Goal: Task Accomplishment & Management: Use online tool/utility

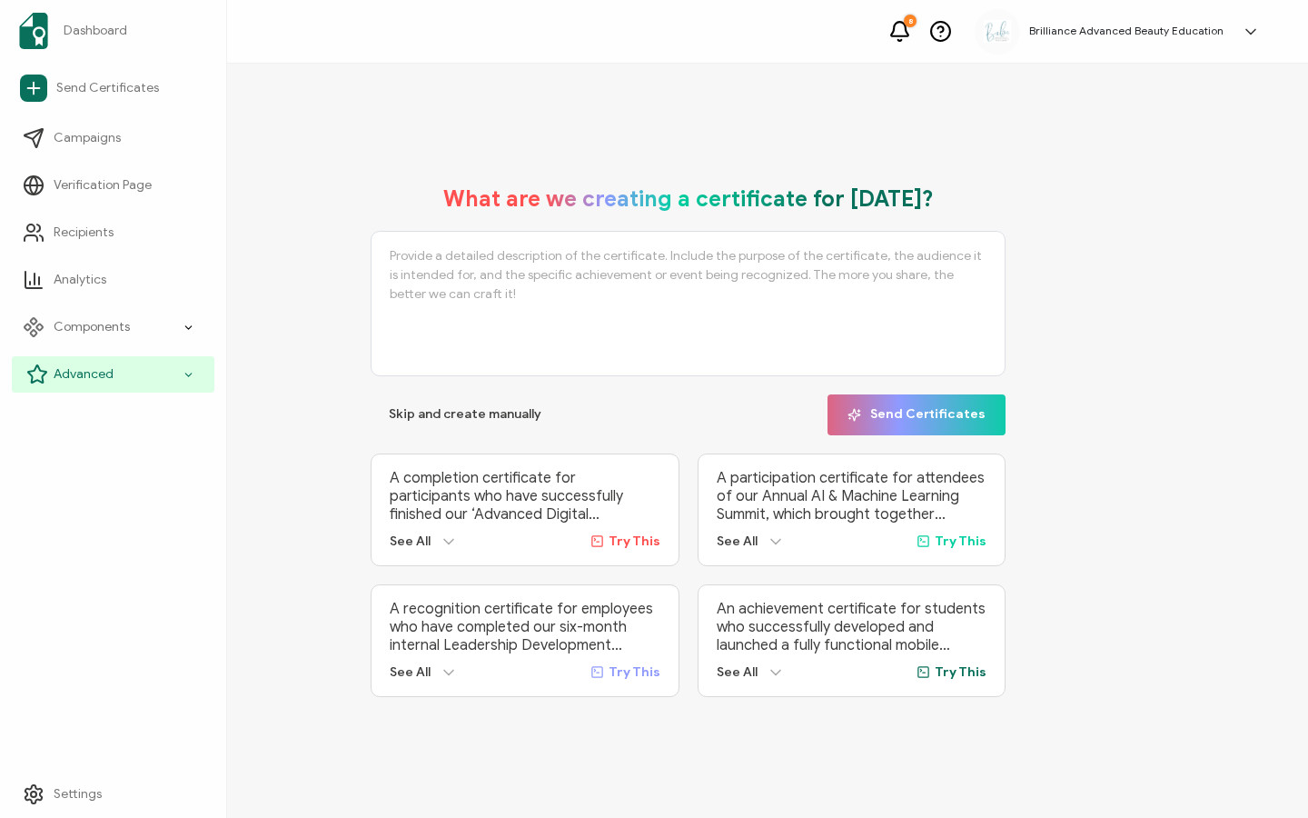
click at [53, 371] on div "Advanced" at bounding box center [113, 374] width 203 height 36
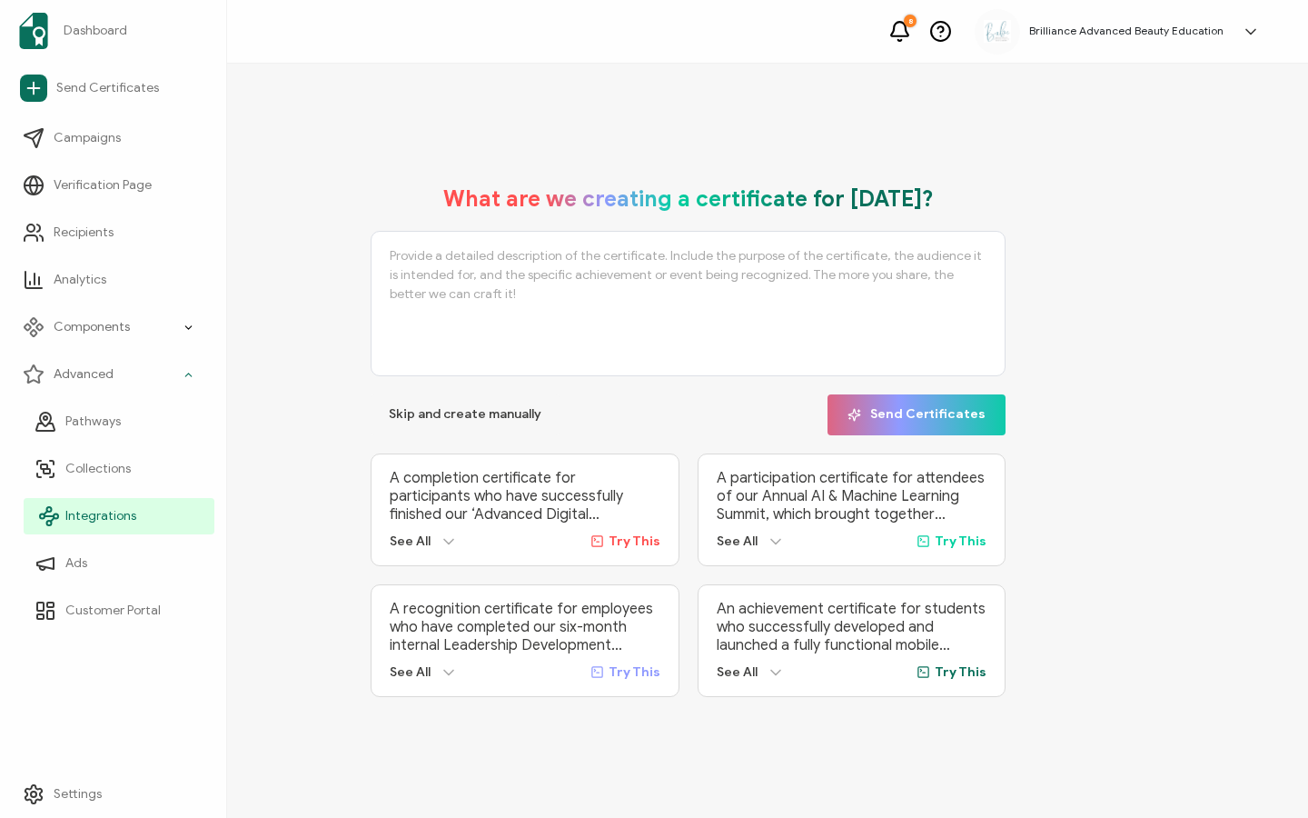
click at [82, 514] on span "Integrations" at bounding box center [100, 516] width 71 height 18
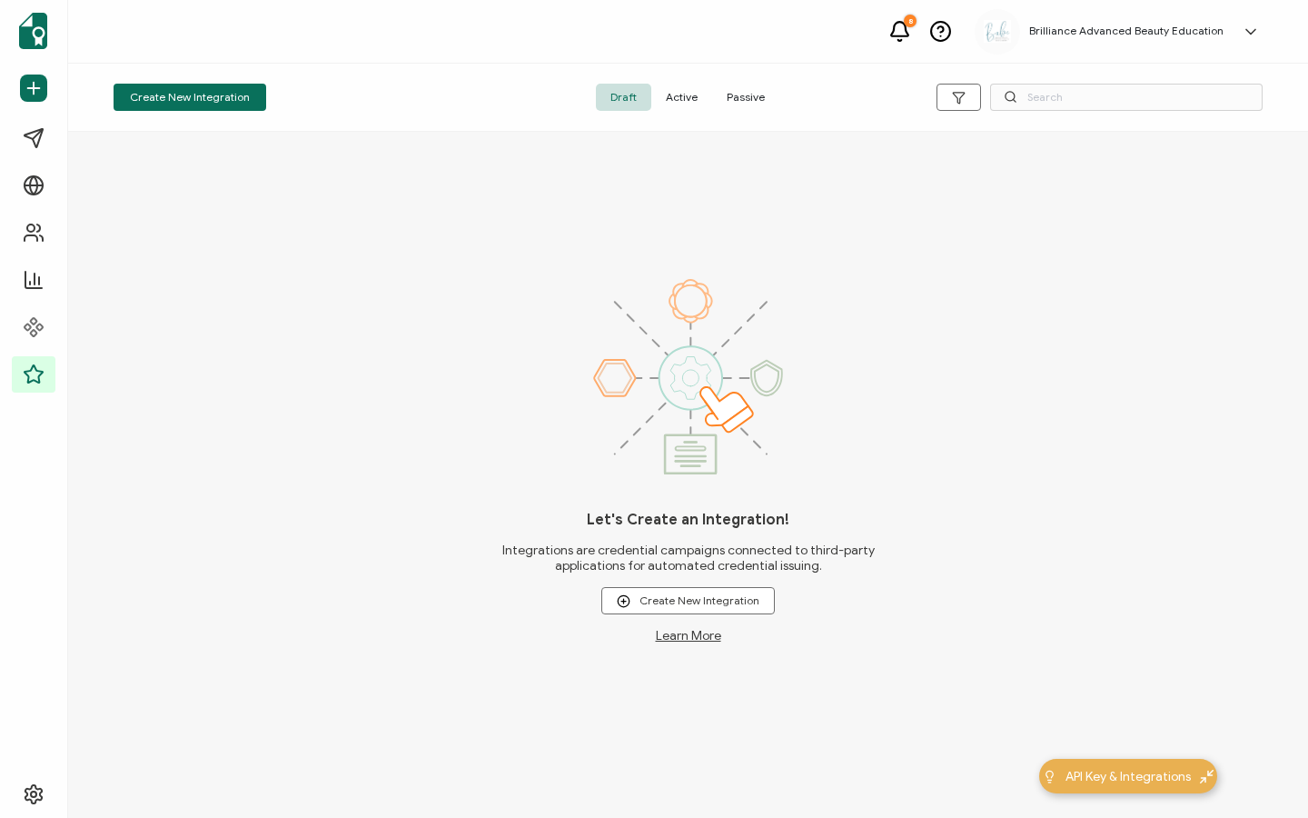
click at [667, 99] on span "Active" at bounding box center [681, 97] width 61 height 27
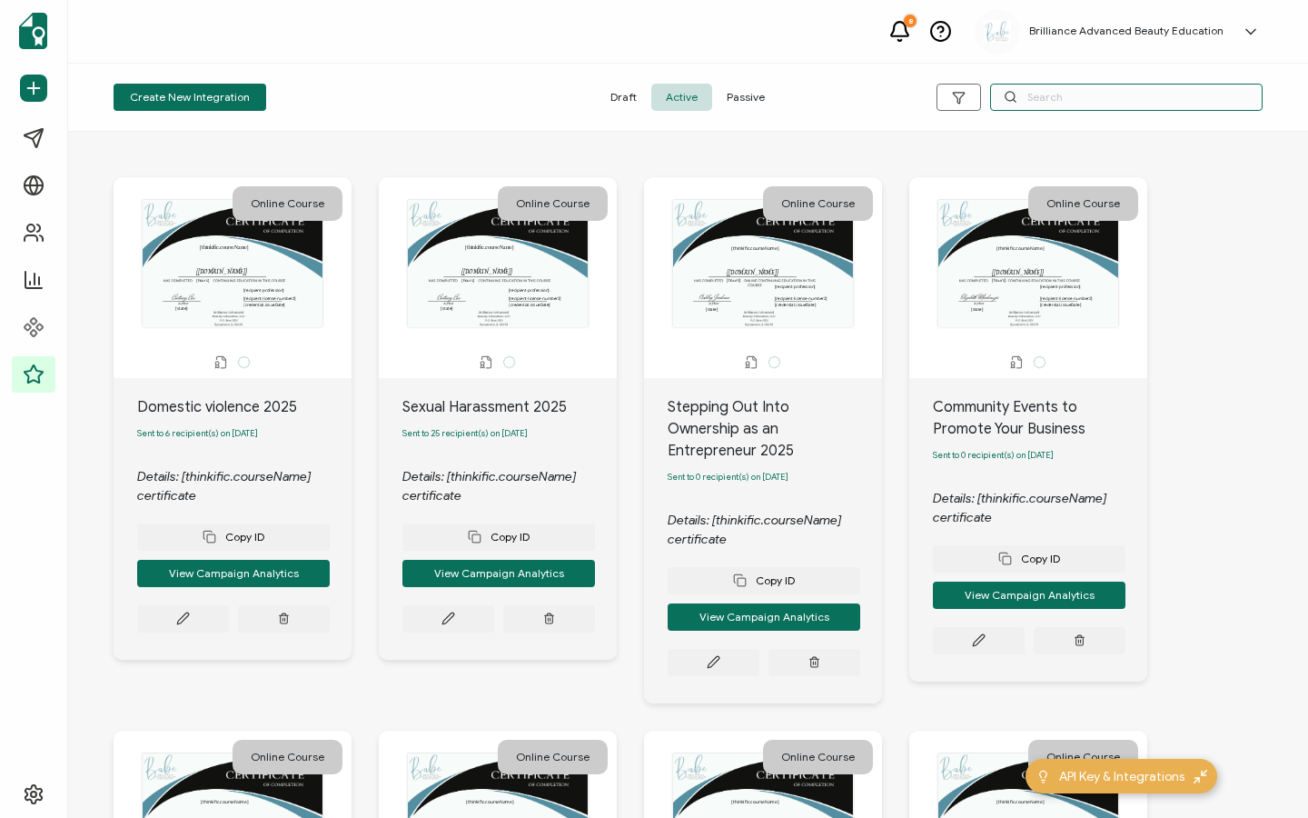
click at [1085, 92] on input "text" at bounding box center [1126, 97] width 273 height 27
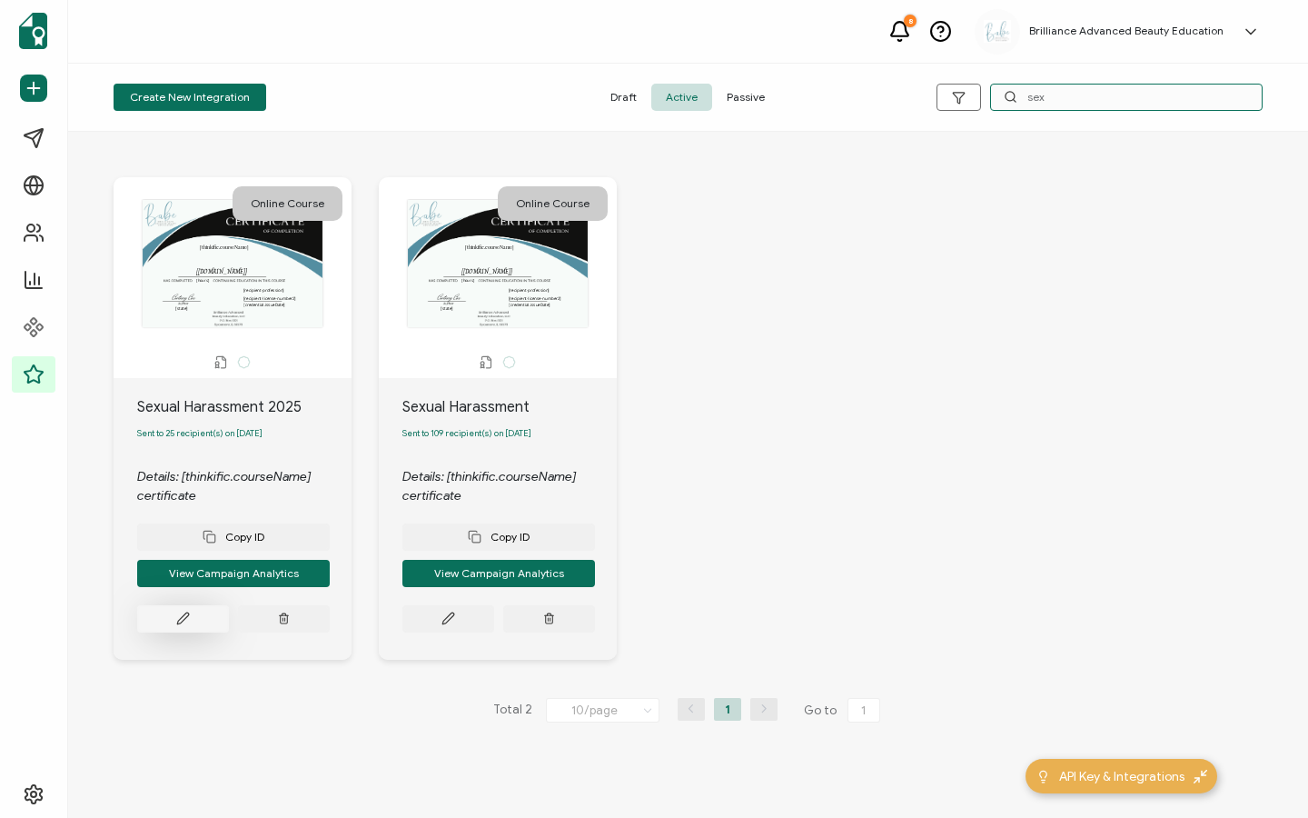
type input "sex"
click at [162, 626] on button at bounding box center [183, 618] width 92 height 27
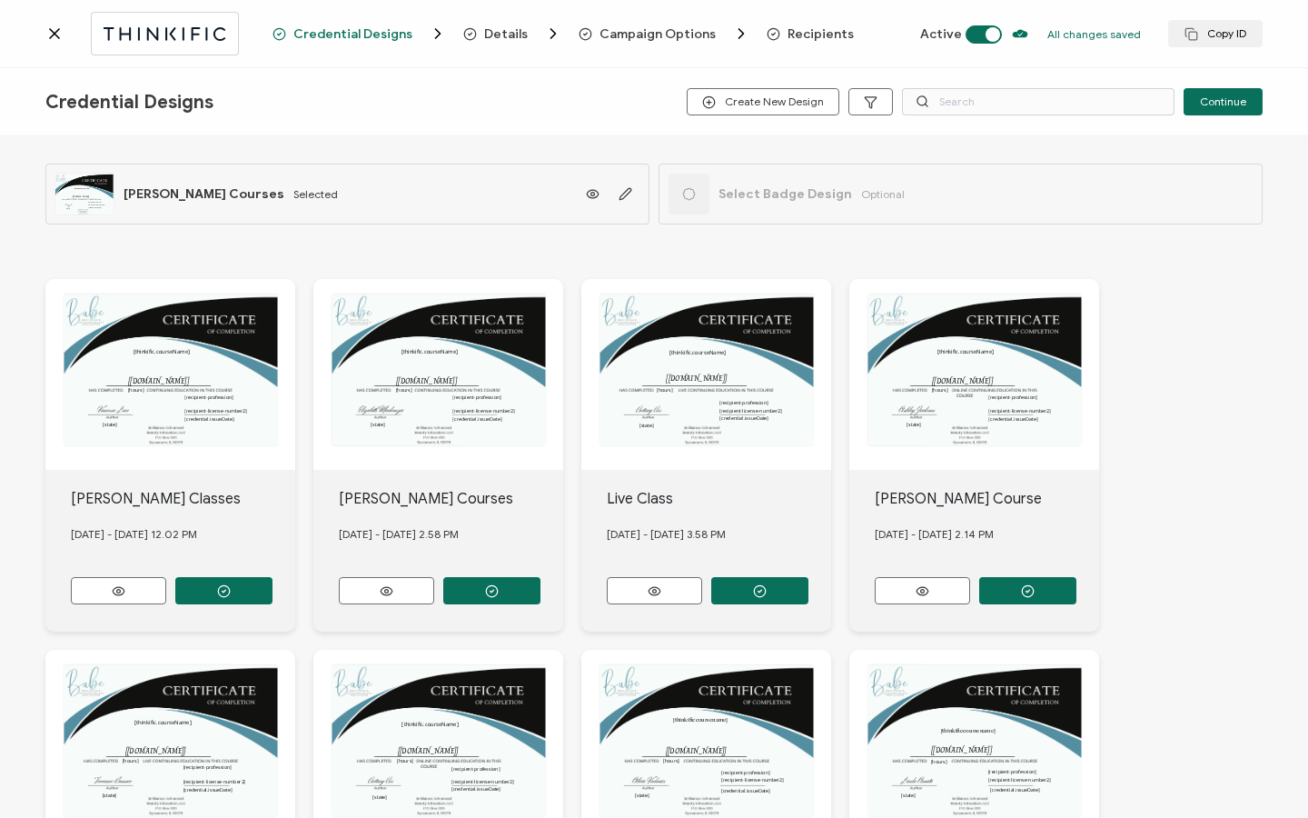
click at [810, 33] on span "Recipients" at bounding box center [821, 34] width 66 height 14
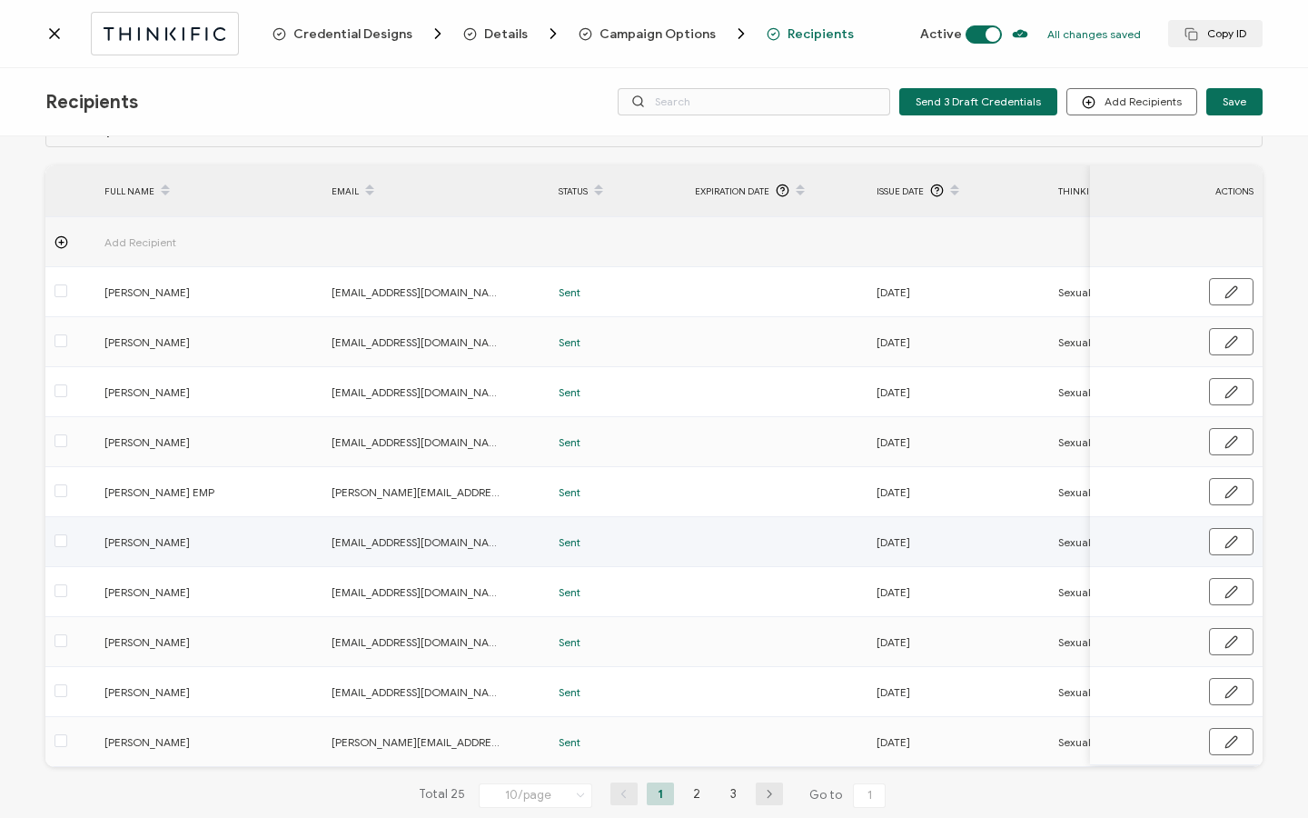
scroll to position [92, 0]
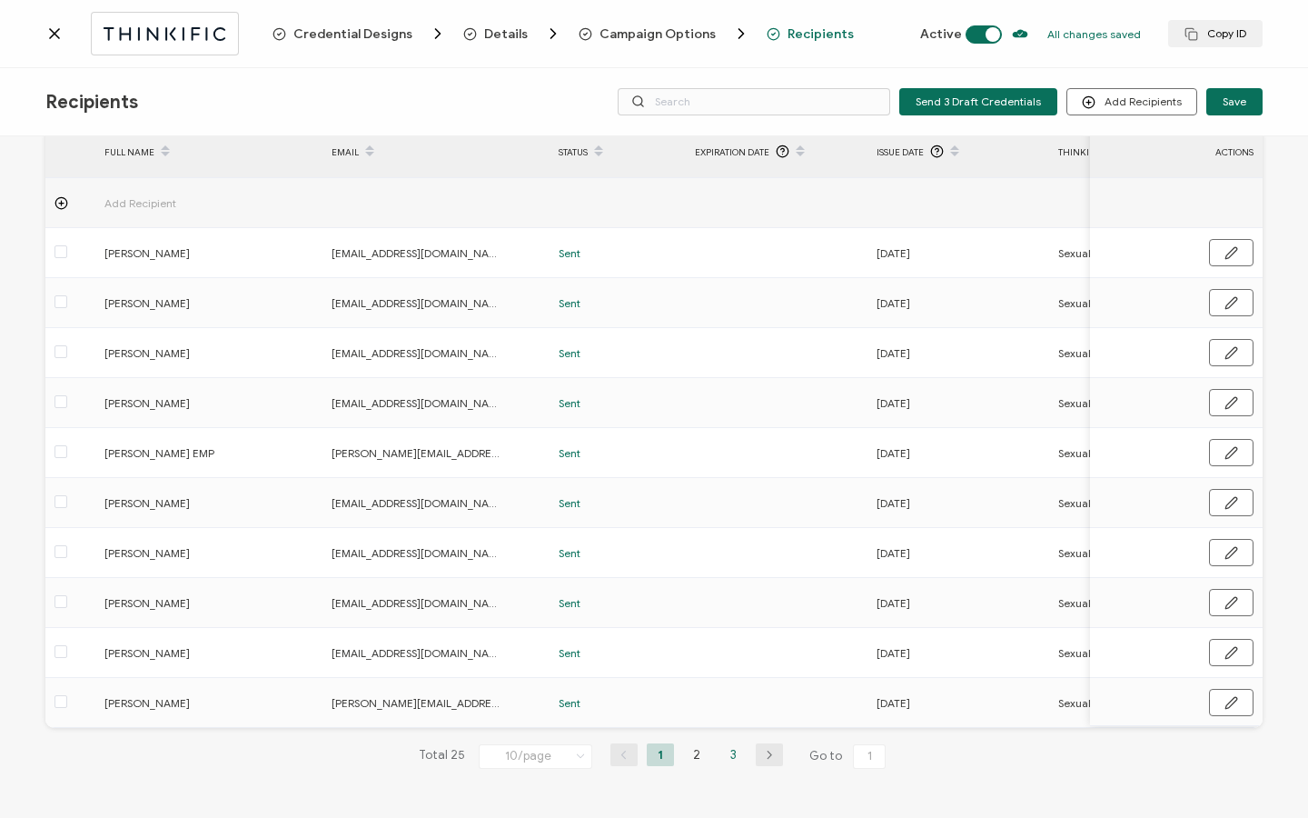
click at [724, 754] on li "3" at bounding box center [733, 754] width 27 height 23
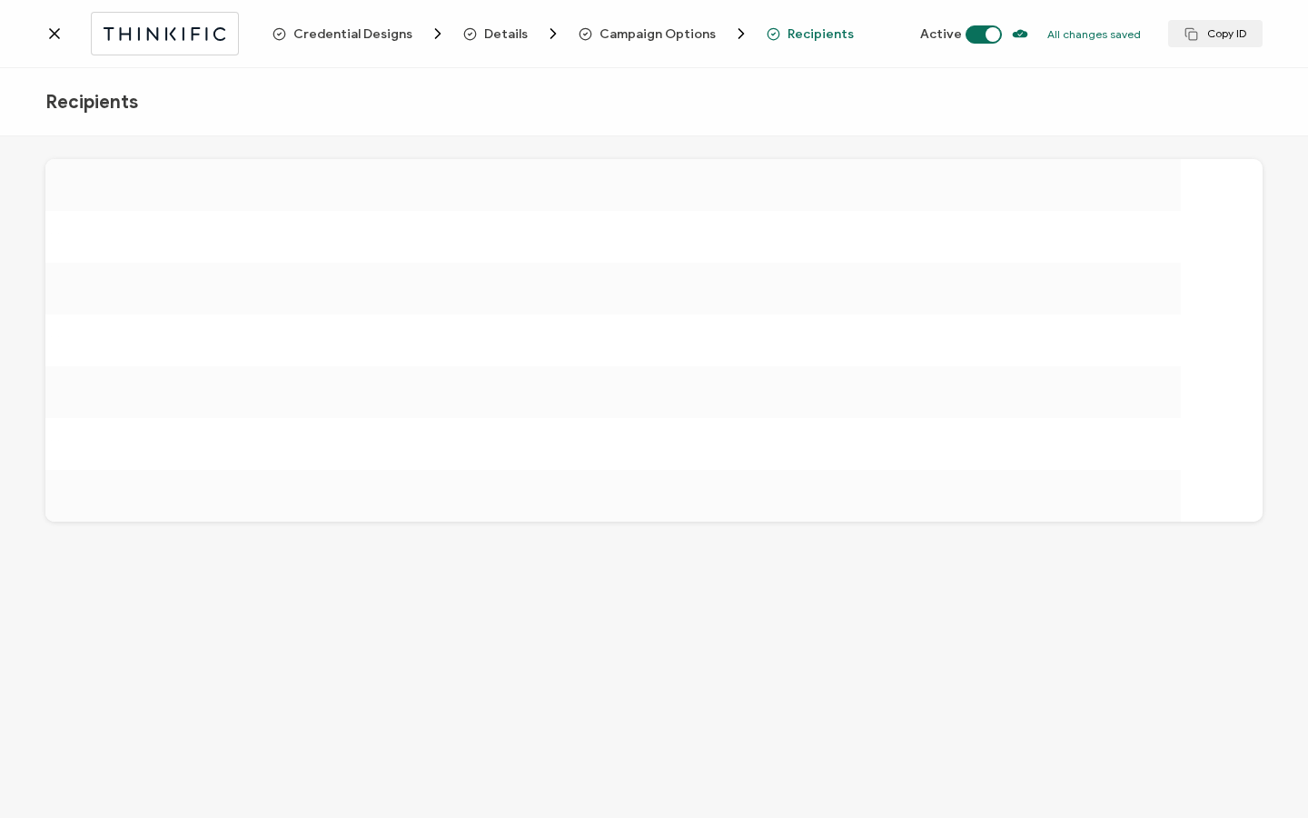
scroll to position [0, 0]
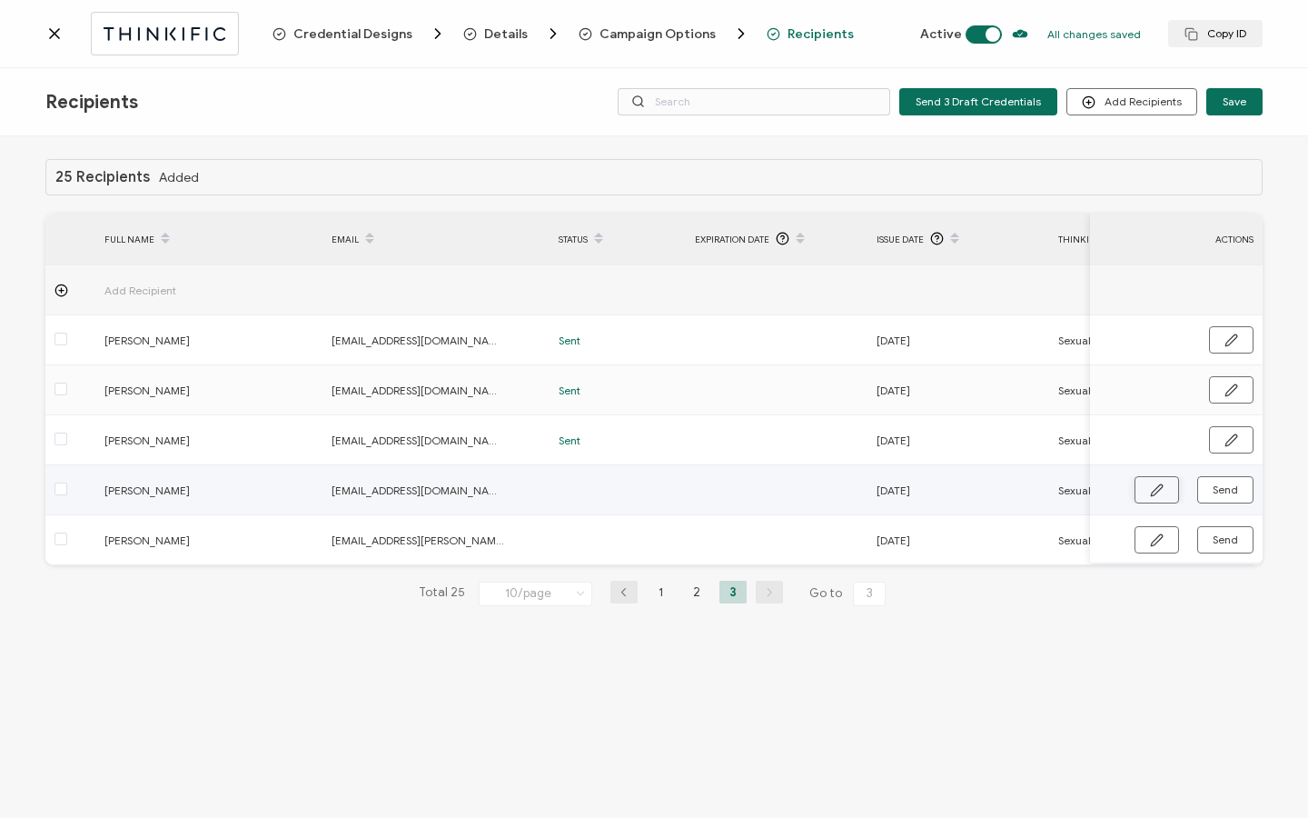
click at [1170, 489] on button "button" at bounding box center [1157, 489] width 45 height 27
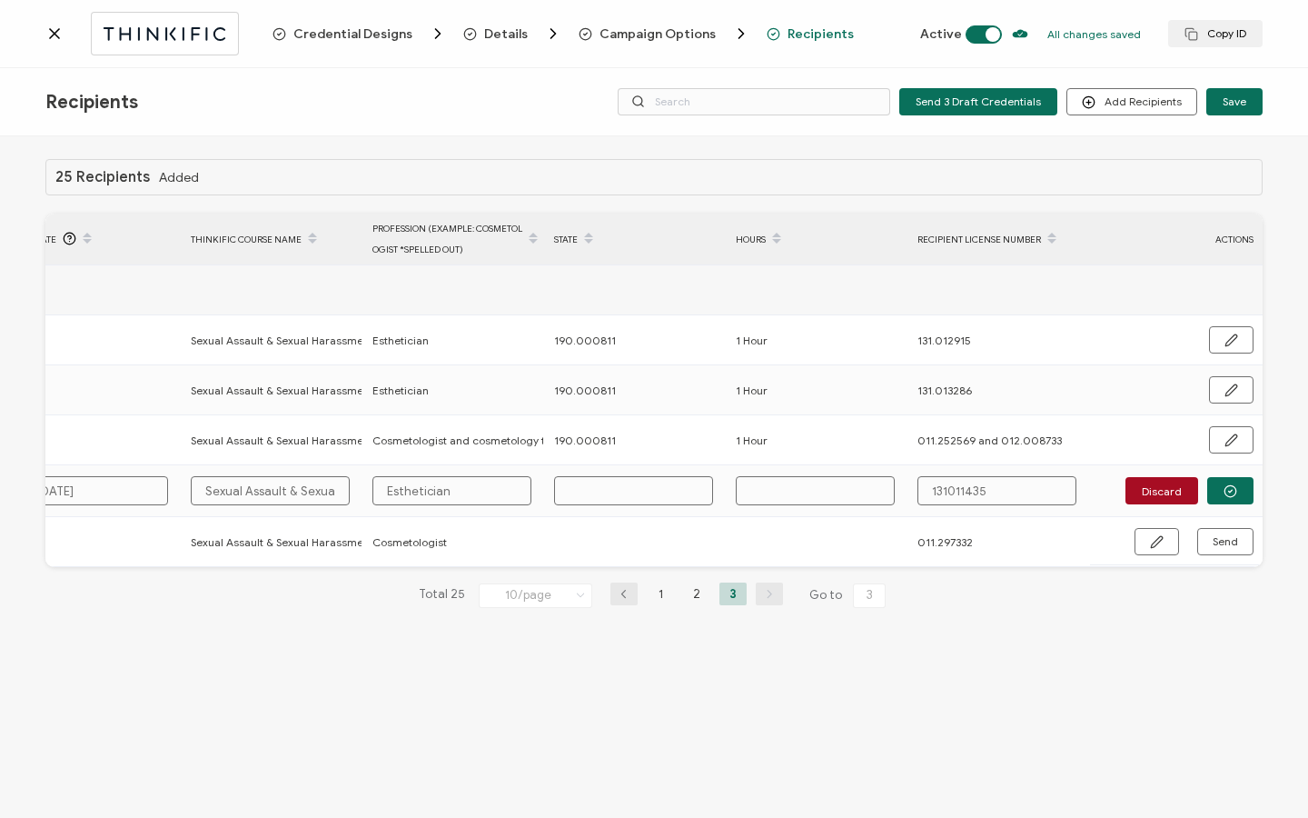
scroll to position [0, 868]
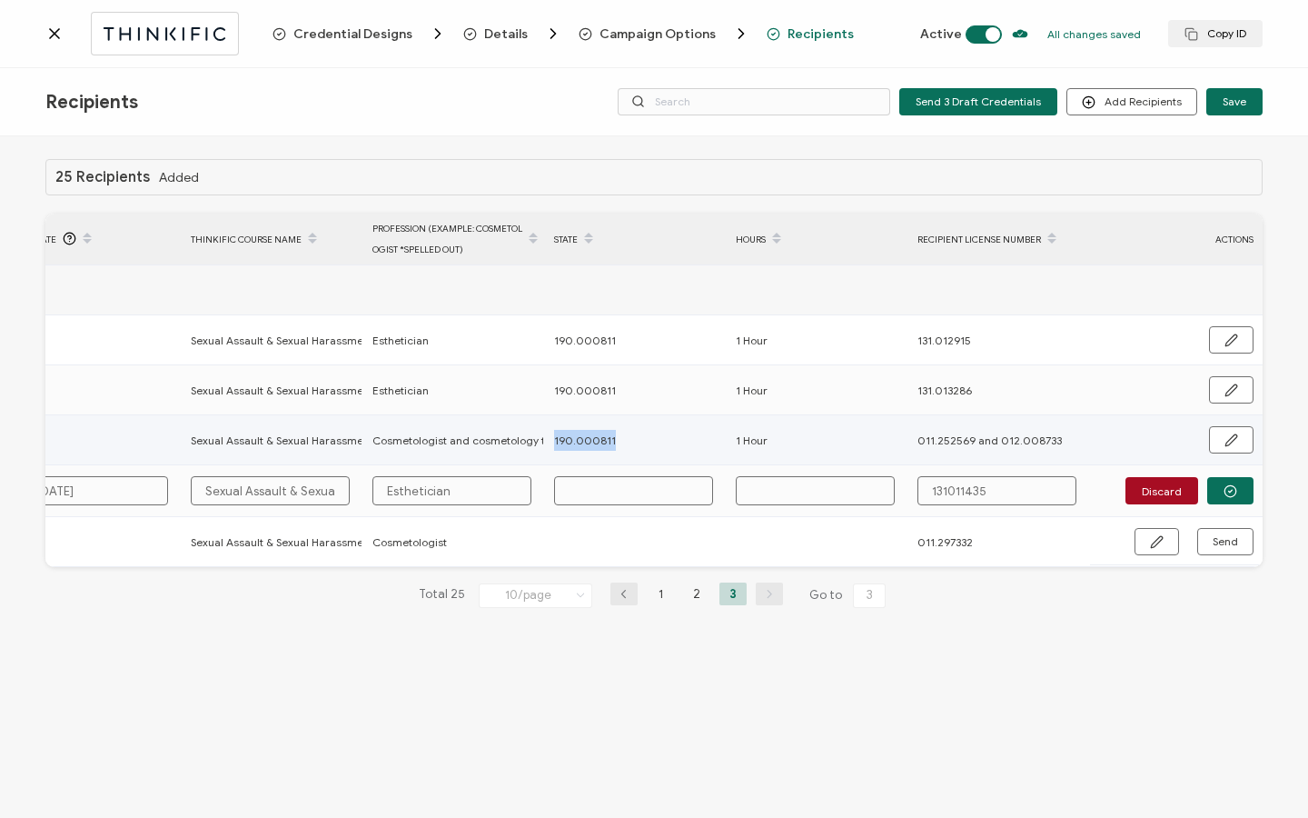
drag, startPoint x: 553, startPoint y: 441, endPoint x: 658, endPoint y: 442, distance: 104.5
click at [672, 442] on div "190.000811" at bounding box center [635, 440] width 180 height 21
copy span "190.000811"
click at [591, 492] on input "text" at bounding box center [633, 490] width 159 height 29
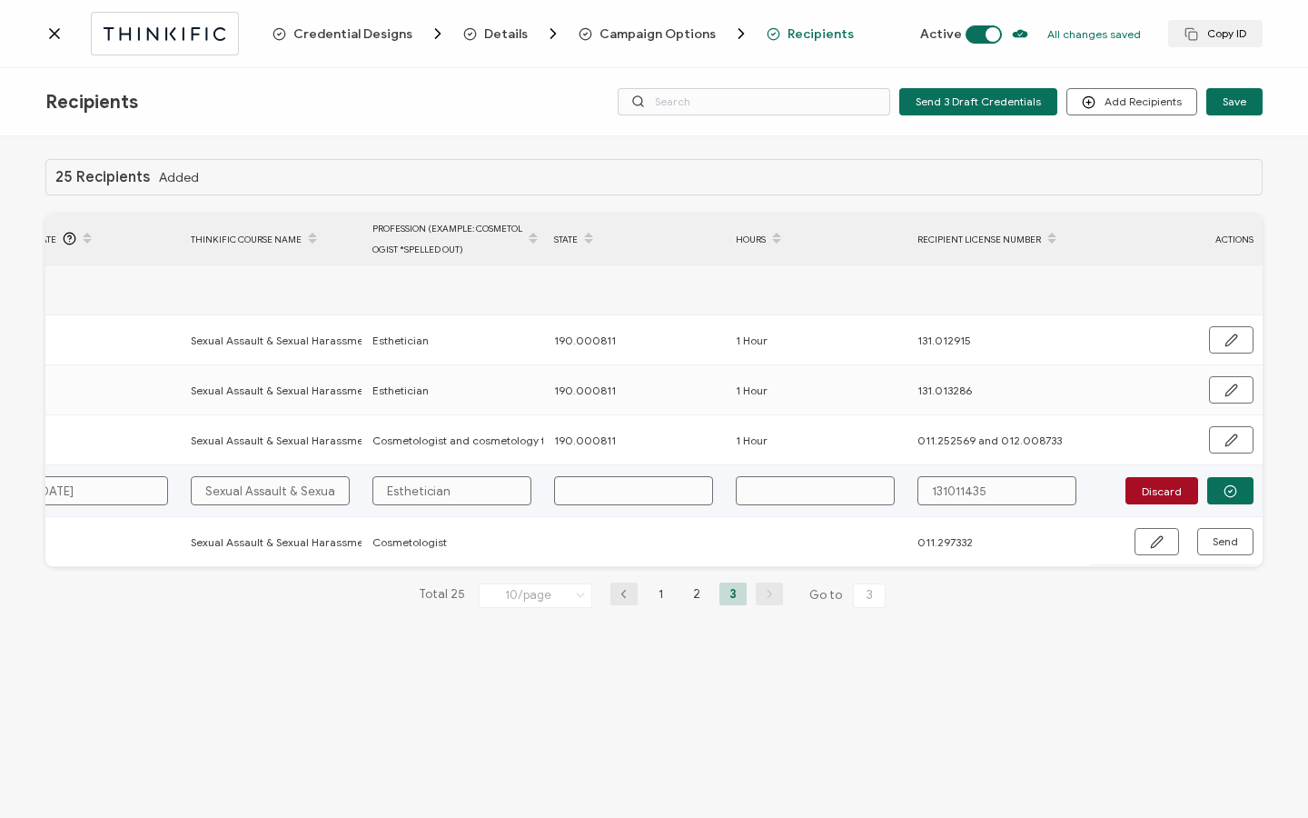
paste input "190.000811"
type input "190.000811"
click at [778, 477] on input "text" at bounding box center [815, 490] width 159 height 29
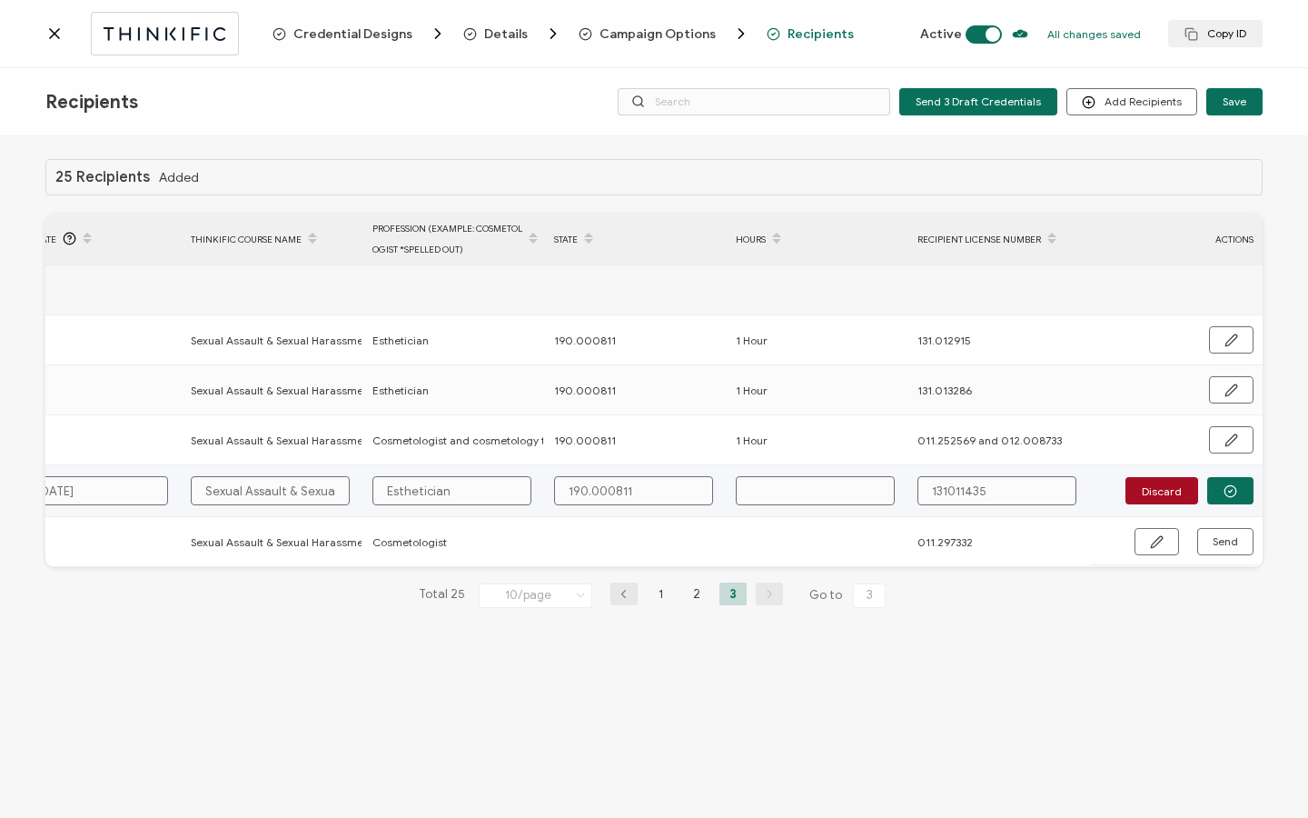
type input "1"
type input "1 H"
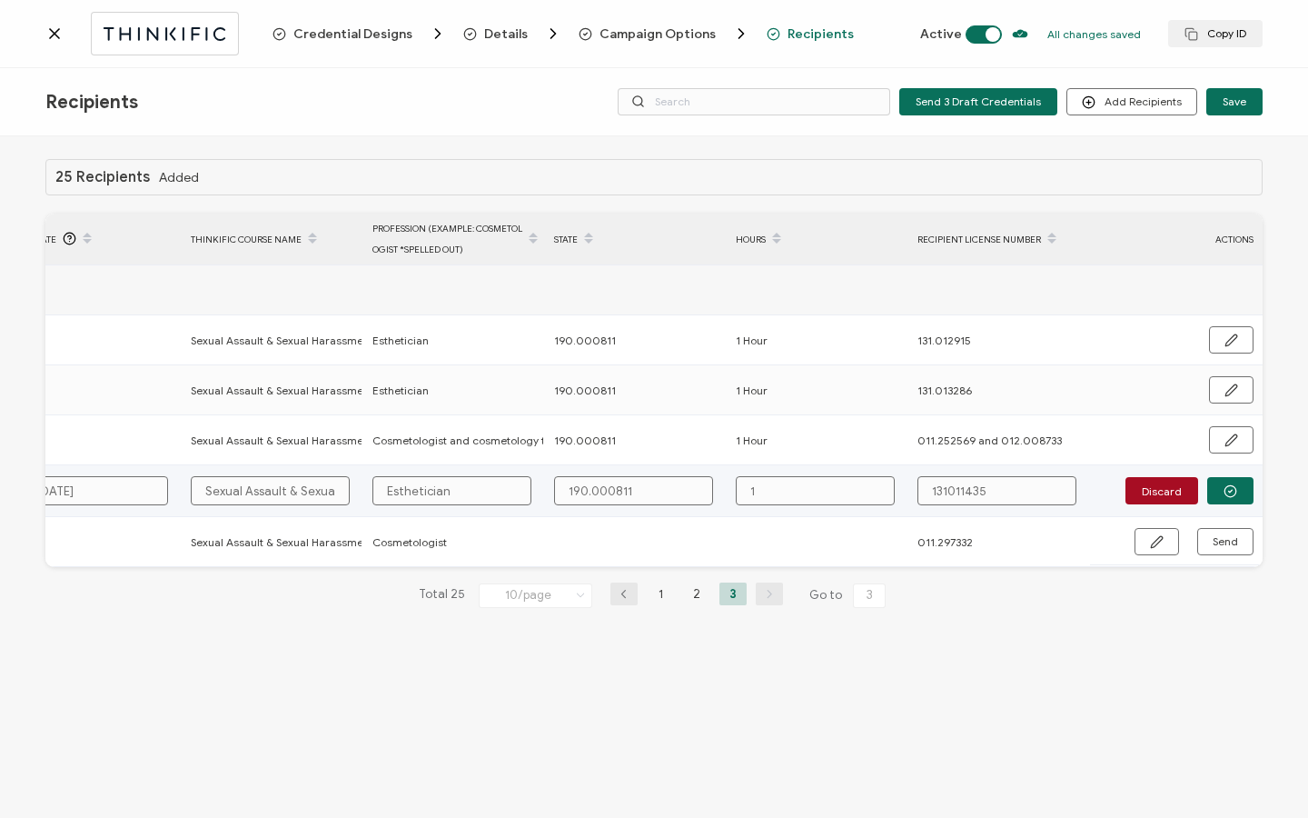
type input "1 H"
type input "1 Ho"
type input "1 Hou"
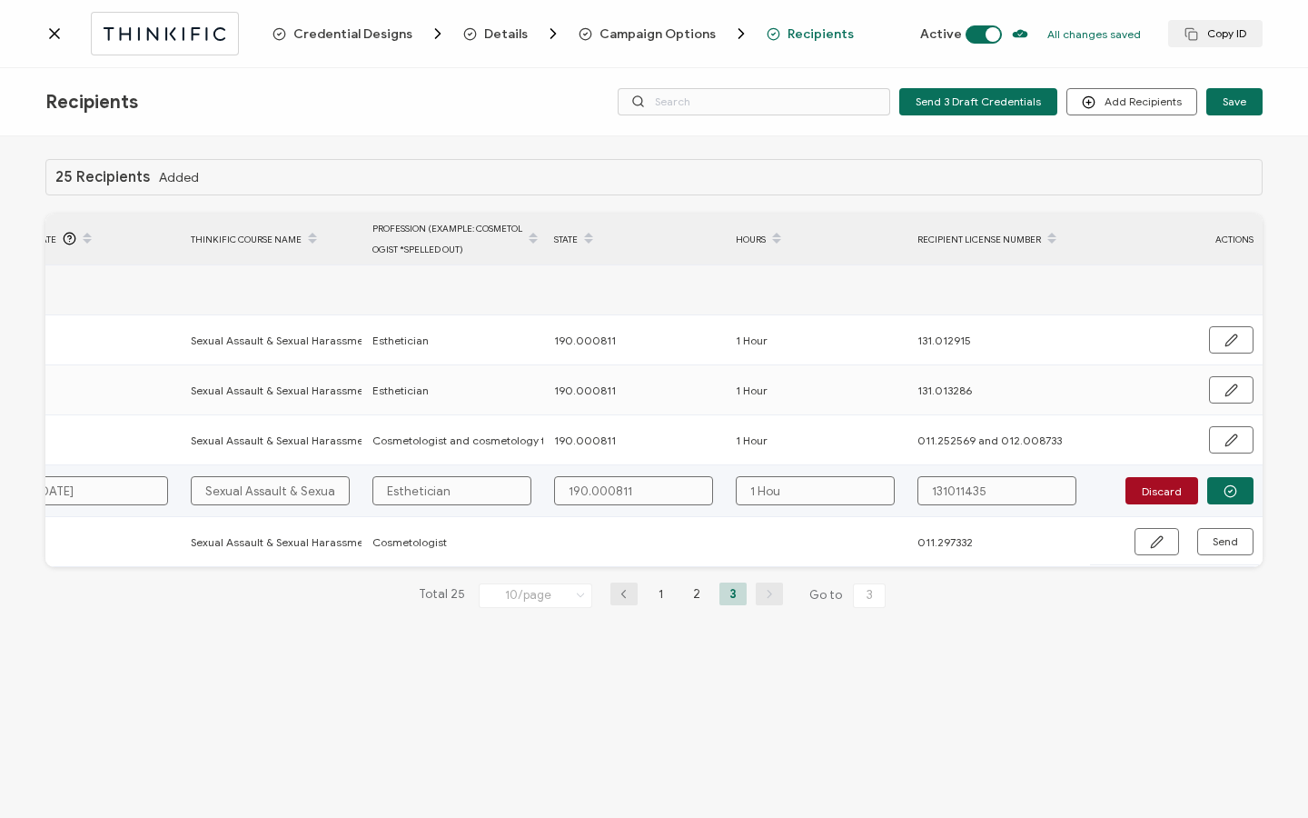
type input "1 Hour"
drag, startPoint x: 942, startPoint y: 488, endPoint x: 961, endPoint y: 508, distance: 27.6
click at [942, 489] on input "131011435" at bounding box center [997, 490] width 159 height 29
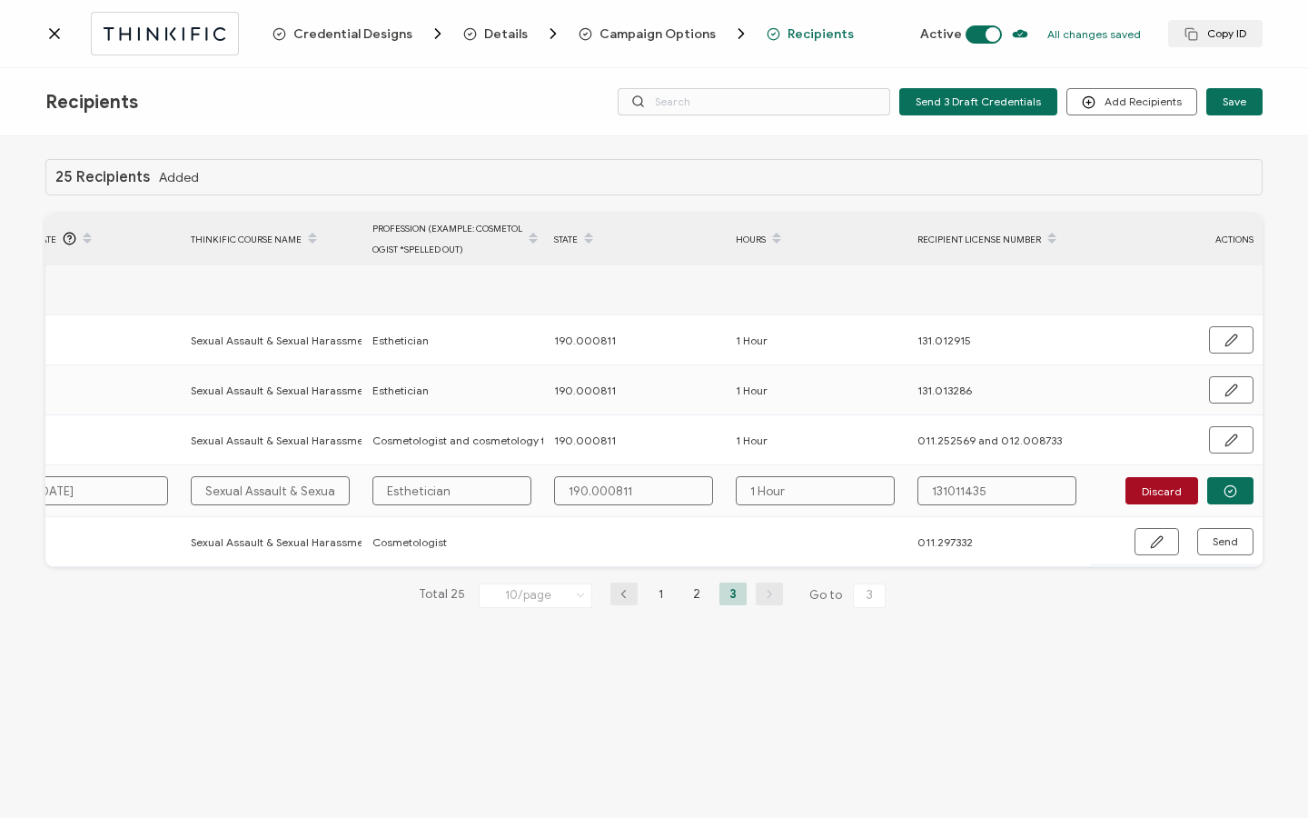
type input "131.011435"
click at [1229, 485] on circle "button" at bounding box center [1231, 491] width 12 height 12
click at [1164, 487] on span "Send" at bounding box center [1157, 490] width 14 height 14
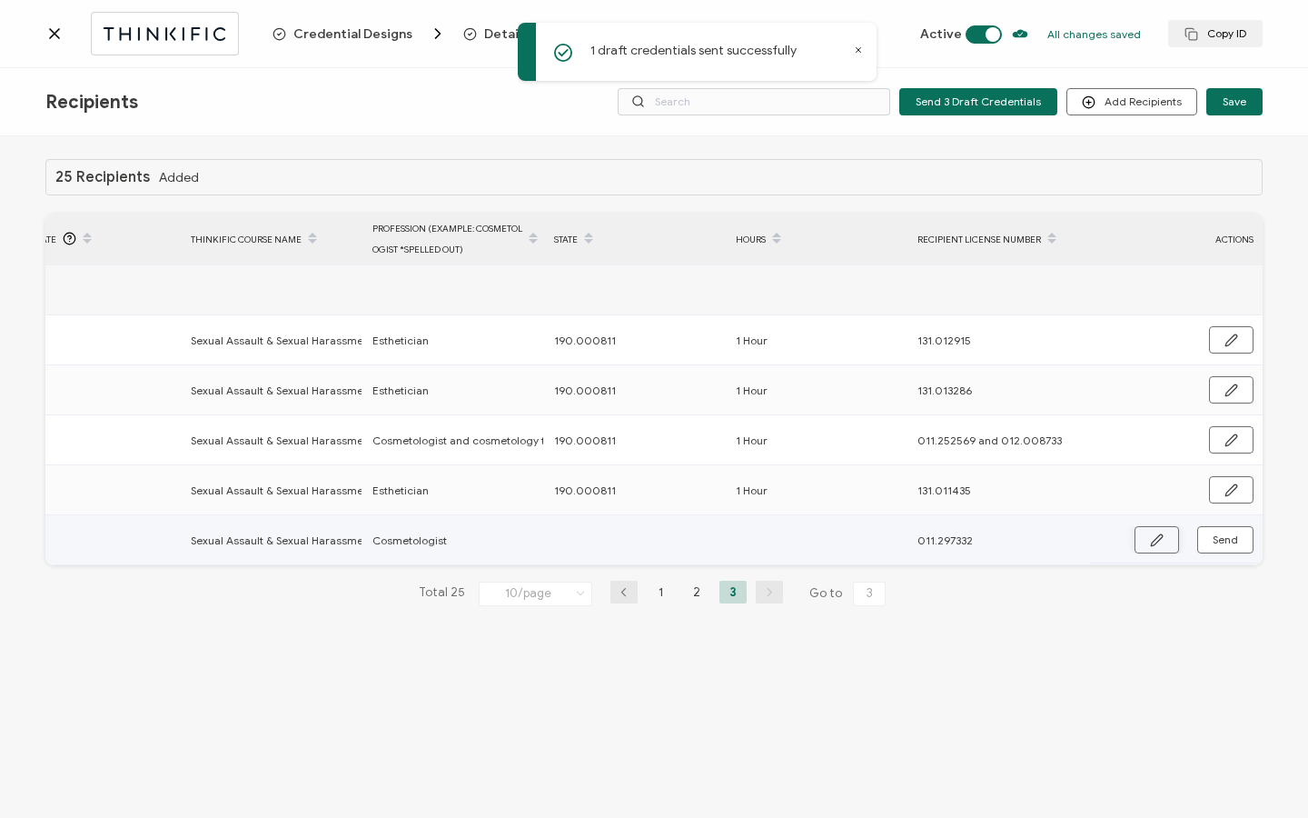
click at [1168, 539] on button "button" at bounding box center [1157, 539] width 45 height 27
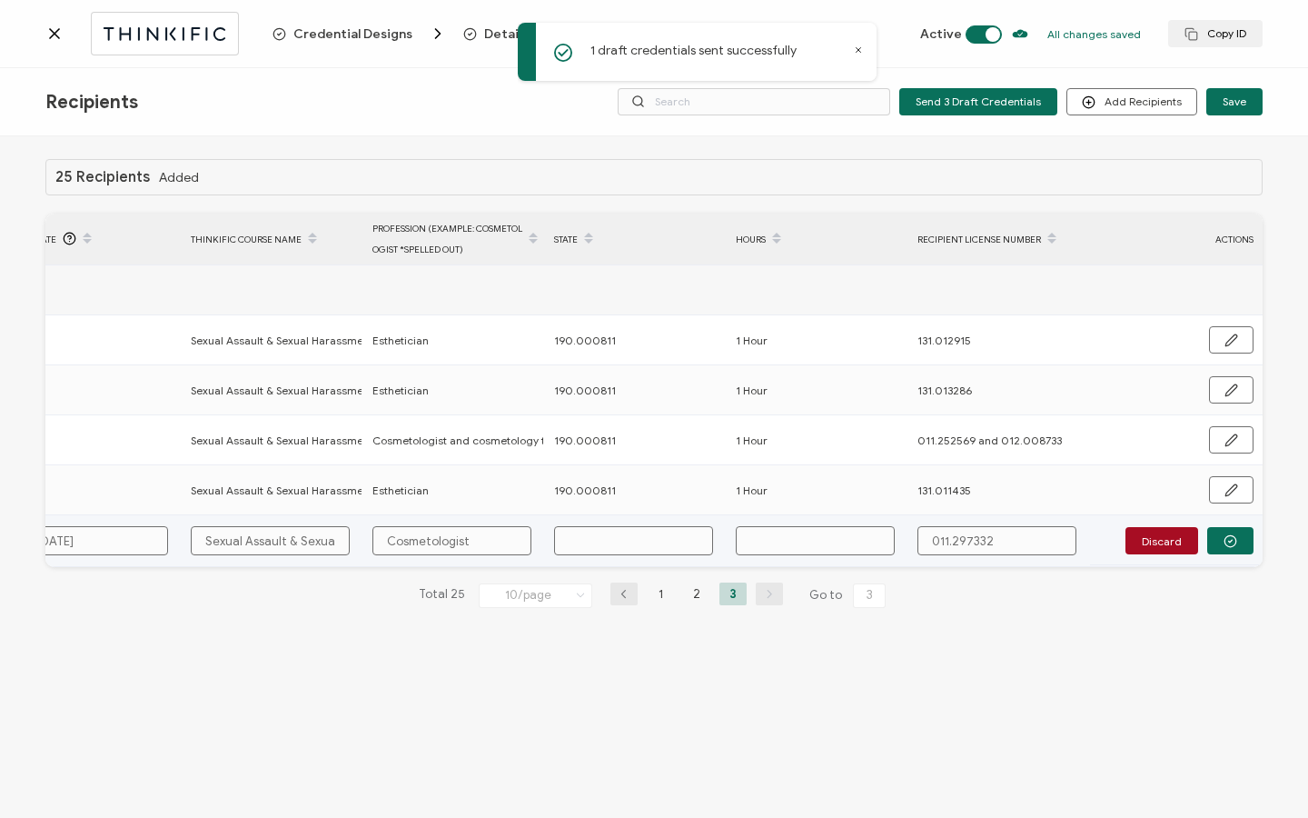
click at [639, 539] on input "text" at bounding box center [633, 540] width 159 height 29
paste input "190.000811"
type input "190.000811"
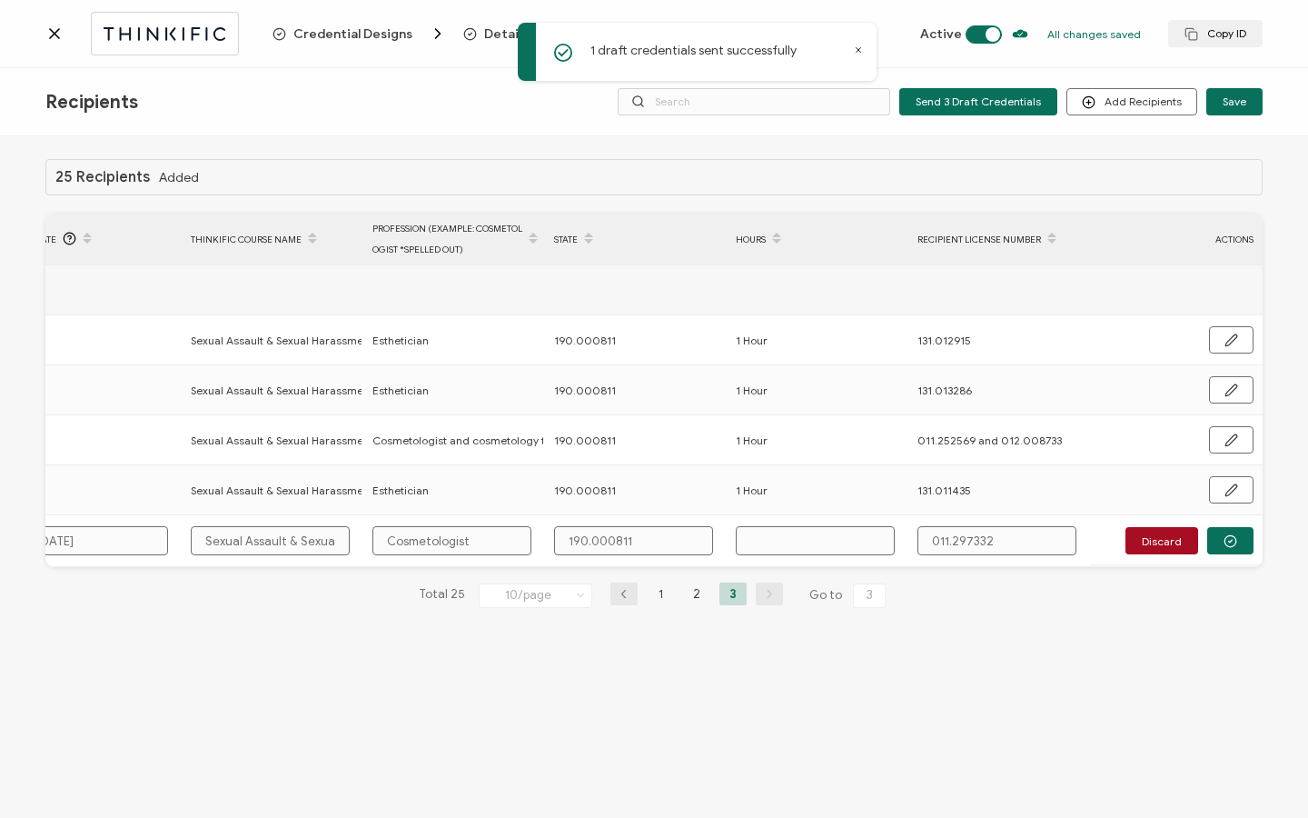
click at [806, 538] on input "text" at bounding box center [815, 540] width 159 height 29
type input "1"
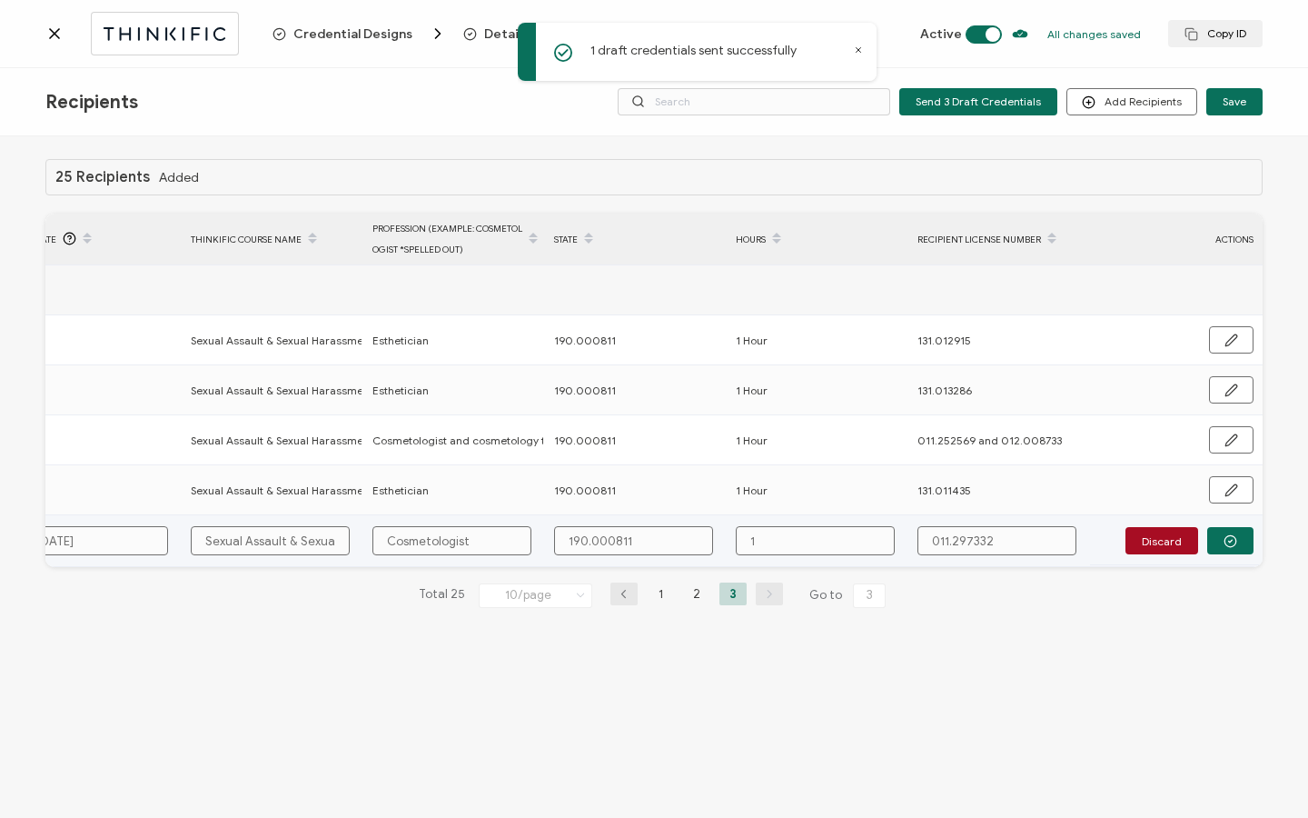
type input "1 H"
type input "1 Ho"
type input "1 Hou"
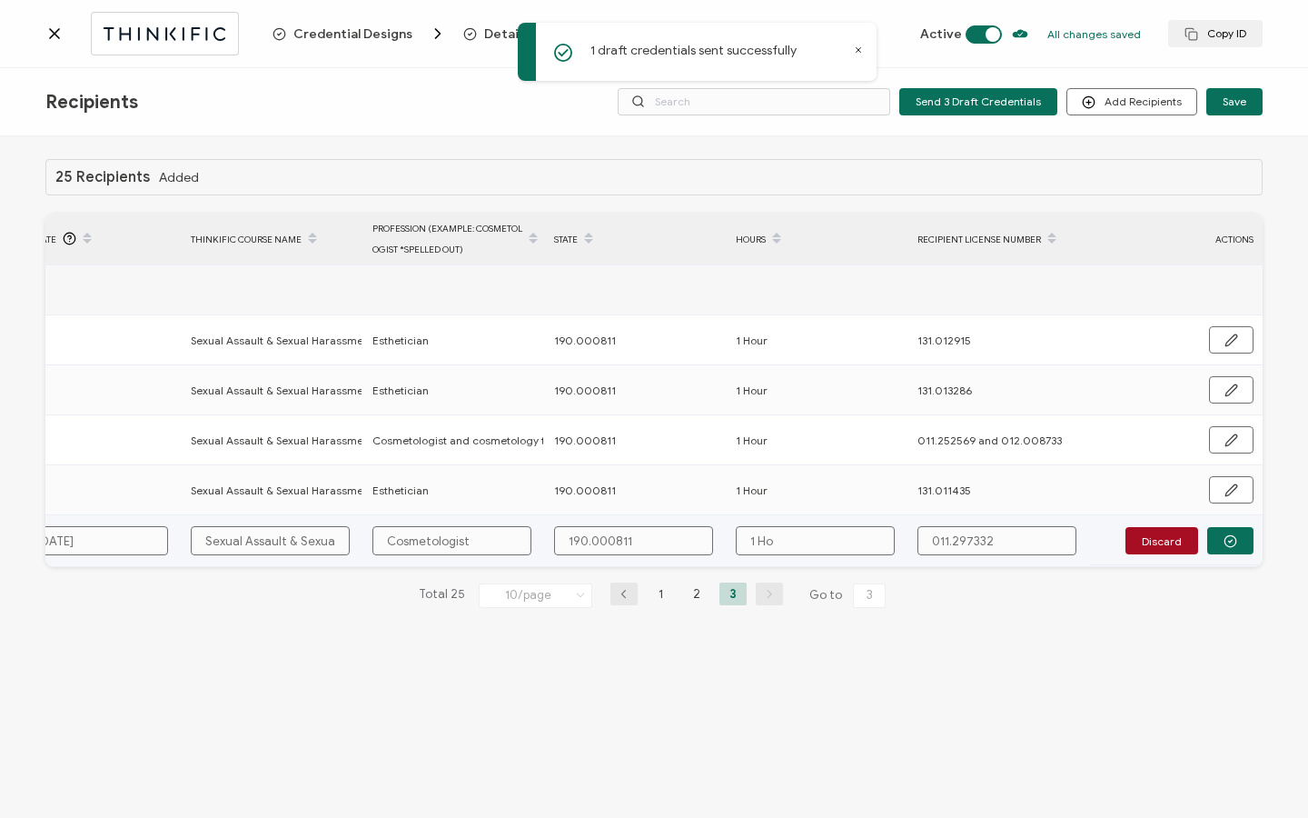
type input "1 Hou"
type input "1 Hour"
click at [1237, 541] on icon "button" at bounding box center [1231, 541] width 14 height 14
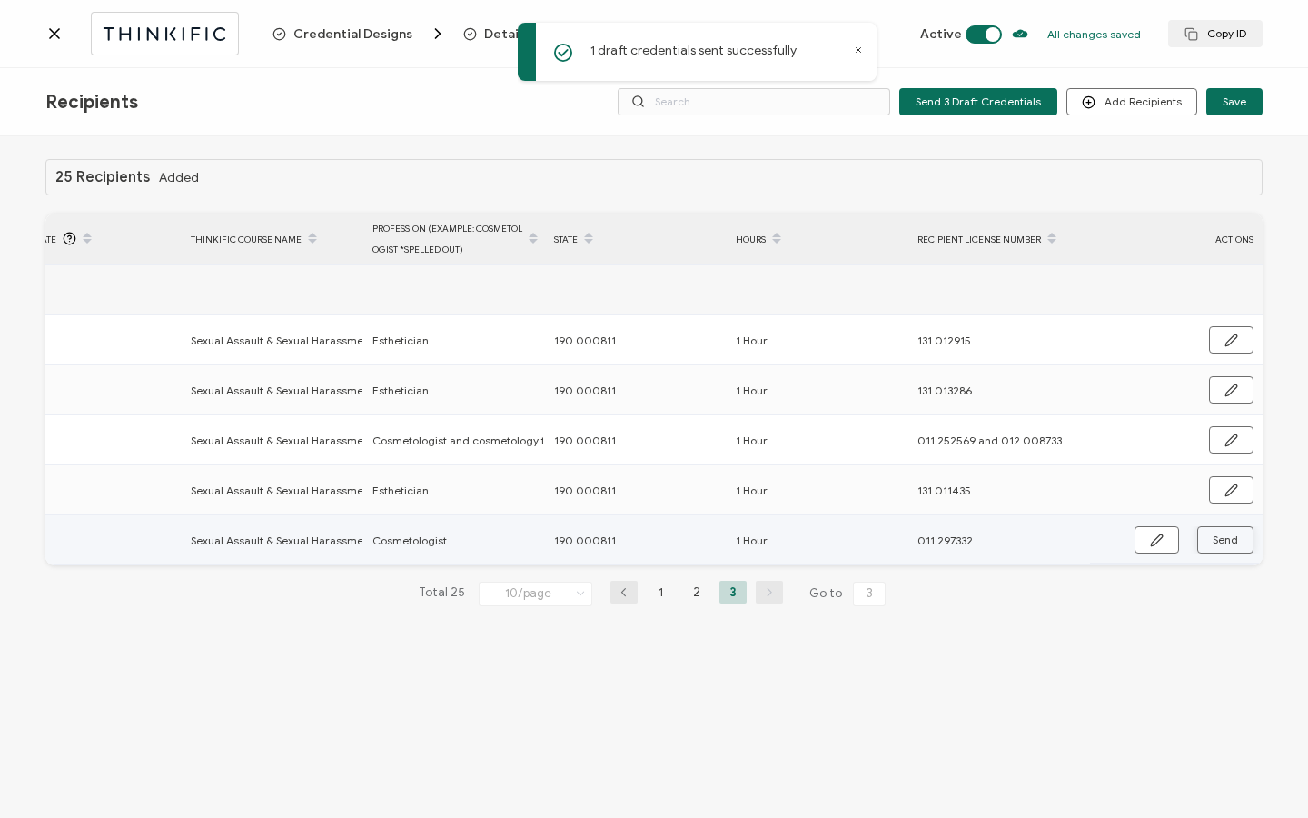
click at [1164, 541] on span "Send" at bounding box center [1157, 540] width 14 height 14
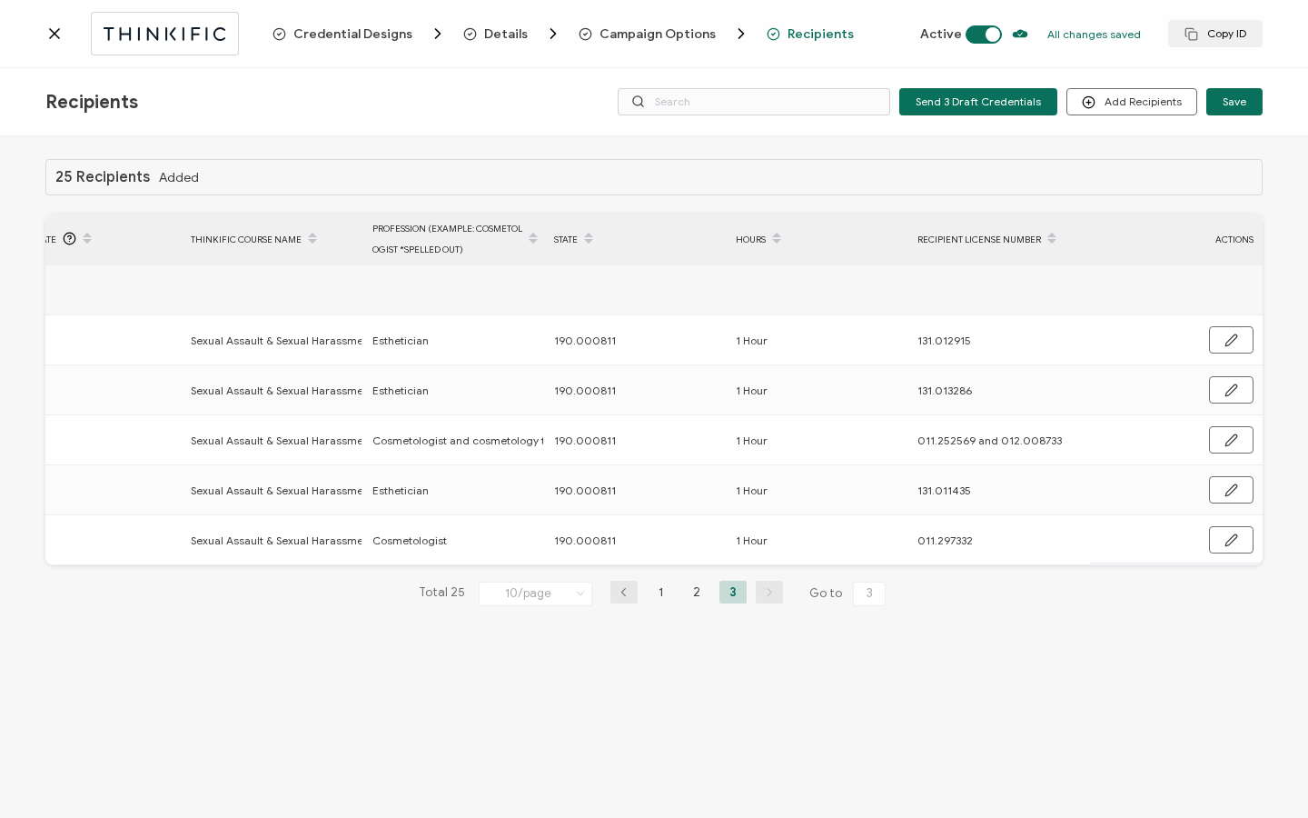
drag, startPoint x: 718, startPoint y: 571, endPoint x: 670, endPoint y: 572, distance: 48.2
click at [670, 572] on div "25 Recipients Added FULL NAME EMAIL Status Expiration Date Issue Date Thinkific…" at bounding box center [653, 397] width 1217 height 476
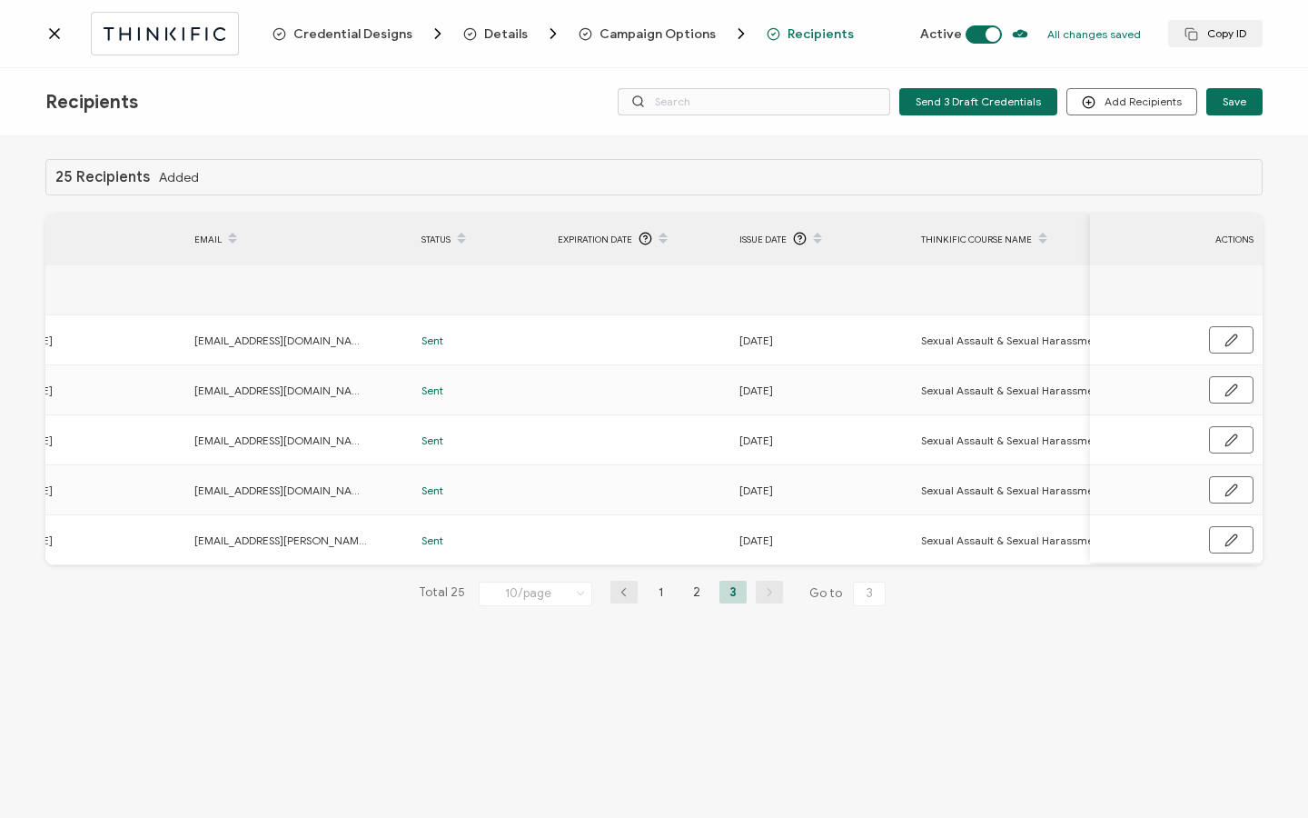
scroll to position [0, 0]
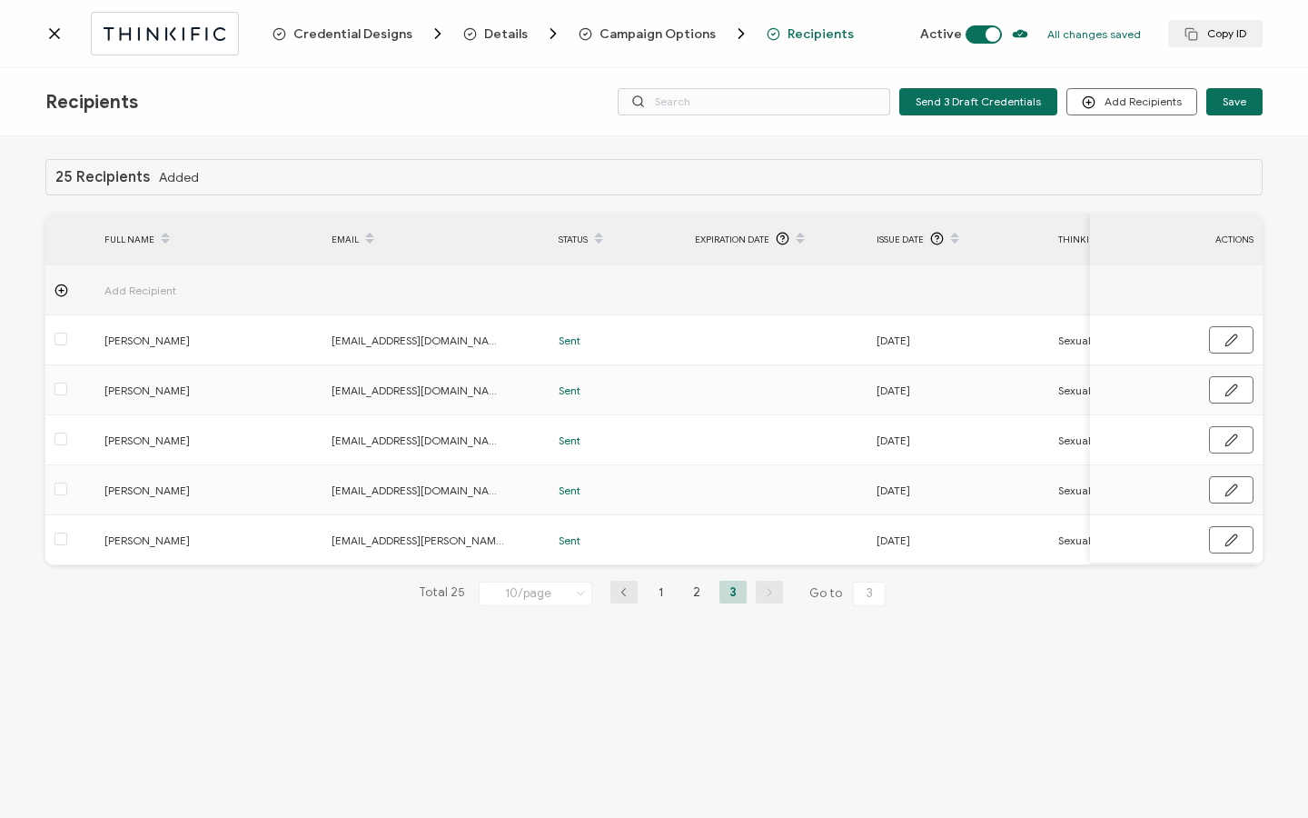
click at [55, 35] on icon at bounding box center [54, 34] width 18 height 18
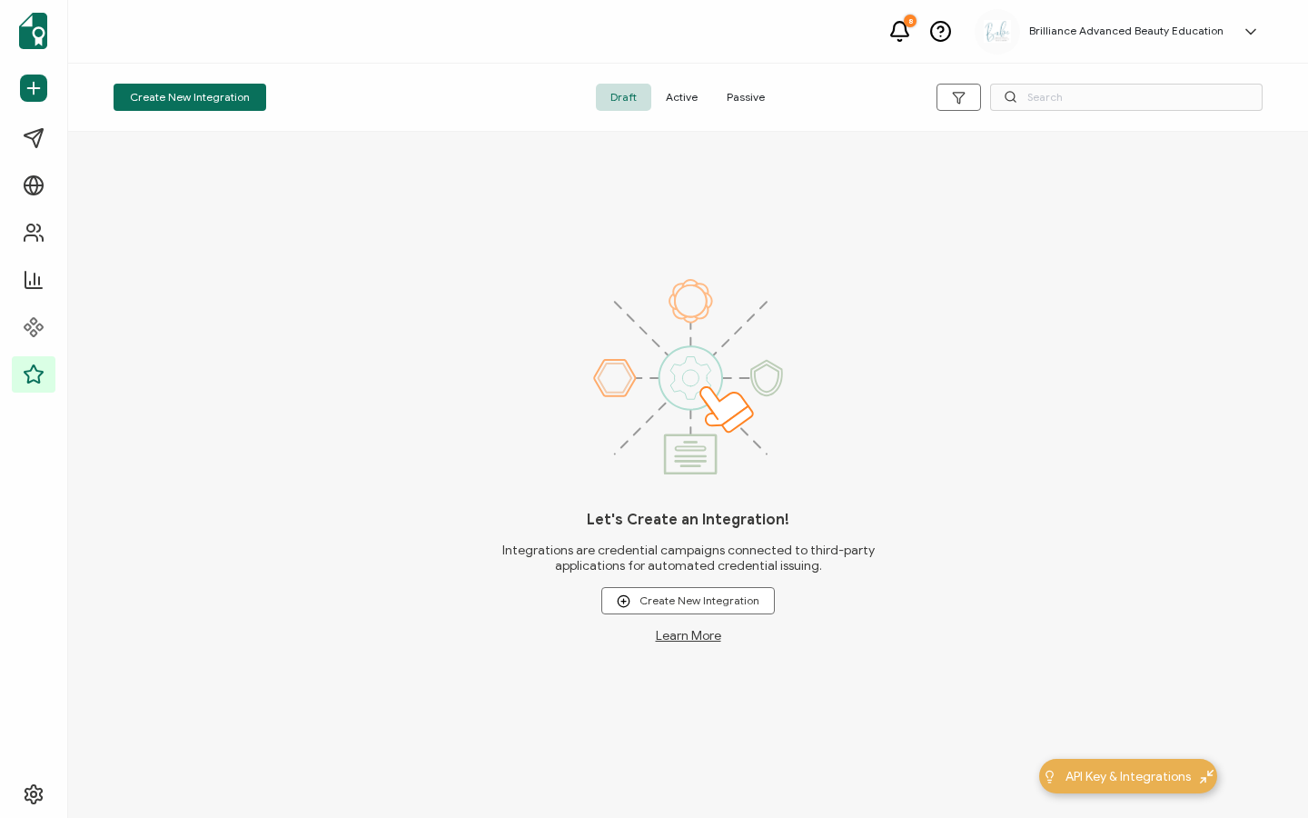
click at [671, 86] on span "Active" at bounding box center [681, 97] width 61 height 27
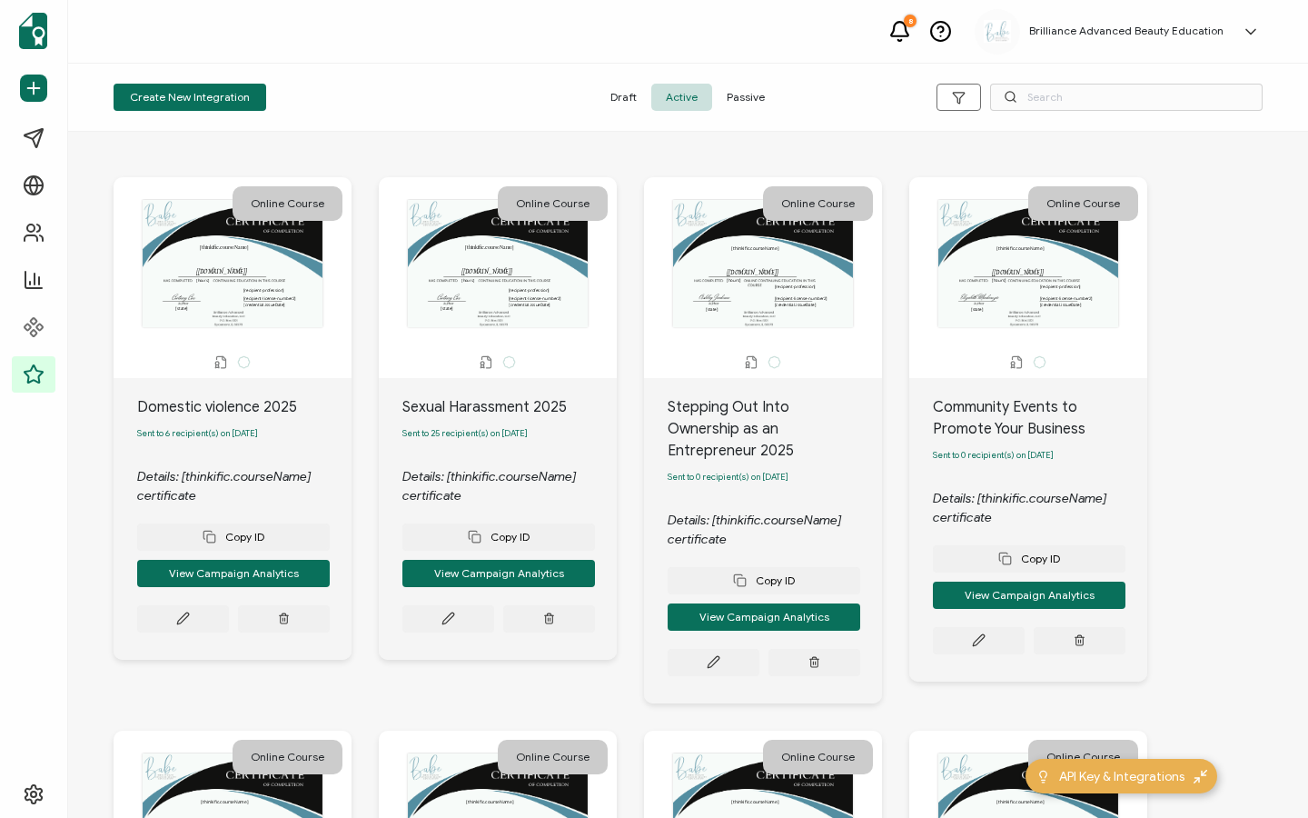
click at [1140, 116] on div "Create New Integration Draft Active Passive" at bounding box center [688, 98] width 1240 height 68
click at [1133, 104] on input "text" at bounding box center [1126, 97] width 273 height 27
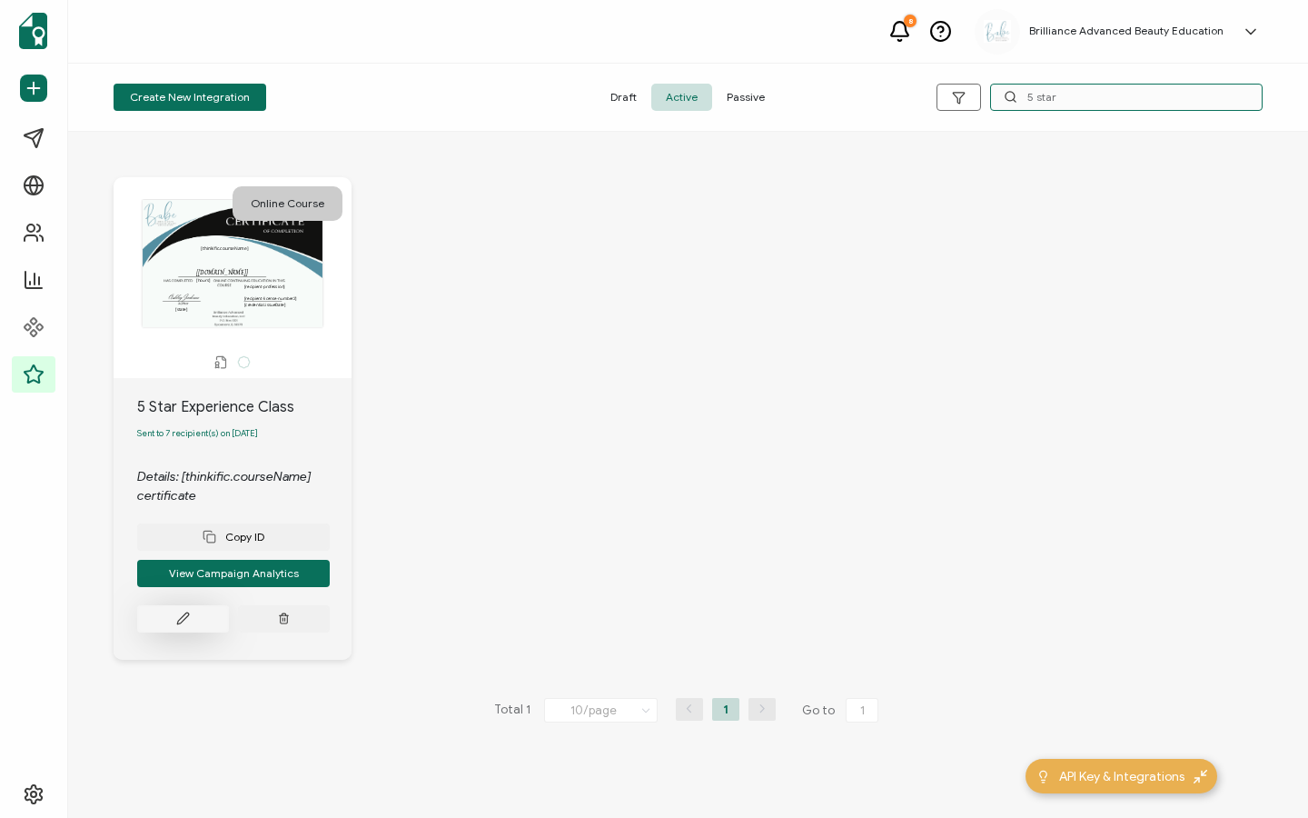
type input "5 star"
click at [193, 629] on button at bounding box center [183, 618] width 92 height 27
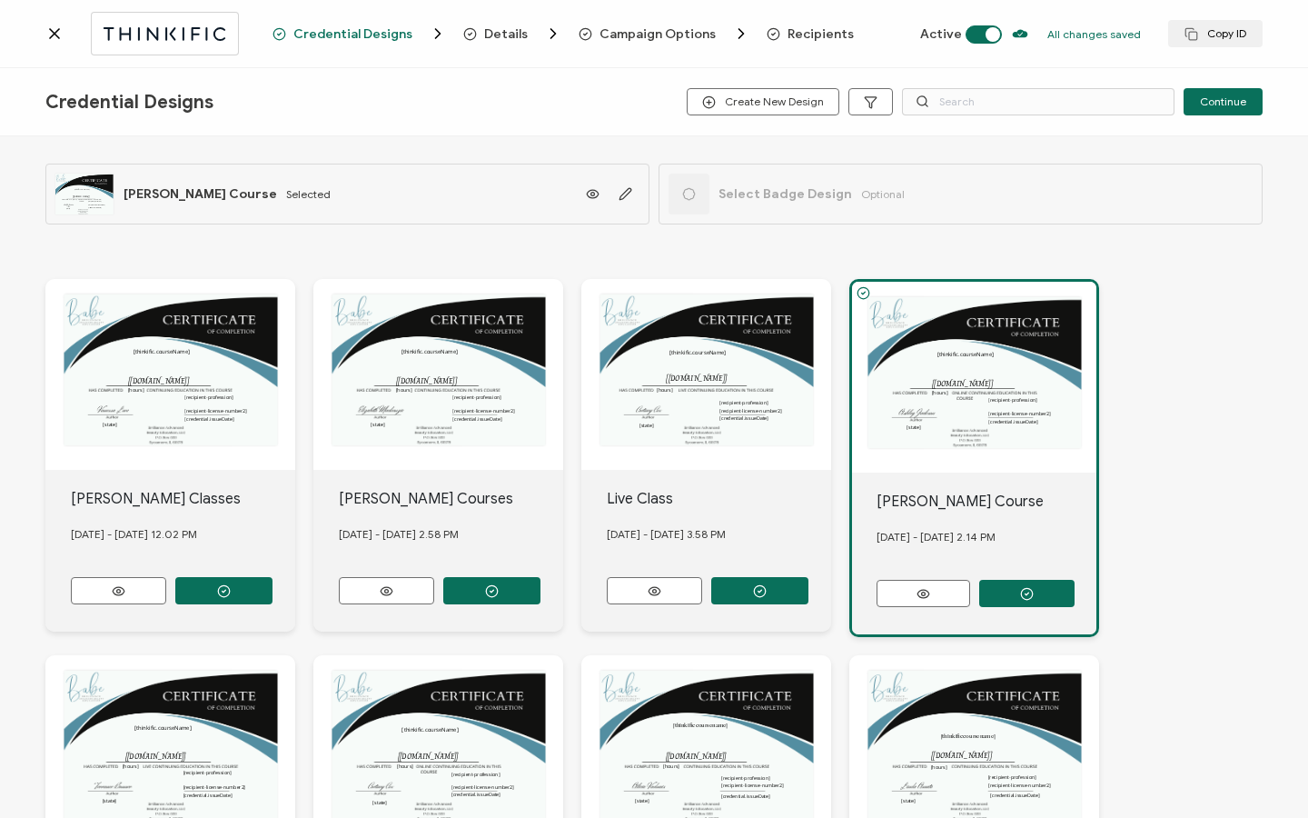
click at [788, 29] on span "Recipients" at bounding box center [821, 34] width 66 height 14
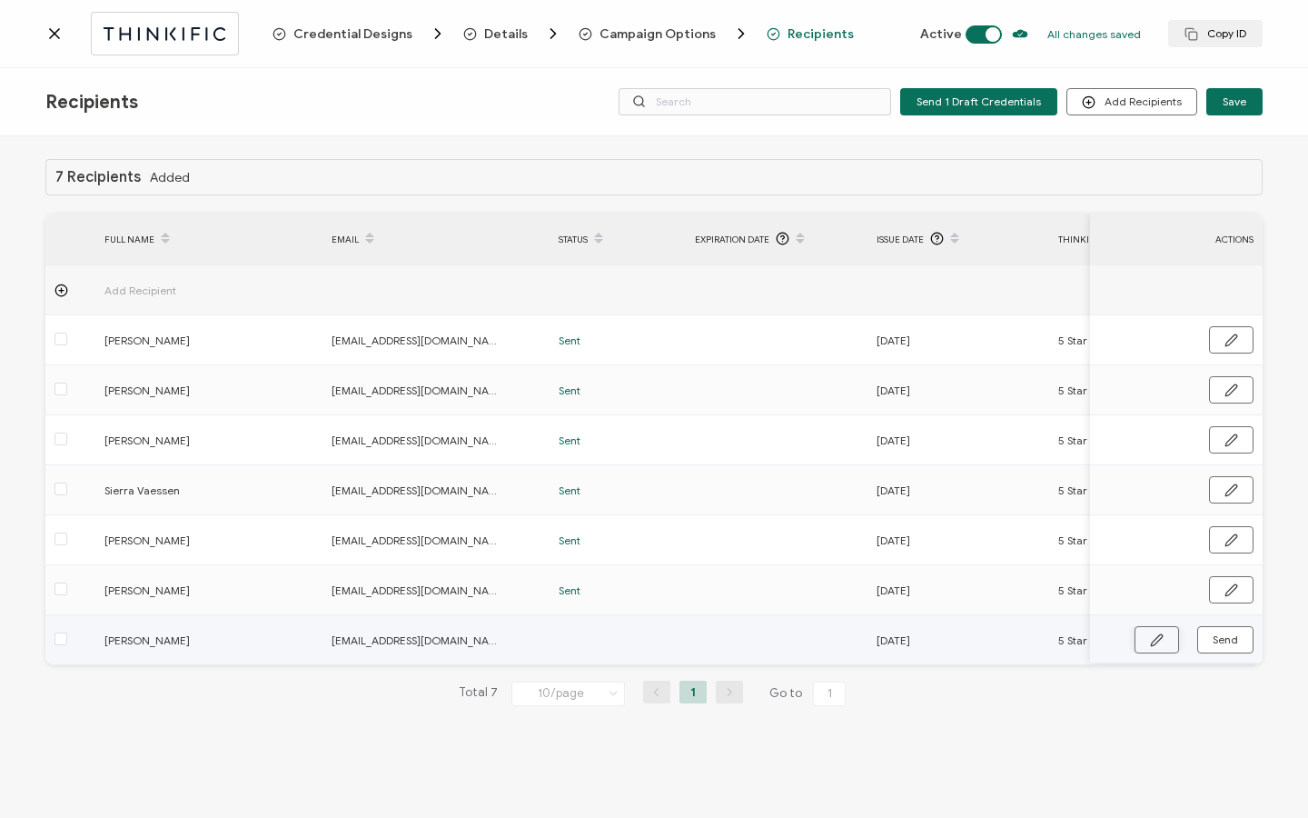
click at [1157, 645] on icon "button" at bounding box center [1157, 640] width 14 height 14
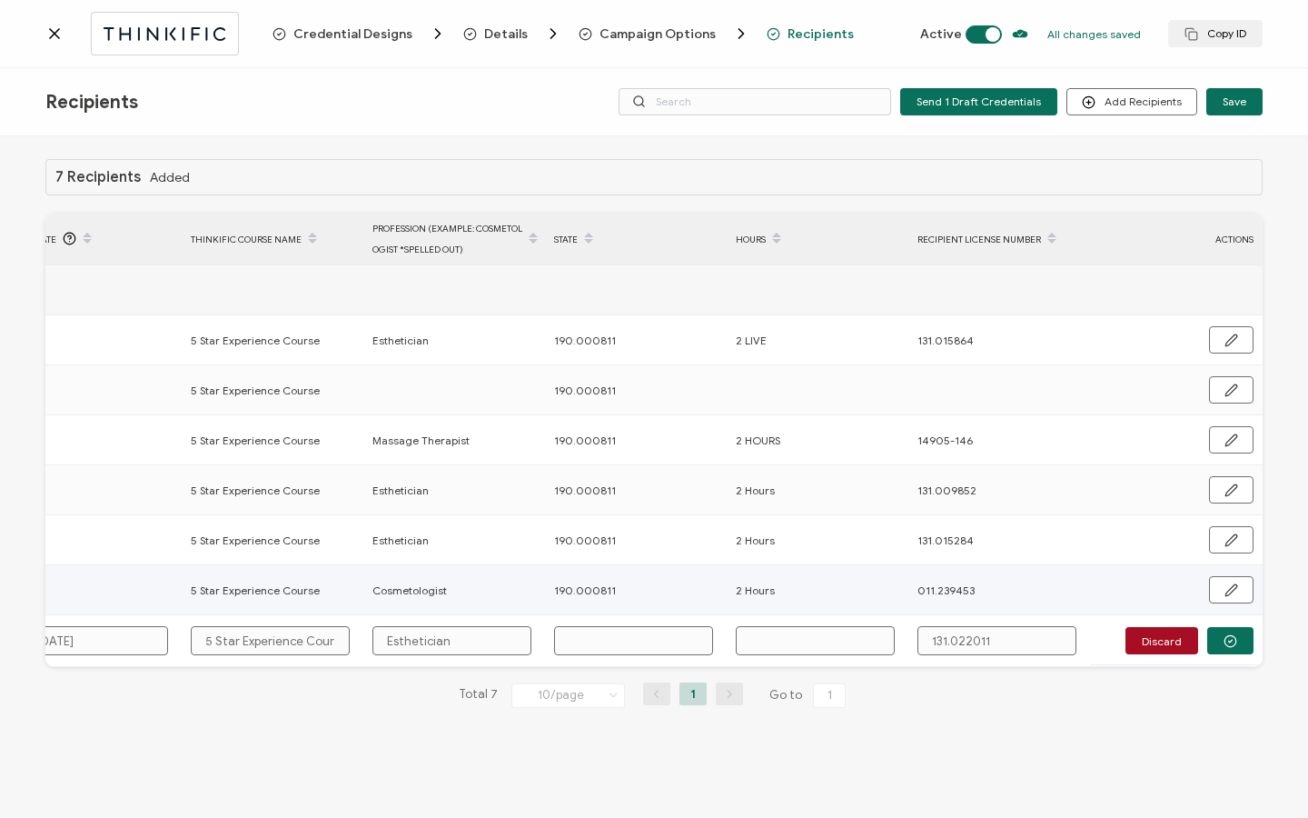
click at [632, 587] on div "190.000811" at bounding box center [635, 590] width 180 height 21
click at [623, 587] on div "190.000811" at bounding box center [635, 590] width 180 height 21
drag, startPoint x: 552, startPoint y: 585, endPoint x: 626, endPoint y: 597, distance: 74.5
click at [626, 597] on div "190.000811" at bounding box center [635, 590] width 180 height 21
copy span "190.000811"
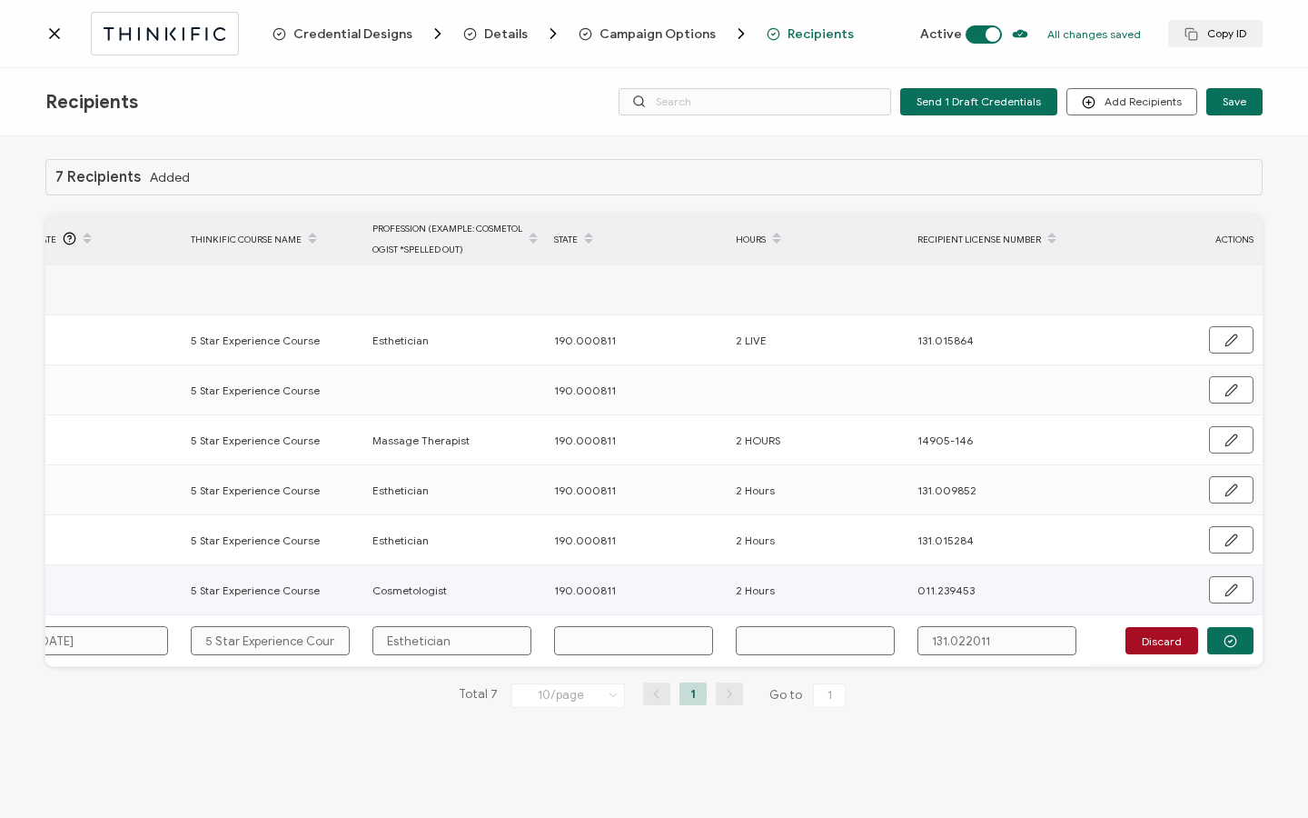
click at [594, 641] on input "text" at bounding box center [633, 640] width 159 height 29
paste input "190.000811"
type input "190.000811"
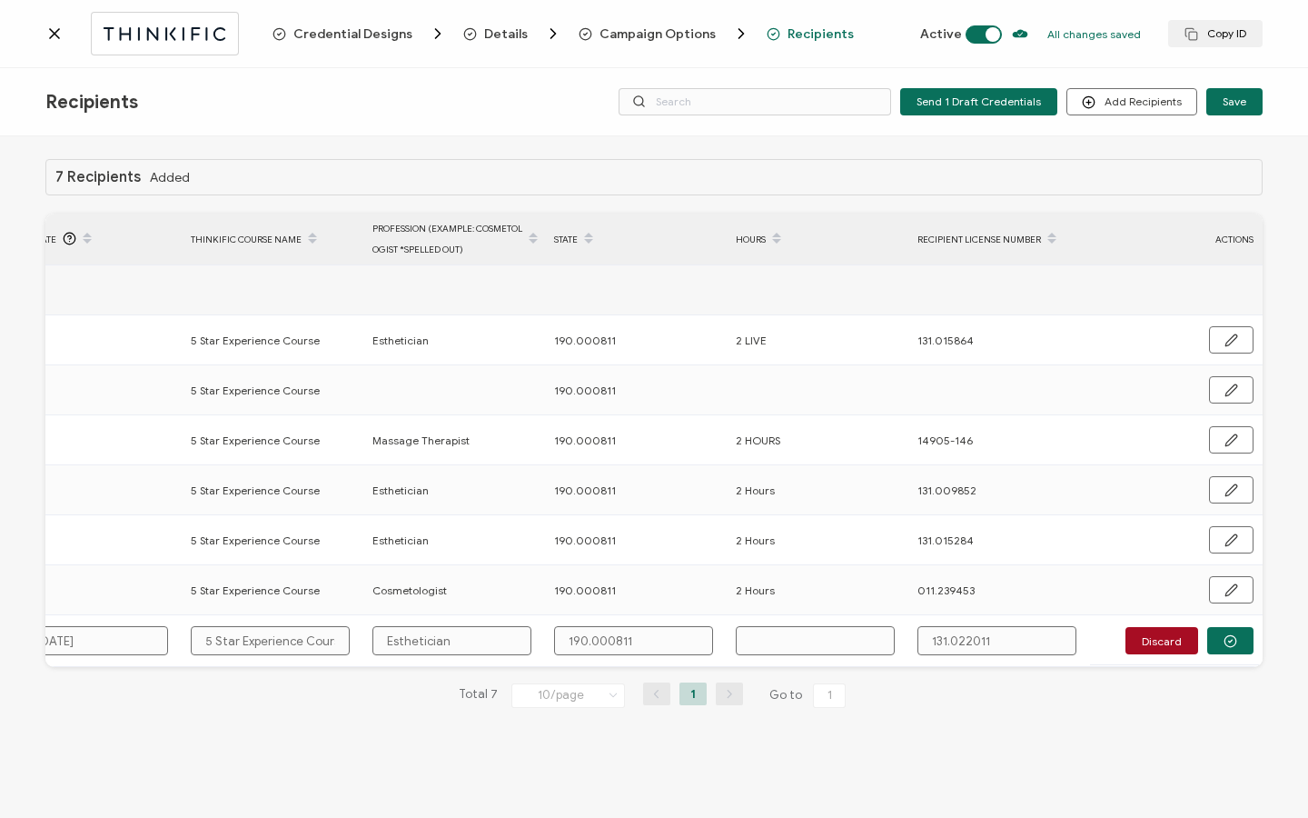
click at [789, 635] on input "text" at bounding box center [815, 640] width 159 height 29
type input "2"
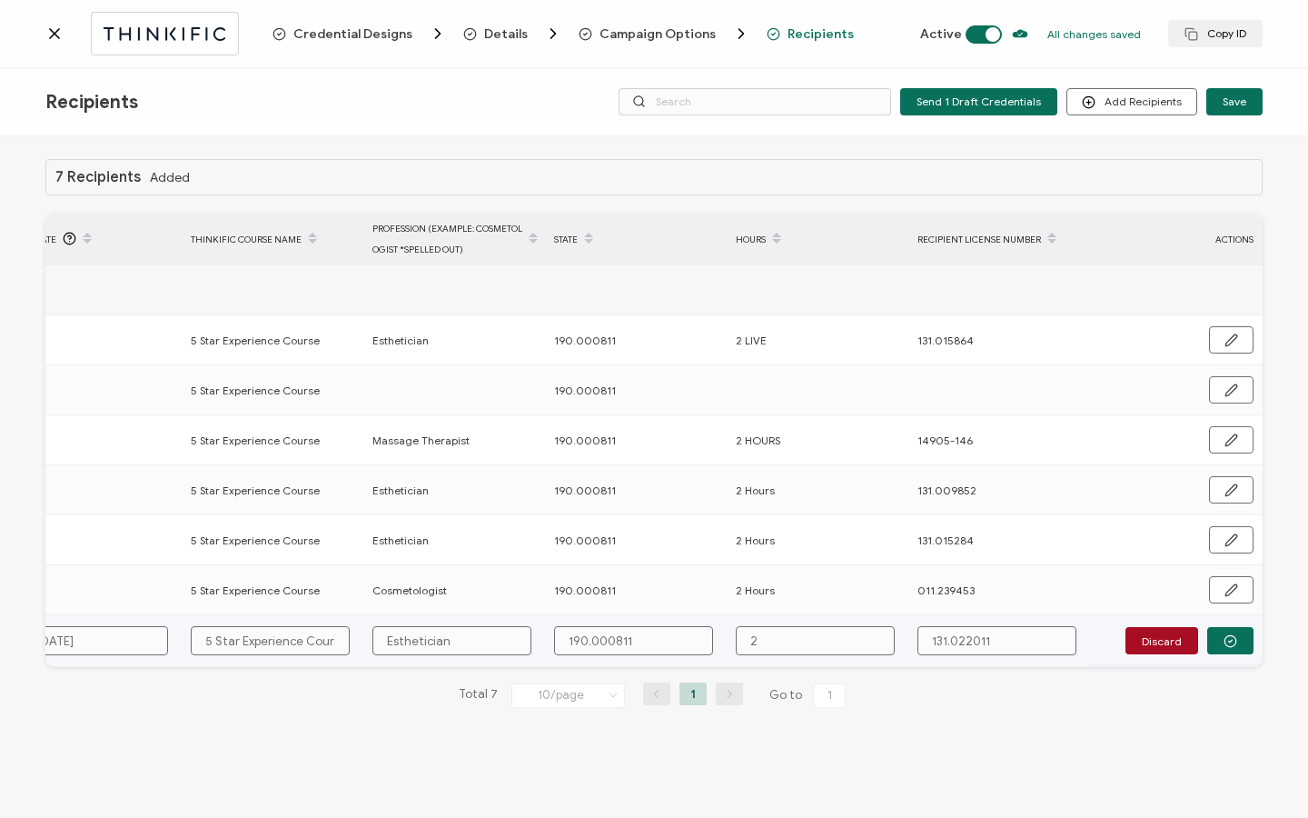
type input "2 H"
type input "2 Ho"
type input "2 Hou"
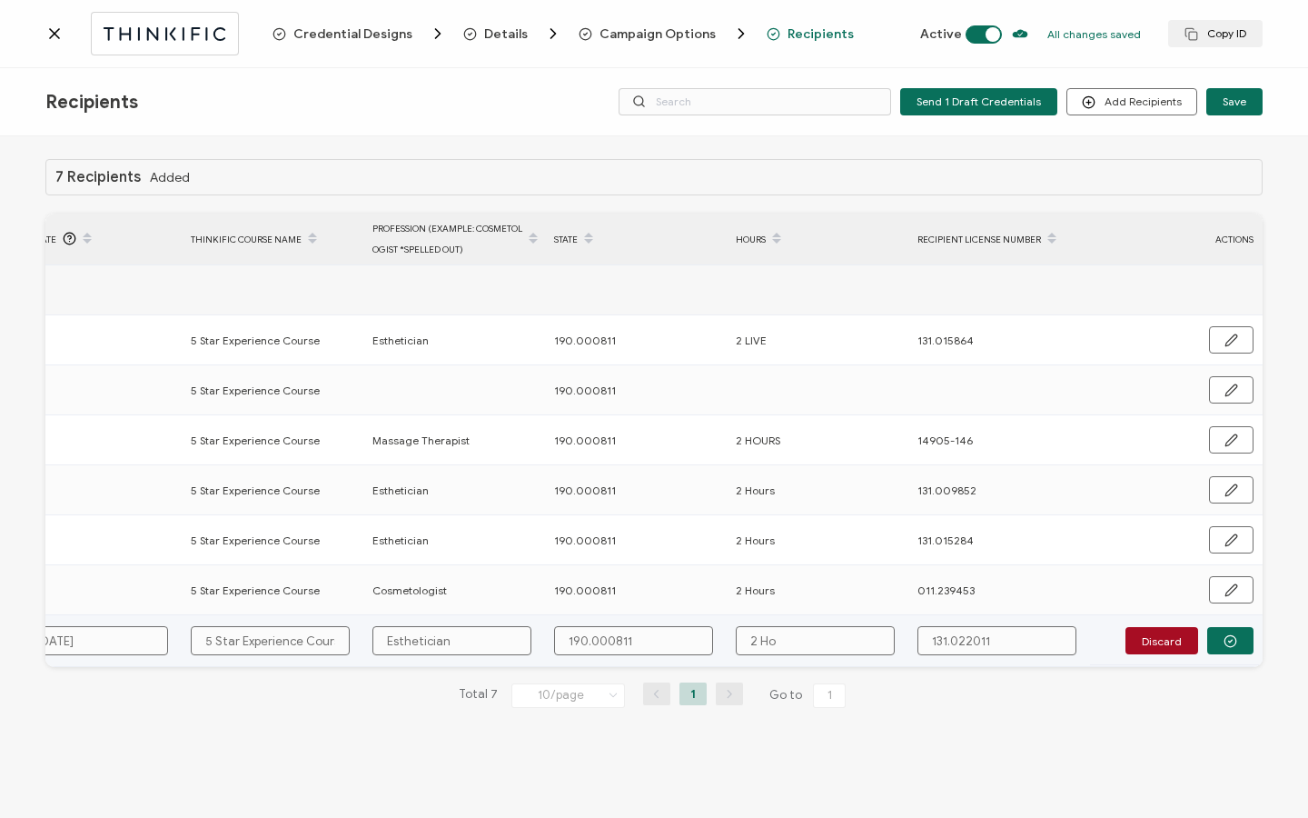
type input "2 Hou"
type input "2 Hour"
type input "2 Hours"
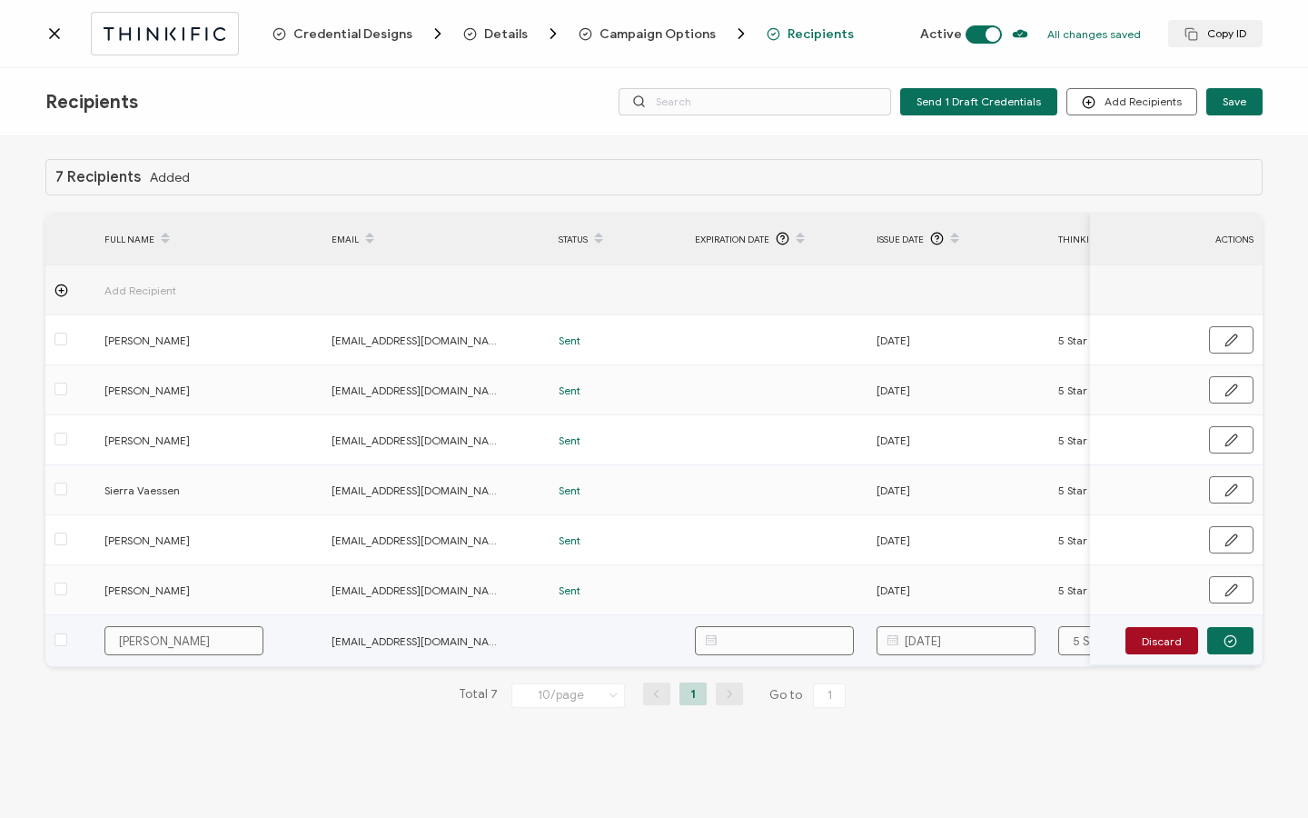
type input "2 Hours"
click at [175, 641] on input "[PERSON_NAME]" at bounding box center [183, 640] width 159 height 29
type input "[PERSON_NAME]"
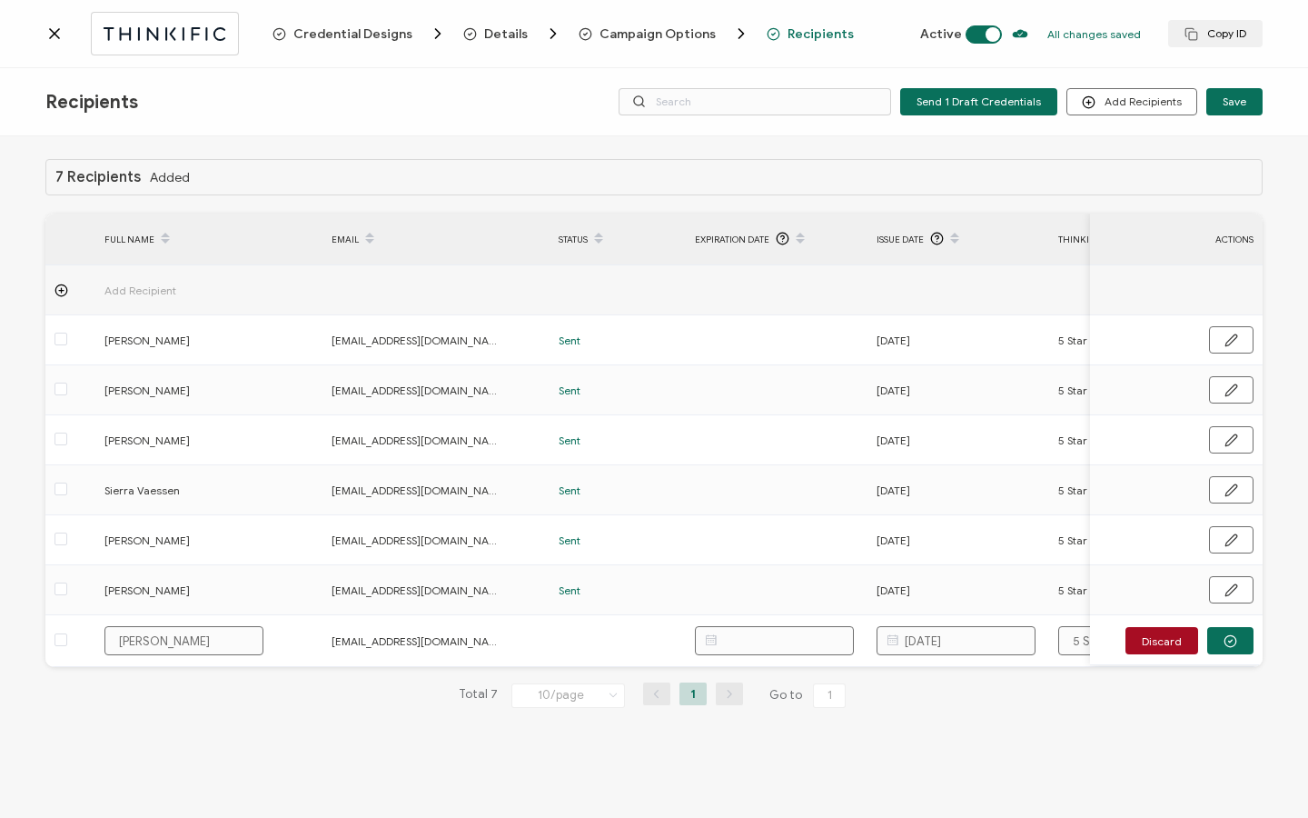
type input "[PERSON_NAME]"
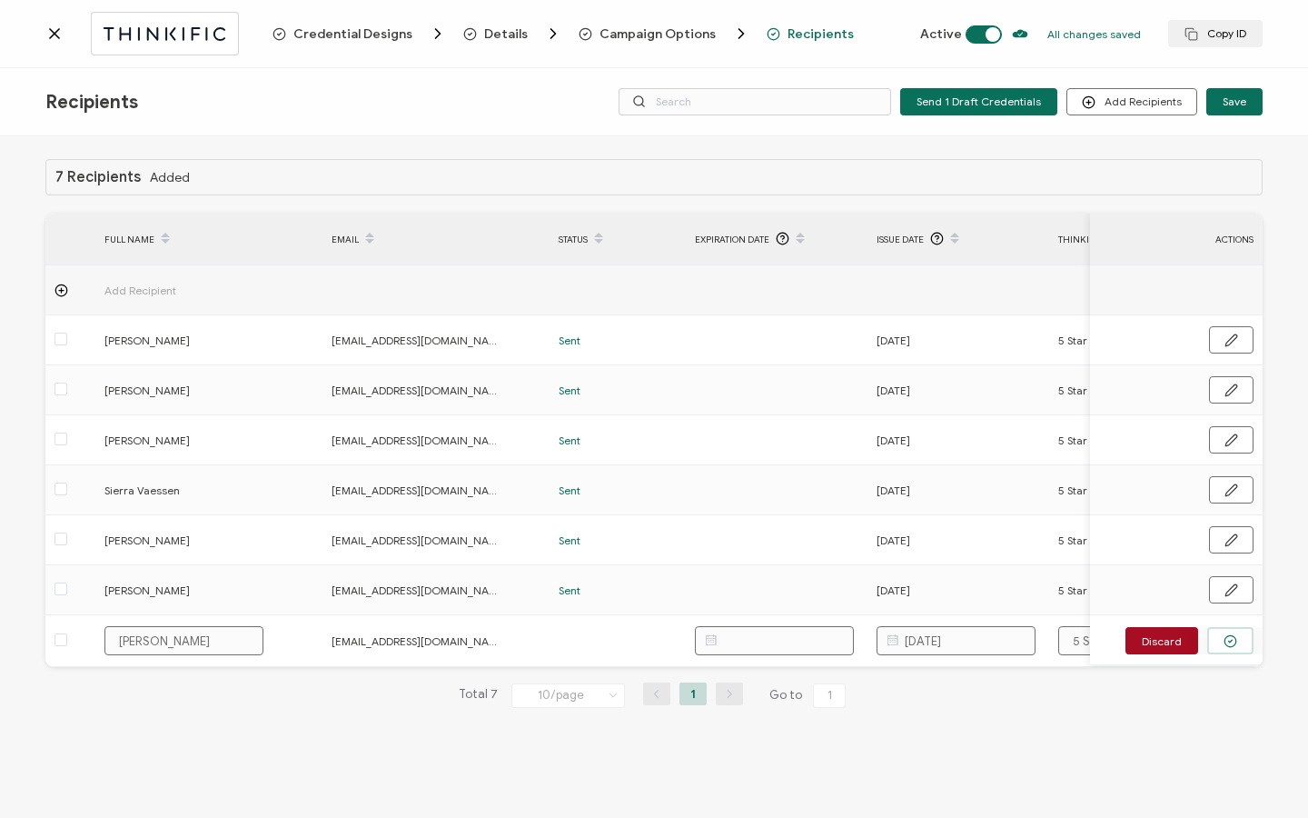
type input "[PERSON_NAME]"
click at [1247, 645] on button "button" at bounding box center [1230, 640] width 46 height 27
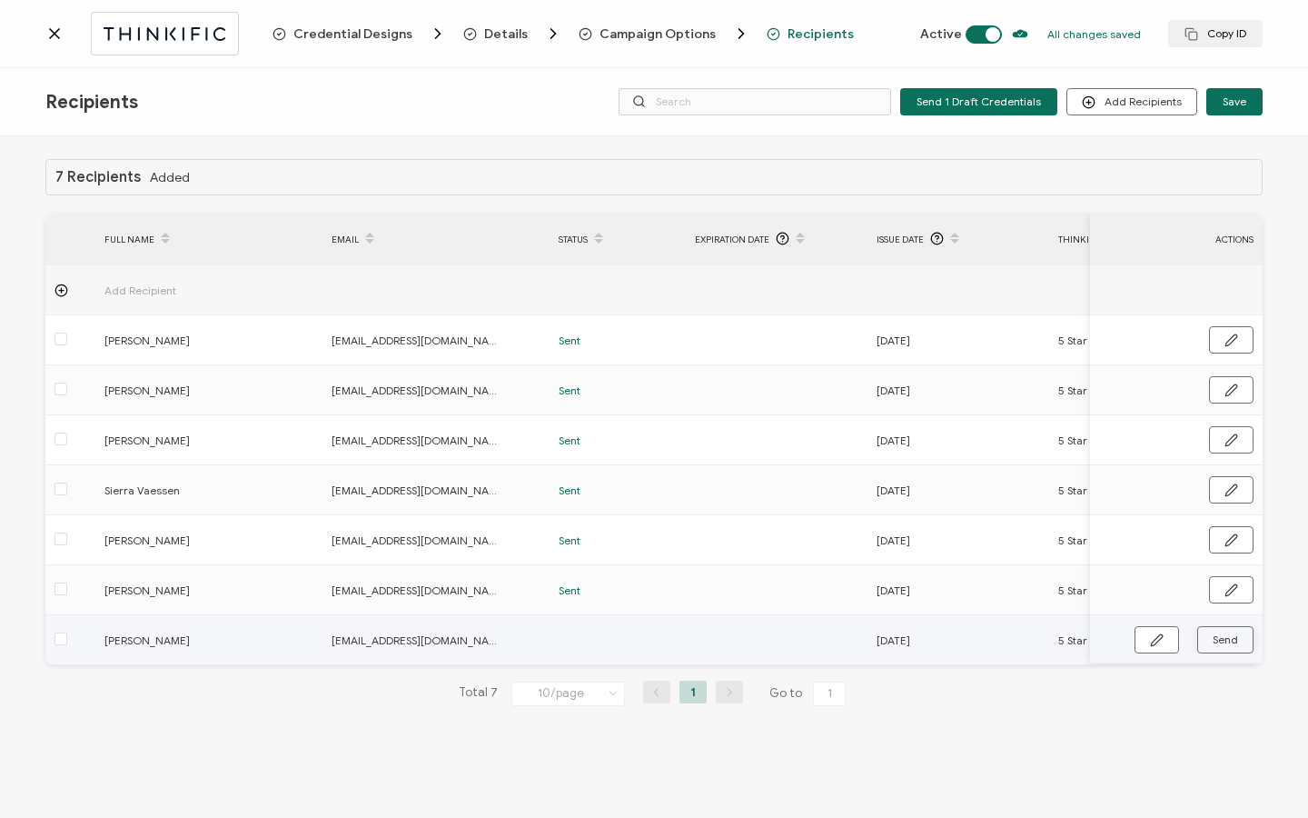
click at [1246, 643] on button "Send" at bounding box center [1225, 639] width 56 height 27
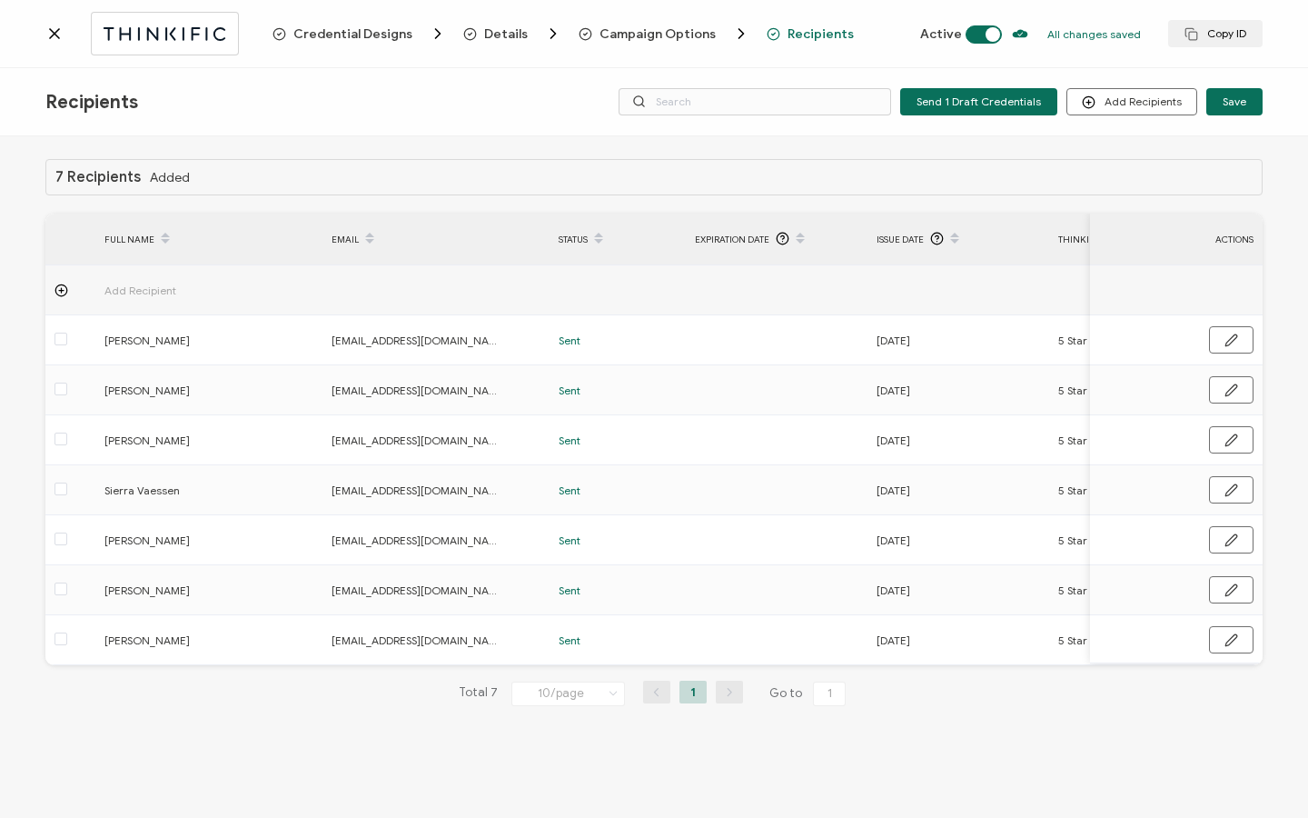
click at [60, 41] on icon at bounding box center [54, 34] width 18 height 18
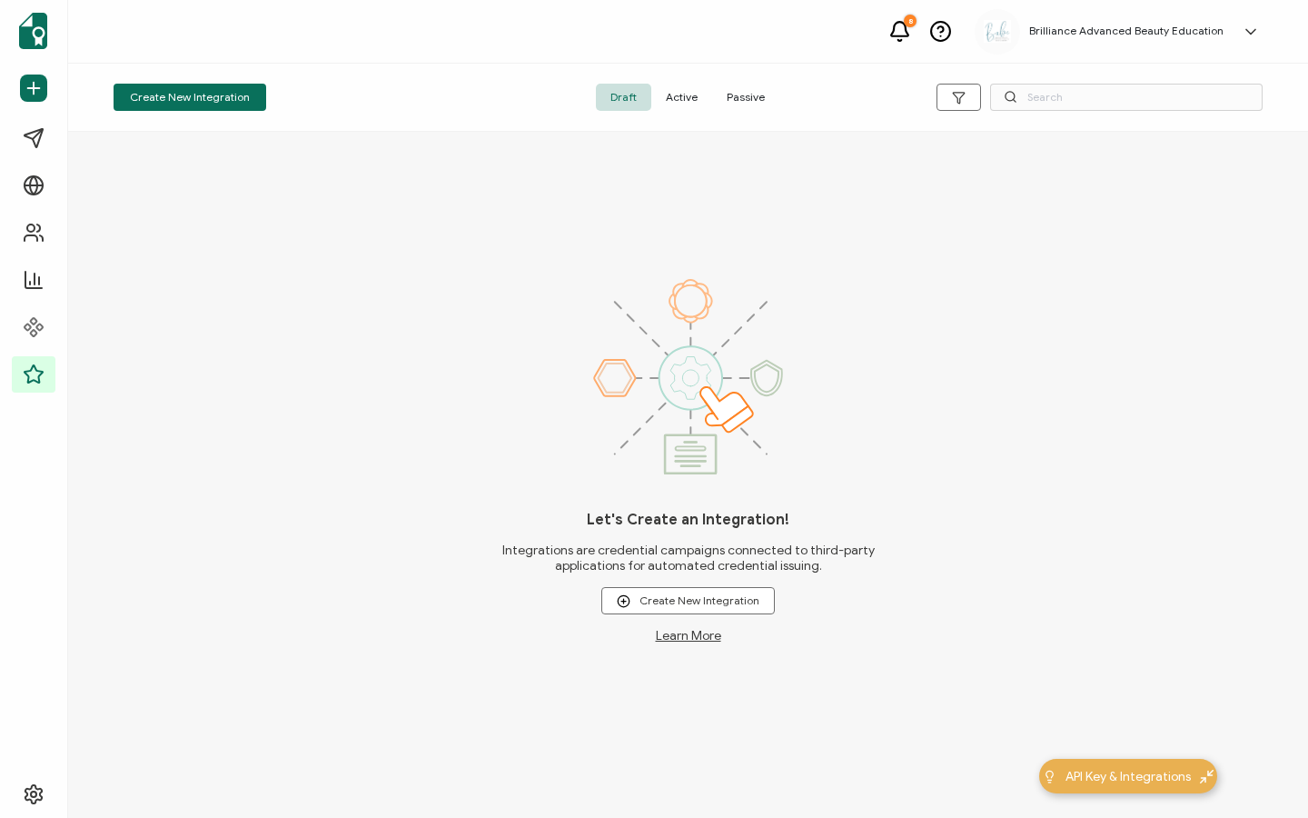
click at [671, 93] on span "Active" at bounding box center [681, 97] width 61 height 27
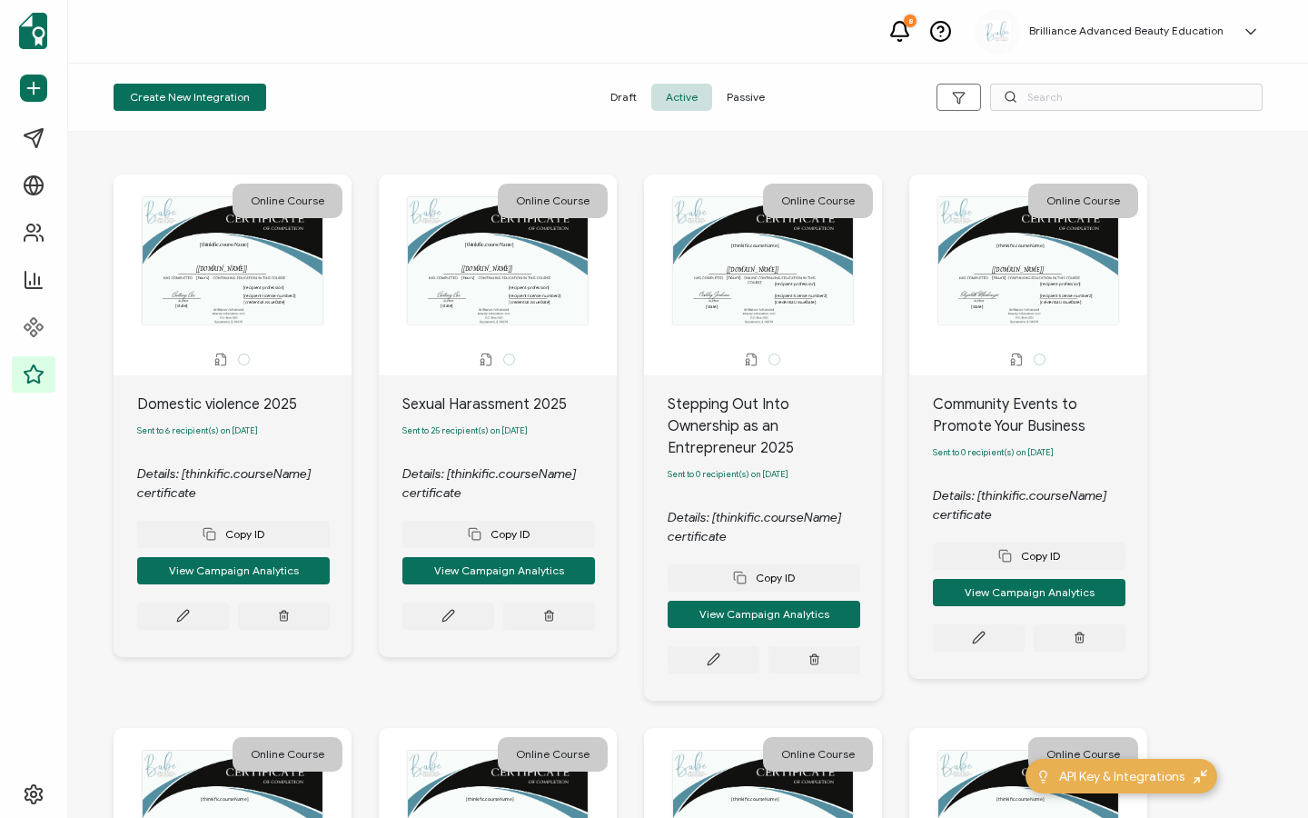
scroll to position [4, 0]
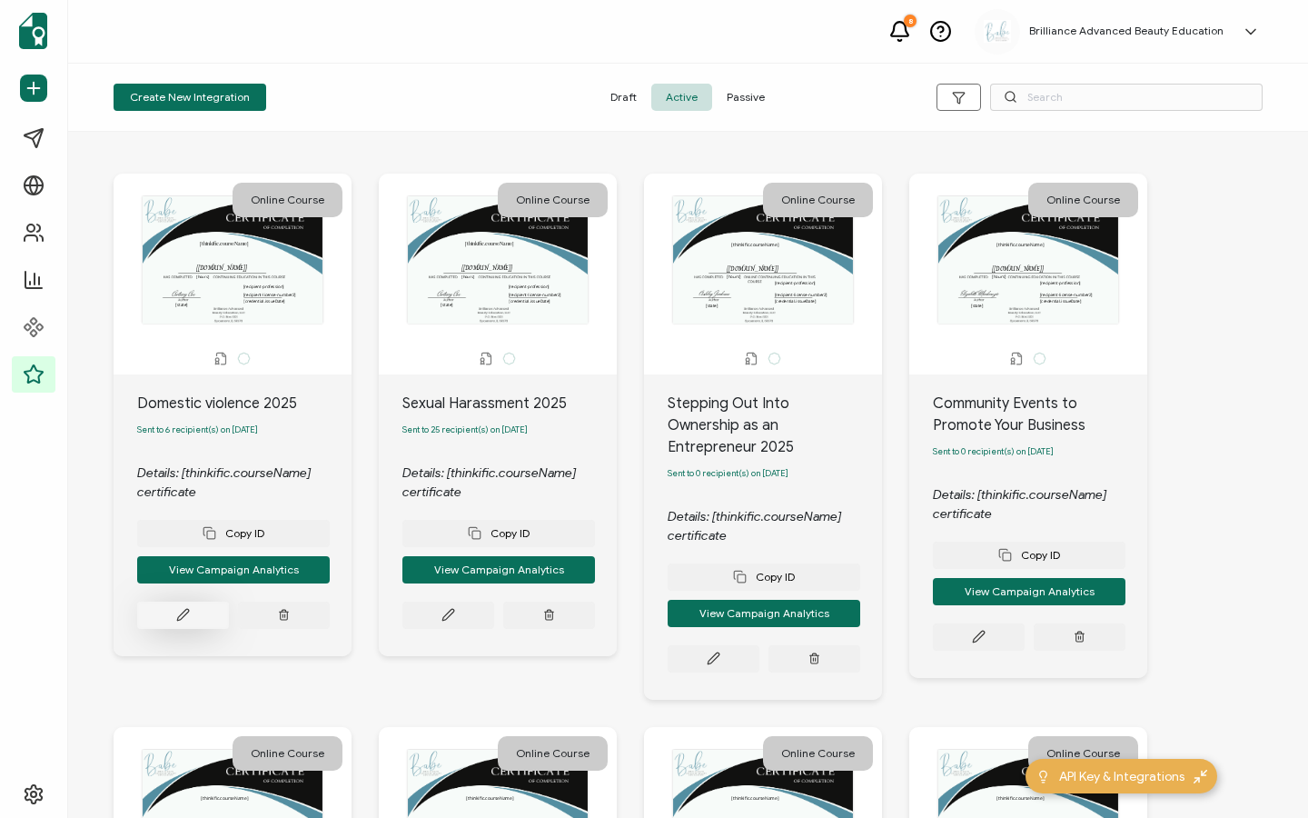
click at [189, 629] on button at bounding box center [183, 614] width 92 height 27
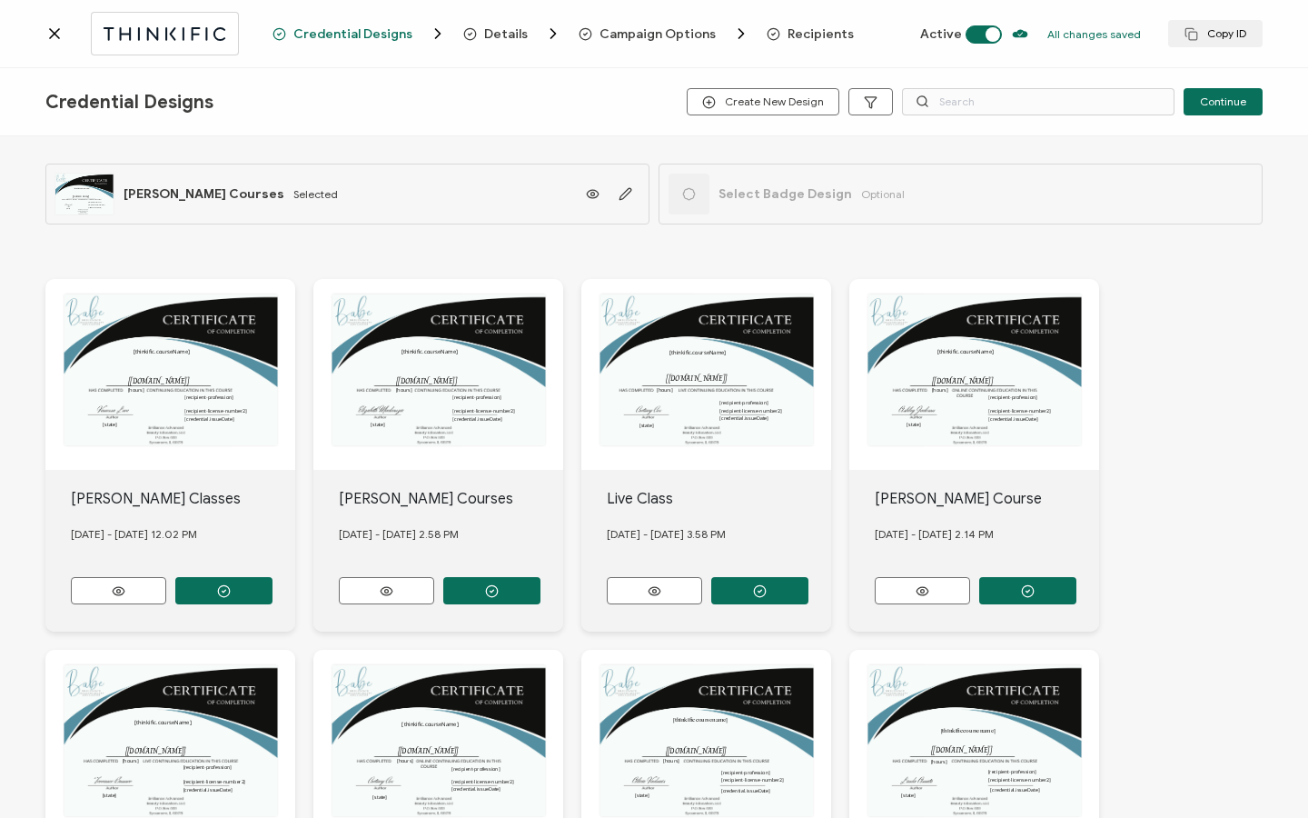
click at [818, 35] on span "Recipients" at bounding box center [821, 34] width 66 height 14
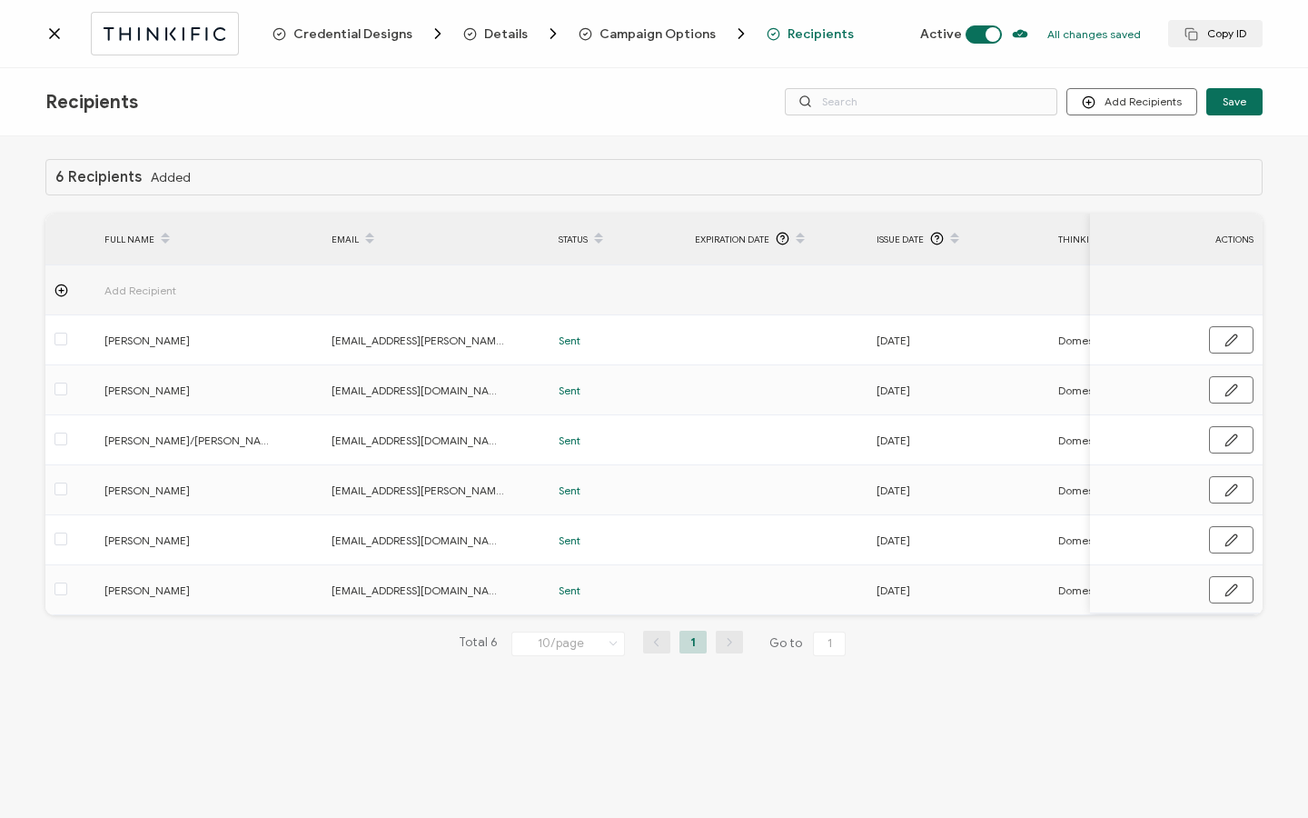
click at [59, 39] on icon at bounding box center [54, 34] width 18 height 18
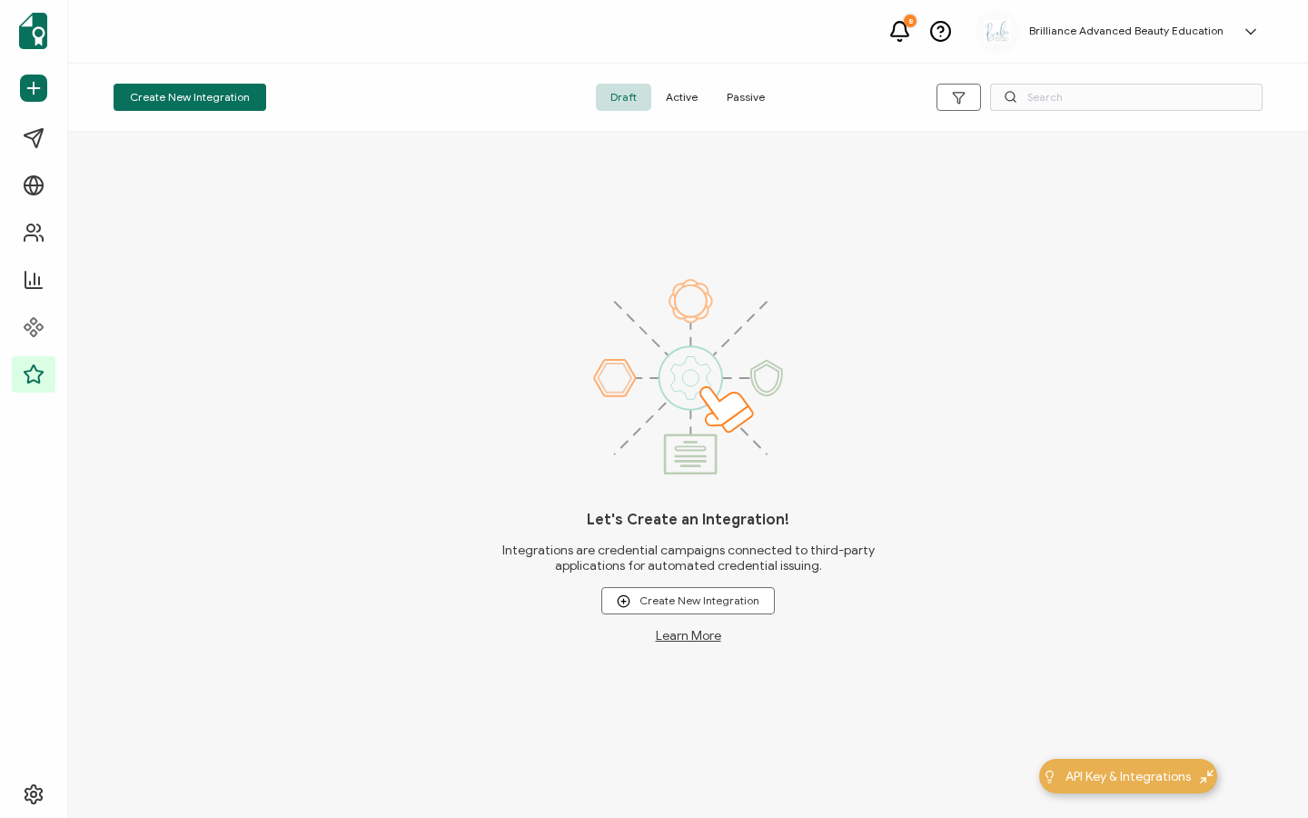
click at [677, 96] on span "Active" at bounding box center [681, 97] width 61 height 27
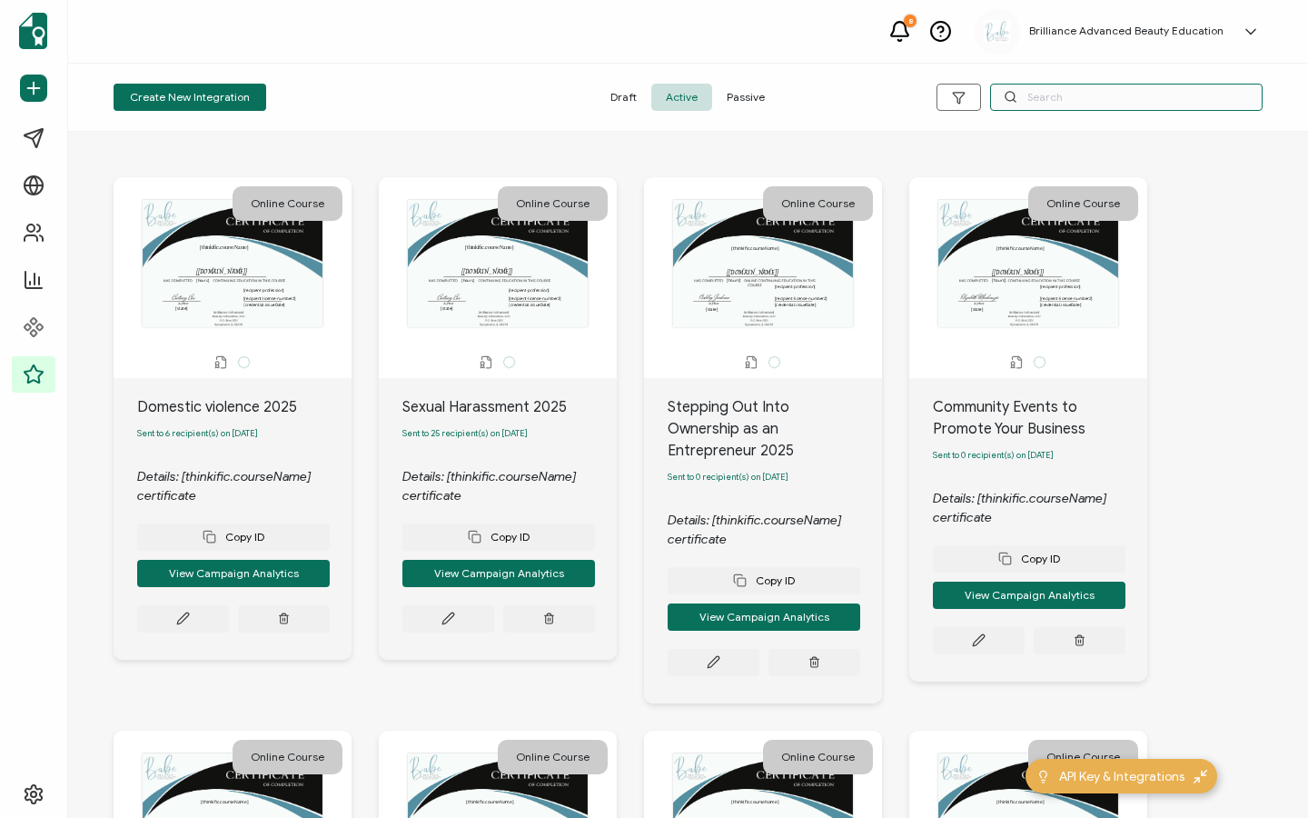
click at [1121, 92] on input "text" at bounding box center [1126, 97] width 273 height 27
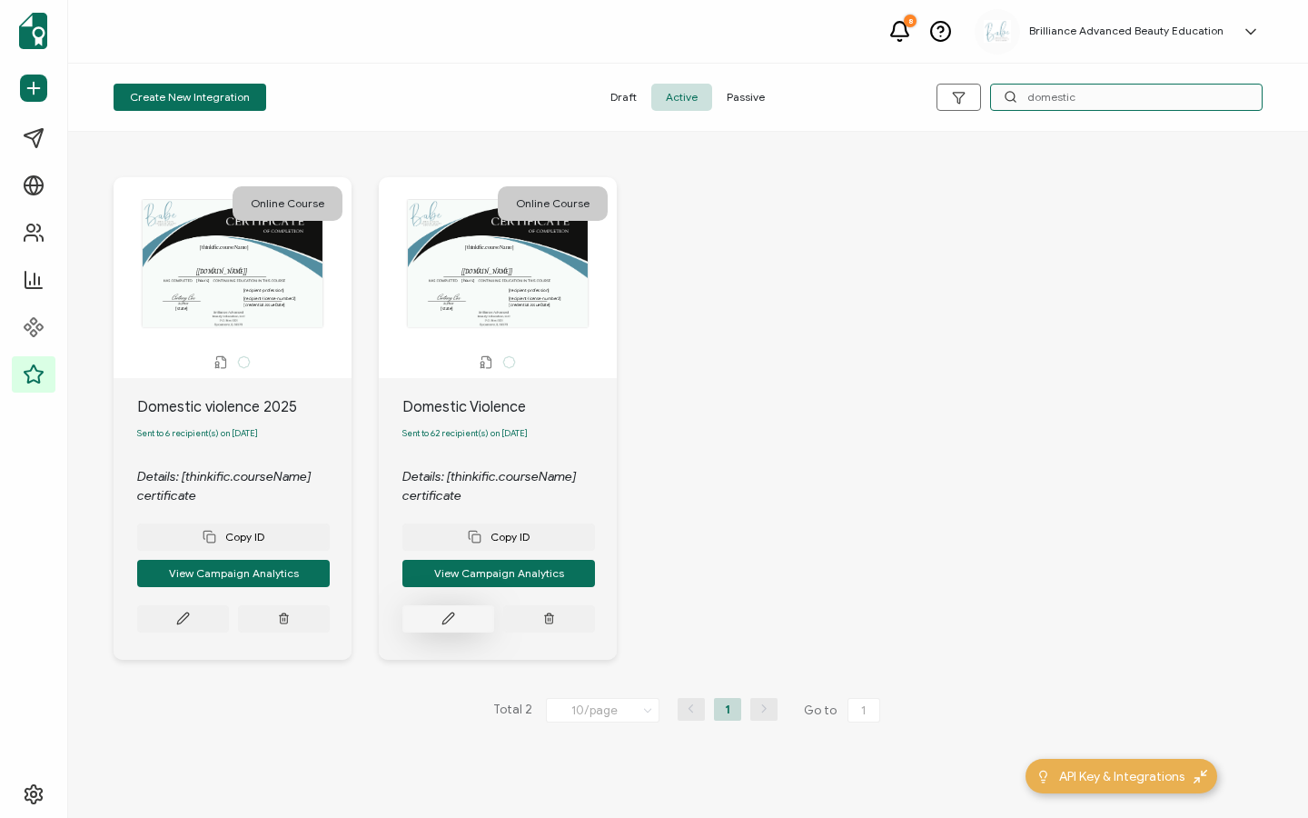
type input "domestic"
click at [229, 631] on button at bounding box center [183, 618] width 92 height 27
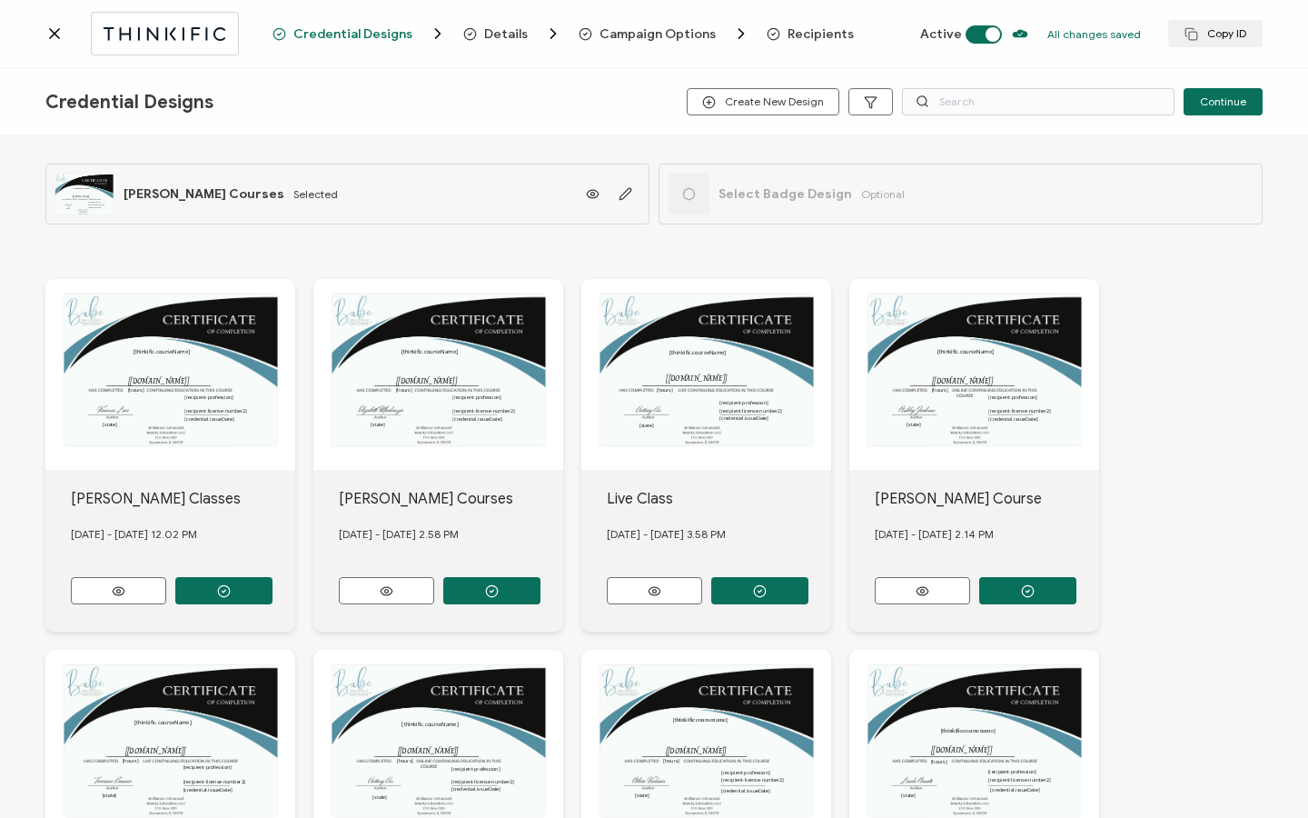
click at [803, 30] on span "Recipients" at bounding box center [821, 34] width 66 height 14
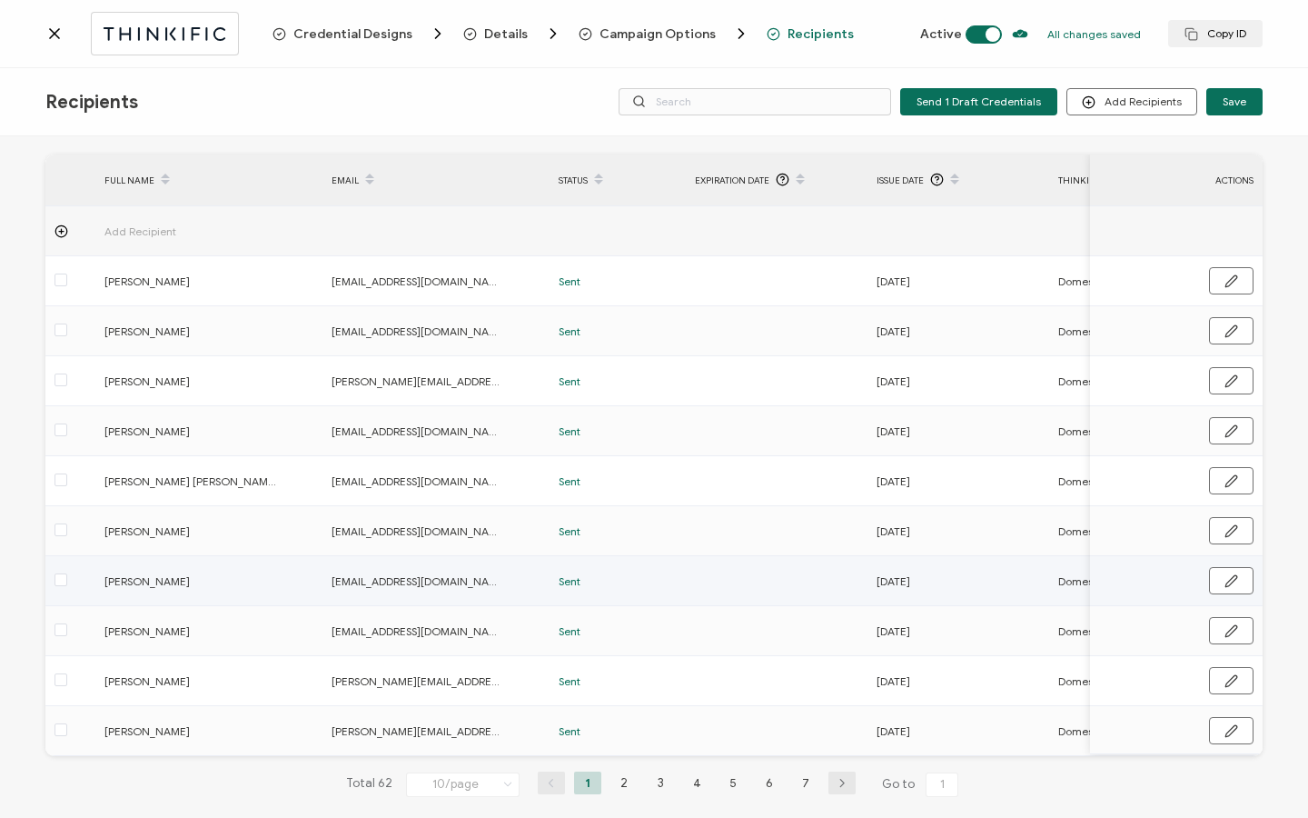
scroll to position [92, 0]
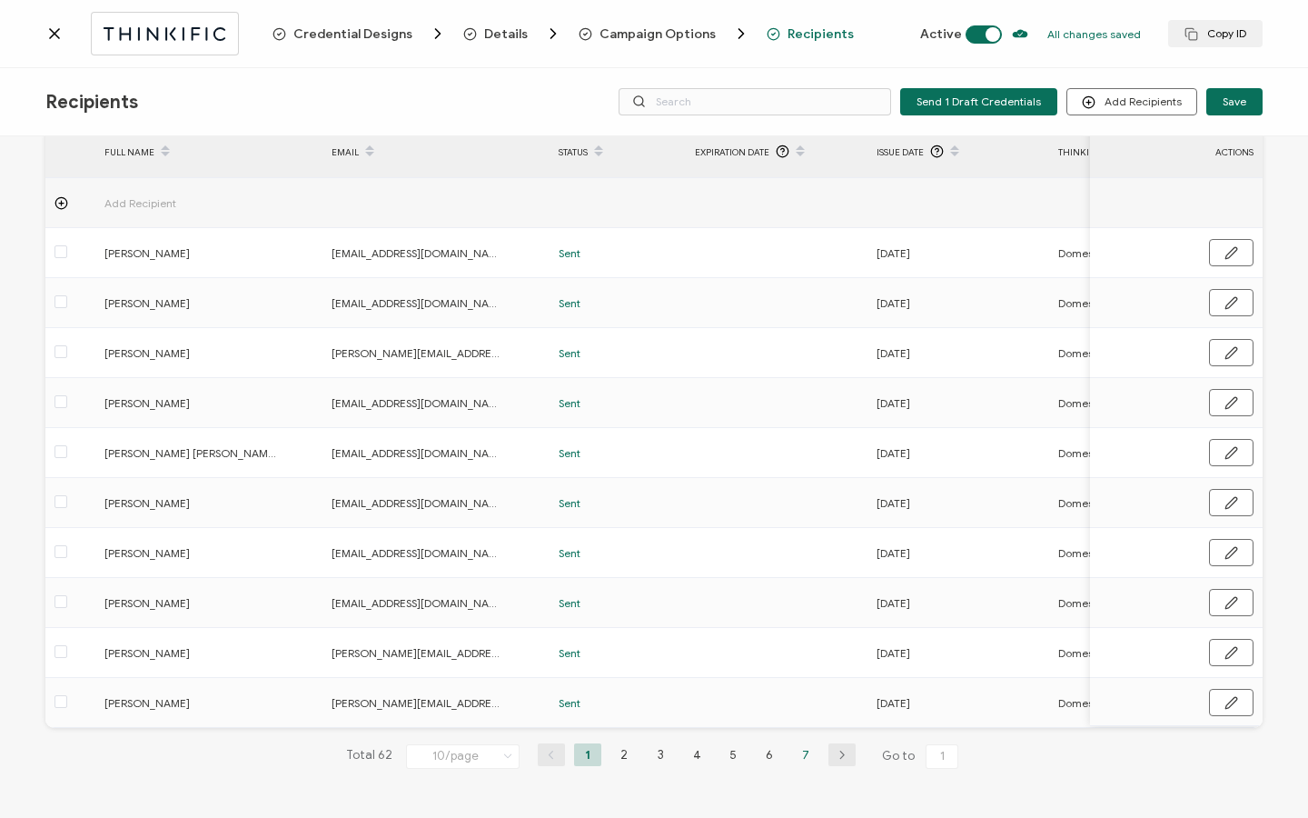
click at [796, 759] on li "7" at bounding box center [805, 754] width 27 height 23
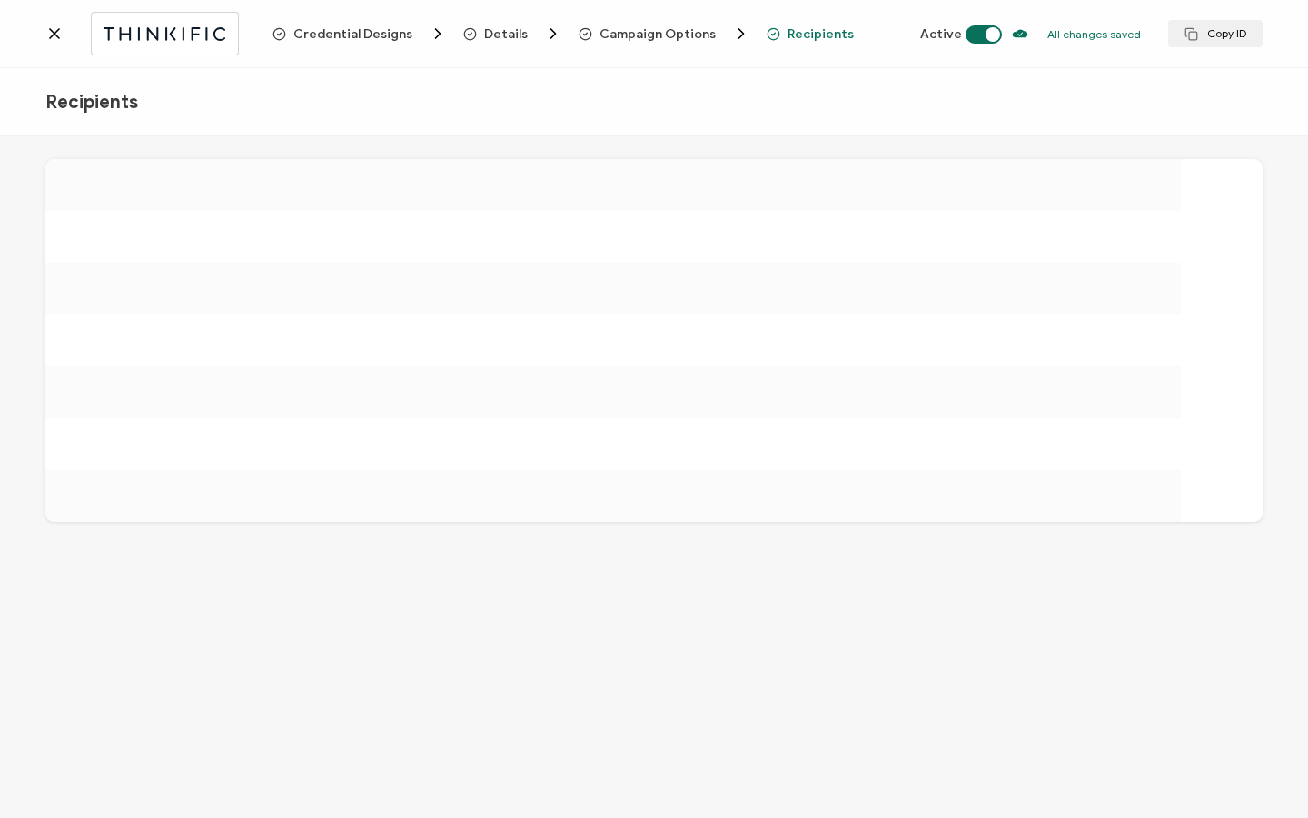
scroll to position [0, 0]
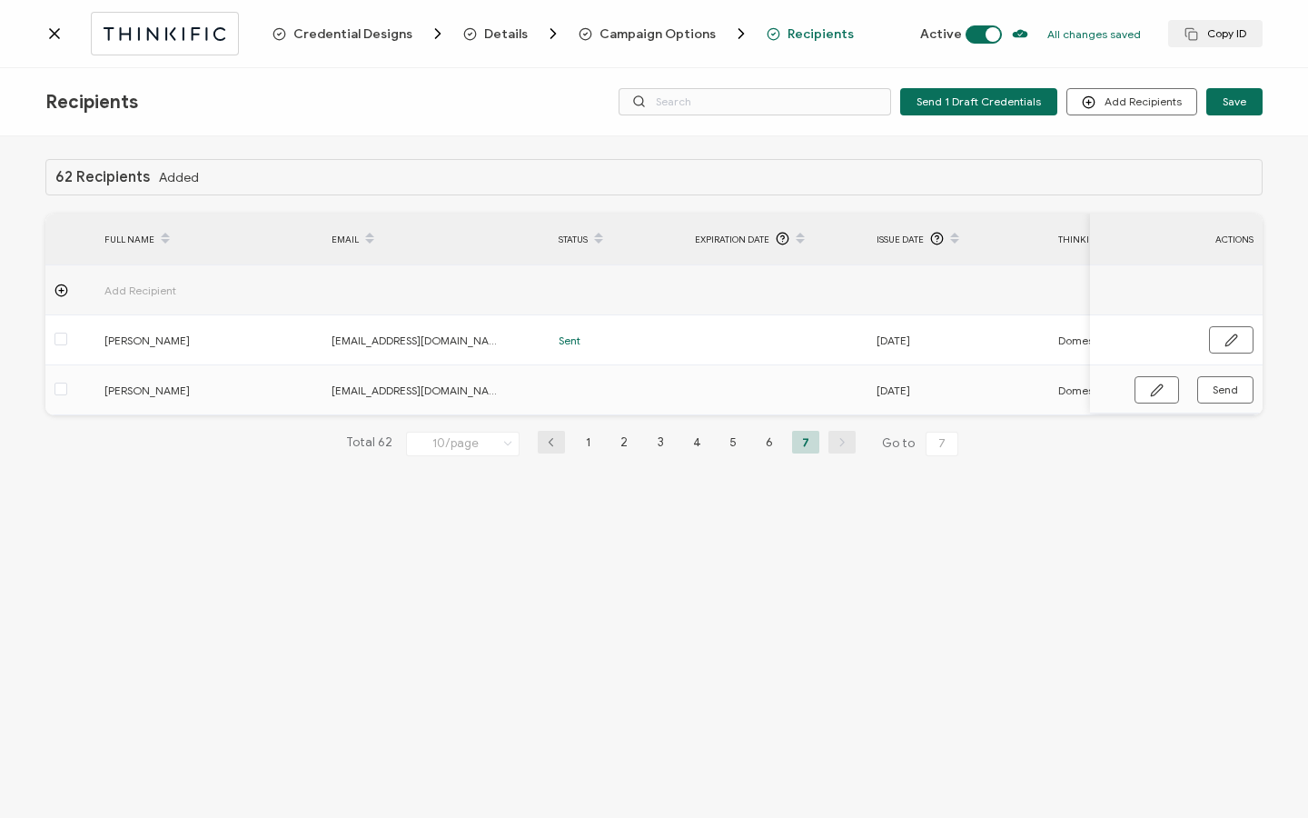
drag, startPoint x: 645, startPoint y: 422, endPoint x: 678, endPoint y: 420, distance: 32.8
click at [678, 420] on div "62 Recipients Added FULL NAME EMAIL Status Expiration Date Issue Date Thinkific…" at bounding box center [653, 322] width 1217 height 326
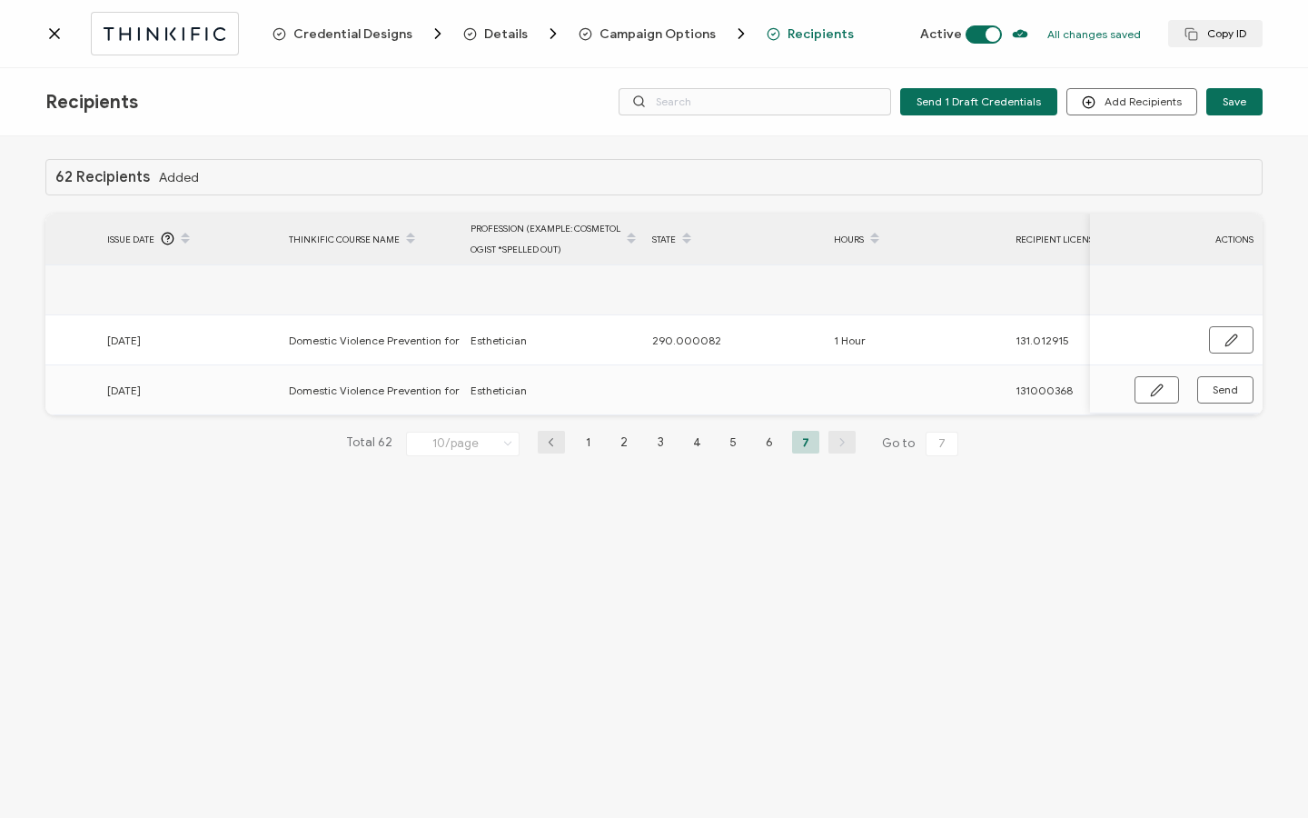
scroll to position [0, 840]
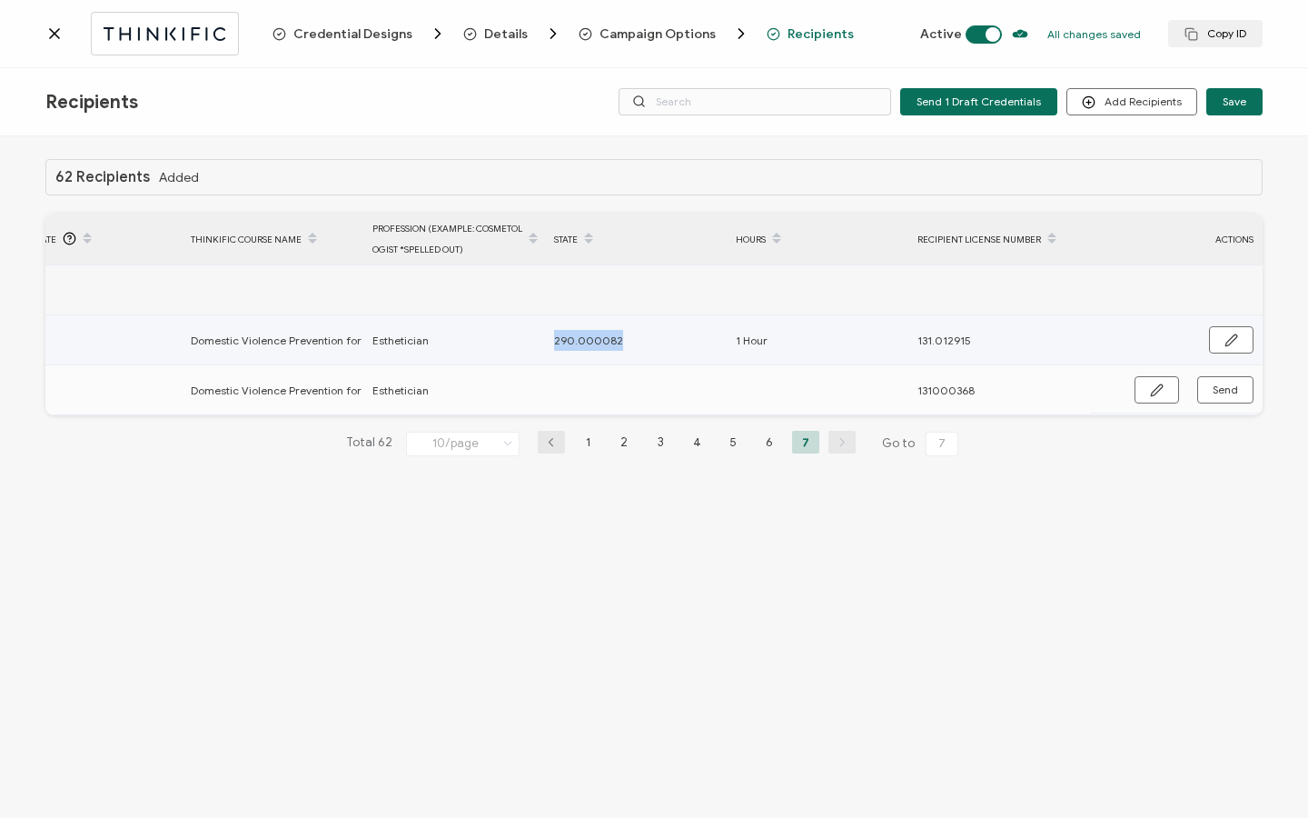
drag, startPoint x: 551, startPoint y: 344, endPoint x: 588, endPoint y: 329, distance: 39.5
click at [637, 343] on div "290.000082" at bounding box center [635, 340] width 180 height 21
copy span "290.000082"
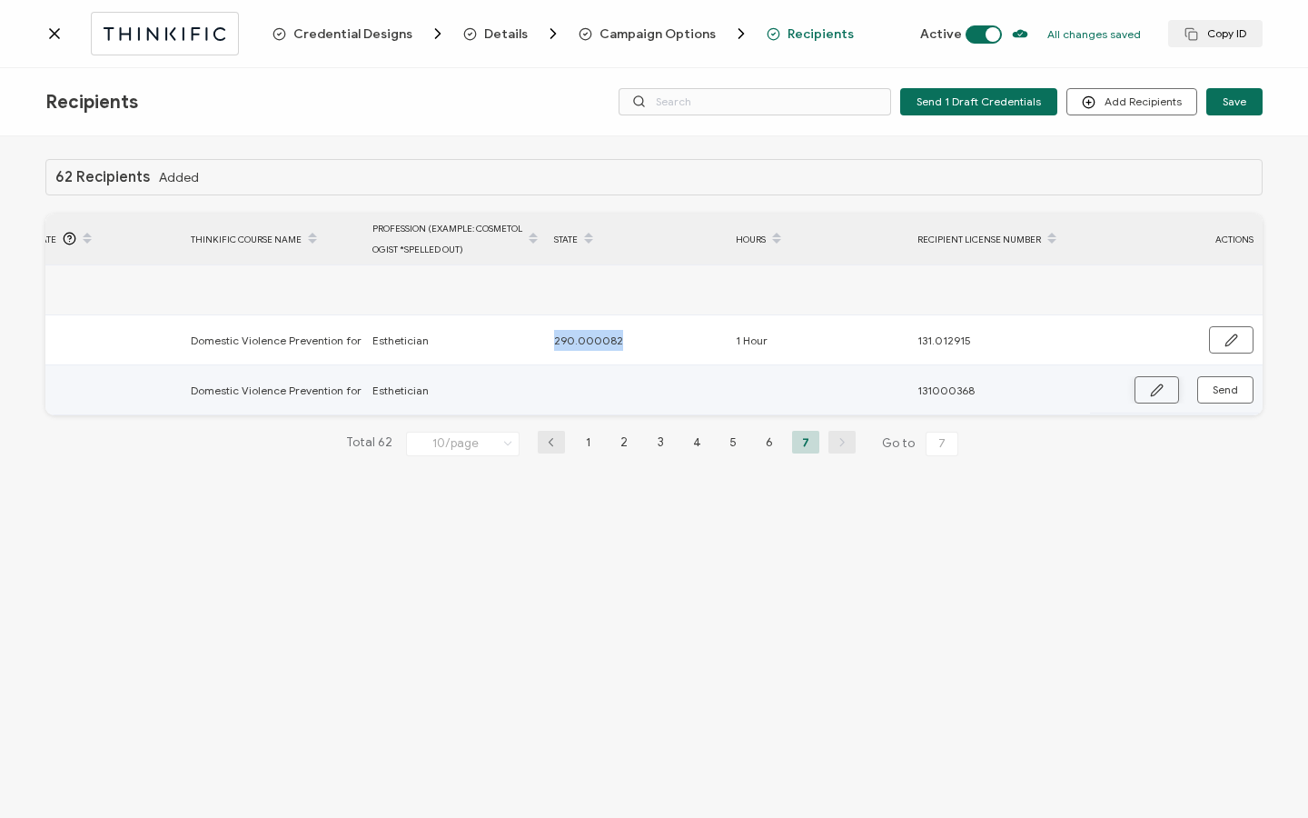
click at [1149, 381] on button "button" at bounding box center [1157, 389] width 45 height 27
paste input "290.000082"
type input "290.000082"
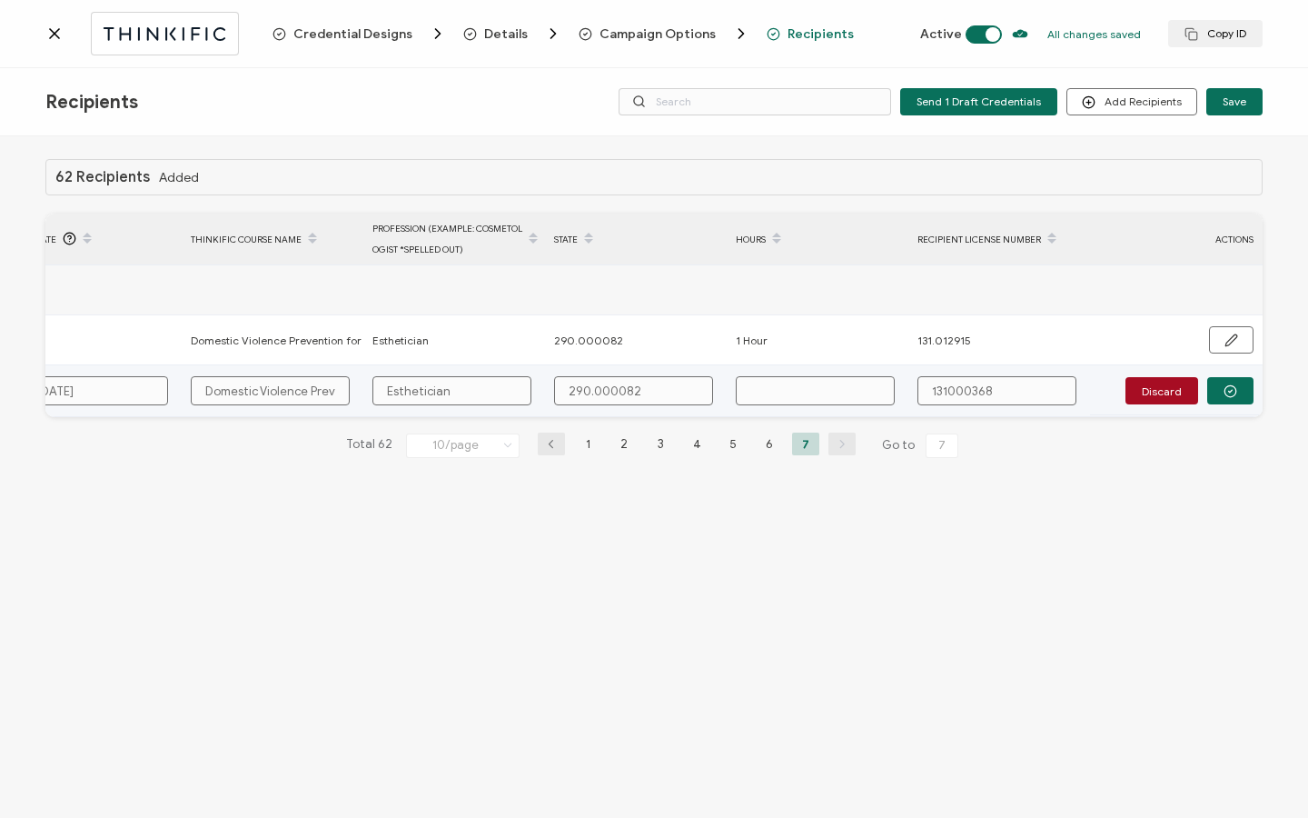
type input "290.000082"
click at [808, 388] on input "text" at bounding box center [815, 390] width 159 height 29
type input "1"
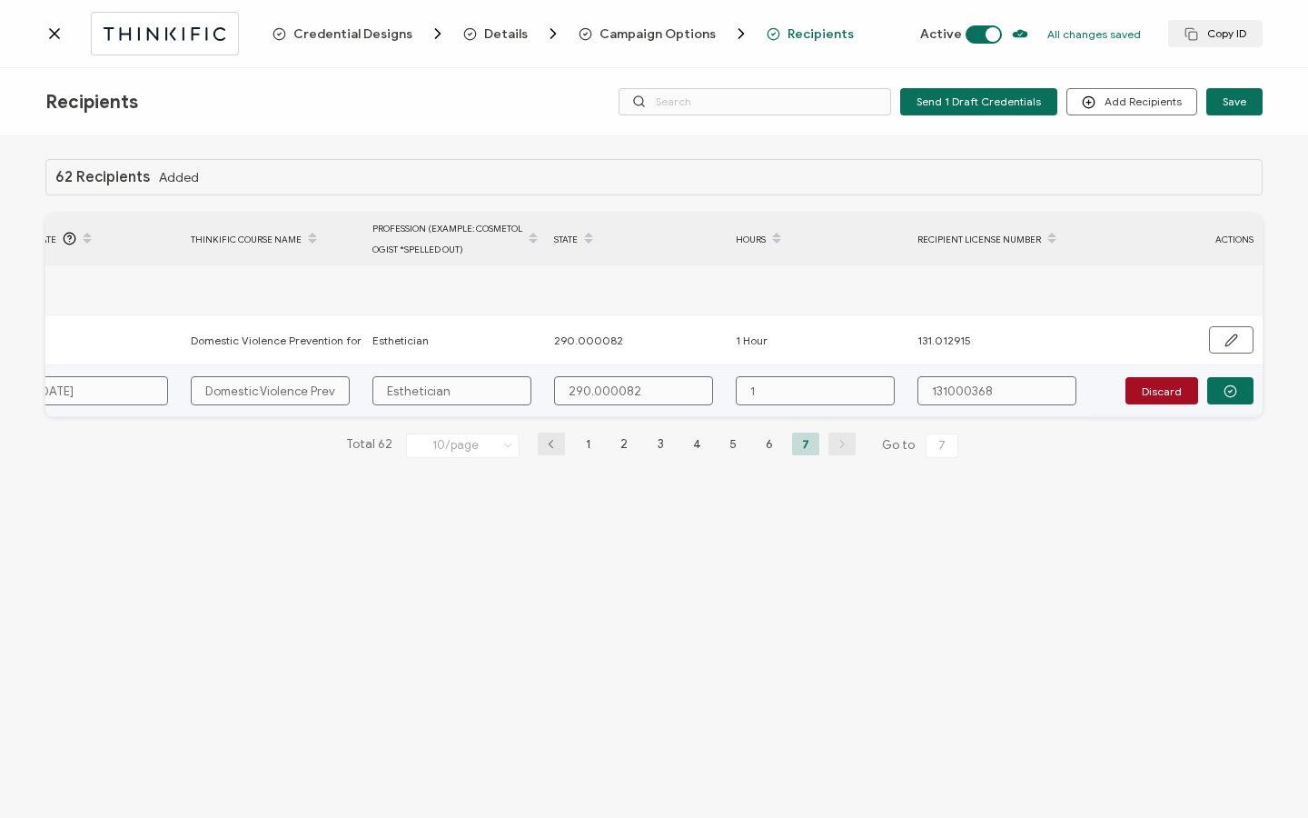
type input "1"
type input "1 H"
type input "1 Ho"
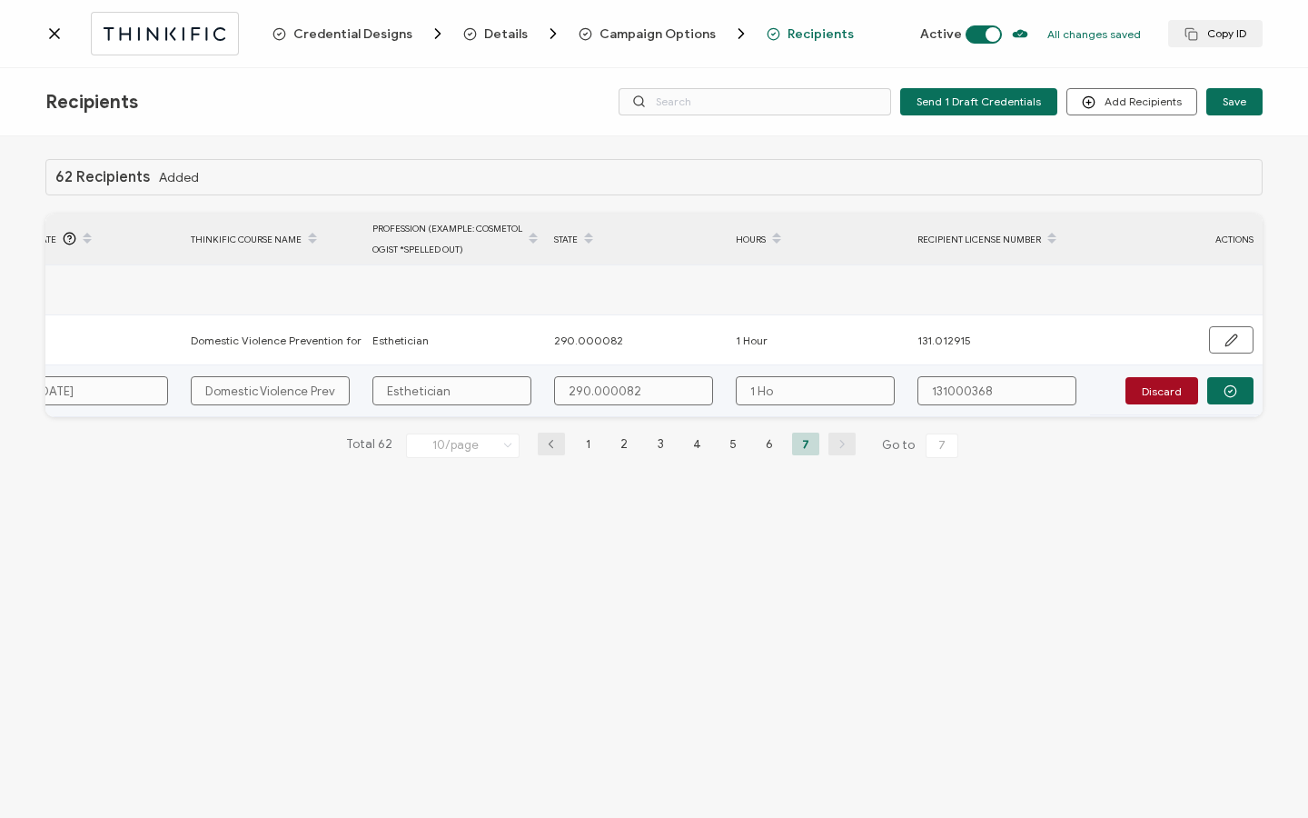
type input "1 Hou"
type input "1 Hour"
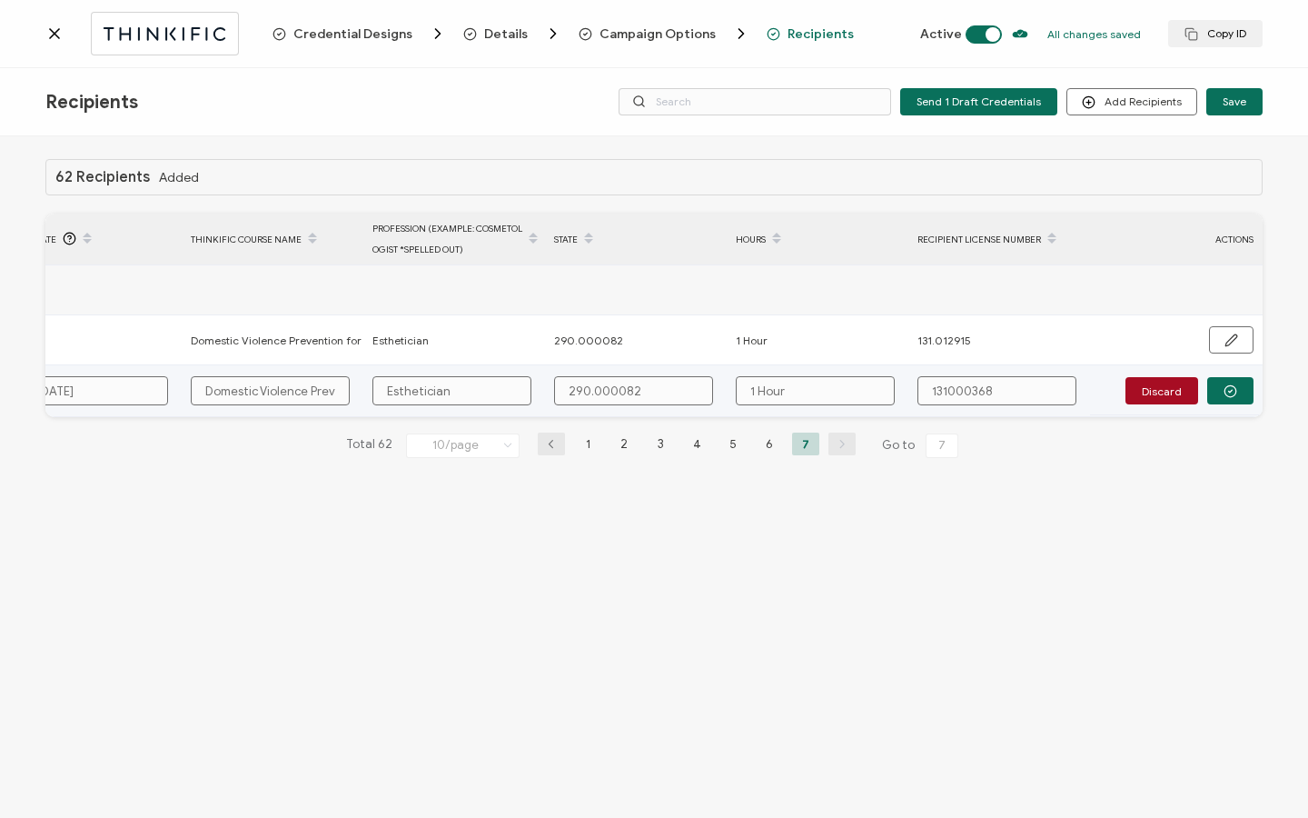
drag, startPoint x: 949, startPoint y: 387, endPoint x: 962, endPoint y: 409, distance: 25.2
click at [950, 388] on input "131000368" at bounding box center [997, 390] width 159 height 29
type input "131.000368"
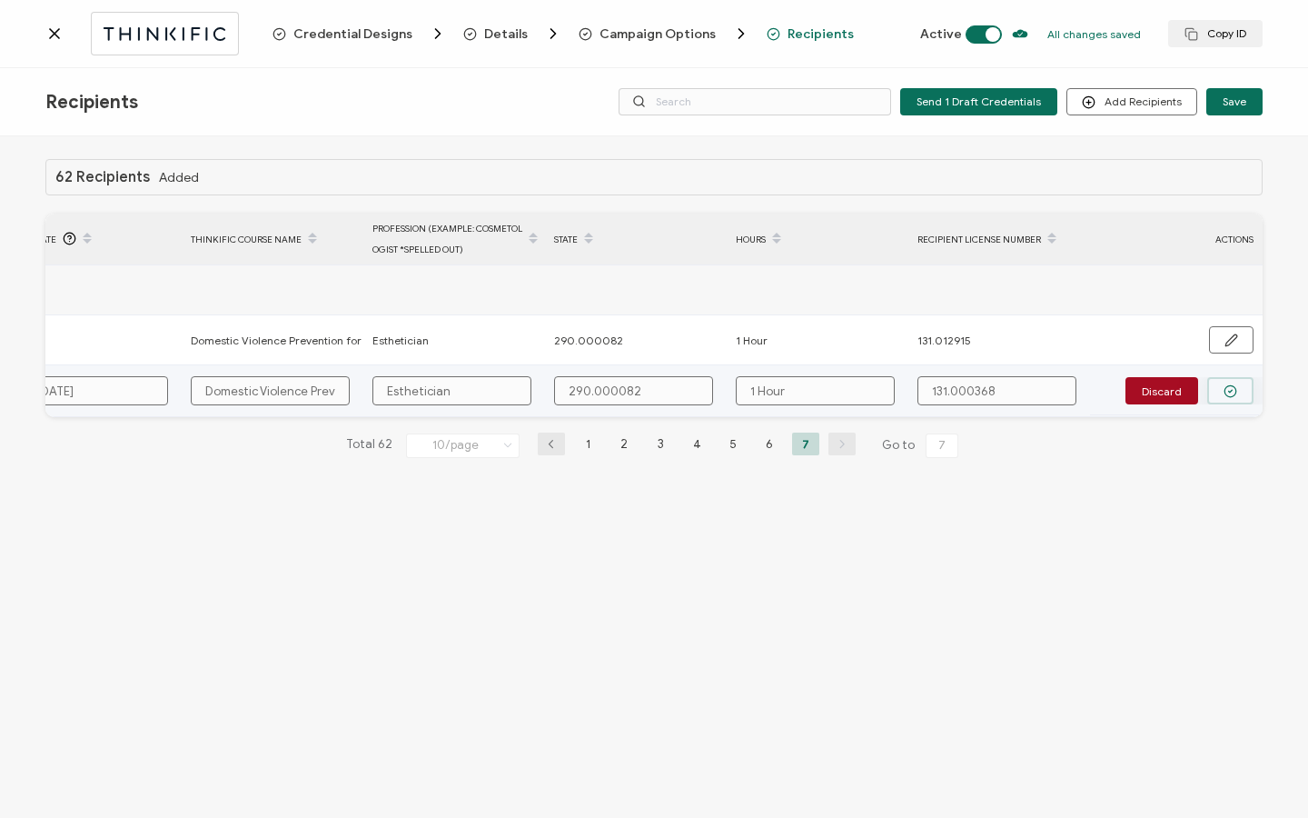
click at [1221, 393] on button "button" at bounding box center [1230, 390] width 46 height 27
click at [1164, 393] on span "Send" at bounding box center [1157, 390] width 14 height 14
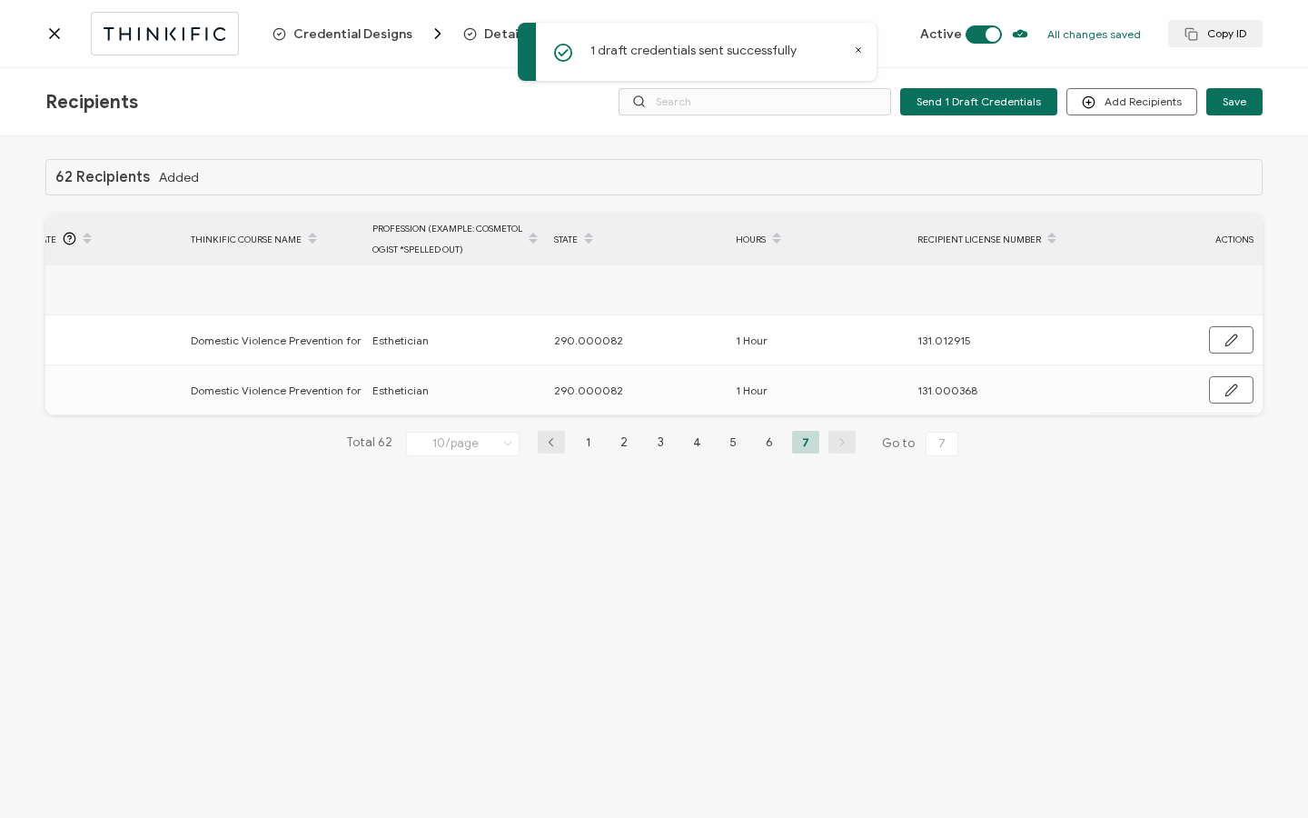
click at [56, 40] on icon at bounding box center [54, 34] width 18 height 18
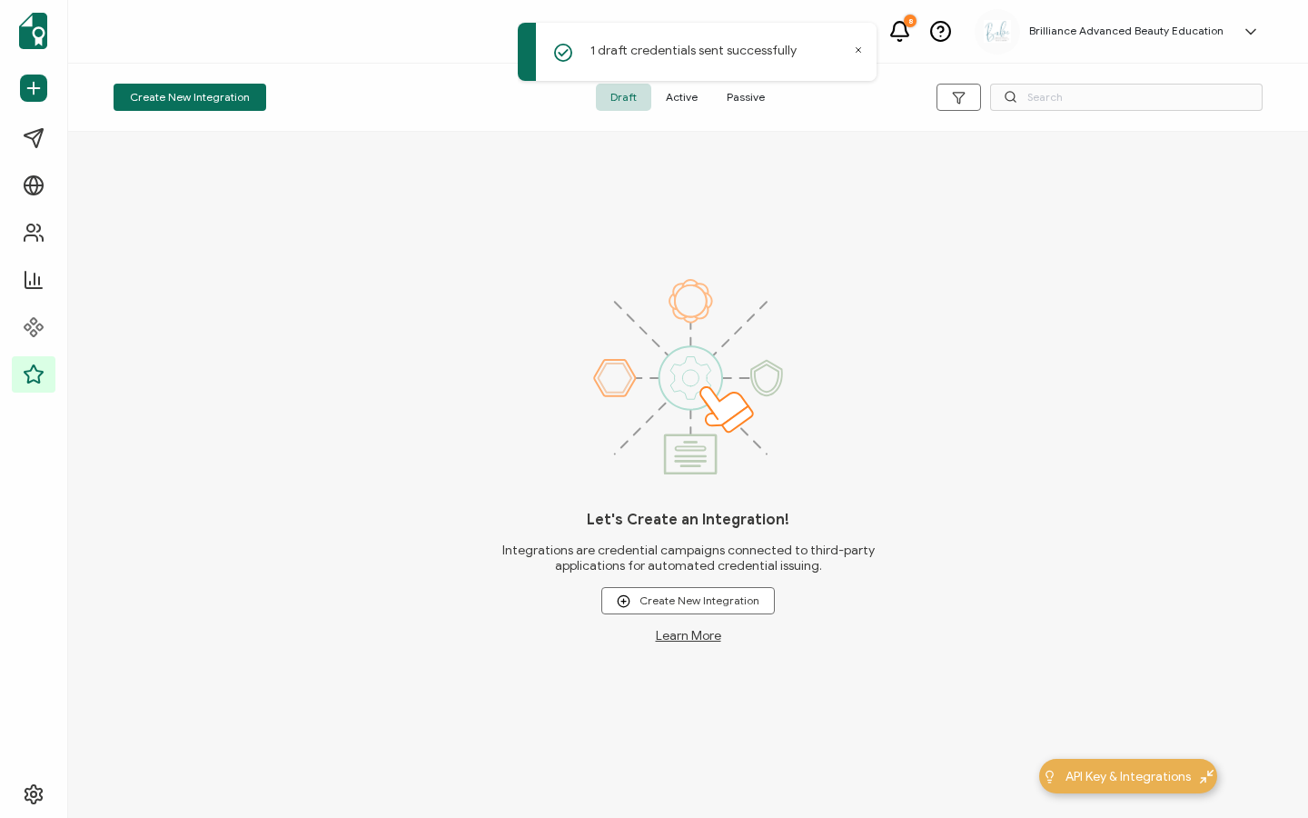
click at [685, 96] on span "Active" at bounding box center [681, 97] width 61 height 27
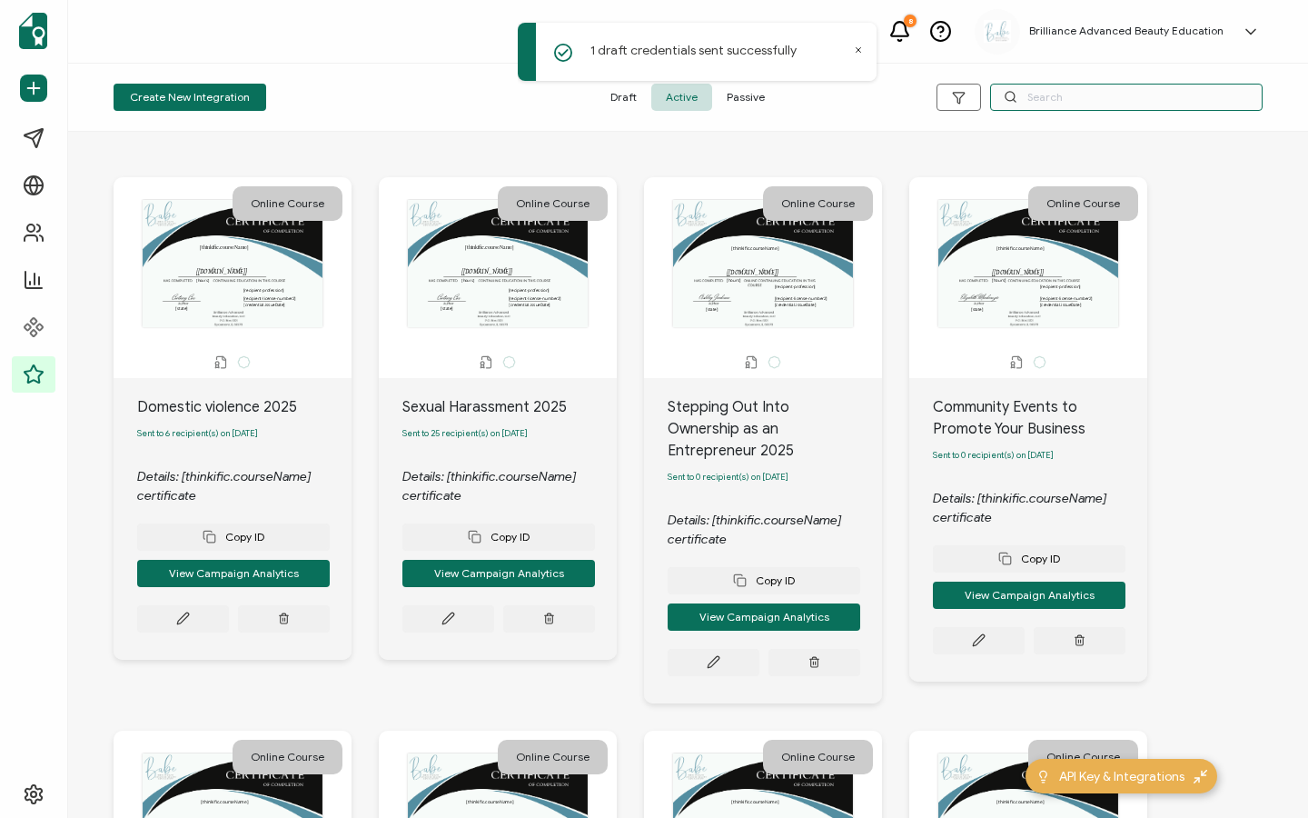
click at [1113, 91] on input "text" at bounding box center [1126, 97] width 273 height 27
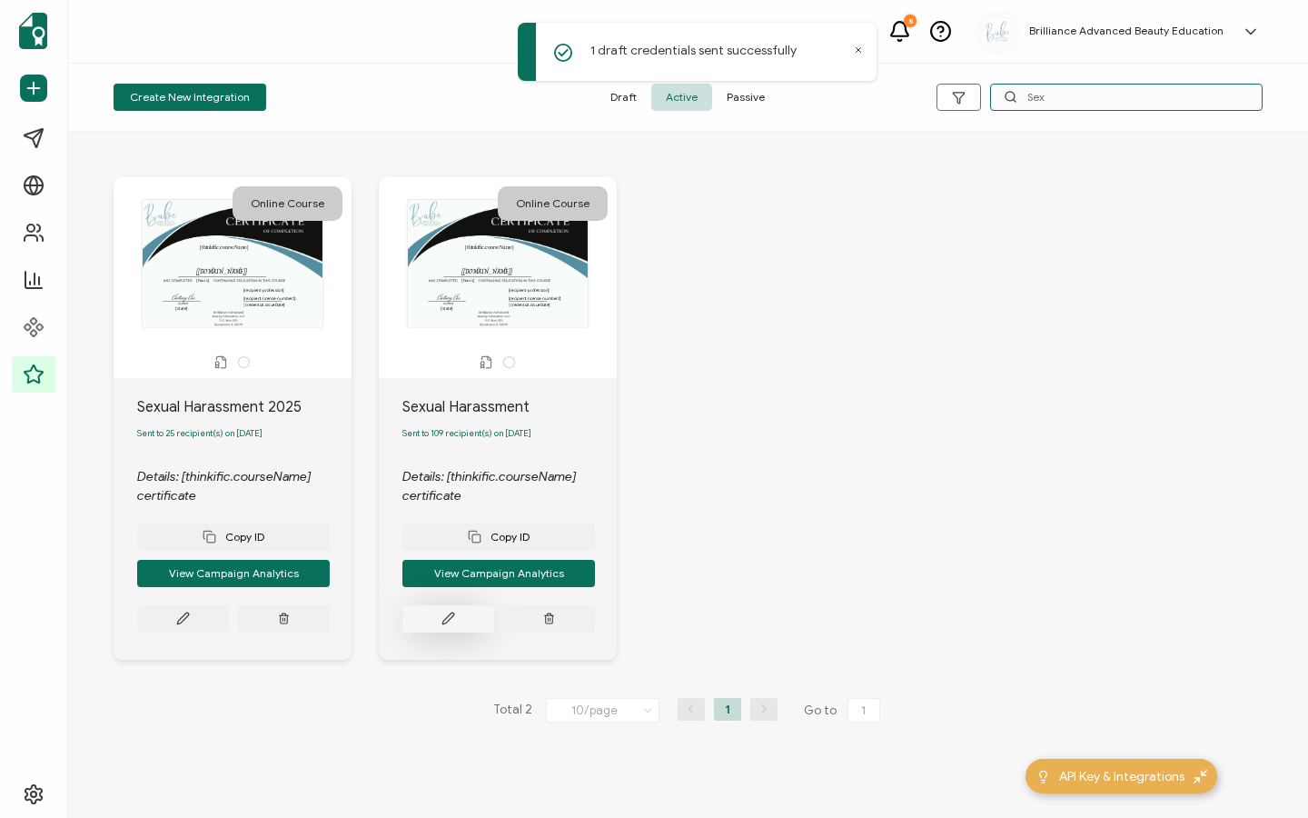
type input "Sex"
click at [229, 621] on button at bounding box center [183, 618] width 92 height 27
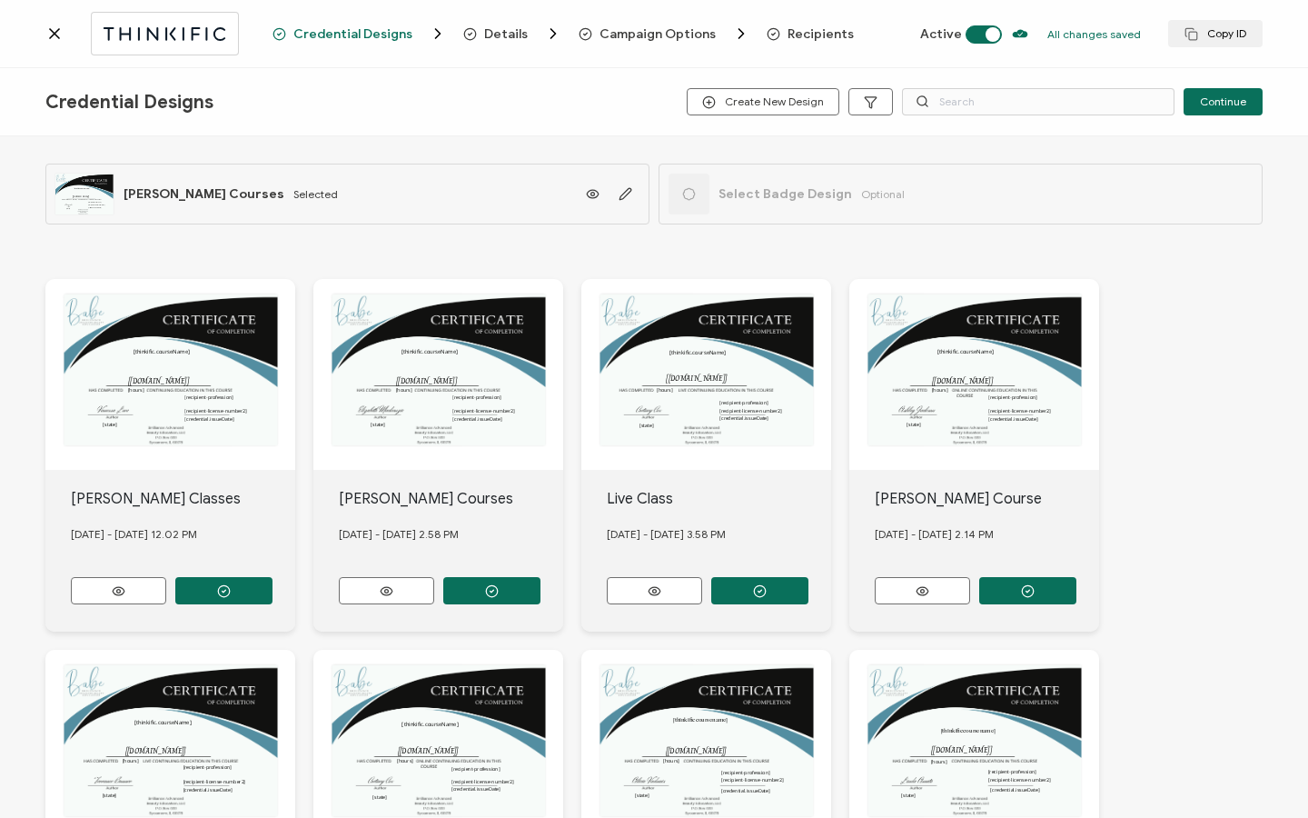
click at [796, 40] on span "Recipients" at bounding box center [821, 34] width 66 height 14
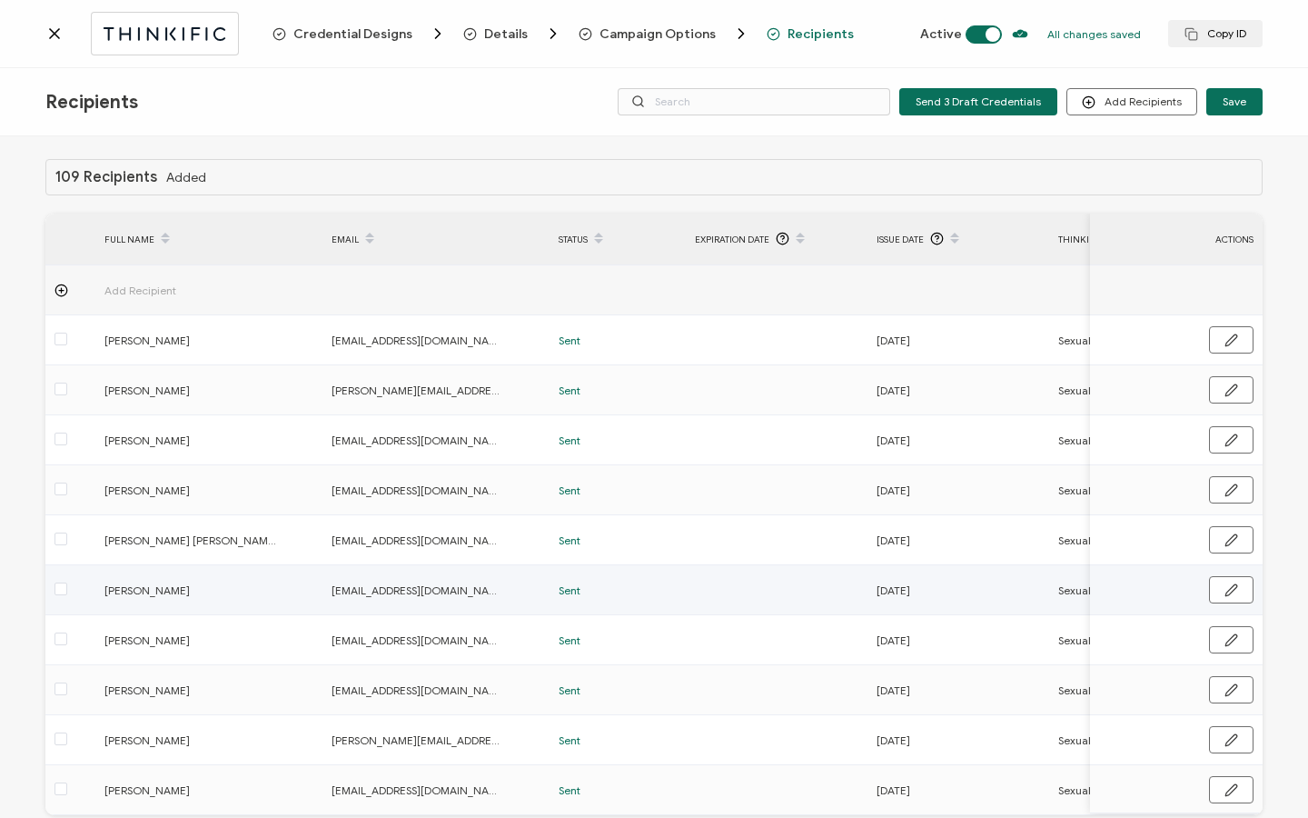
scroll to position [92, 0]
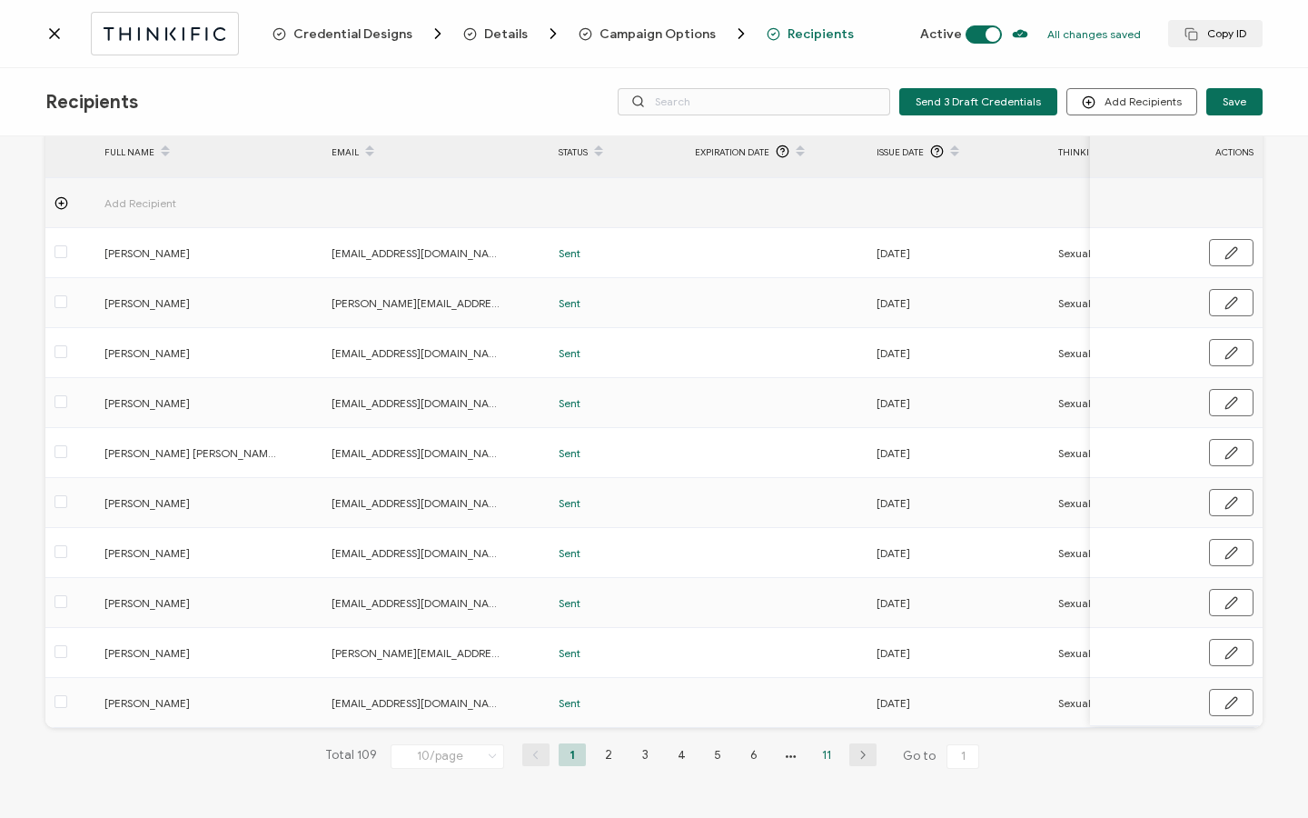
click at [823, 750] on li "11" at bounding box center [826, 754] width 27 height 23
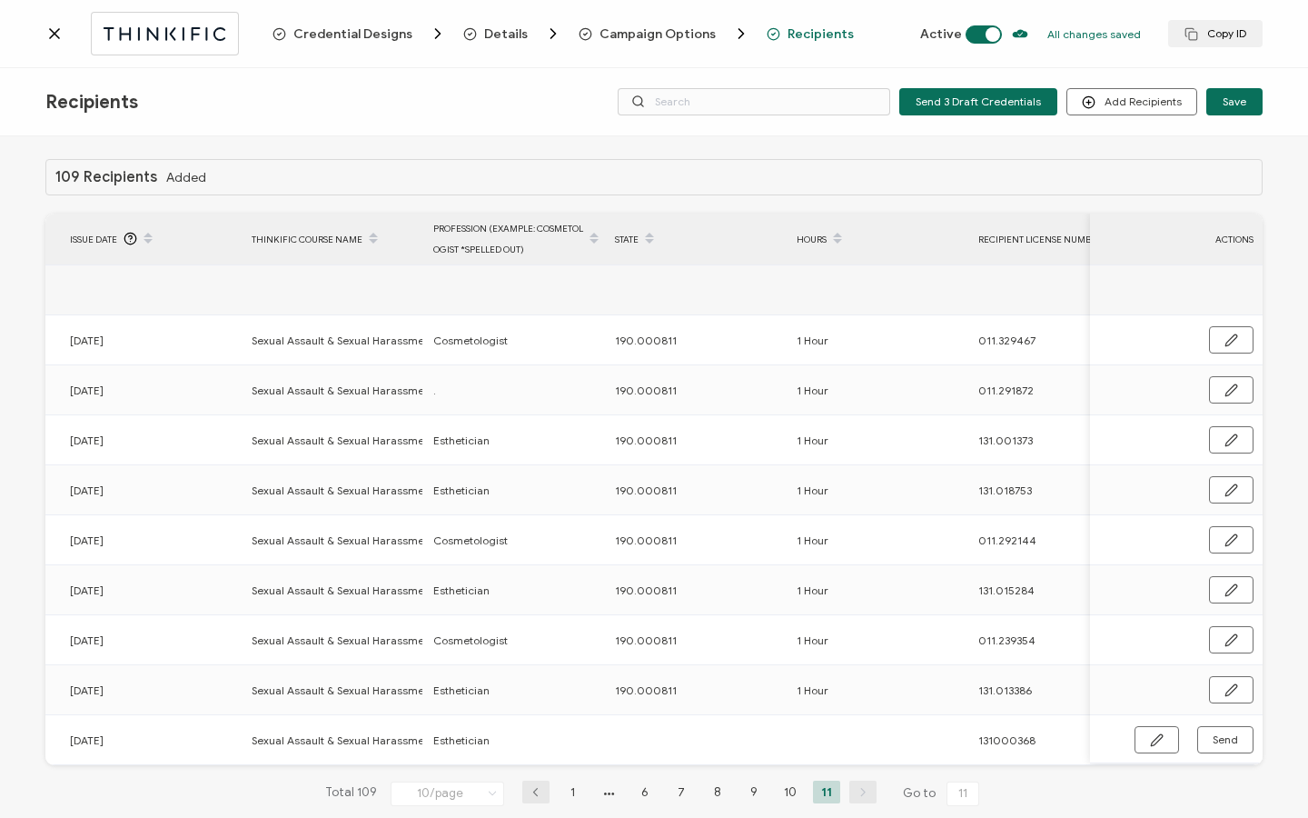
scroll to position [0, 874]
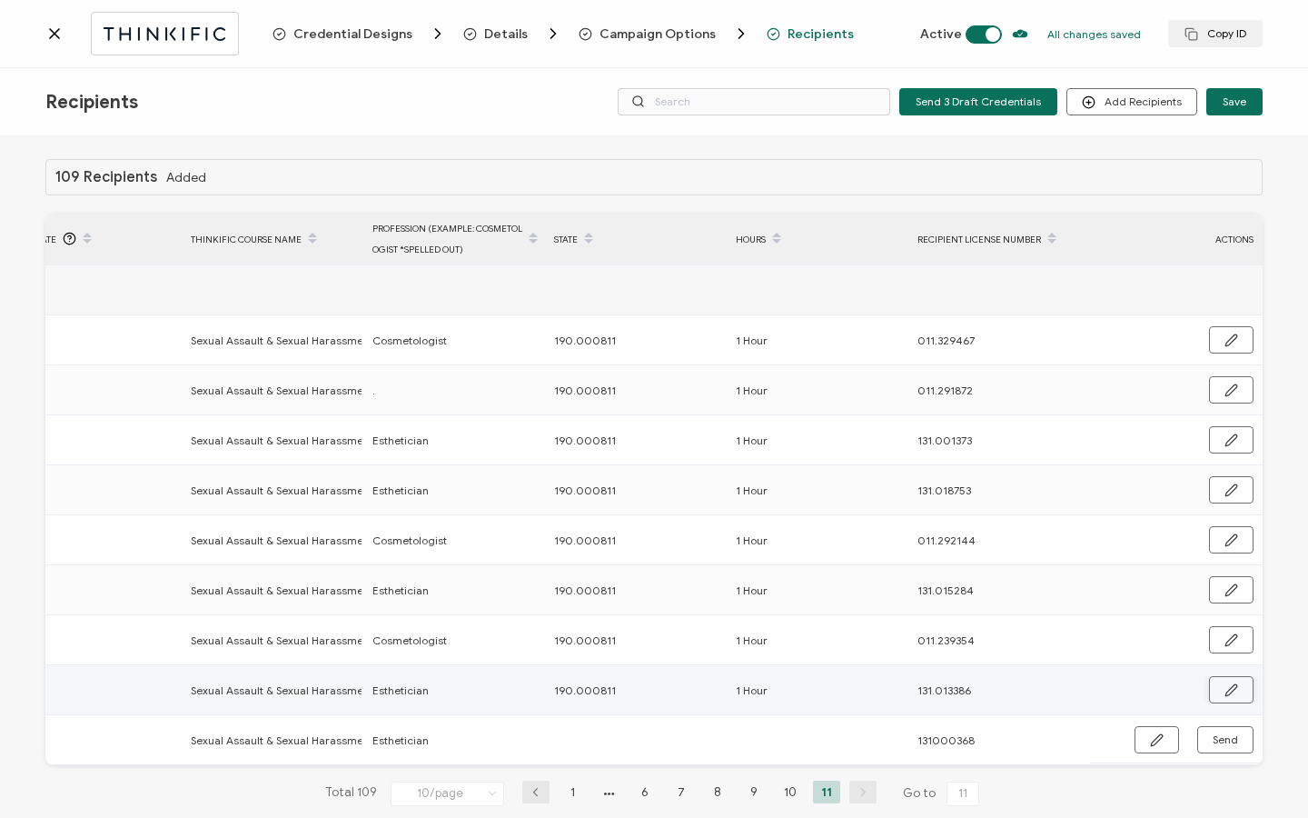
click at [1216, 686] on button "button" at bounding box center [1231, 689] width 45 height 27
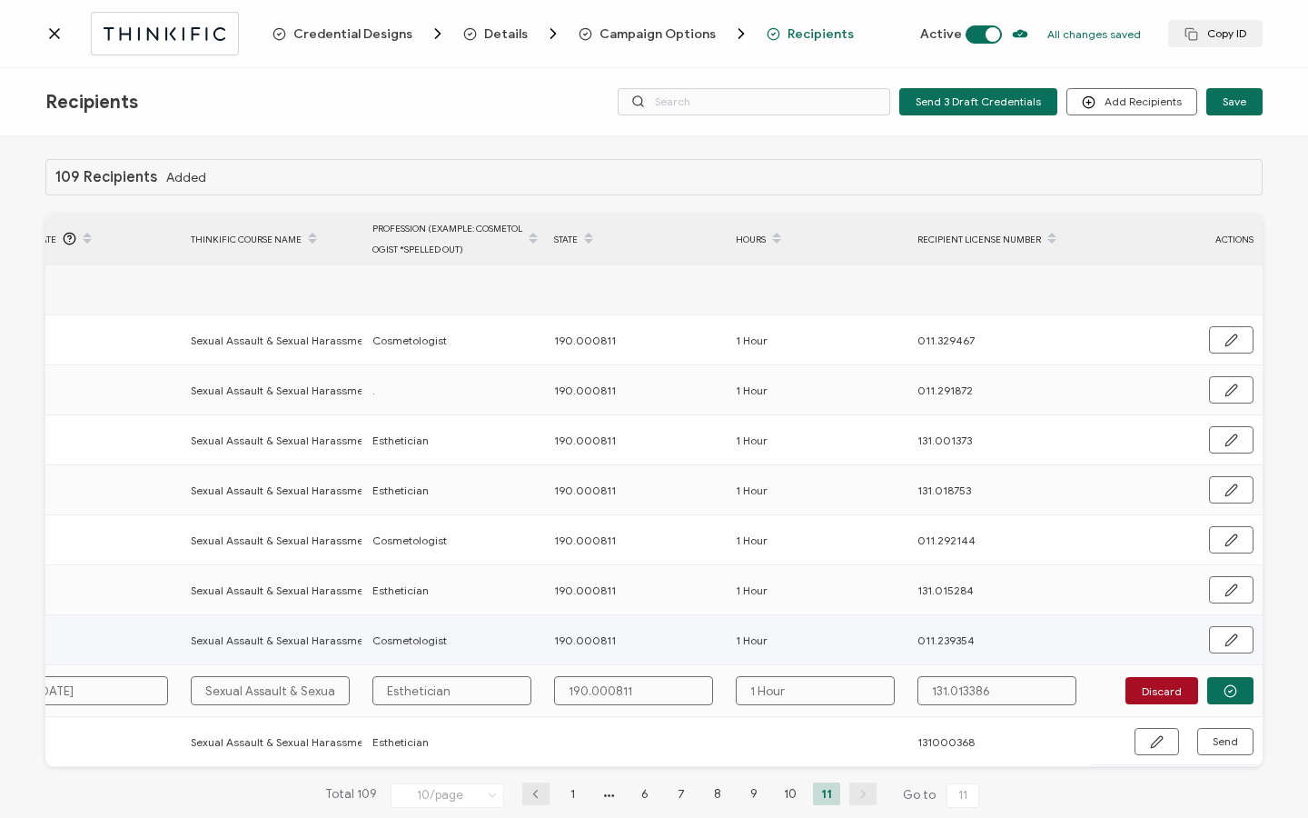
click at [1083, 634] on div "FULL NAME EMAIL Status Expiration Date Issue Date Thinkific Course Name Profess…" at bounding box center [653, 490] width 1217 height 553
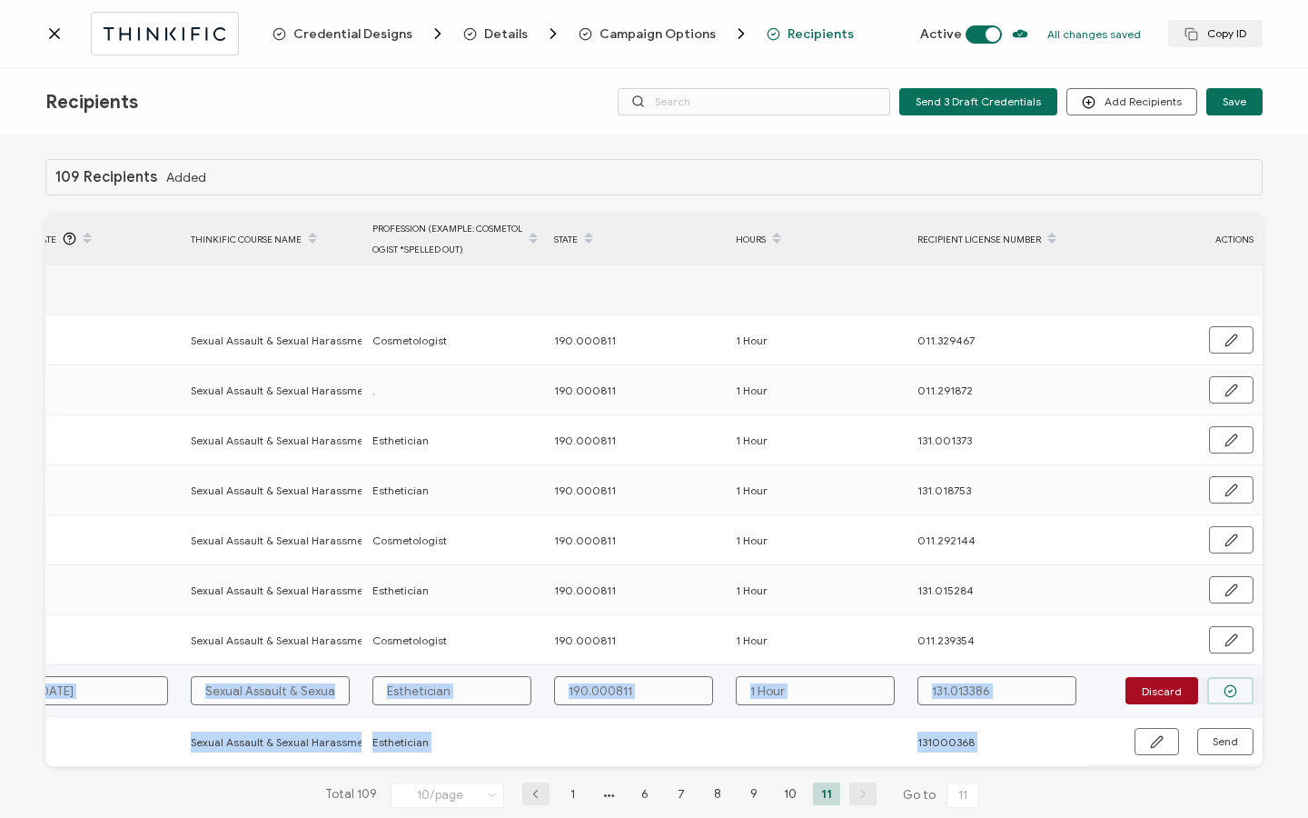
click at [1212, 693] on button "button" at bounding box center [1230, 690] width 46 height 27
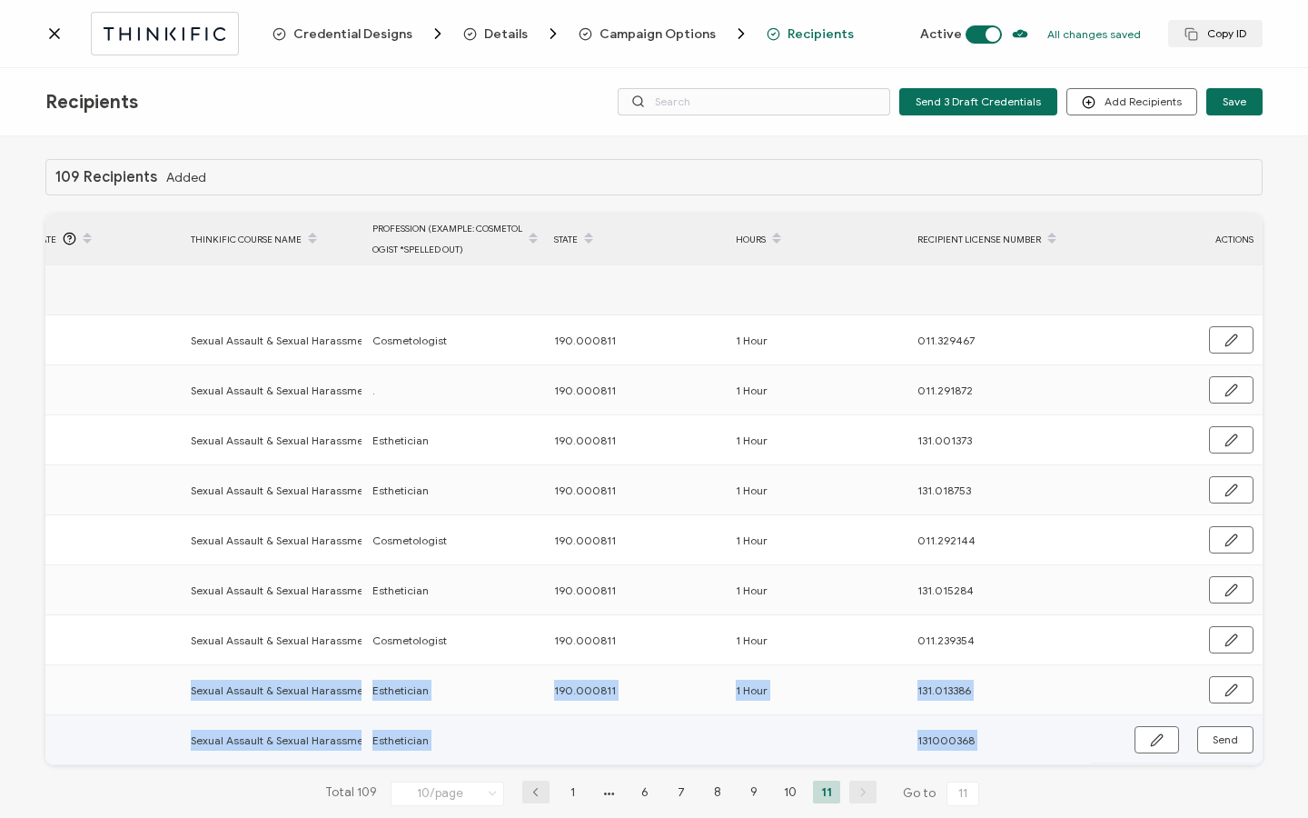
click at [526, 720] on td "Esthetician" at bounding box center [454, 740] width 182 height 50
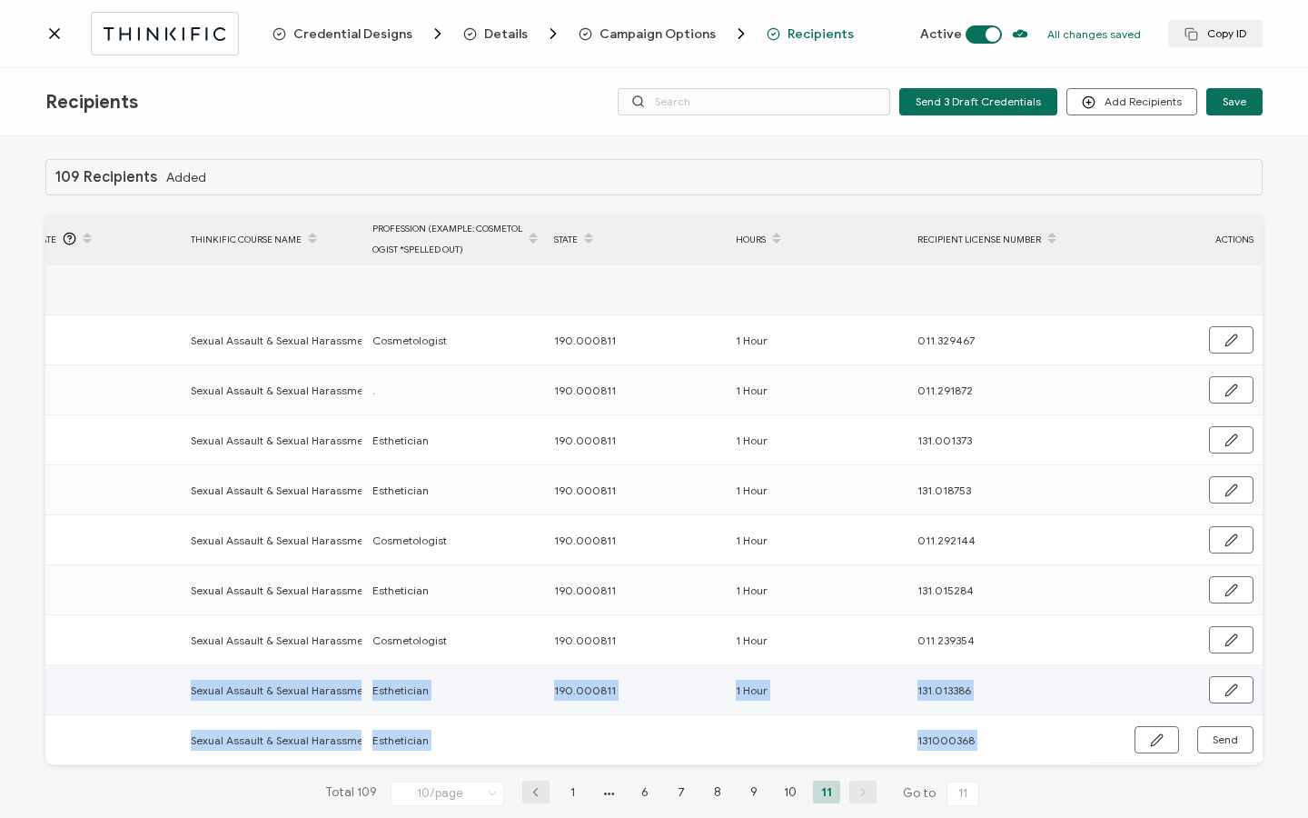
drag, startPoint x: 550, startPoint y: 689, endPoint x: 618, endPoint y: 695, distance: 68.4
click at [618, 695] on div "190.000811" at bounding box center [635, 690] width 180 height 21
copy span "190.000811"
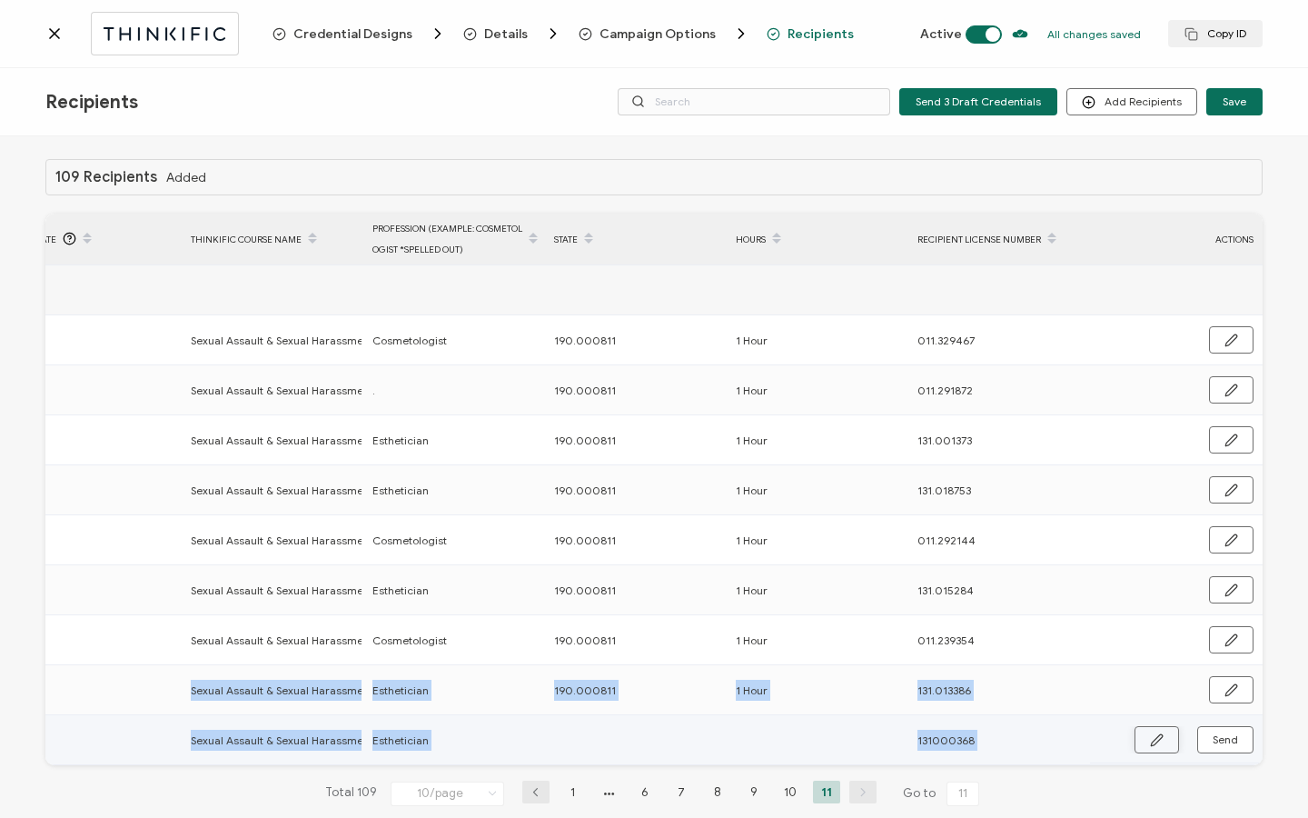
click at [1154, 740] on icon "button" at bounding box center [1157, 740] width 14 height 14
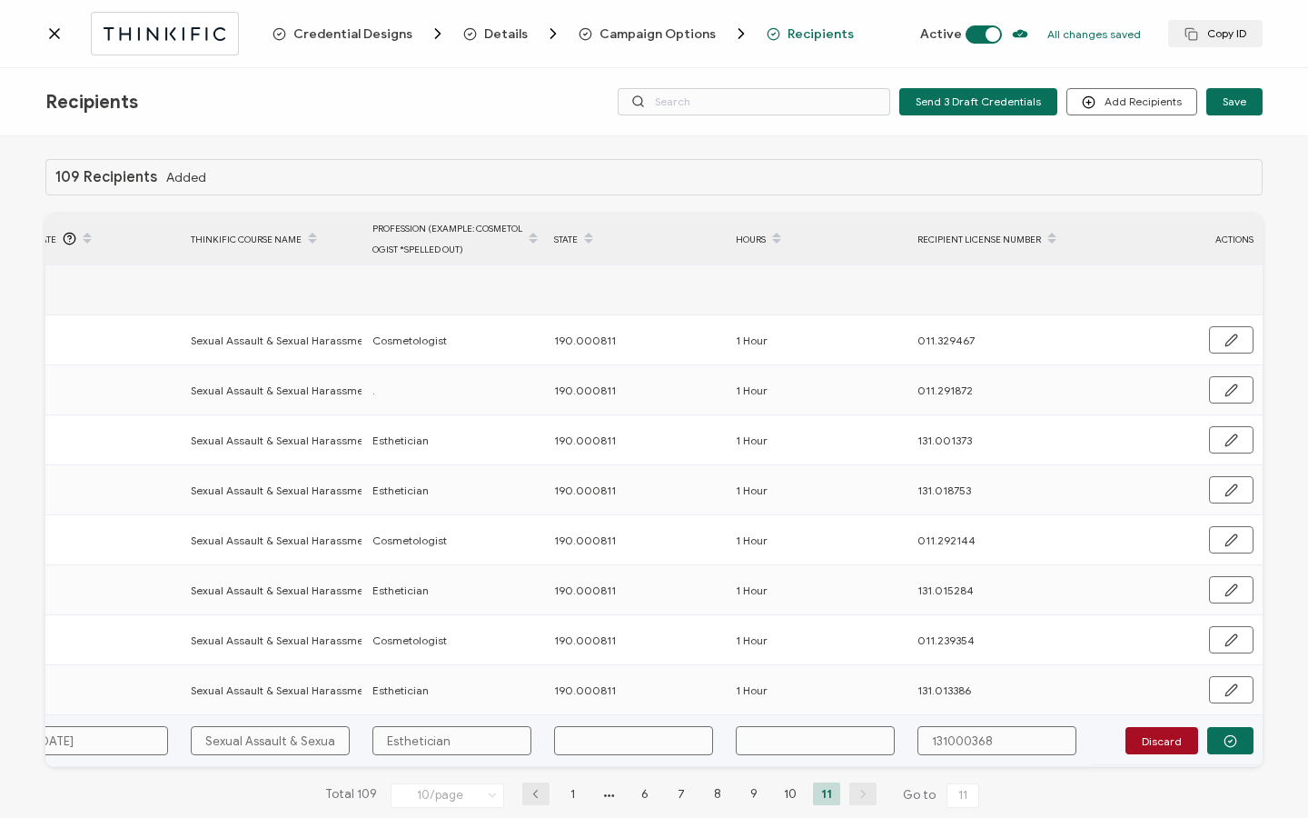
paste input "190.000811"
type input "190.000811"
click at [786, 733] on input "text" at bounding box center [815, 740] width 159 height 29
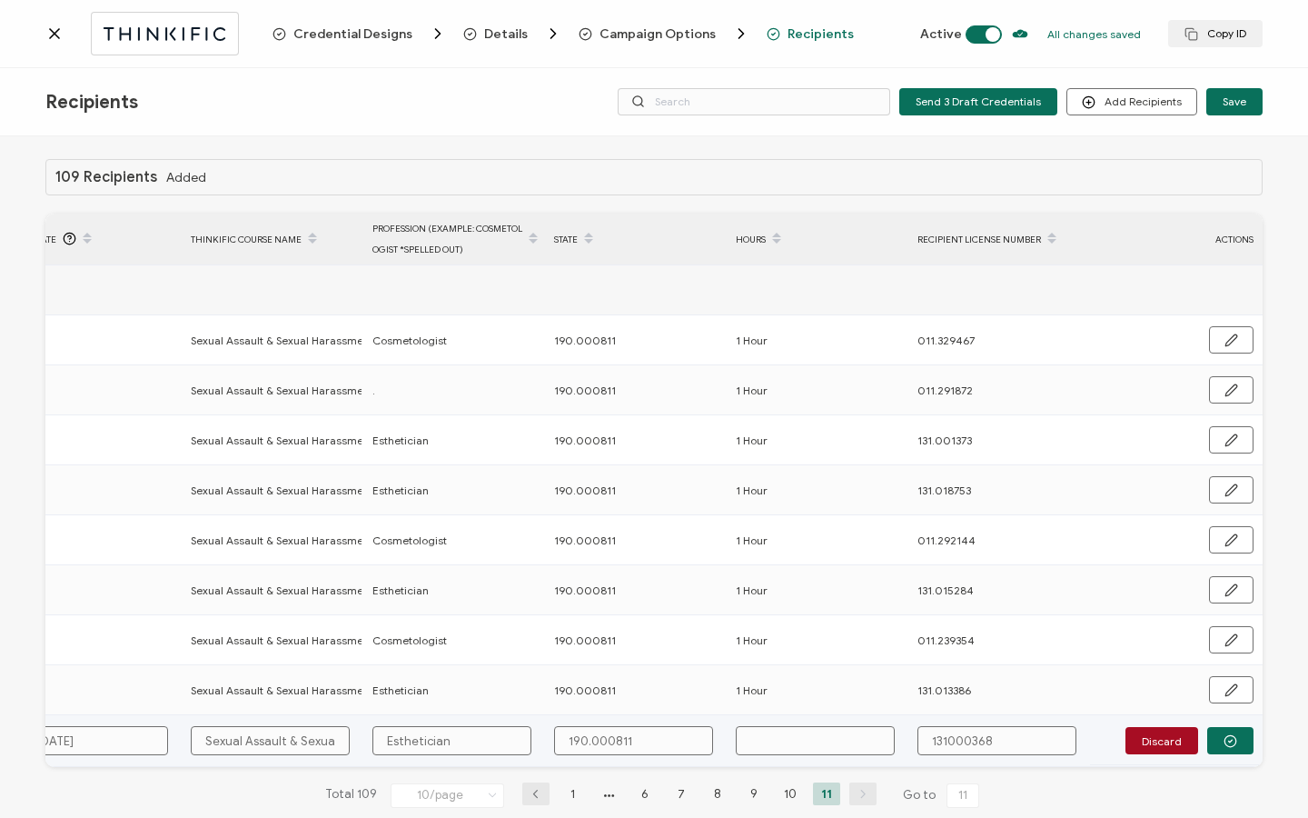
type input "1"
type input "1 H"
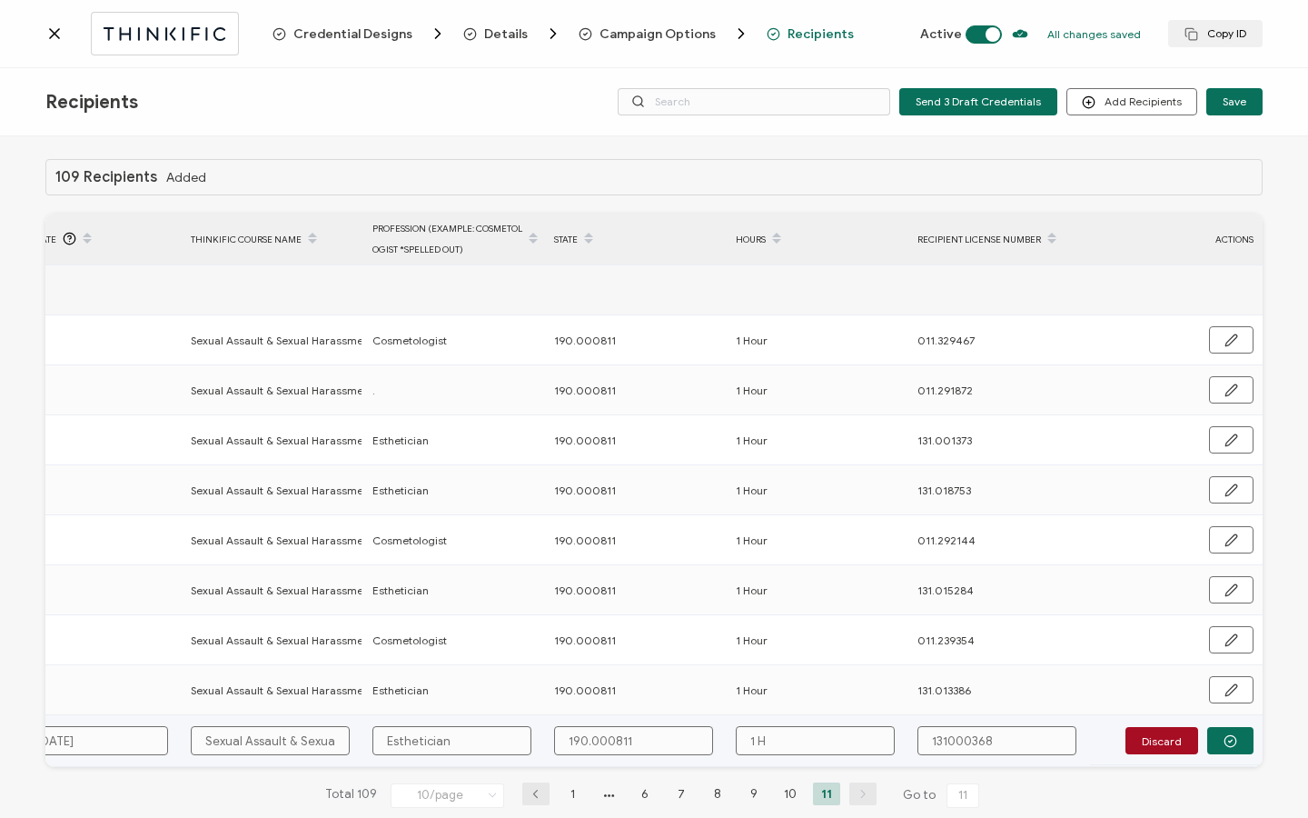
type input "1 H"
type input "1 Ho"
type input "1 Hou"
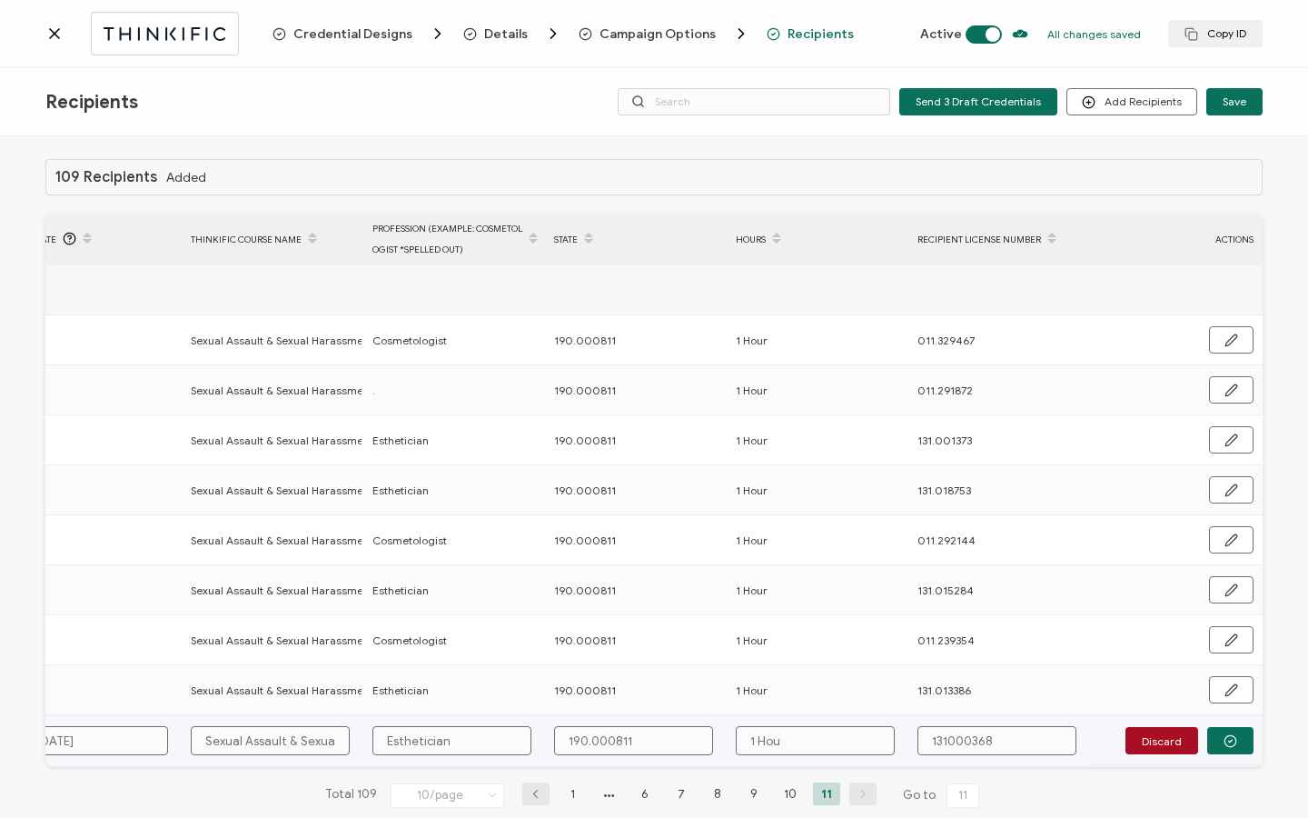
type input "1 Hour"
click at [939, 737] on input "131000368" at bounding box center [997, 740] width 159 height 29
type input "131.000368"
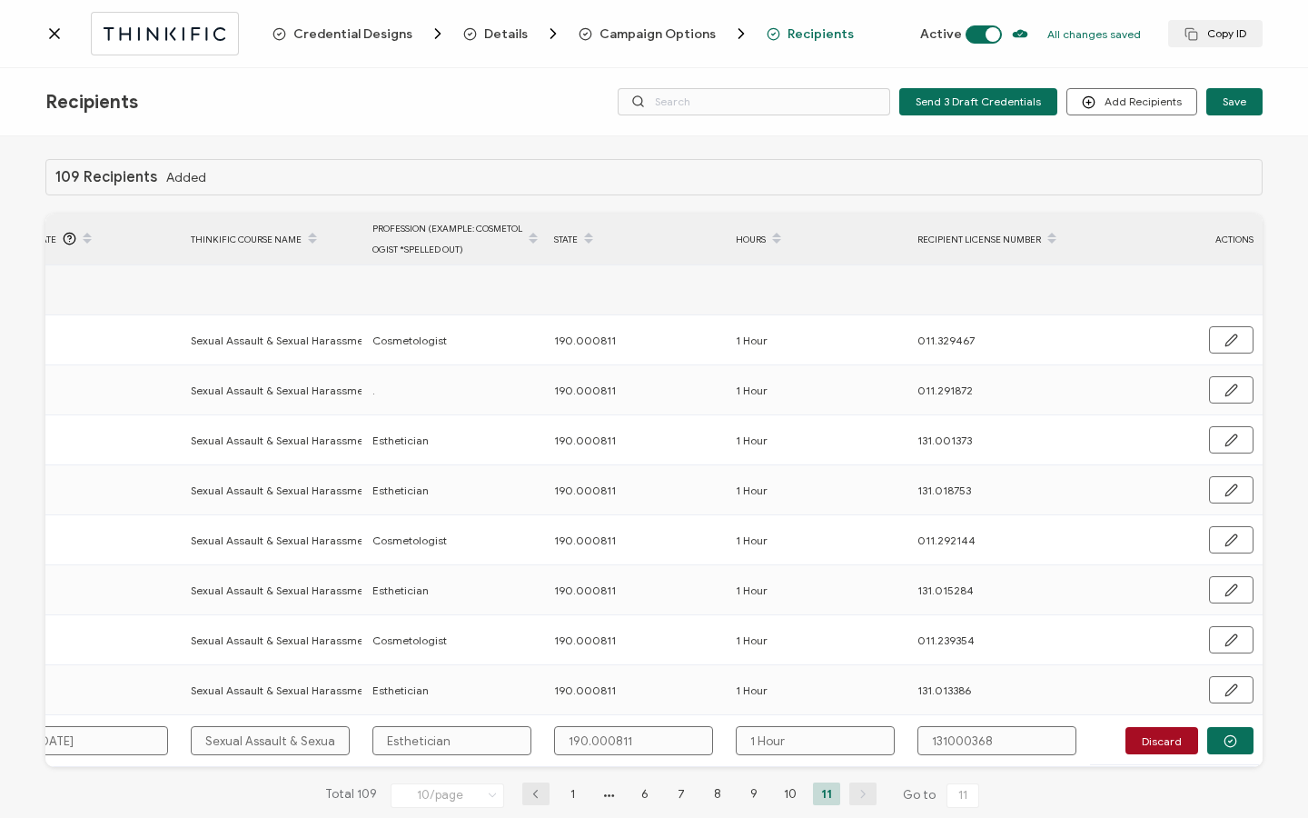
type input "131.000368"
click at [1215, 740] on button "button" at bounding box center [1230, 740] width 46 height 27
click at [1164, 740] on span "Send" at bounding box center [1157, 740] width 14 height 14
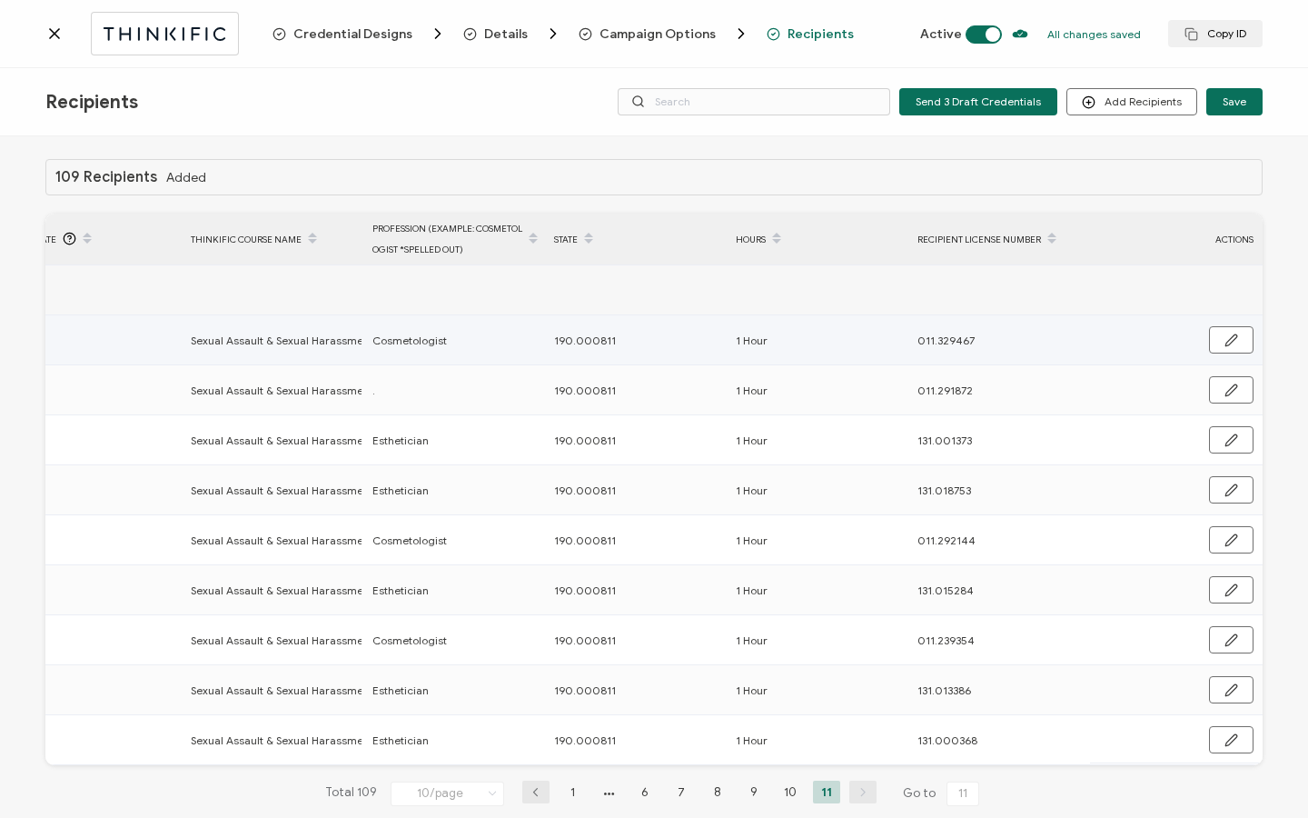
scroll to position [4, 0]
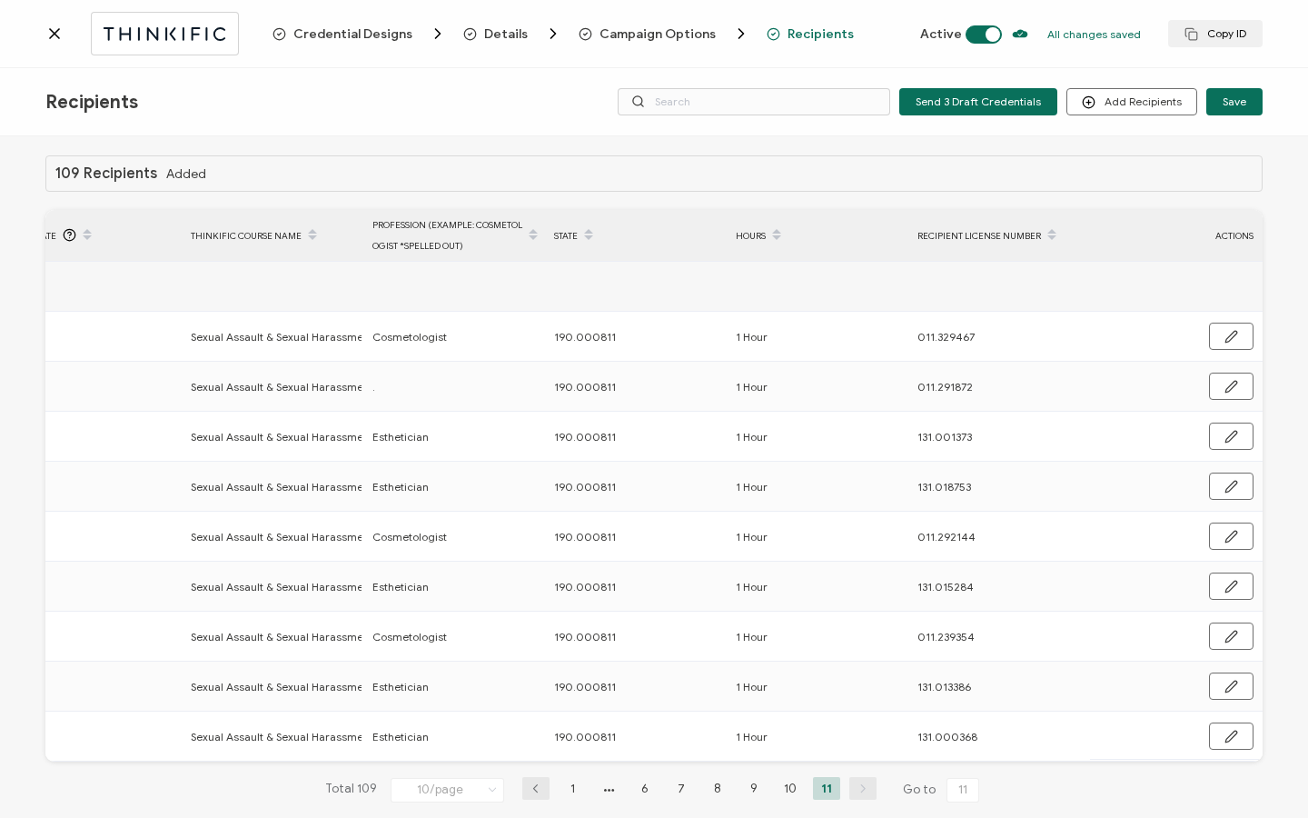
click at [55, 32] on icon at bounding box center [54, 33] width 9 height 9
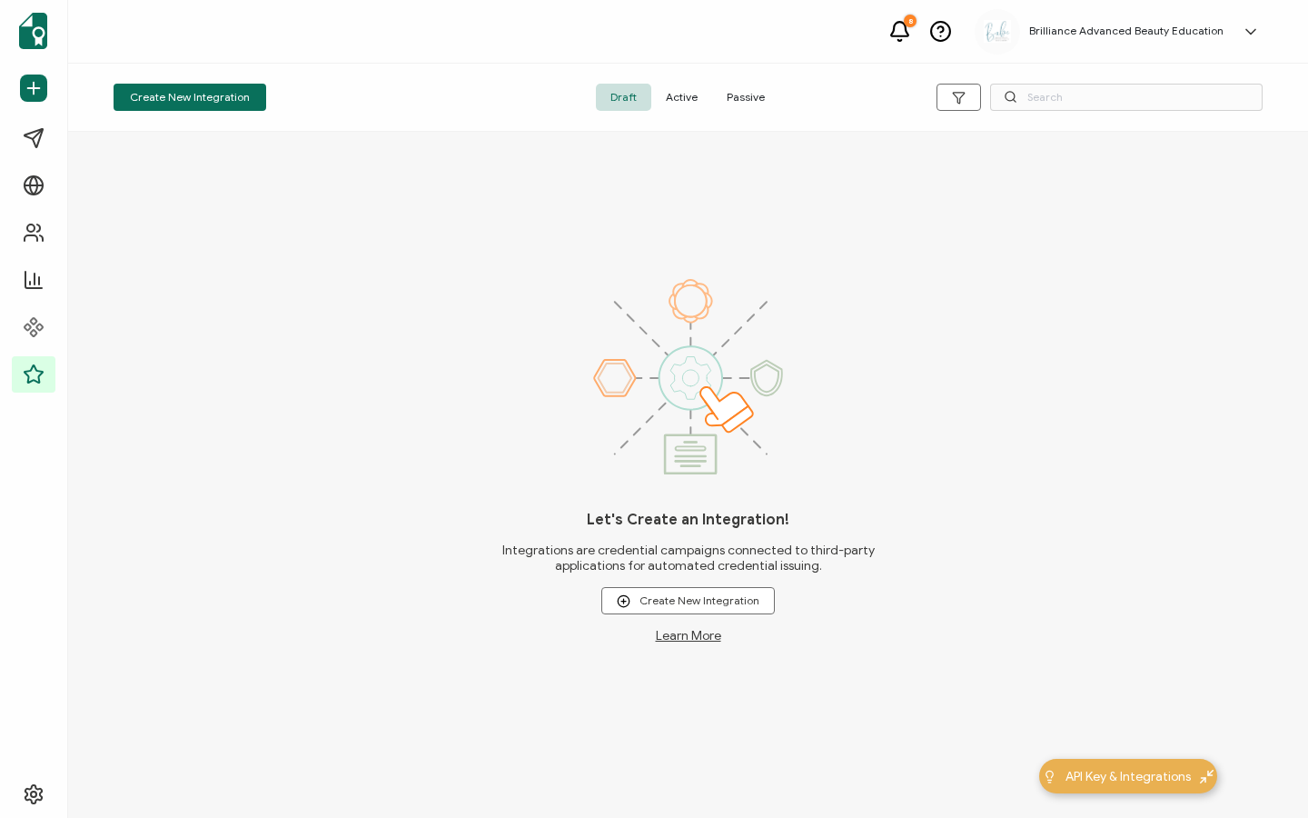
click at [694, 99] on span "Active" at bounding box center [681, 97] width 61 height 27
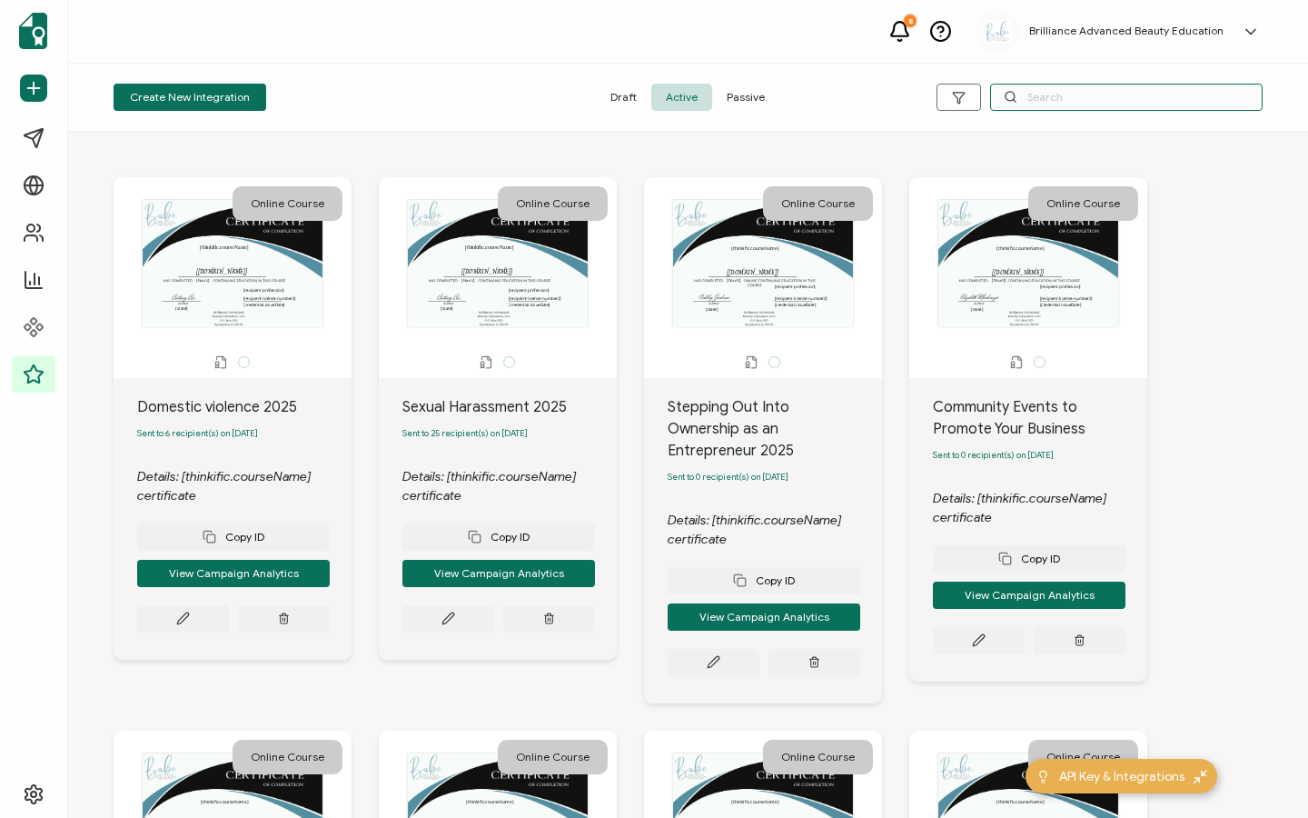
click at [1098, 99] on input "text" at bounding box center [1126, 97] width 273 height 27
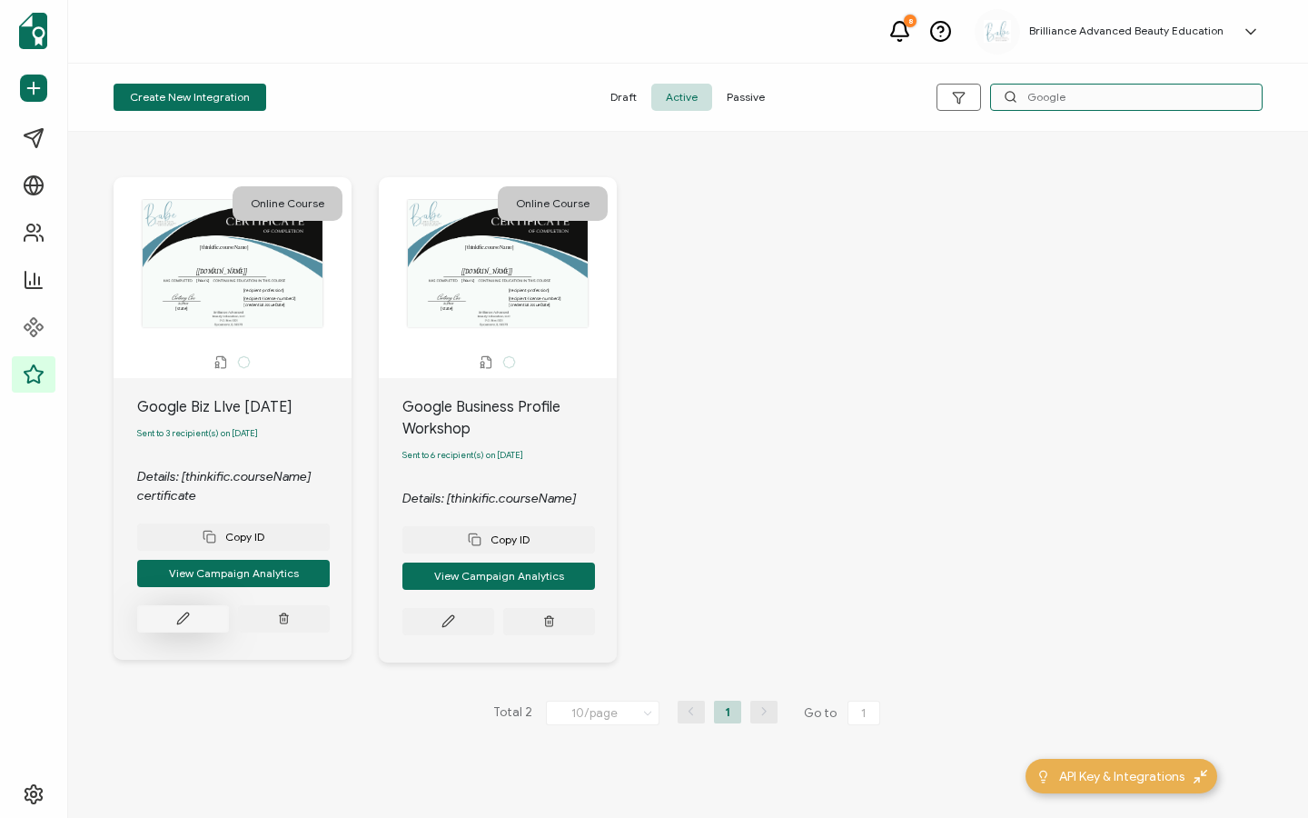
type input "Google"
click at [174, 614] on button at bounding box center [183, 618] width 92 height 27
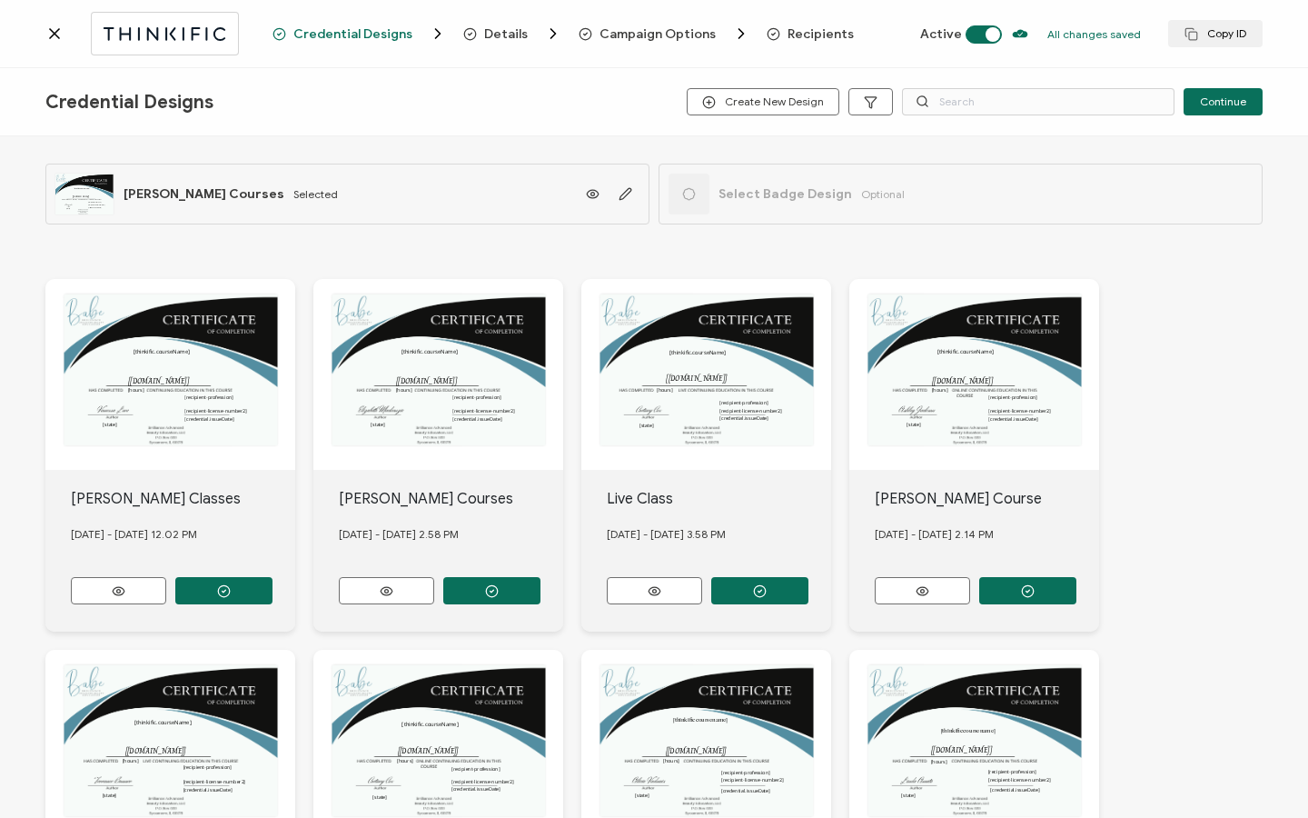
click at [796, 32] on span "Recipients" at bounding box center [821, 34] width 66 height 14
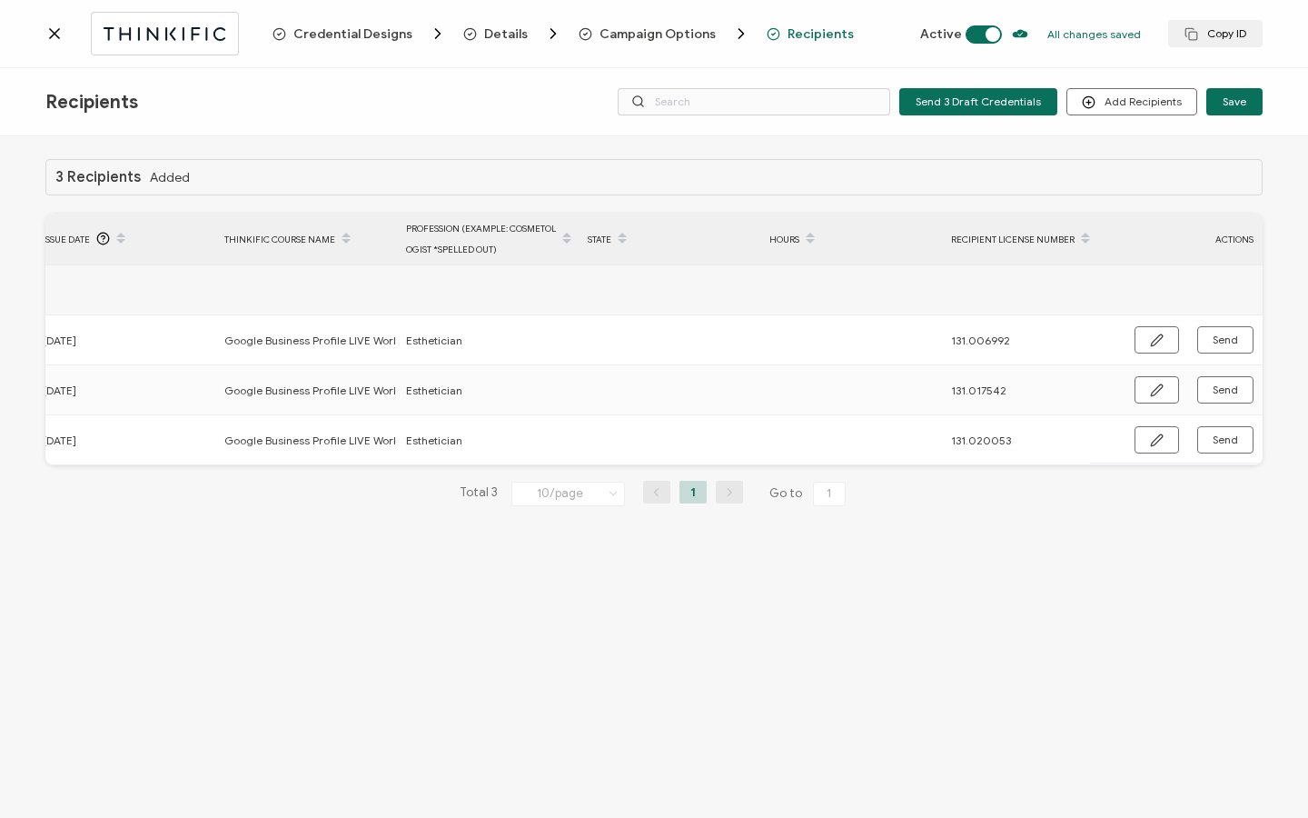
scroll to position [0, 868]
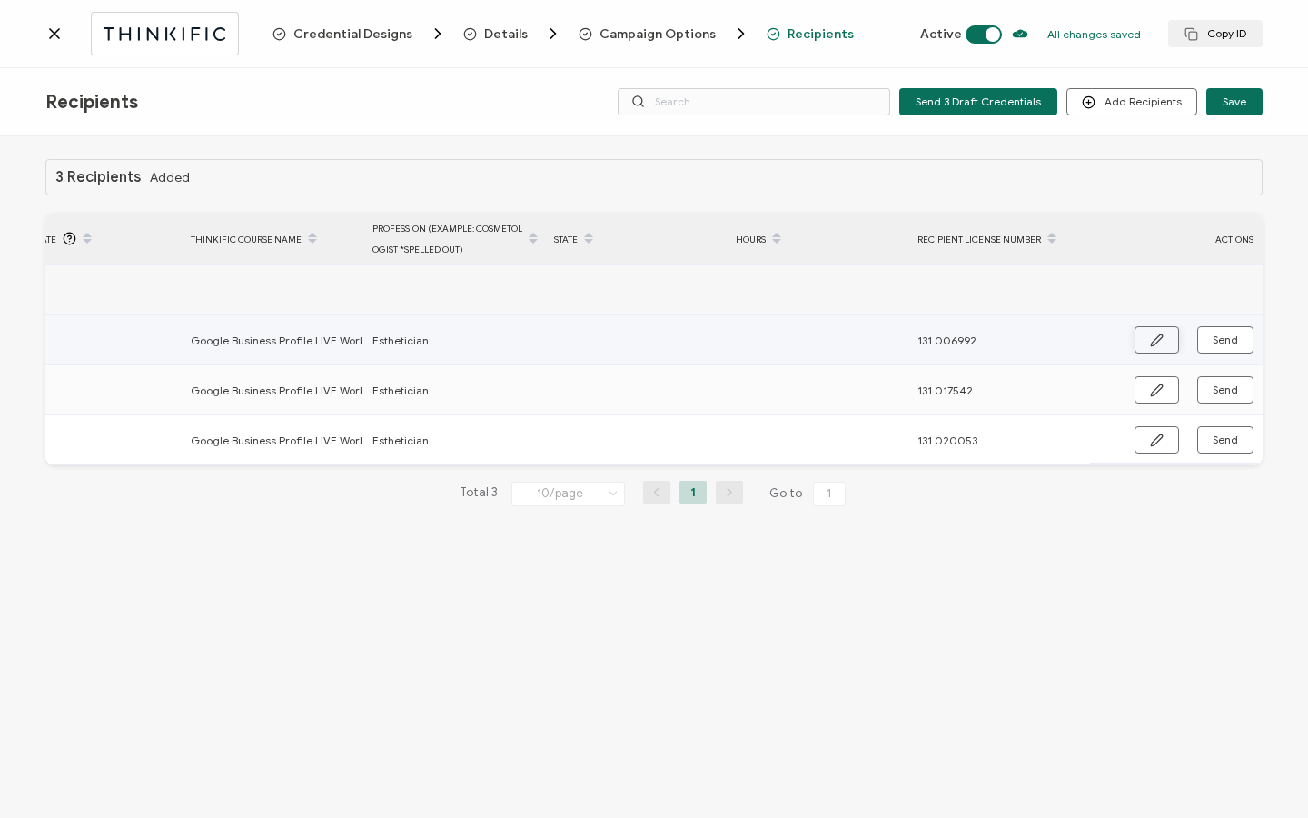
click at [1152, 327] on button "button" at bounding box center [1157, 339] width 45 height 27
paste input "190.000811"
type input "190.000811"
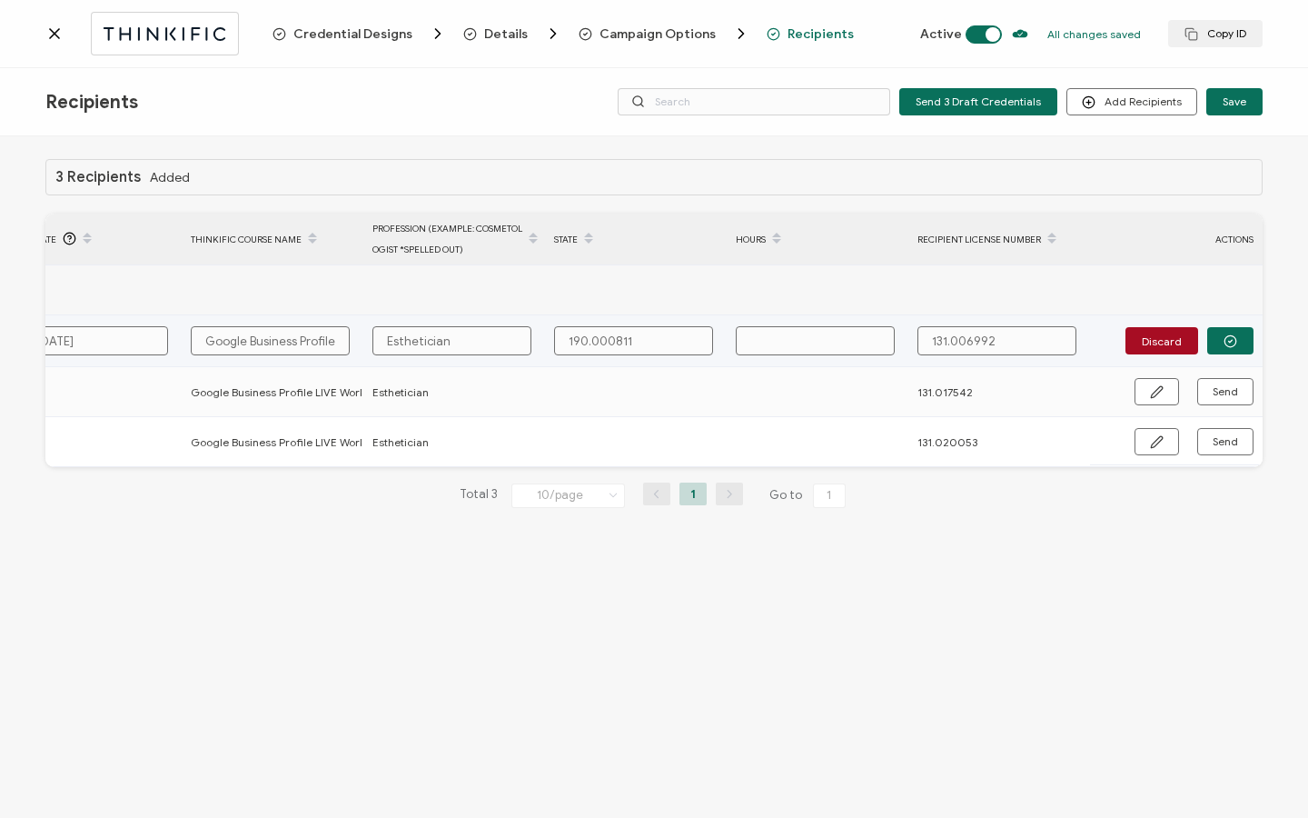
click at [821, 330] on input "text" at bounding box center [815, 340] width 159 height 29
type input "3"
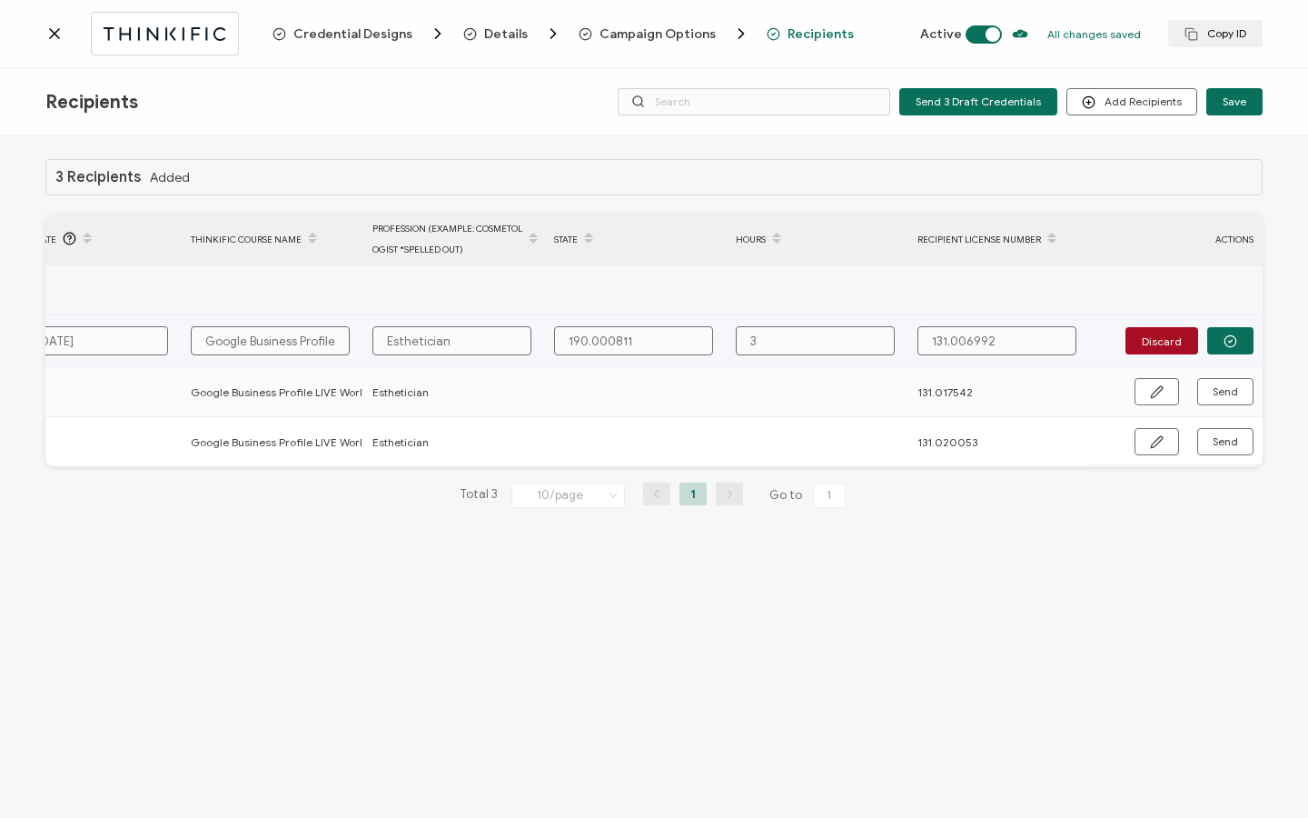
type input "3 H"
type input "3 Ho"
type input "3 Hou"
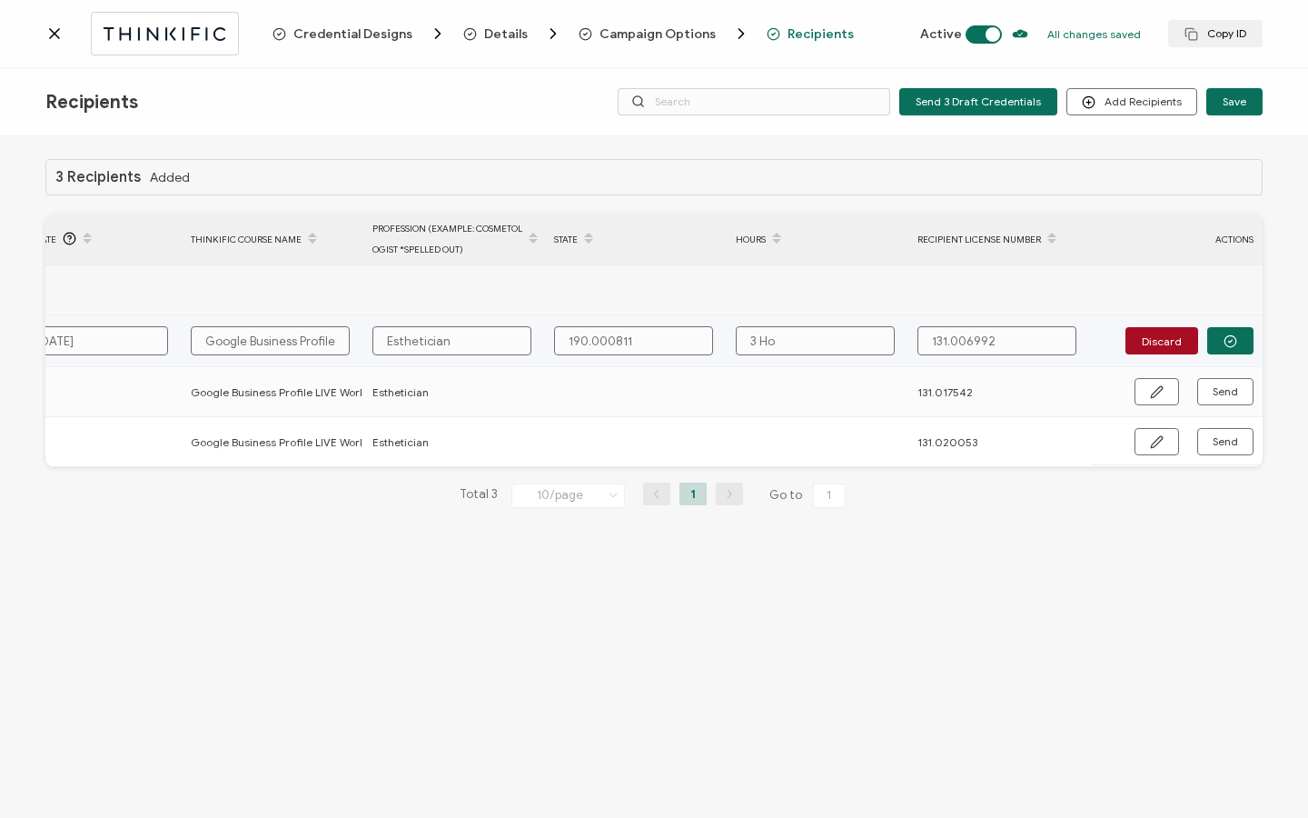
type input "3 Hou"
type input "3 Hour"
type input "3 Hours"
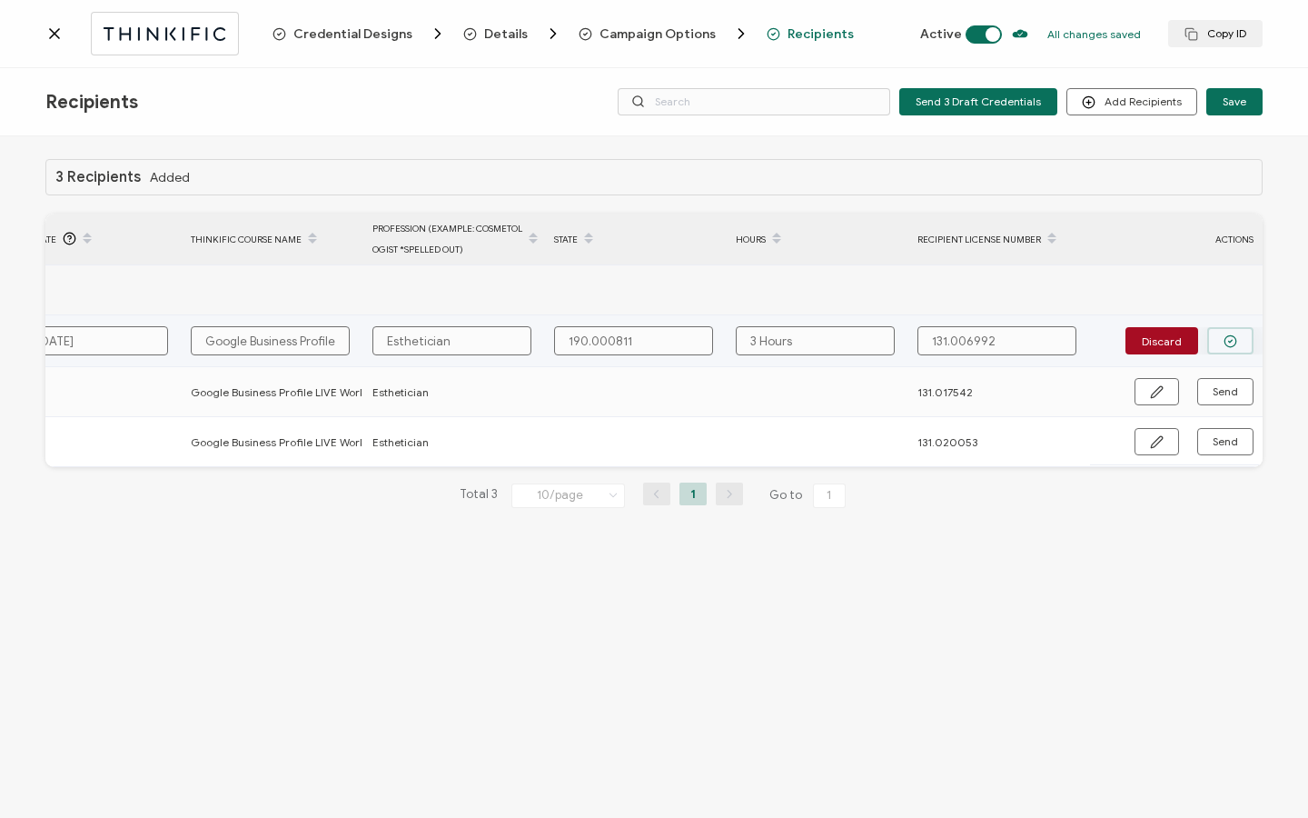
type input "3 Hours"
click at [1242, 336] on button "button" at bounding box center [1230, 340] width 46 height 27
click at [1237, 349] on button "Send" at bounding box center [1225, 339] width 56 height 27
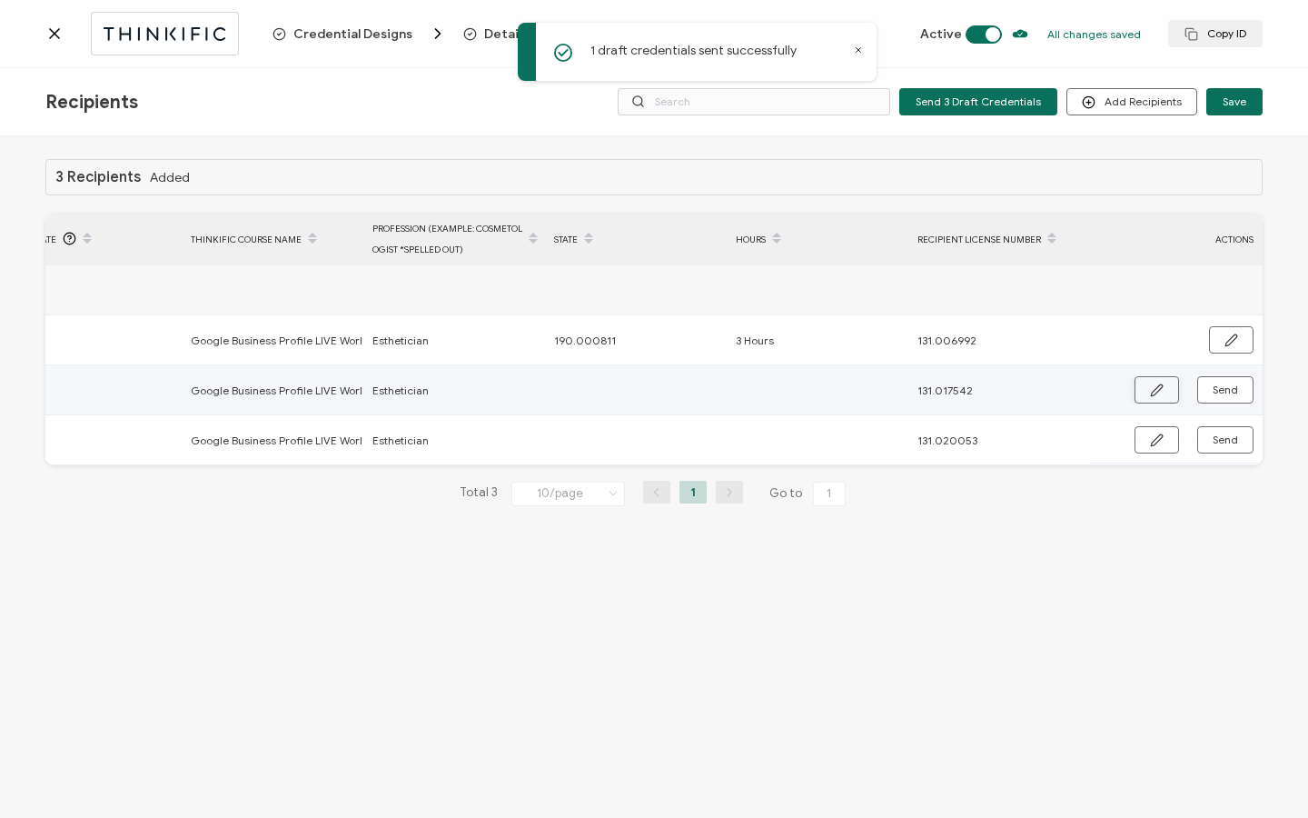
click at [1150, 387] on icon "button" at bounding box center [1157, 390] width 14 height 14
click at [606, 384] on input "text" at bounding box center [633, 390] width 159 height 29
paste input "190.000811"
type input "190.000811"
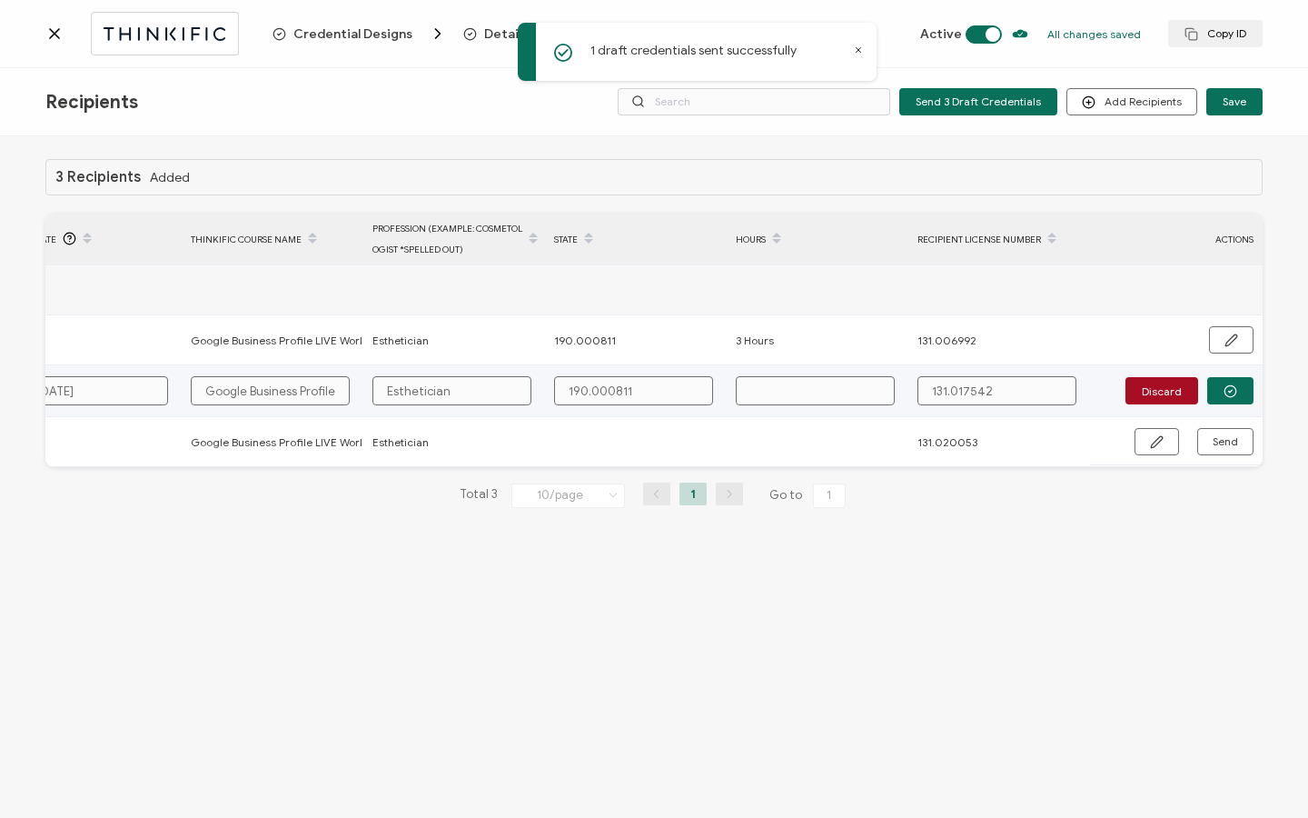
type input "190.000811"
click at [811, 380] on input "text" at bounding box center [815, 390] width 159 height 29
type input "3"
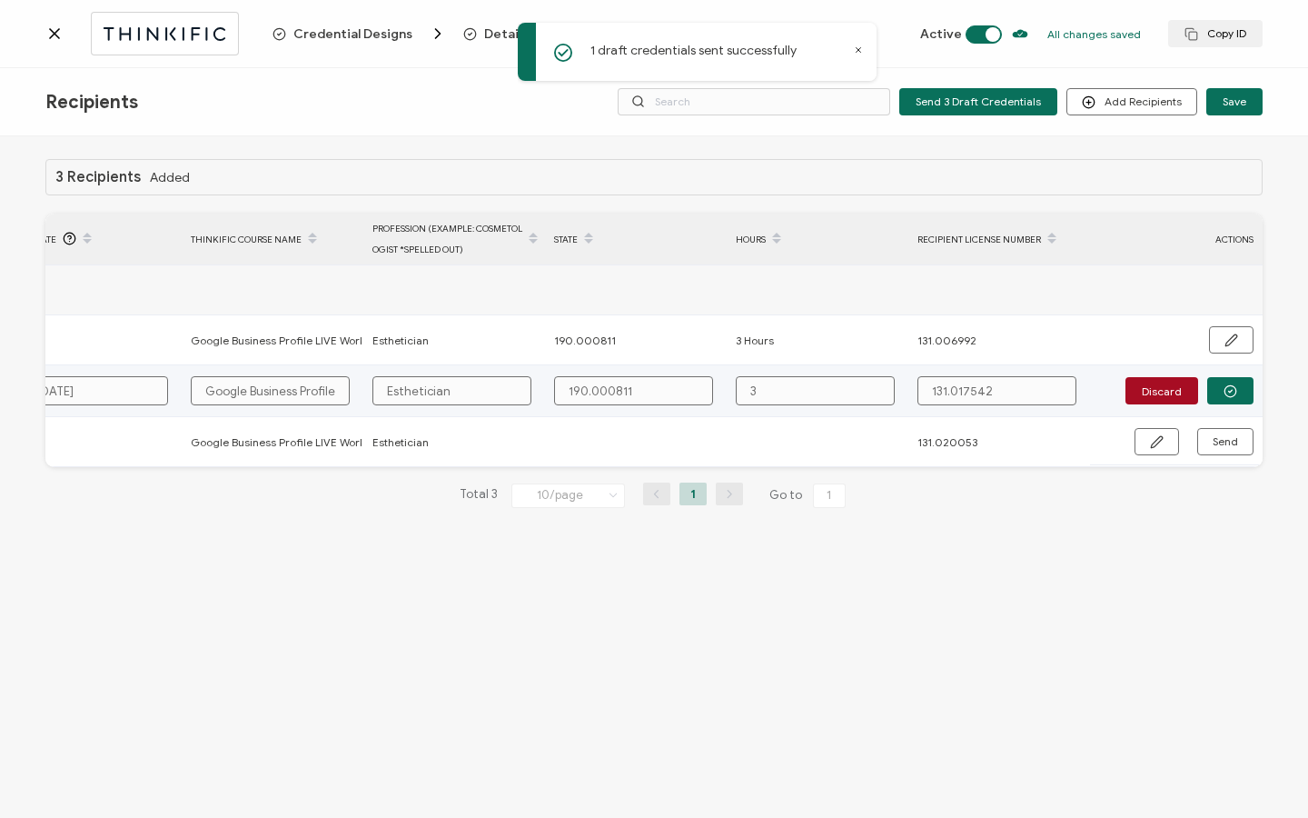
type input "3"
type input "3 H"
type input "3 Ho"
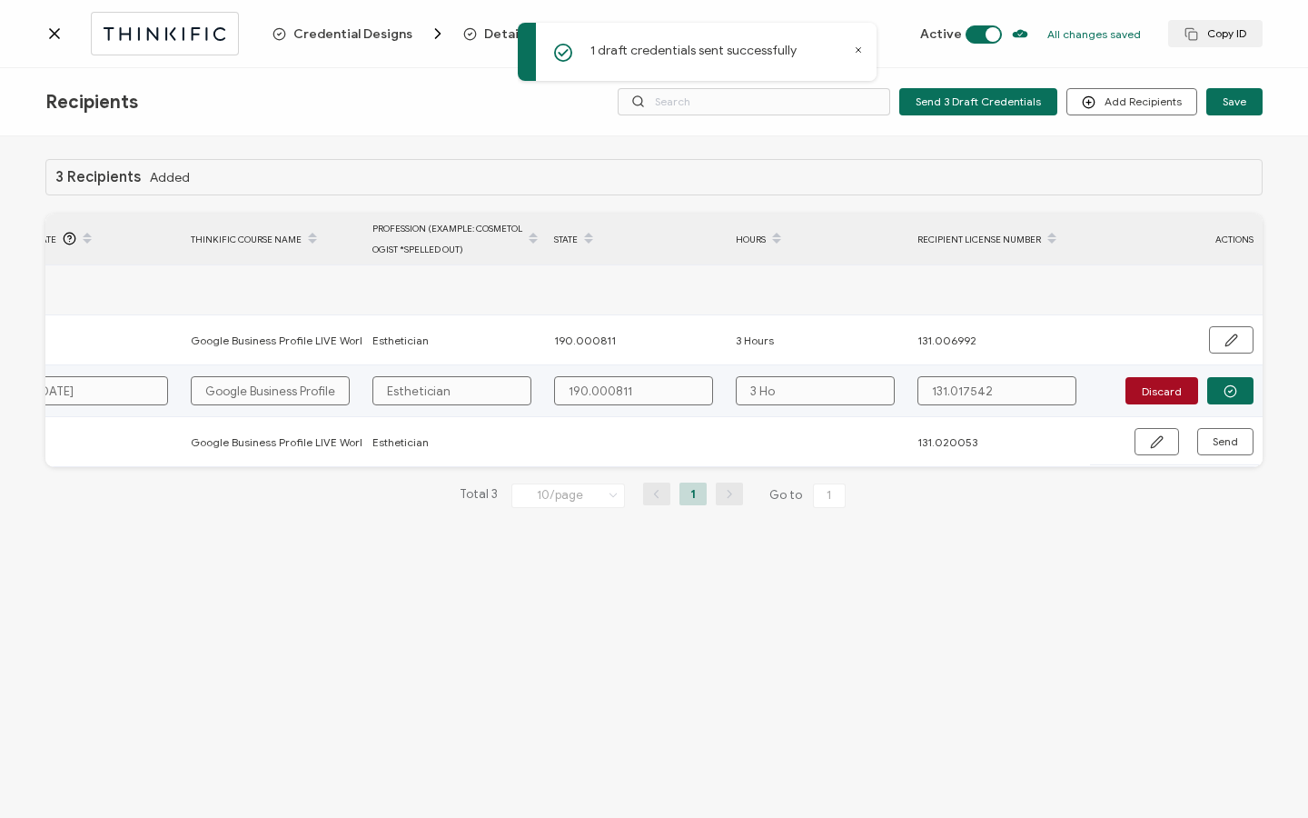
type input "3 Hou"
type input "3 Hour"
type input "3 Hours"
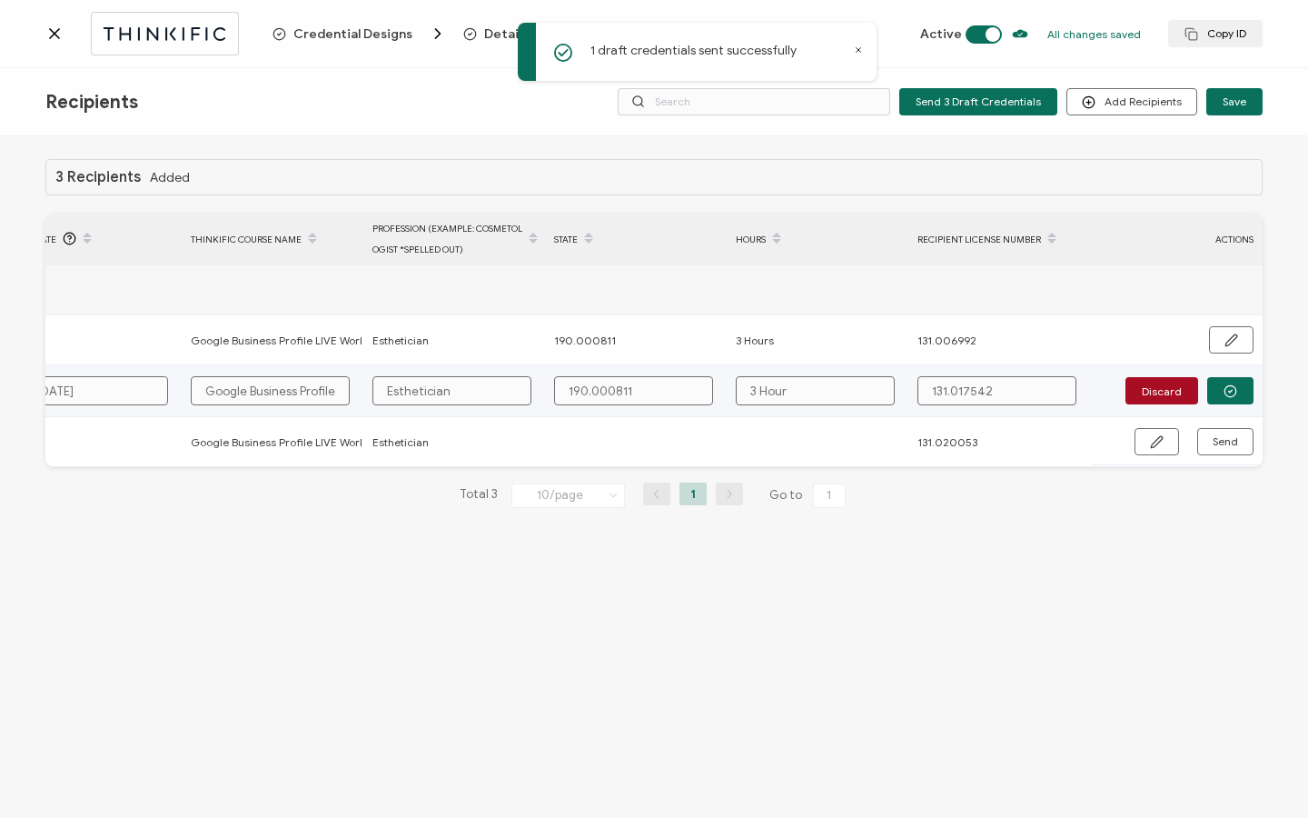
type input "3 Hours"
click at [1240, 409] on td "Discard" at bounding box center [1176, 391] width 173 height 52
click at [1238, 401] on button "button" at bounding box center [1230, 390] width 46 height 27
click at [1238, 397] on button "Send" at bounding box center [1225, 389] width 56 height 27
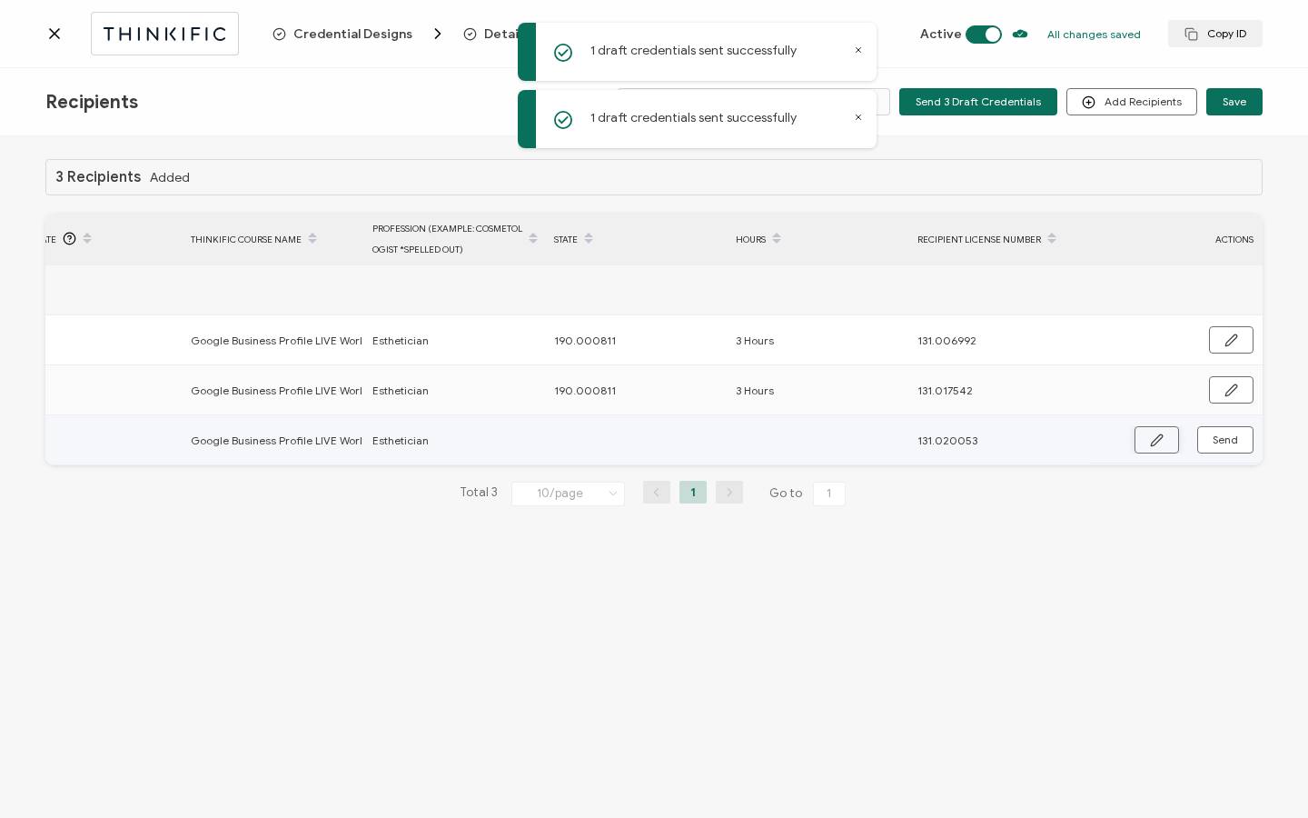
click at [1153, 440] on icon "button" at bounding box center [1157, 440] width 14 height 14
click at [638, 439] on input "text" at bounding box center [633, 440] width 159 height 29
paste input "190.000811"
type input "190.000811"
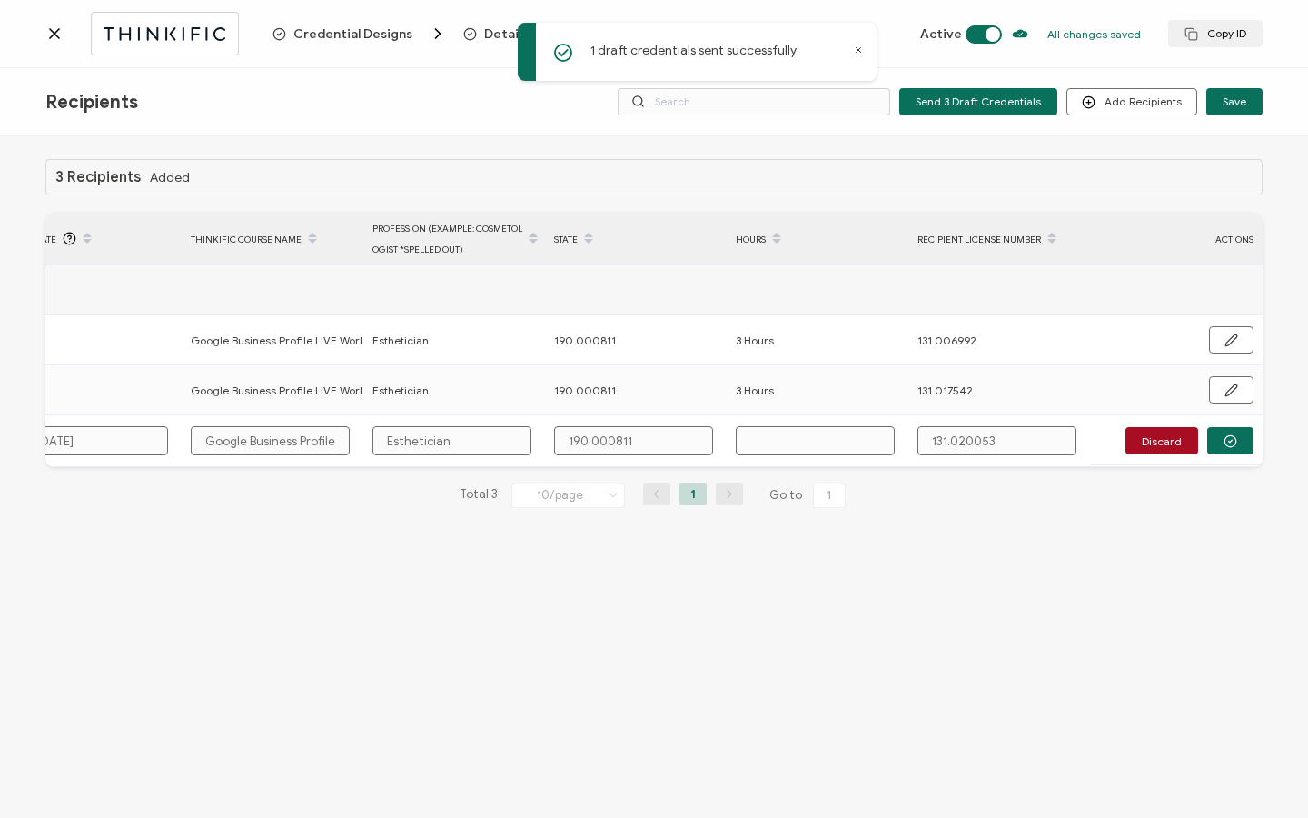
type input "190.000811"
click at [826, 432] on input "text" at bounding box center [815, 440] width 159 height 29
type input "3"
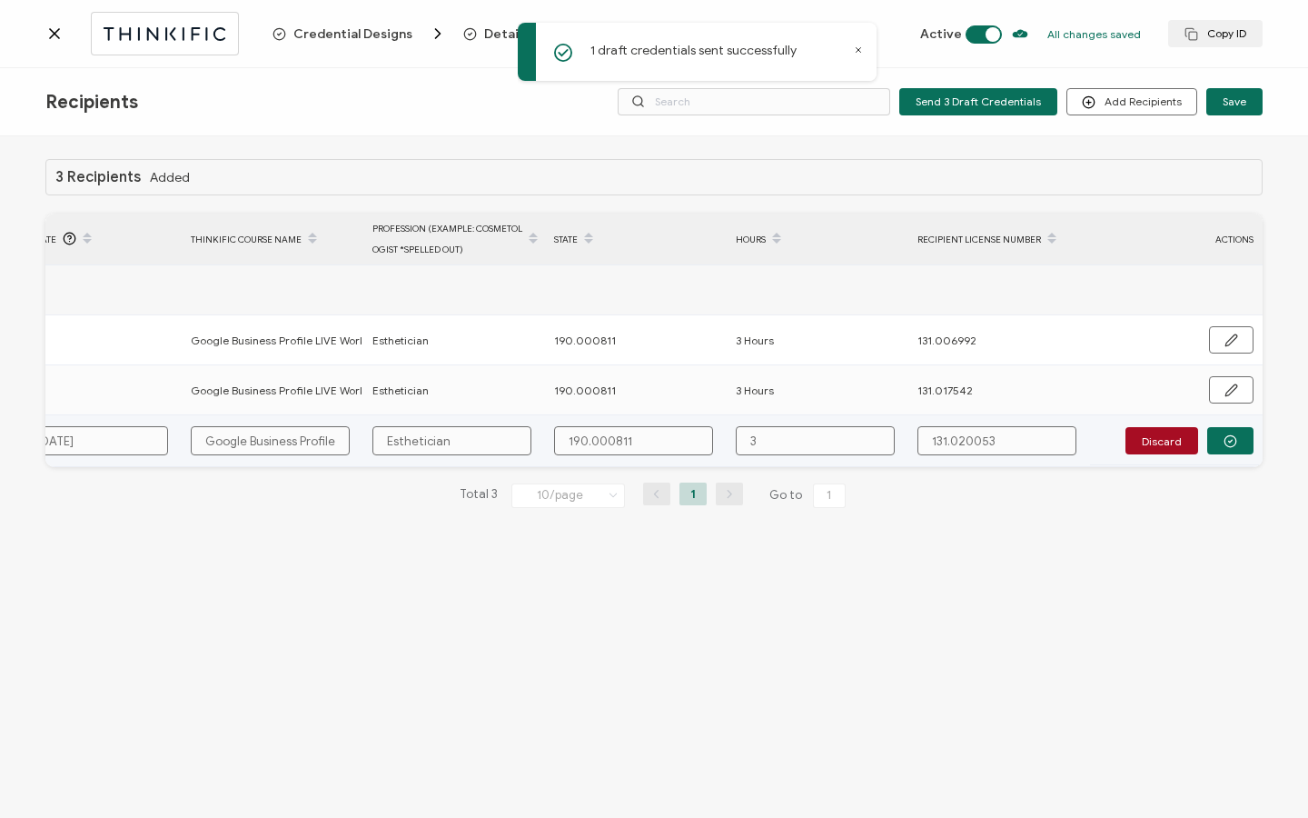
type input "3"
type input "3 H"
type input "3 Ho"
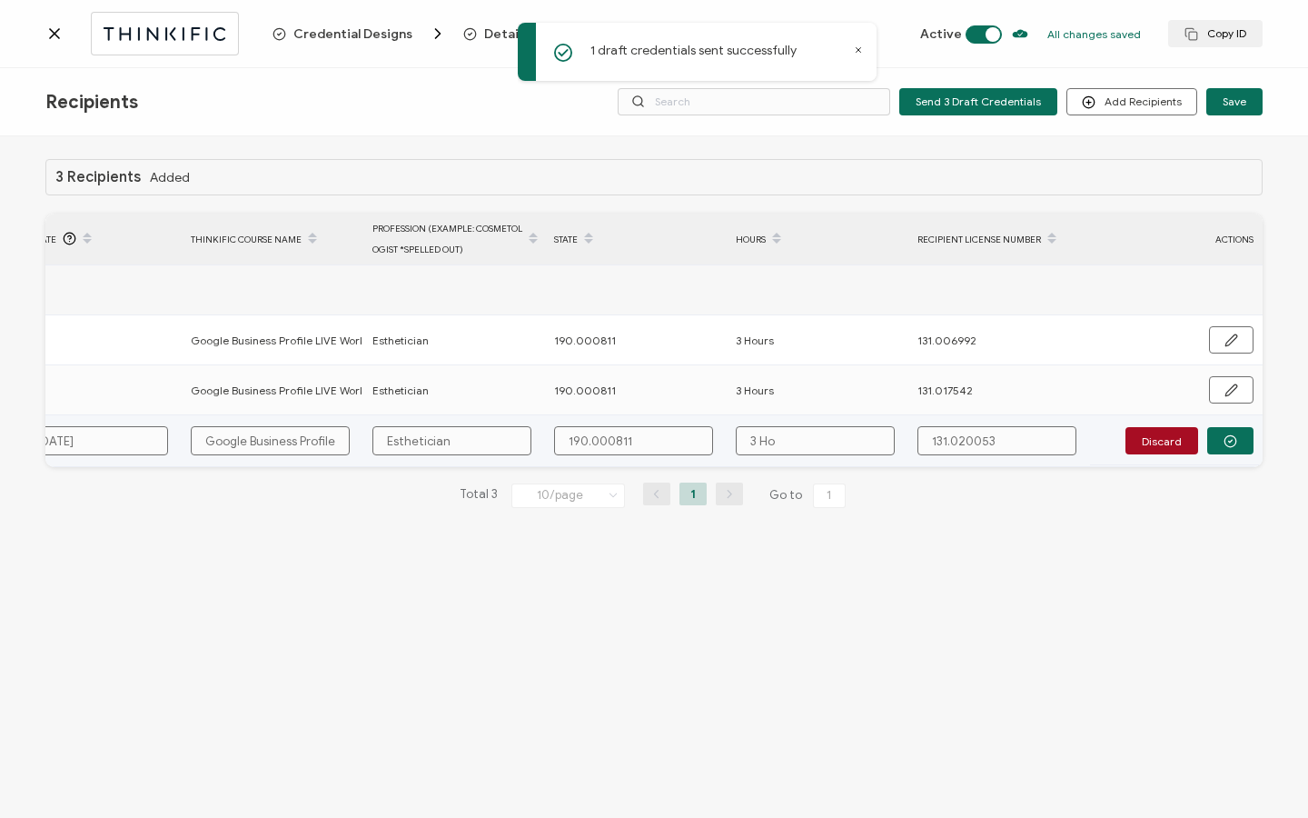
type input "3 Hou"
type input "3 Hour"
type input "3 Hours"
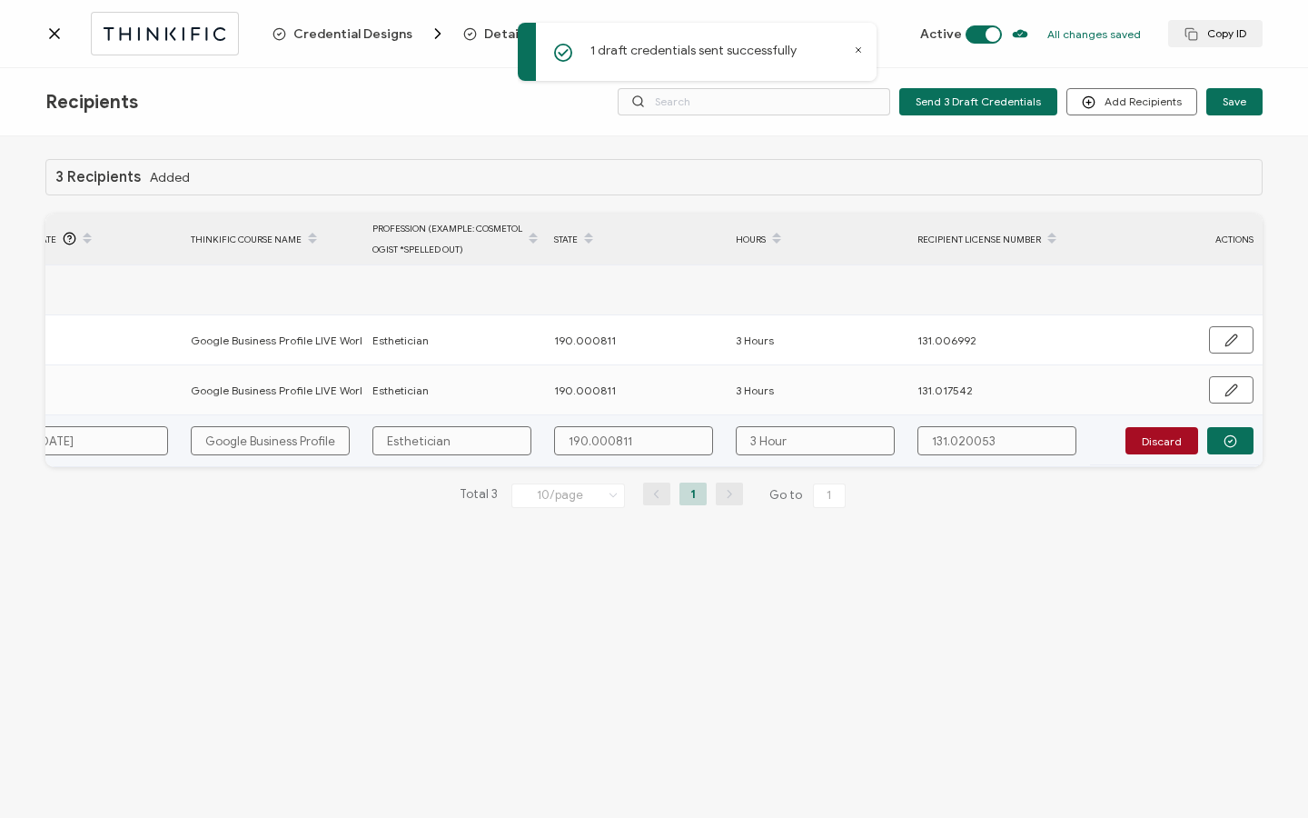
type input "3 Hours"
click at [1243, 456] on td "Discard" at bounding box center [1176, 441] width 173 height 52
click at [1246, 442] on button "button" at bounding box center [1230, 440] width 46 height 27
click at [1244, 442] on button "Send" at bounding box center [1225, 439] width 56 height 27
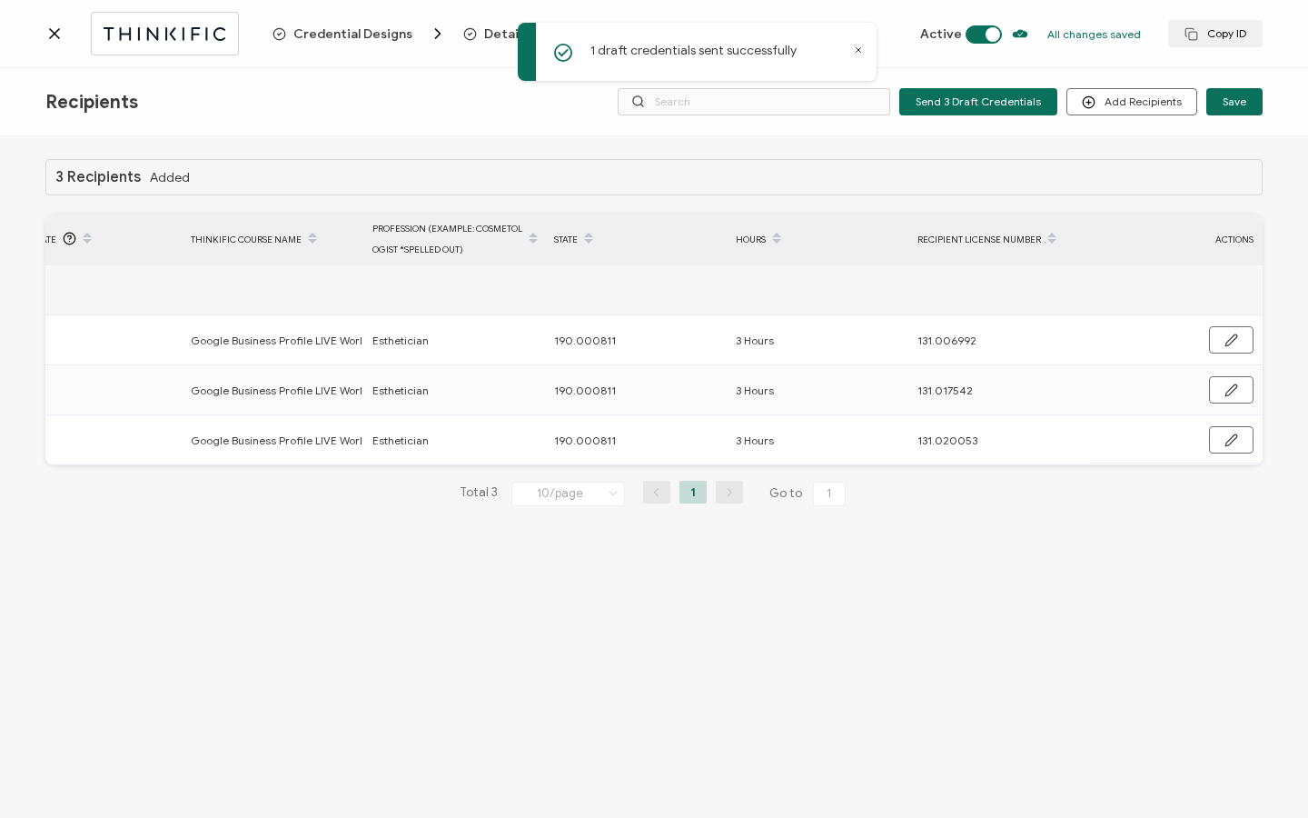
click at [55, 40] on icon at bounding box center [54, 34] width 18 height 18
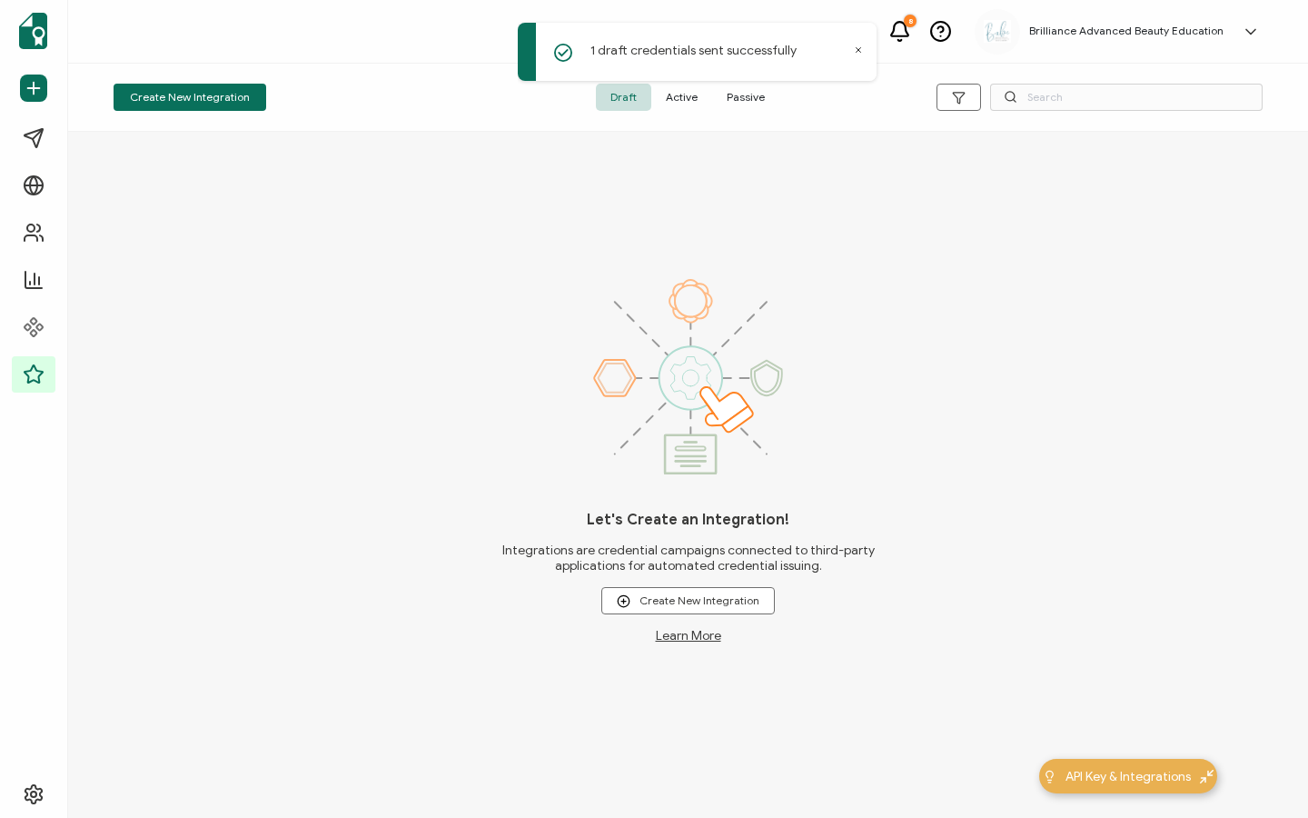
click at [680, 98] on span "Active" at bounding box center [681, 97] width 61 height 27
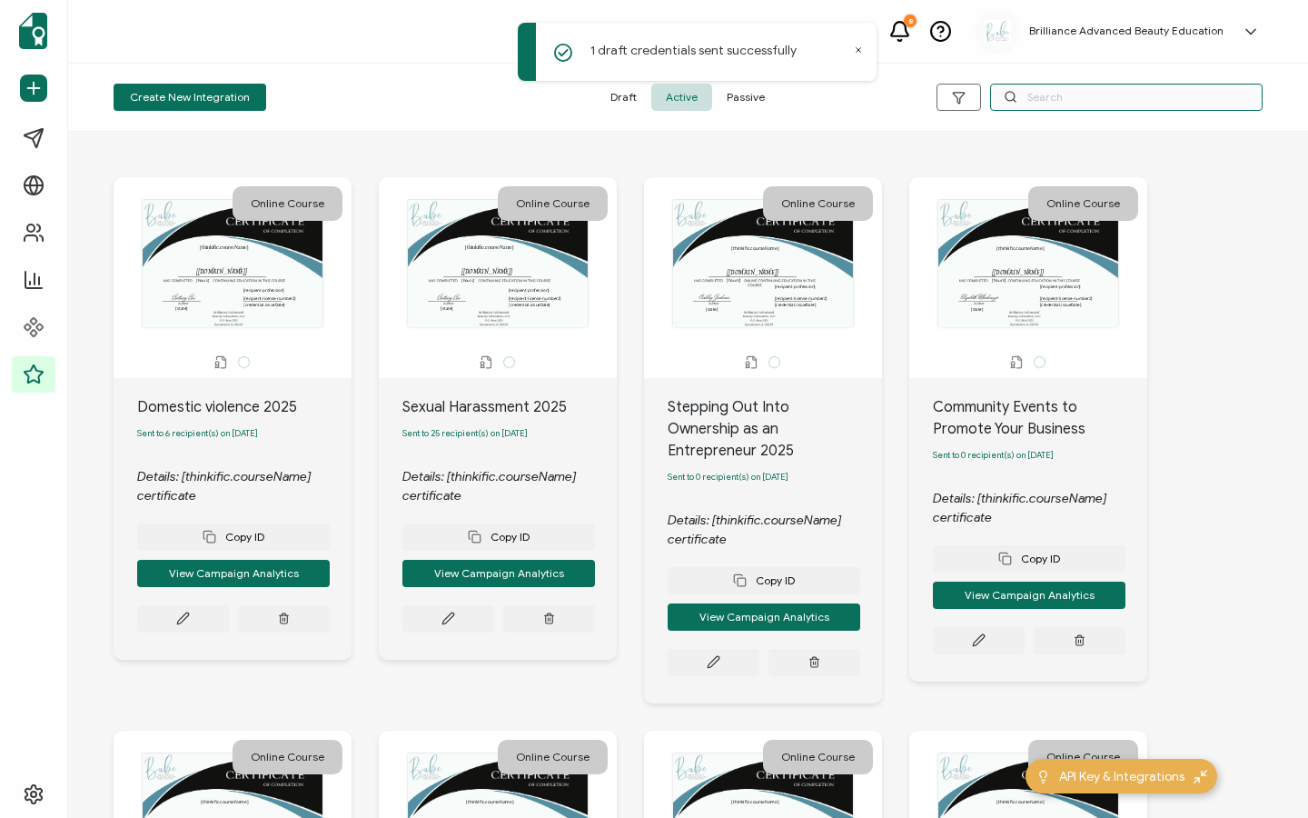
click at [1108, 97] on input "text" at bounding box center [1126, 97] width 273 height 27
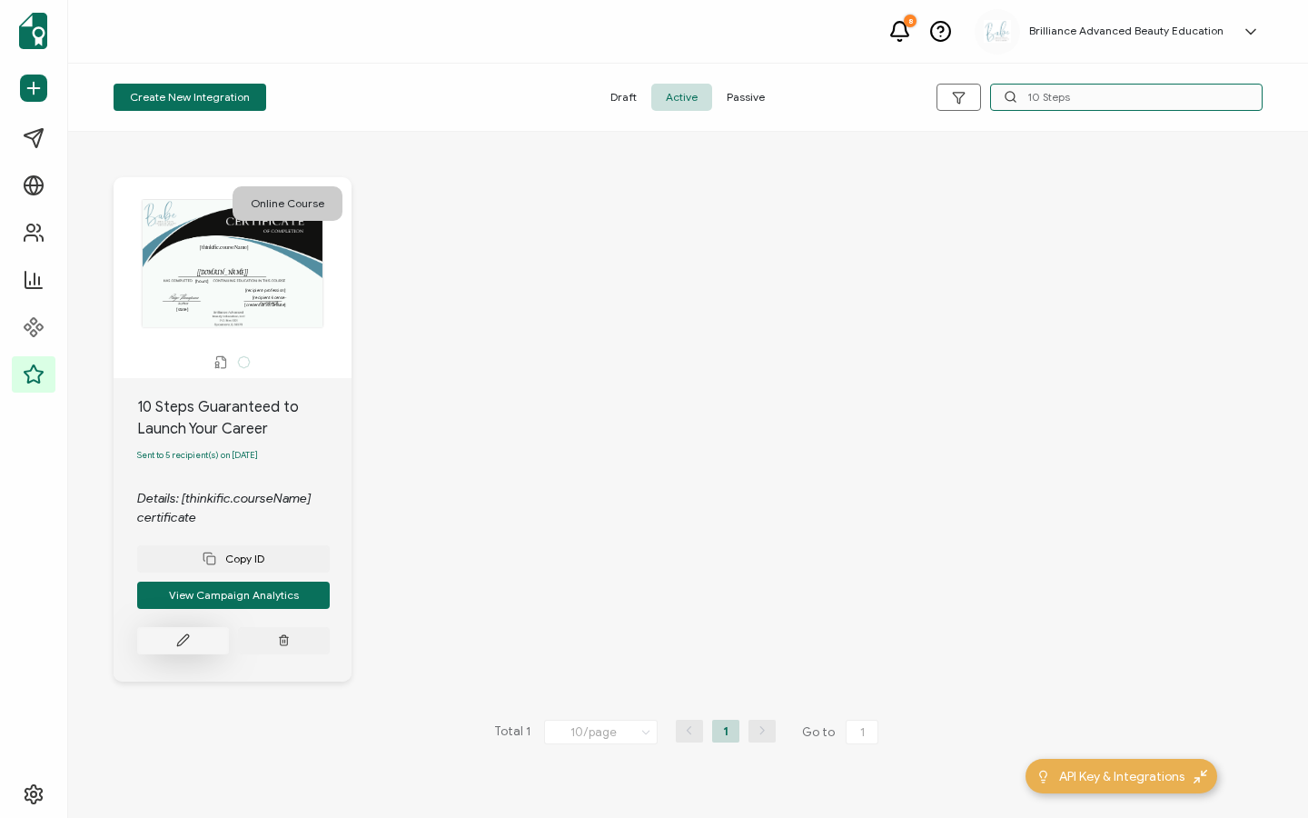
type input "10 Steps"
click at [196, 640] on button at bounding box center [183, 640] width 92 height 27
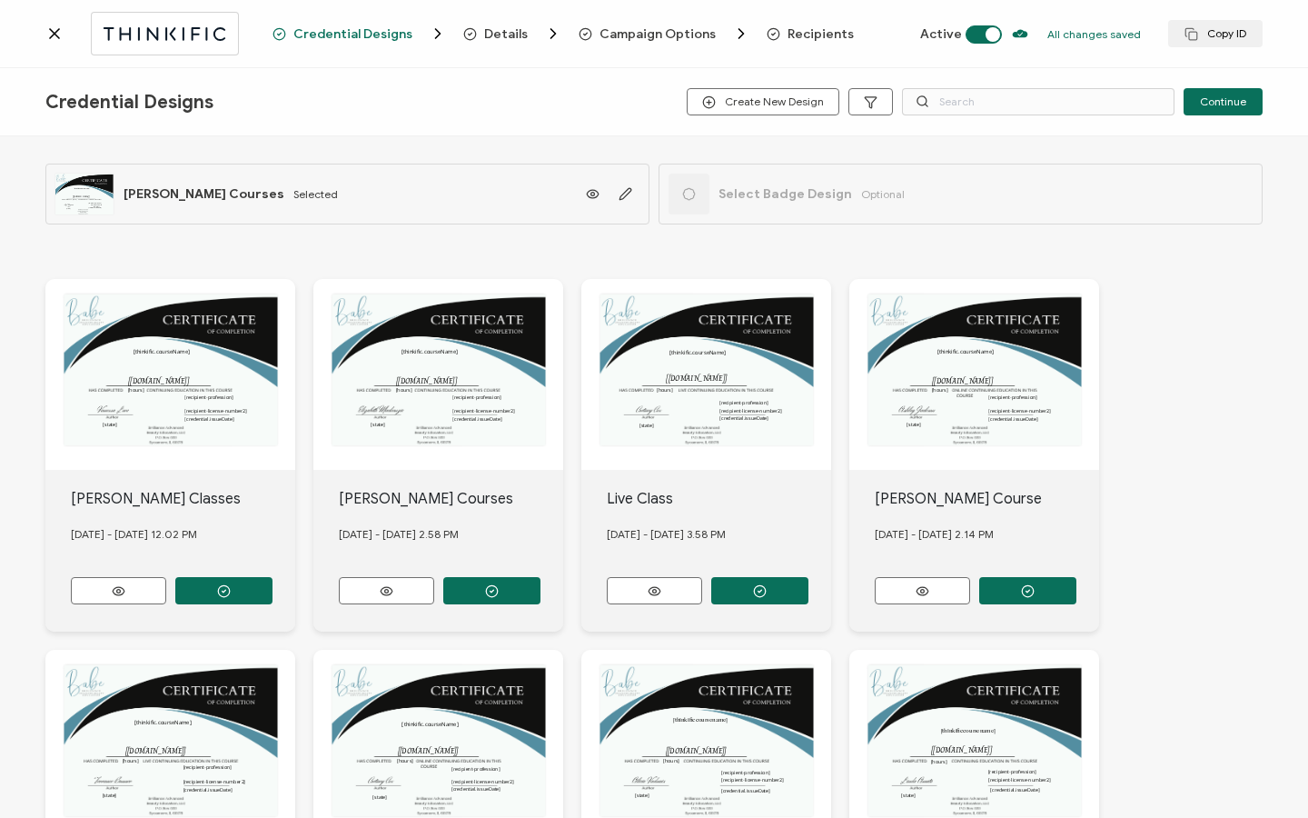
click at [820, 40] on span "Recipients" at bounding box center [821, 34] width 66 height 14
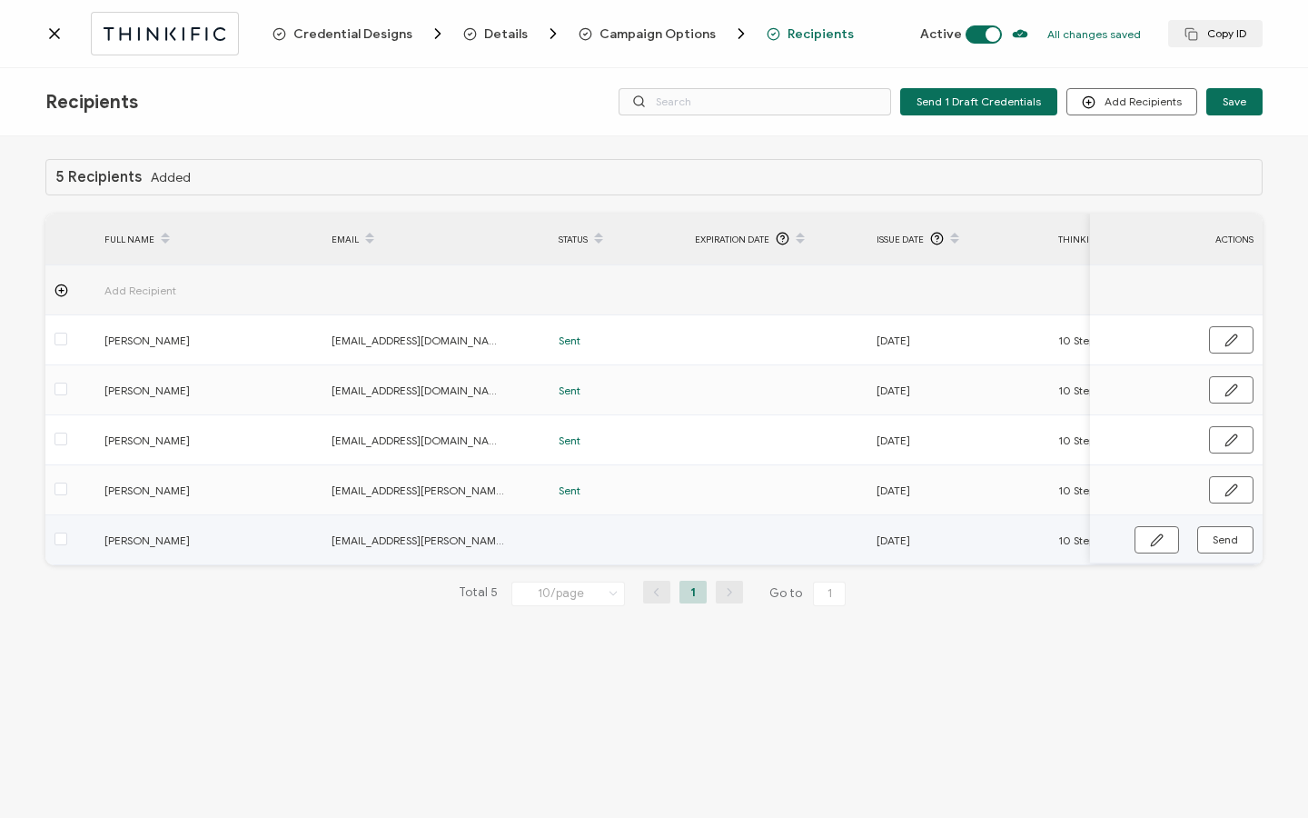
drag, startPoint x: 681, startPoint y: 561, endPoint x: 807, endPoint y: 555, distance: 125.5
click at [807, 555] on tr "[PERSON_NAME] [EMAIL_ADDRESS][PERSON_NAME][DOMAIN_NAME] [DATE] 10 Steps Guarant…" at bounding box center [1087, 540] width 2085 height 50
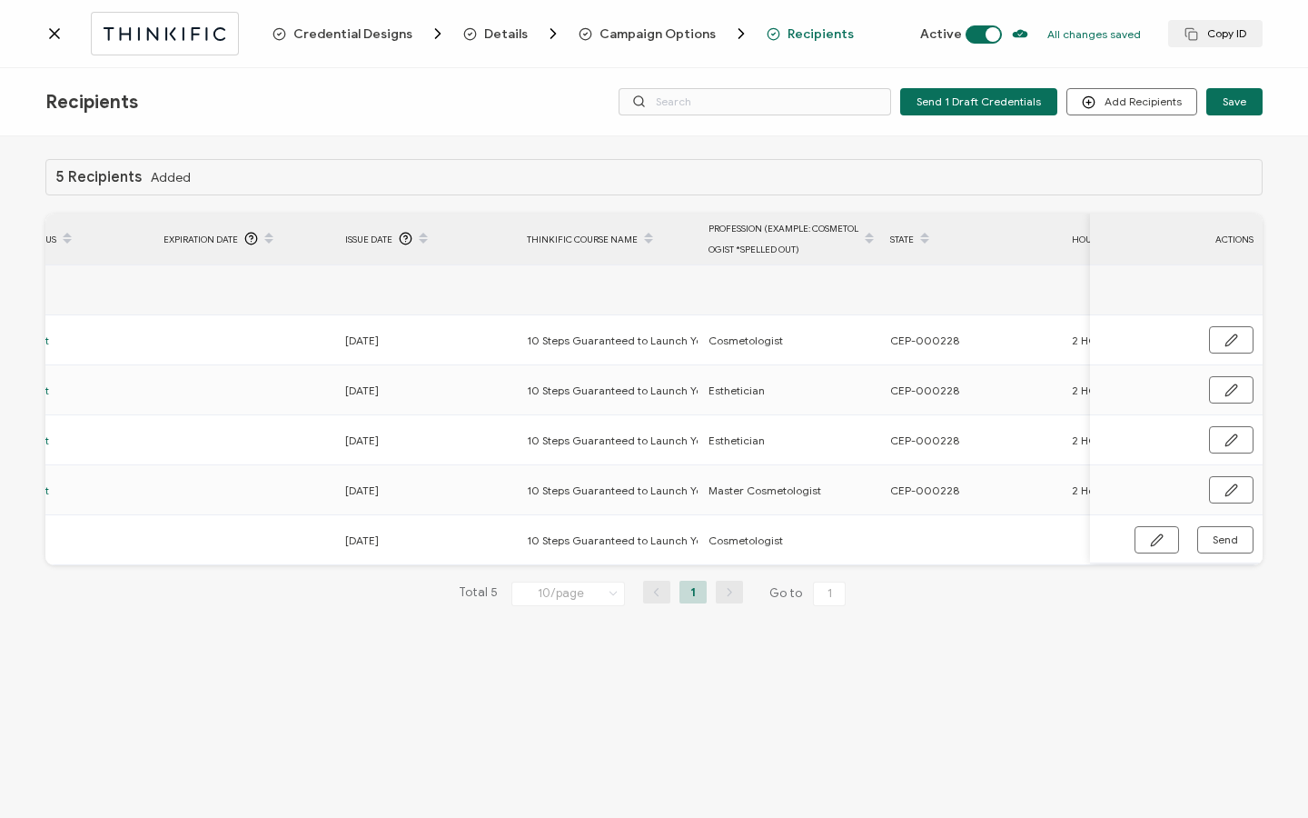
scroll to position [0, 868]
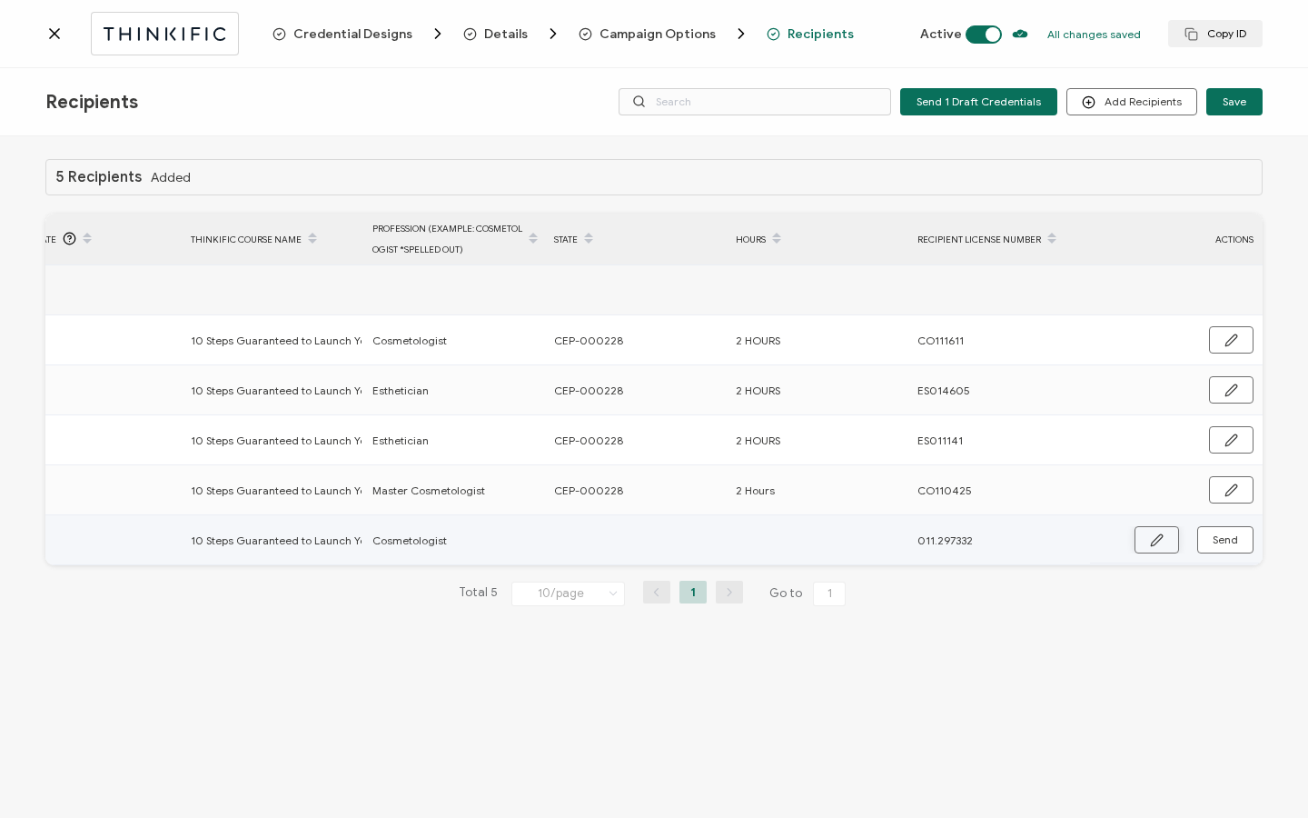
click at [1148, 537] on button "button" at bounding box center [1157, 539] width 45 height 27
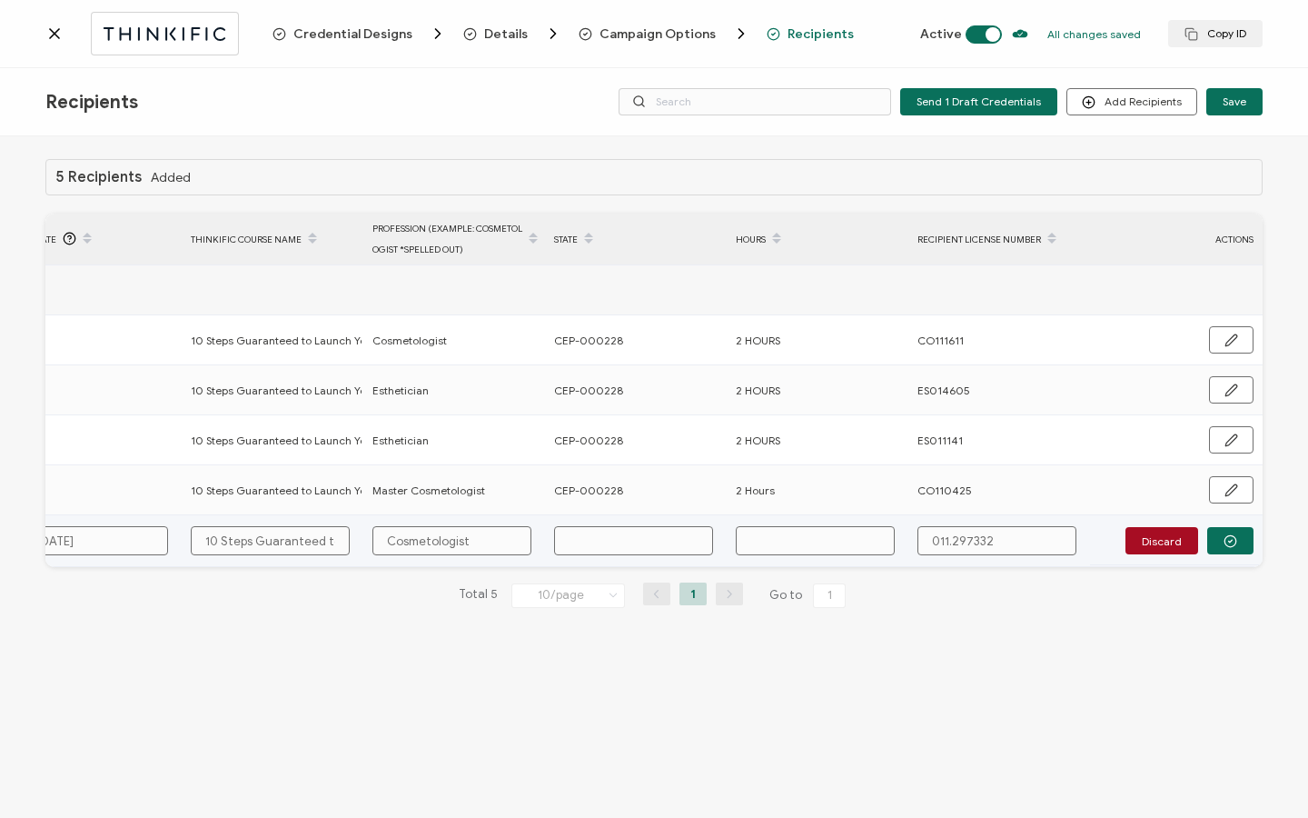
paste input "190.000811"
type input "190.000811"
click at [790, 545] on input "text" at bounding box center [815, 540] width 159 height 29
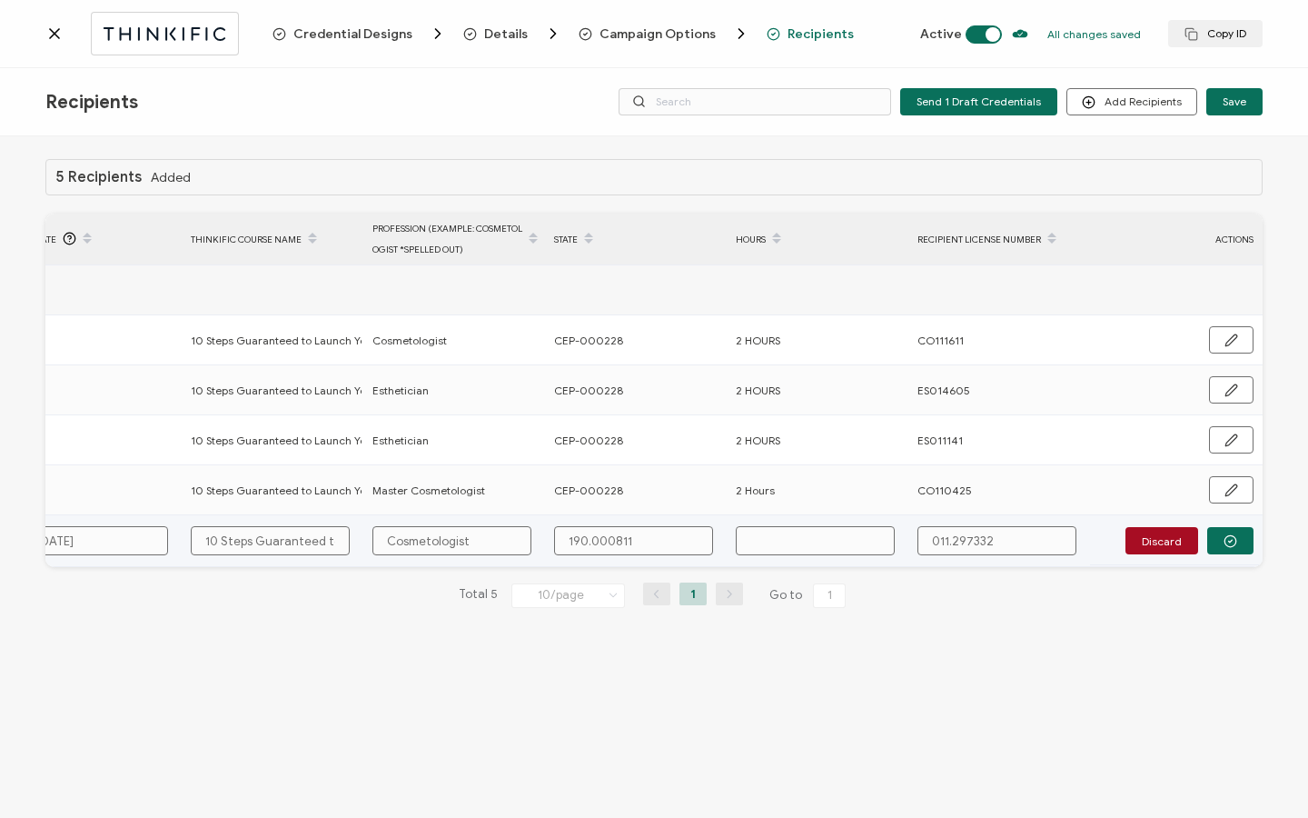
type input "3"
type input "3 h"
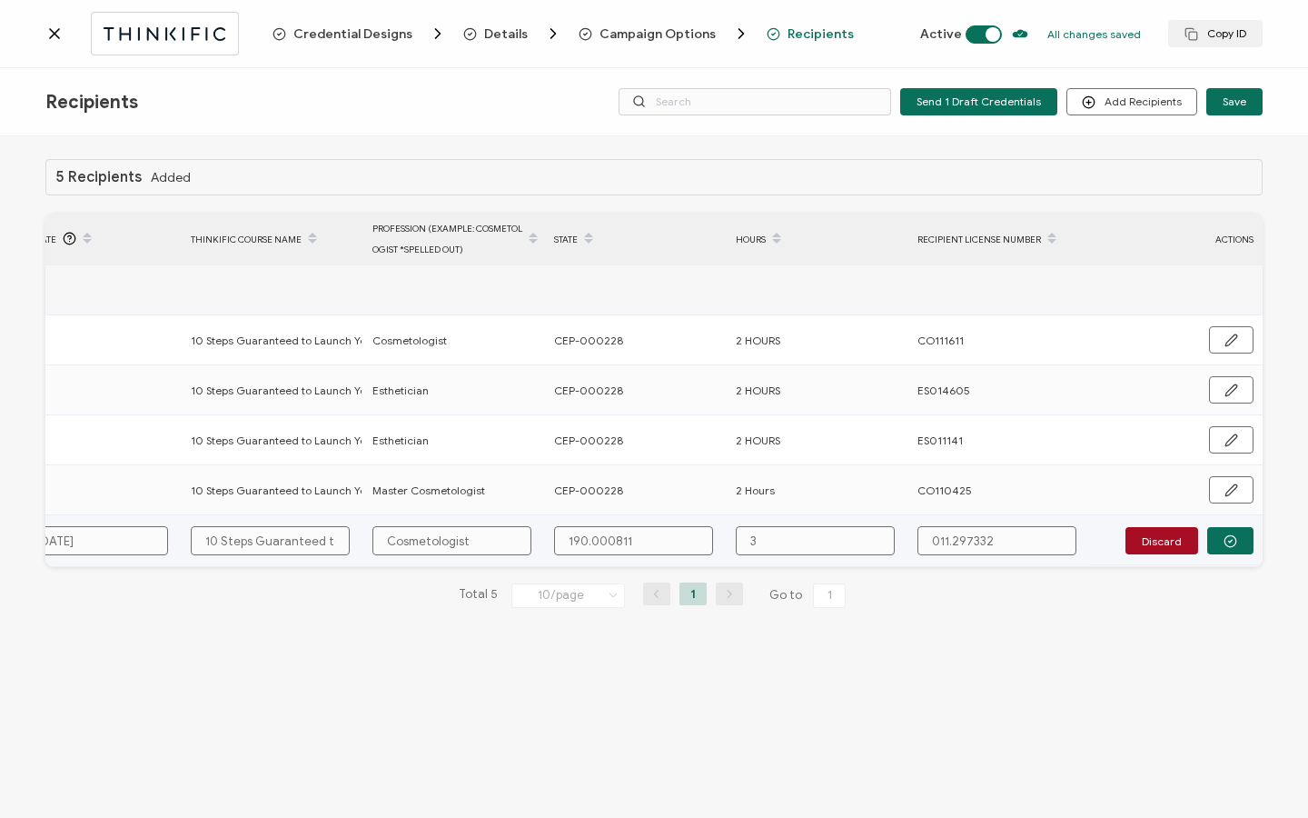
type input "3 h"
type input "3 ho"
type input "3 hou"
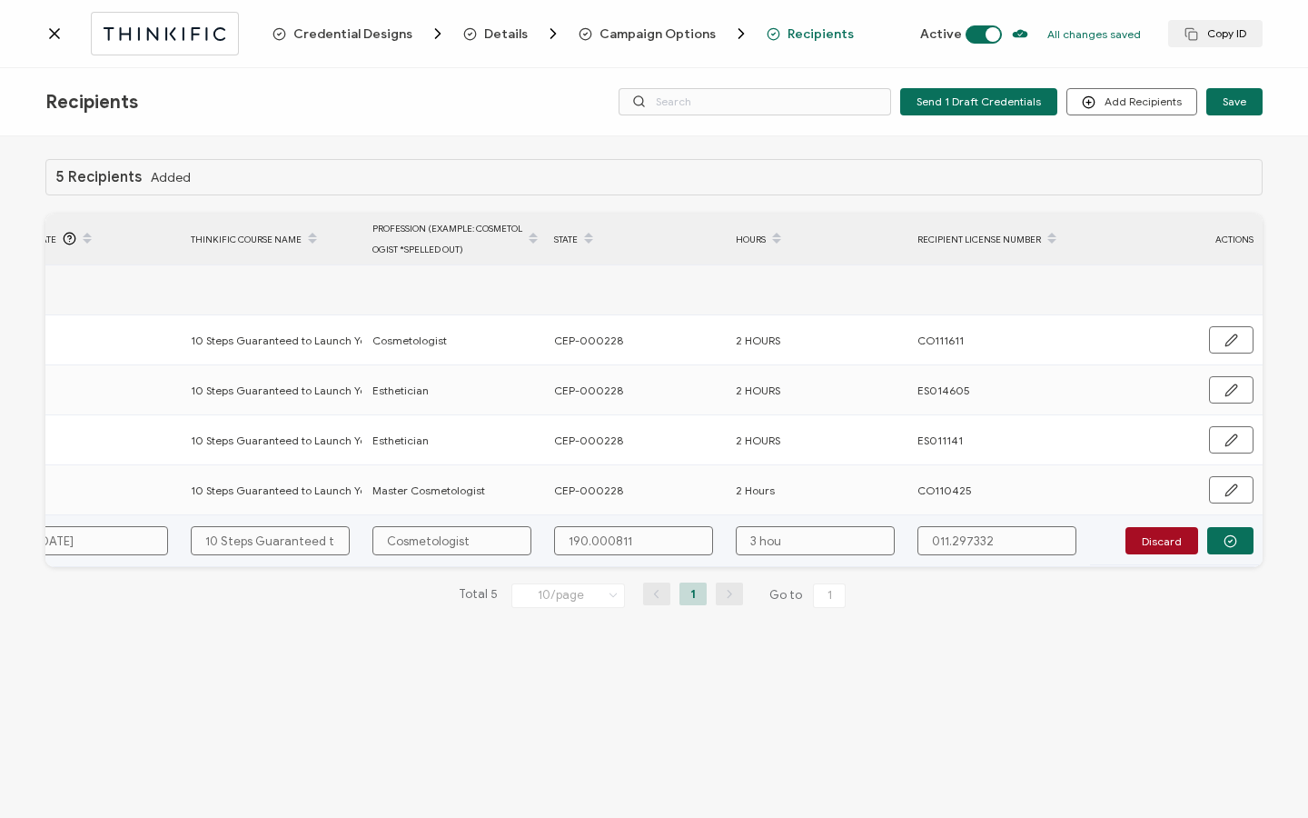
type input "3 hour"
type input "3 hours"
type input "3 ours"
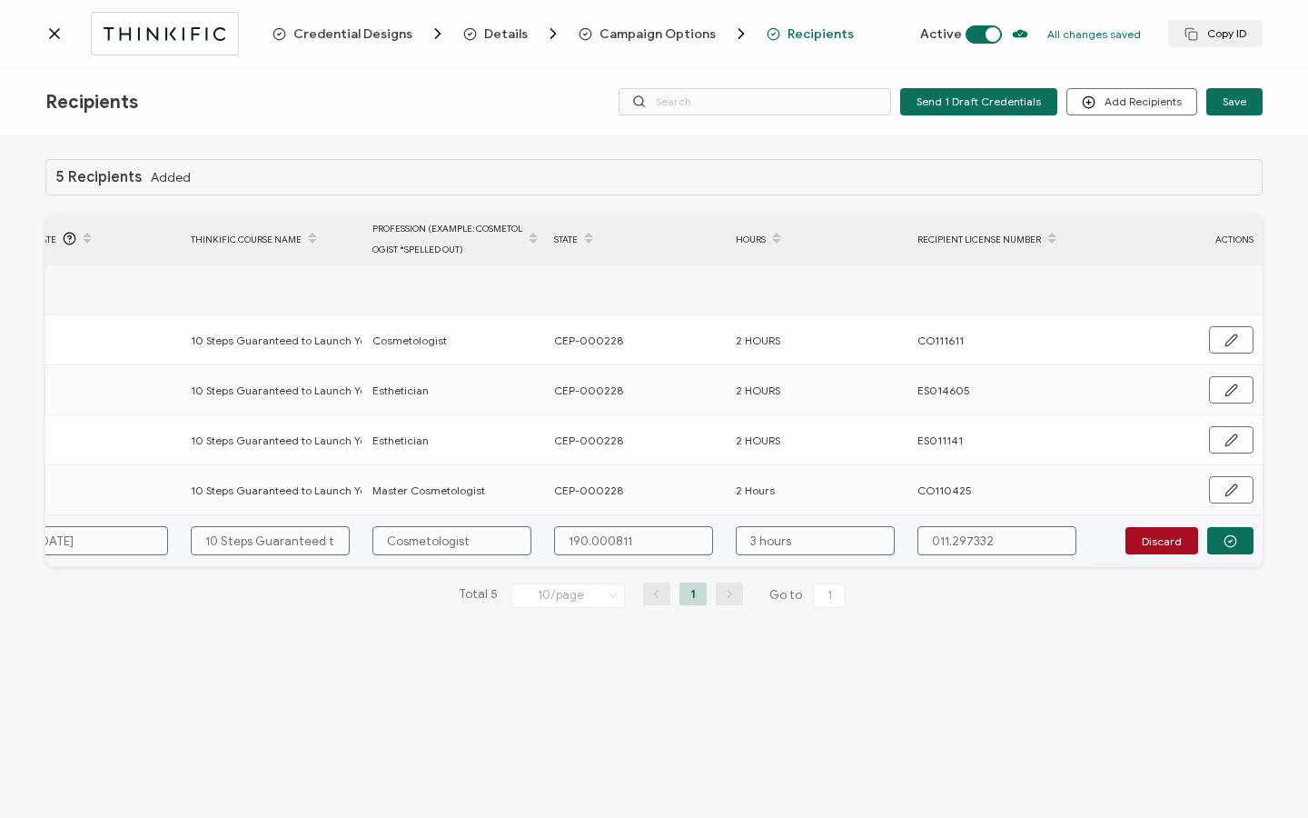
type input "3 ours"
type input "3 Hours"
click at [1234, 542] on icon "button" at bounding box center [1231, 541] width 14 height 14
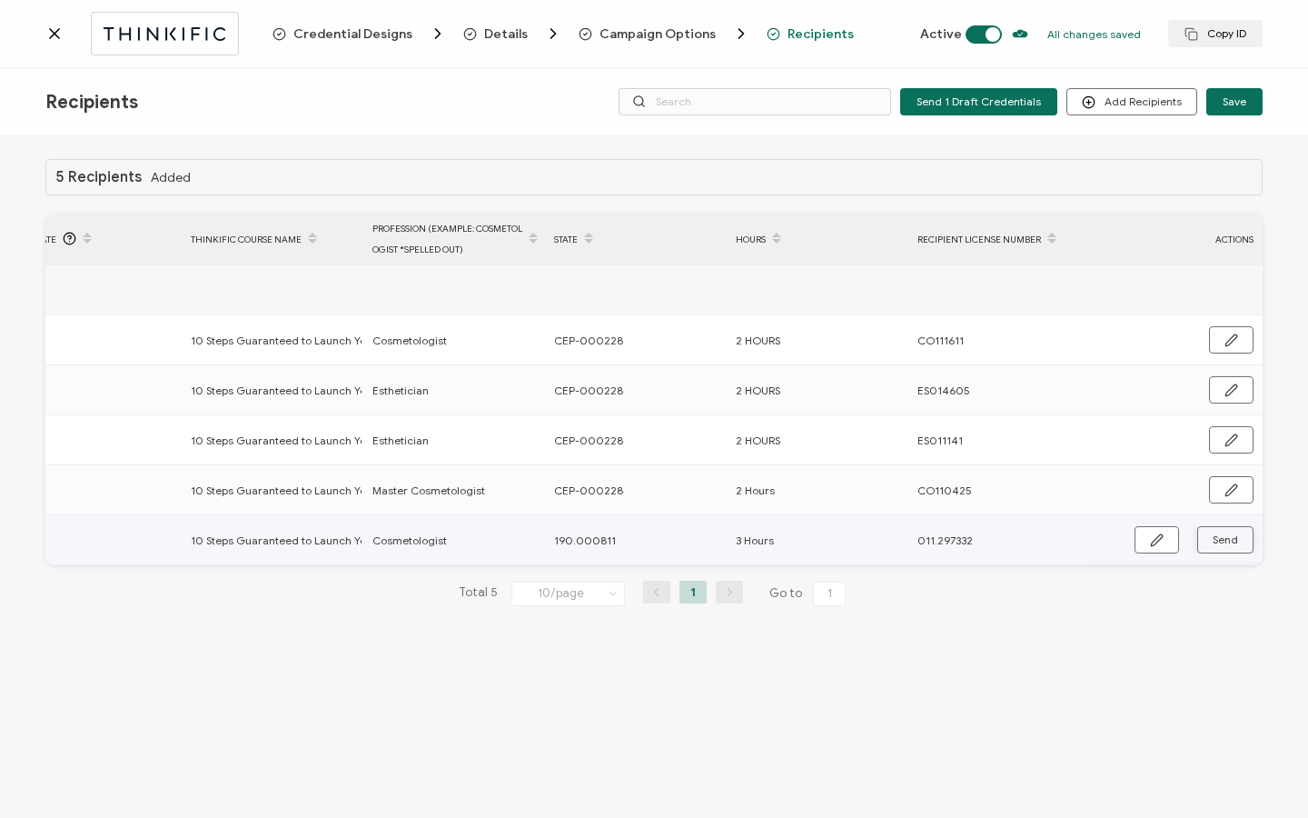
click at [1164, 542] on span "Send" at bounding box center [1157, 540] width 14 height 14
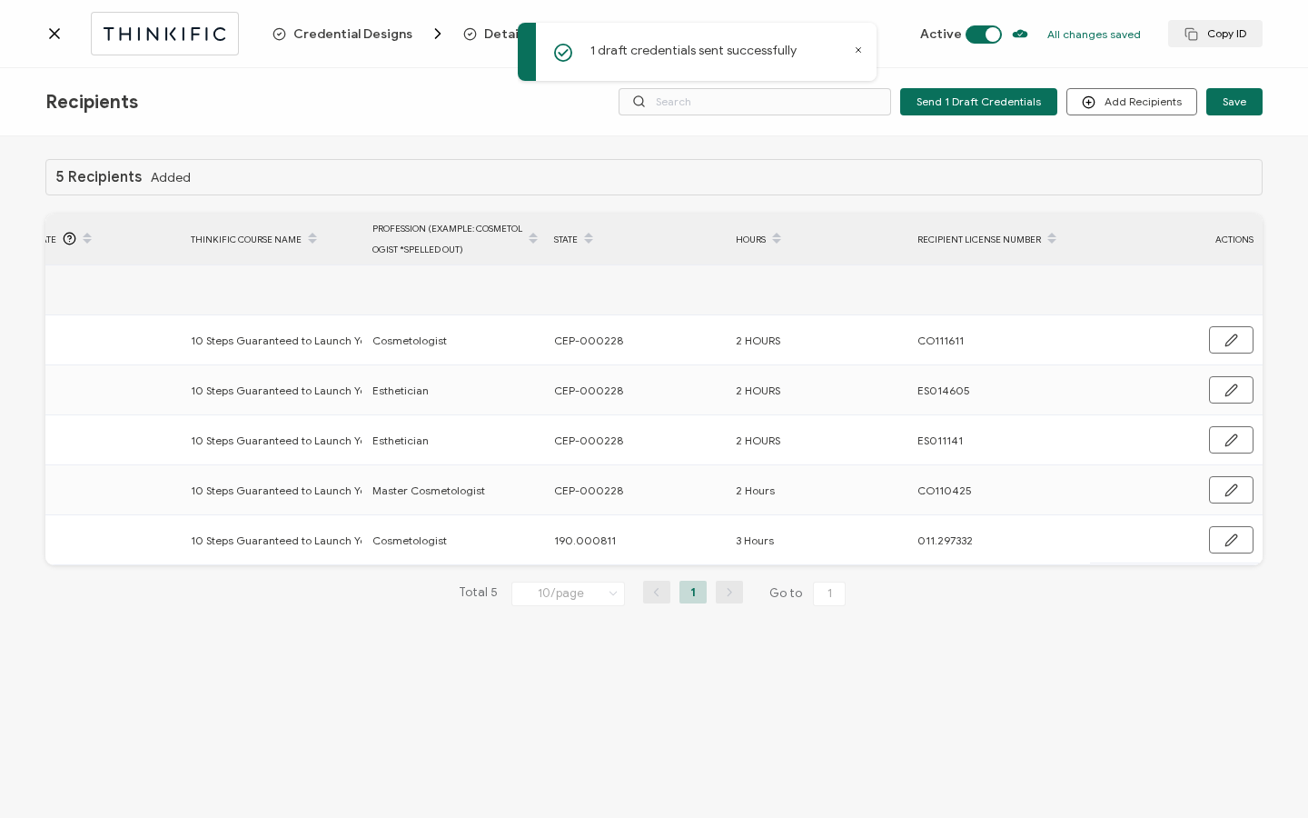
click at [54, 37] on icon at bounding box center [54, 34] width 18 height 18
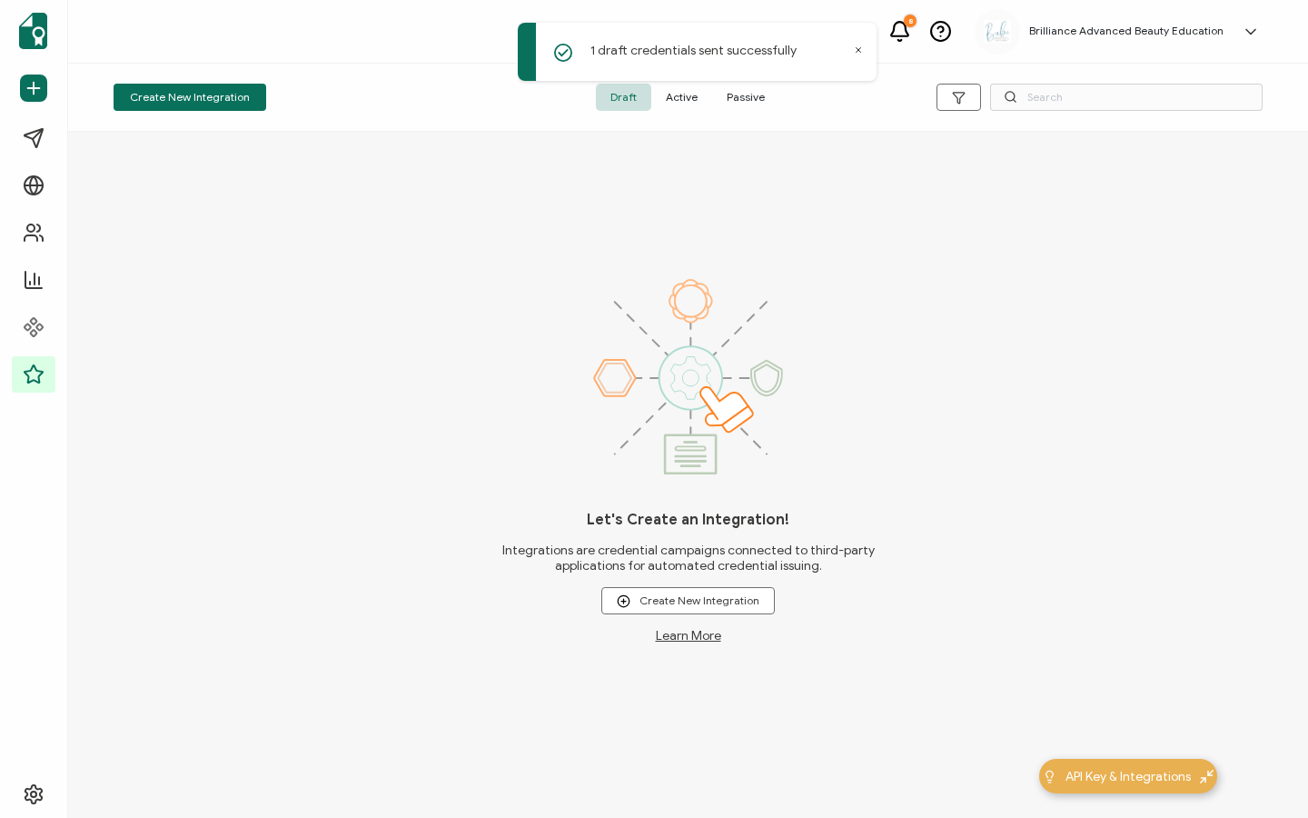
click at [674, 96] on span "Active" at bounding box center [681, 97] width 61 height 27
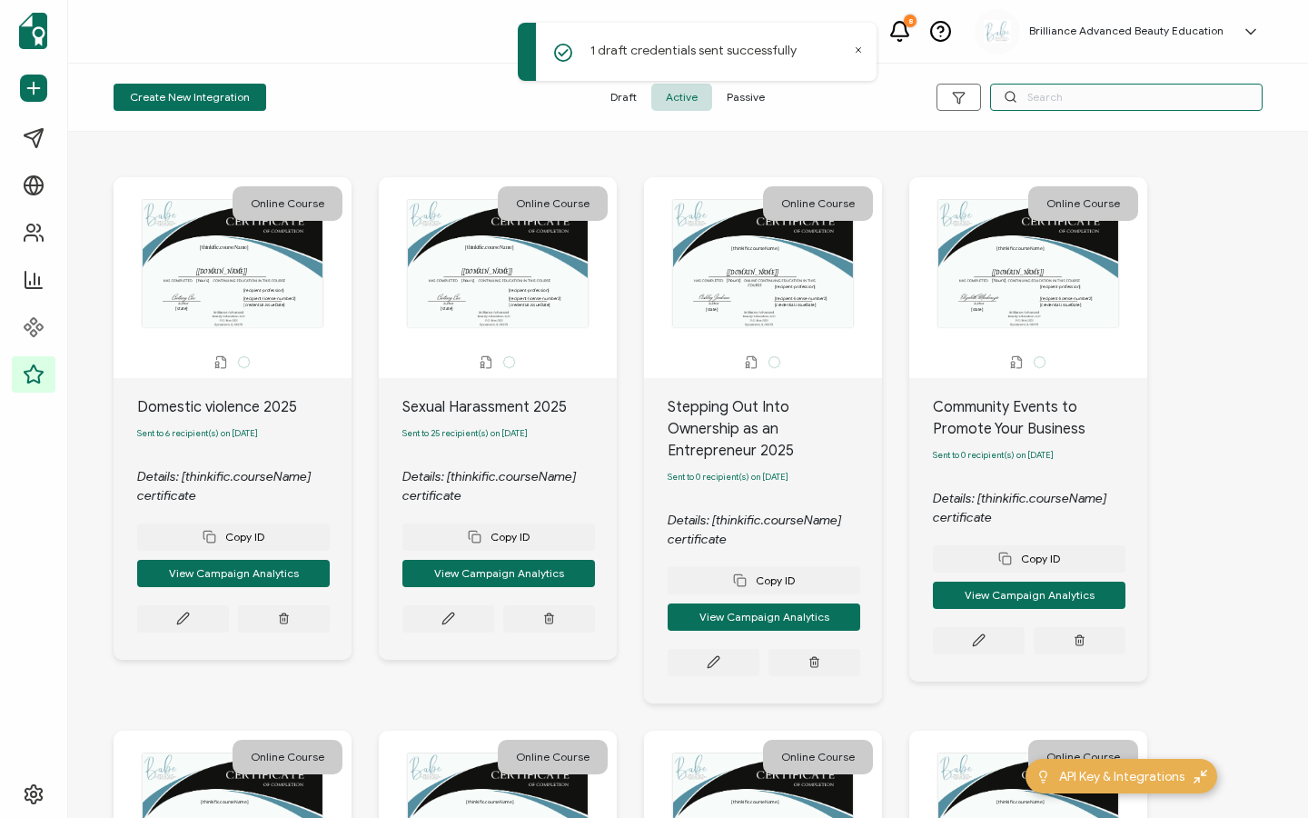
click at [1086, 97] on input "text" at bounding box center [1126, 97] width 273 height 27
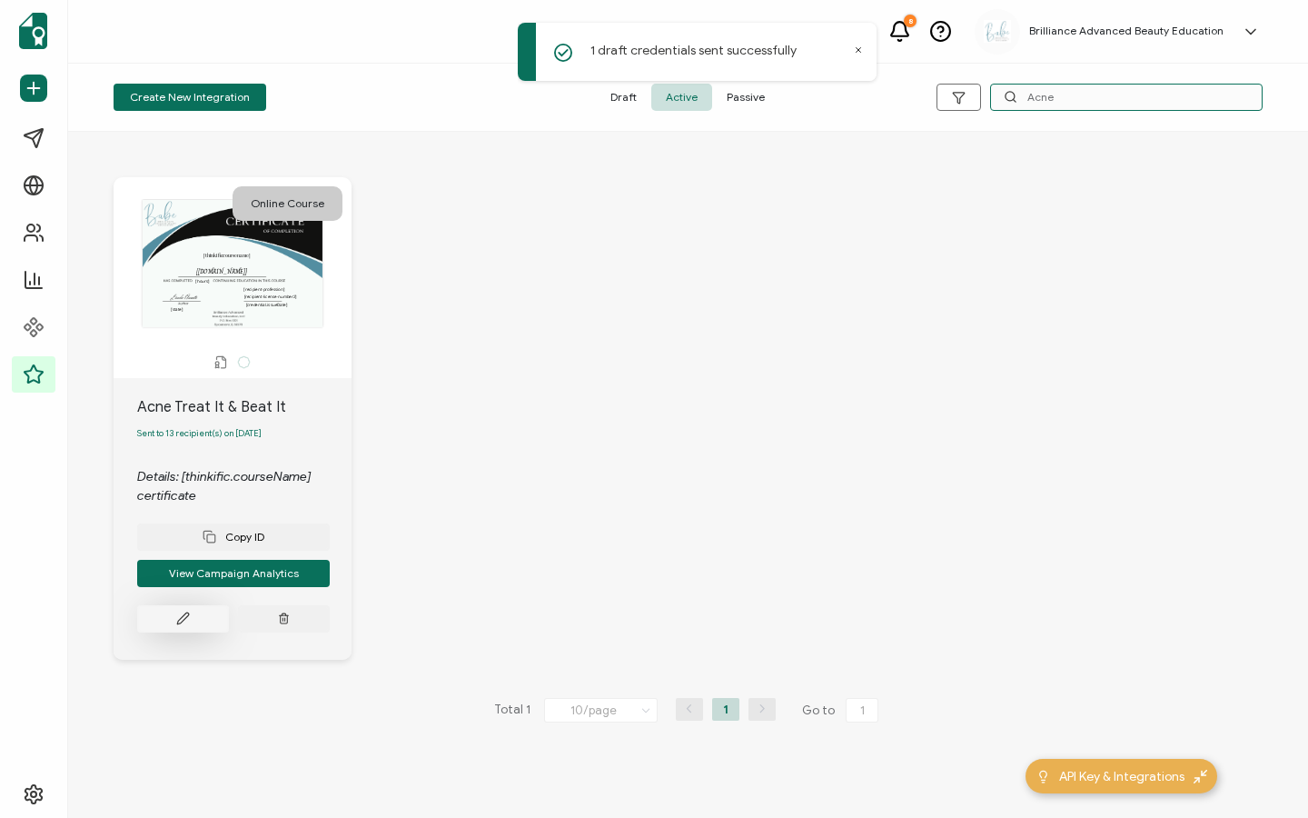
type input "Acne"
click at [177, 629] on button at bounding box center [183, 618] width 92 height 27
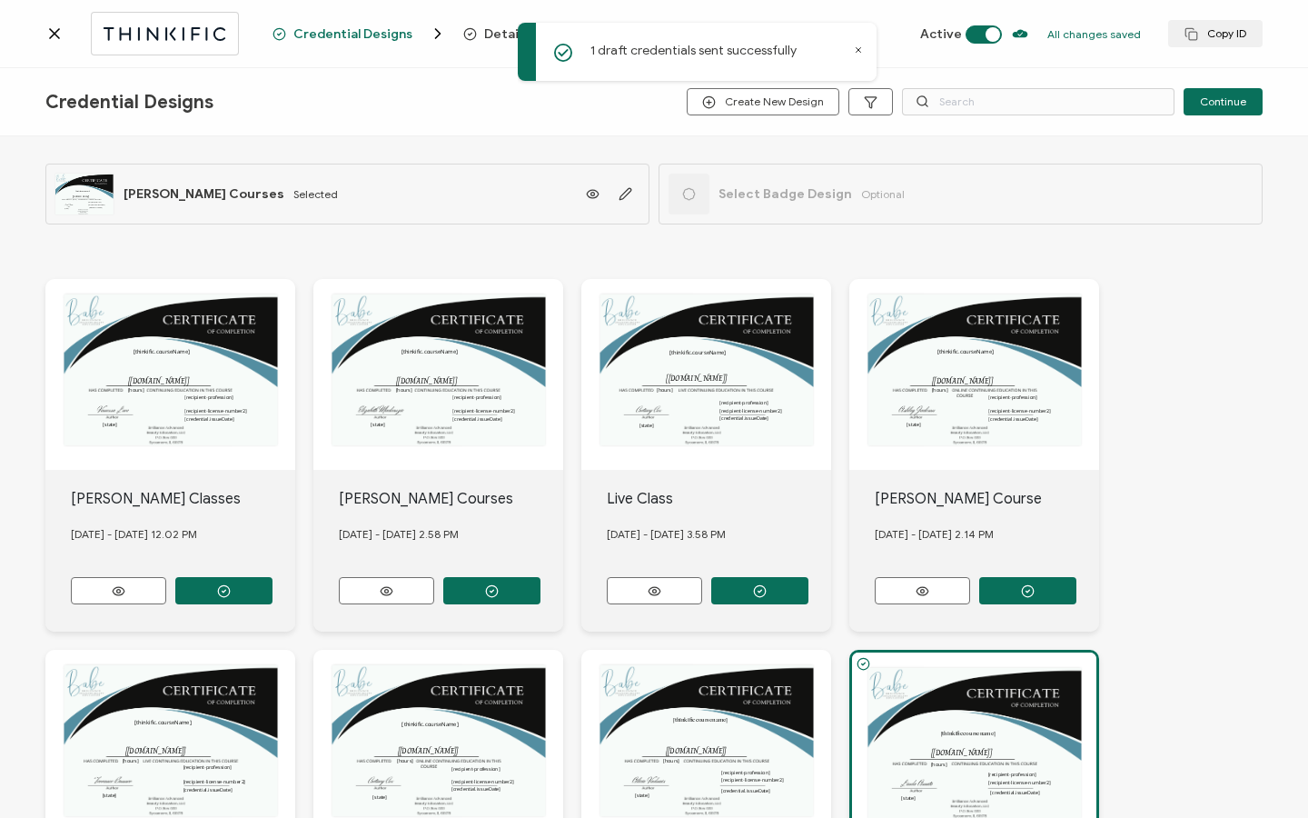
click at [857, 56] on div "1 draft credentials sent successfully" at bounding box center [697, 52] width 359 height 58
click at [810, 33] on span "Recipients" at bounding box center [821, 34] width 66 height 14
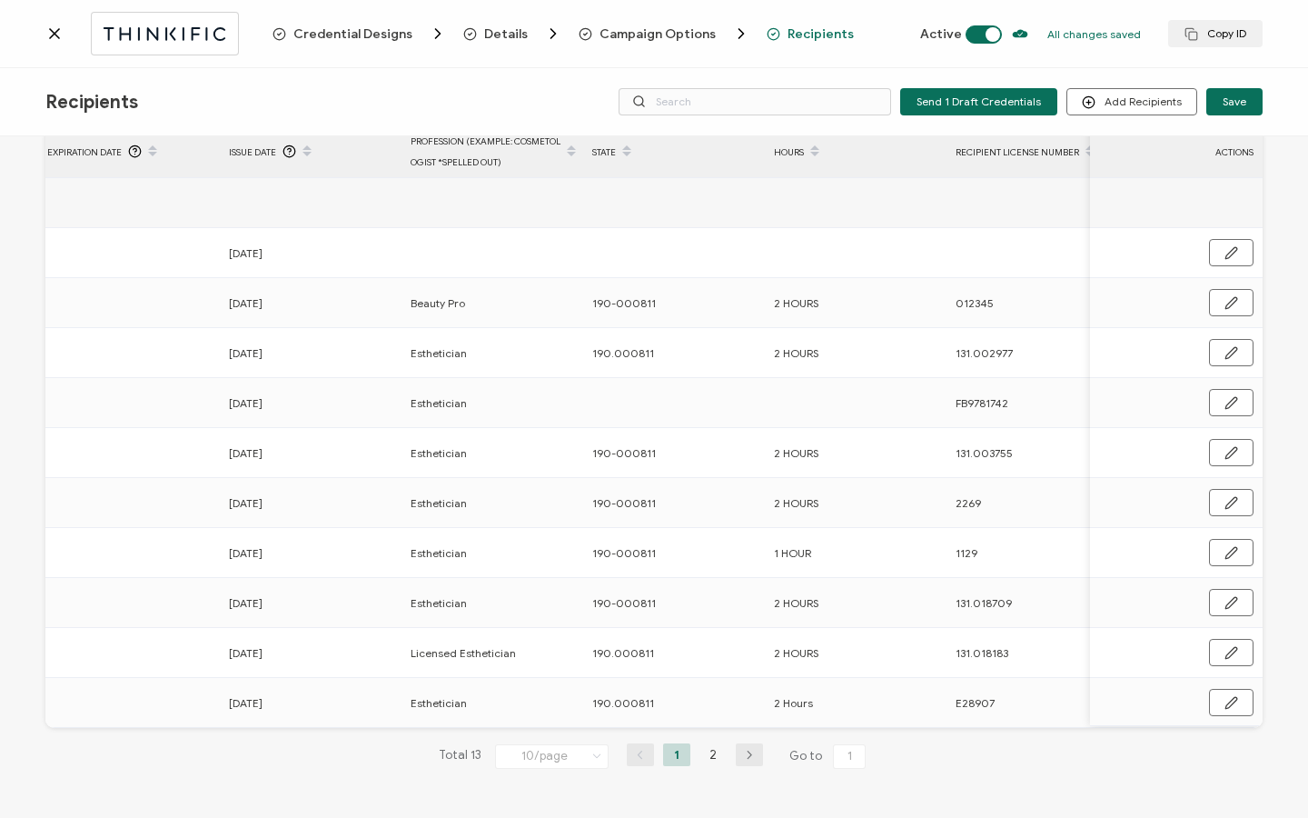
scroll to position [0, 745]
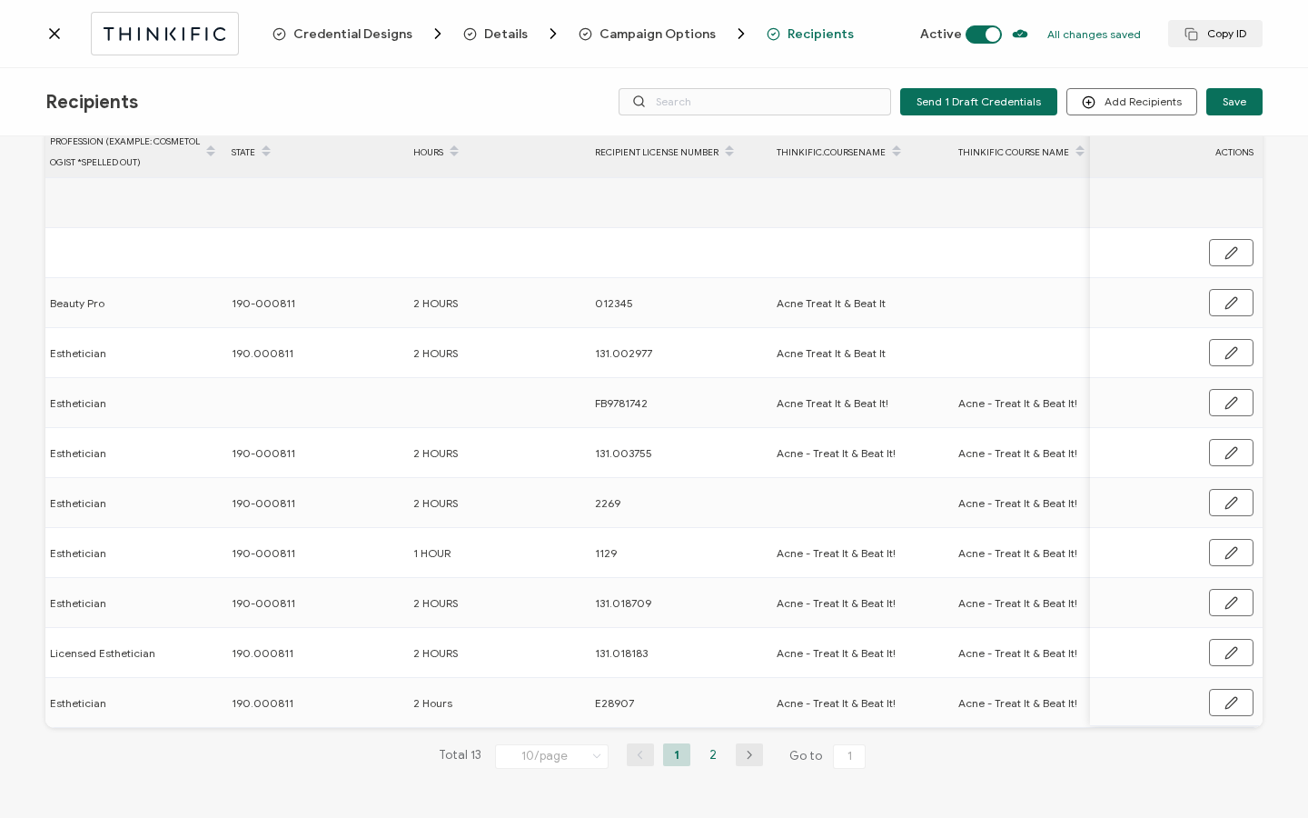
click at [714, 760] on li "2" at bounding box center [713, 754] width 27 height 23
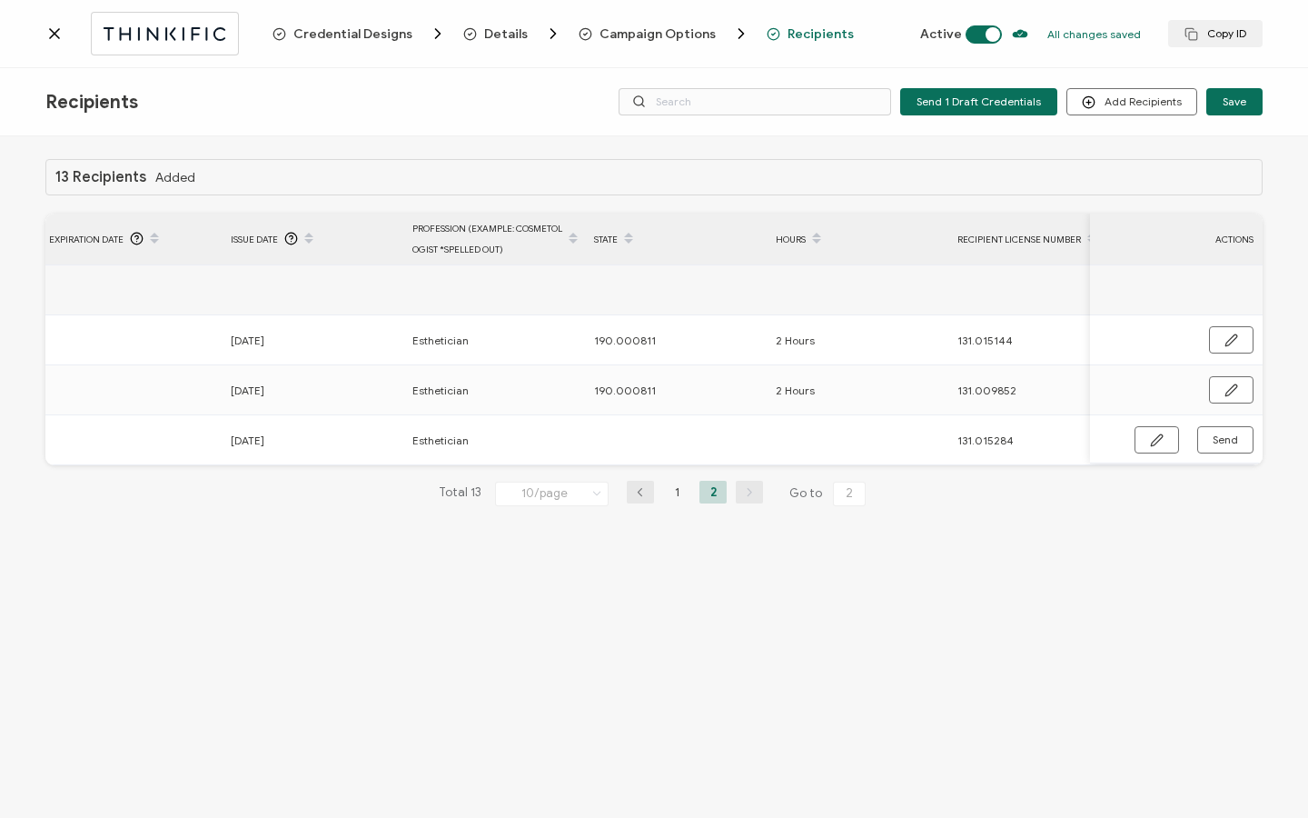
scroll to position [0, 872]
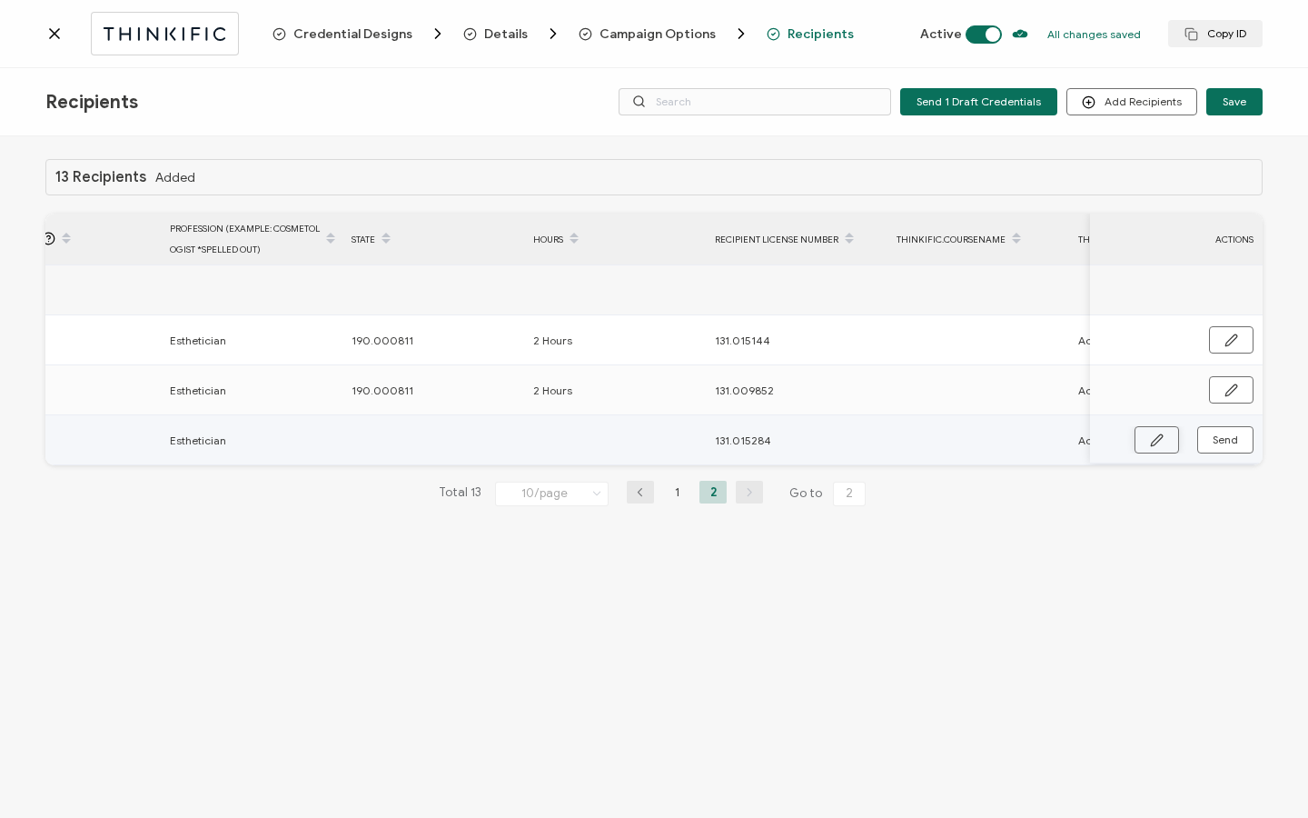
click at [1150, 437] on icon "button" at bounding box center [1157, 440] width 14 height 14
click at [387, 449] on input "text" at bounding box center [431, 440] width 159 height 29
paste input "190.000811"
type input "190.000811"
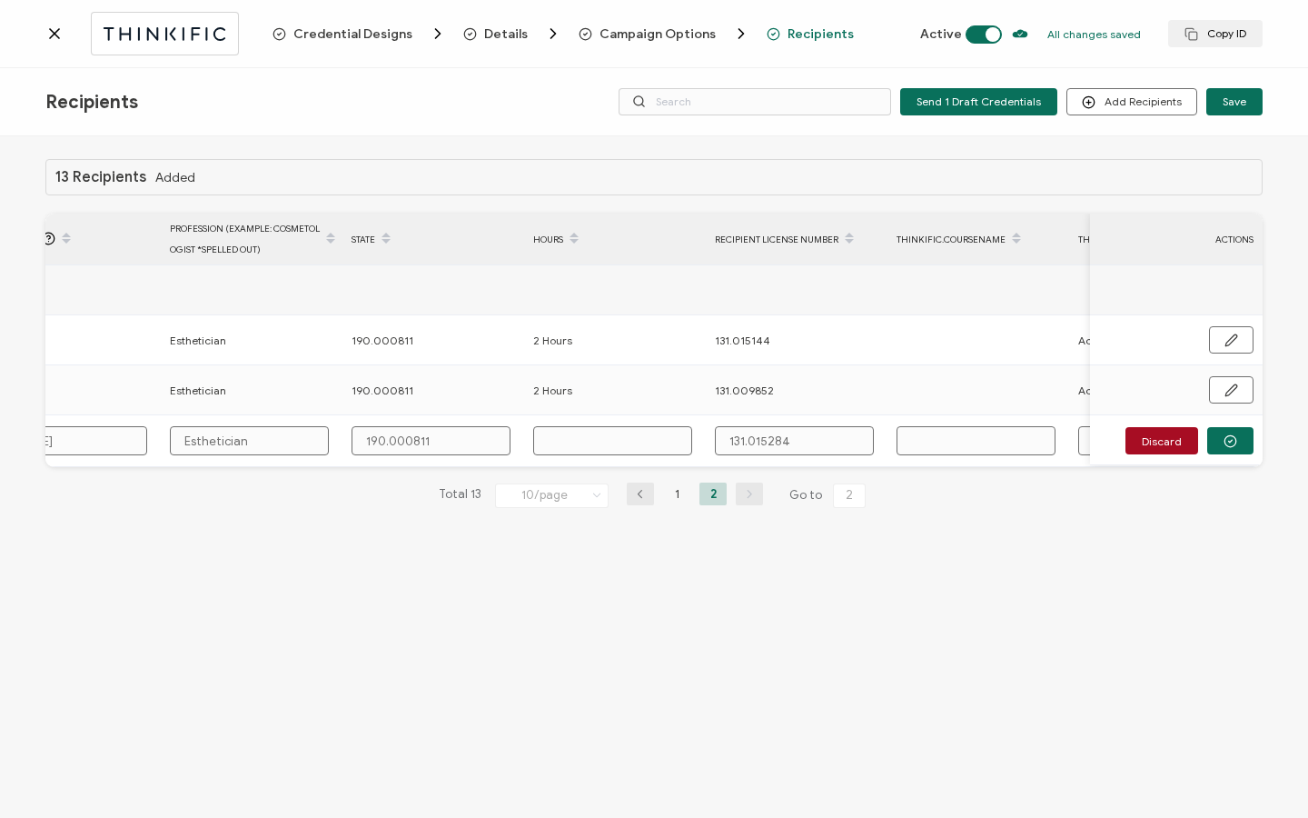
type input "190.000811"
click at [604, 431] on input "text" at bounding box center [612, 440] width 159 height 29
type input "2"
type input "20"
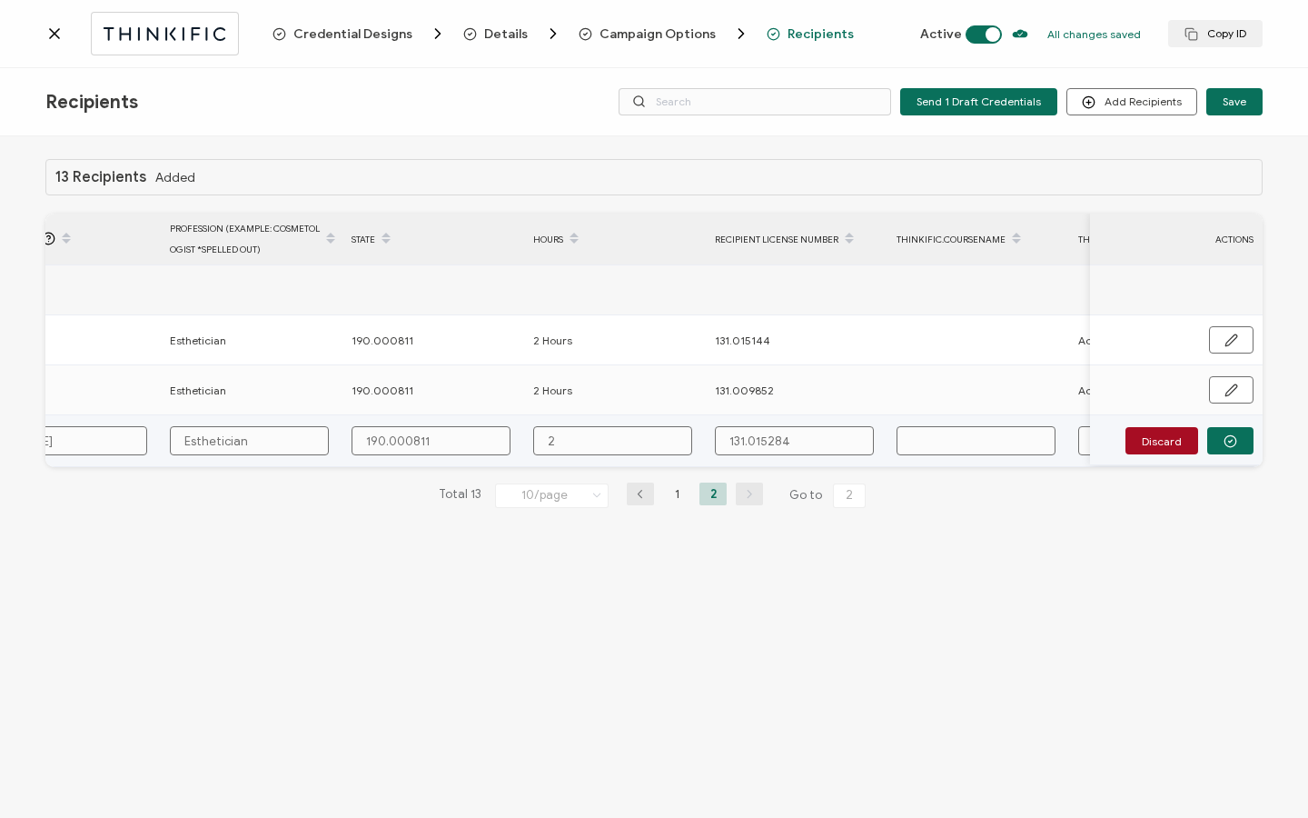
type input "20"
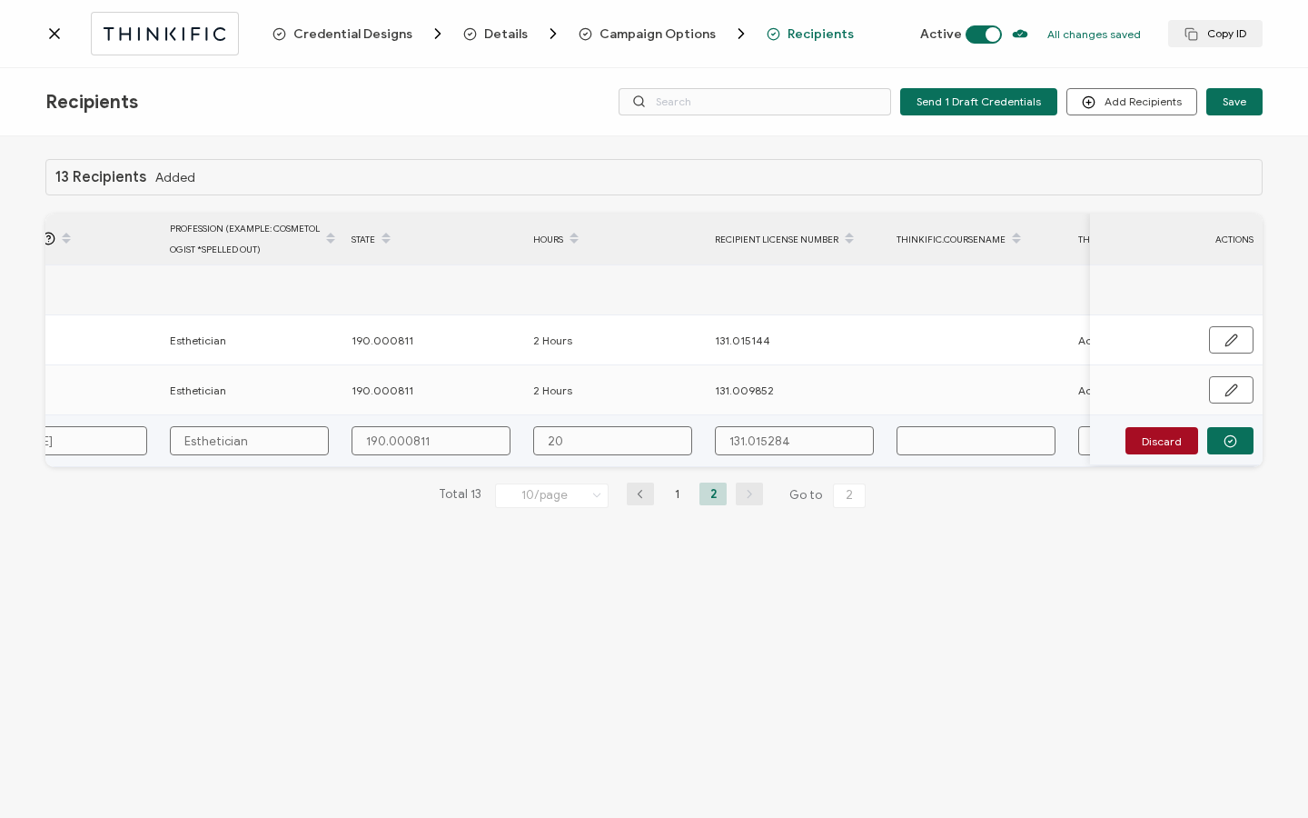
type input "2"
type input "2 H"
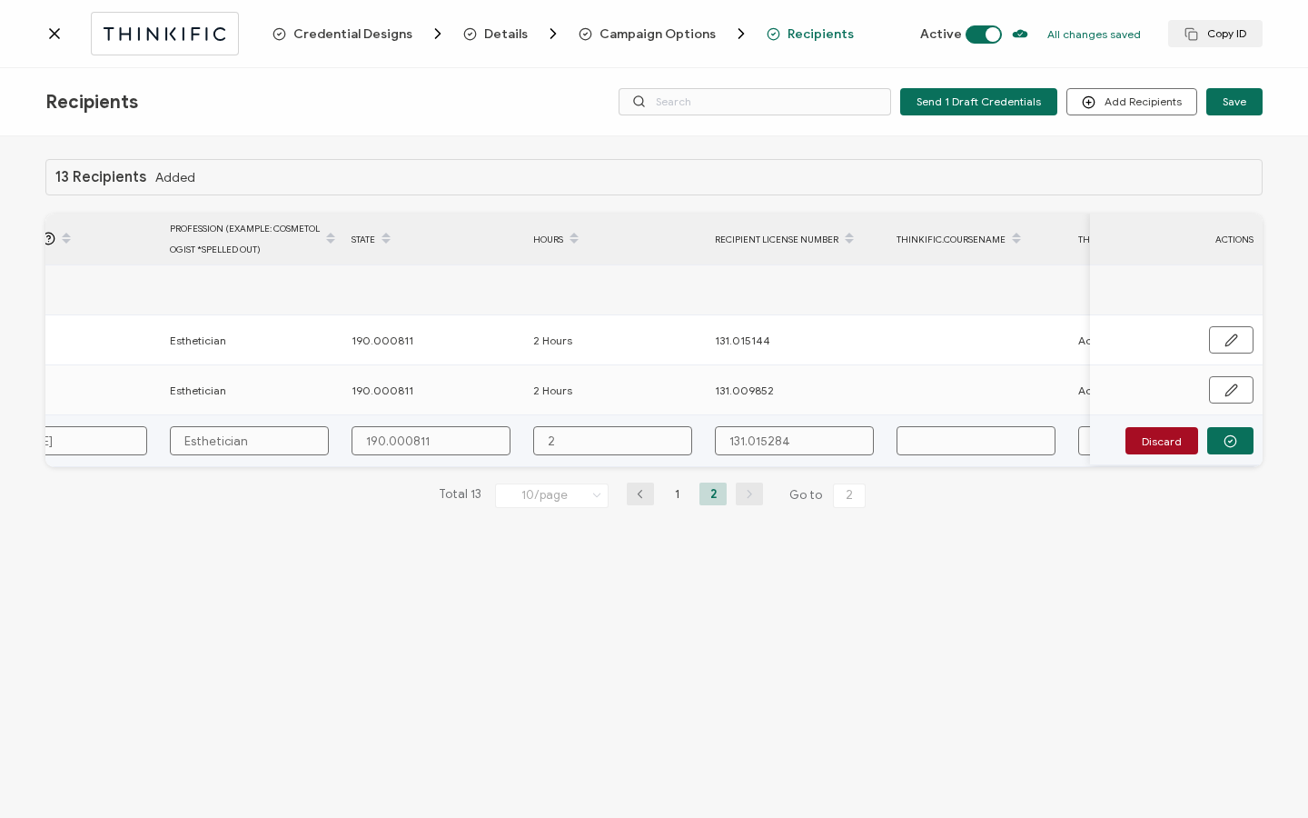
type input "2 H"
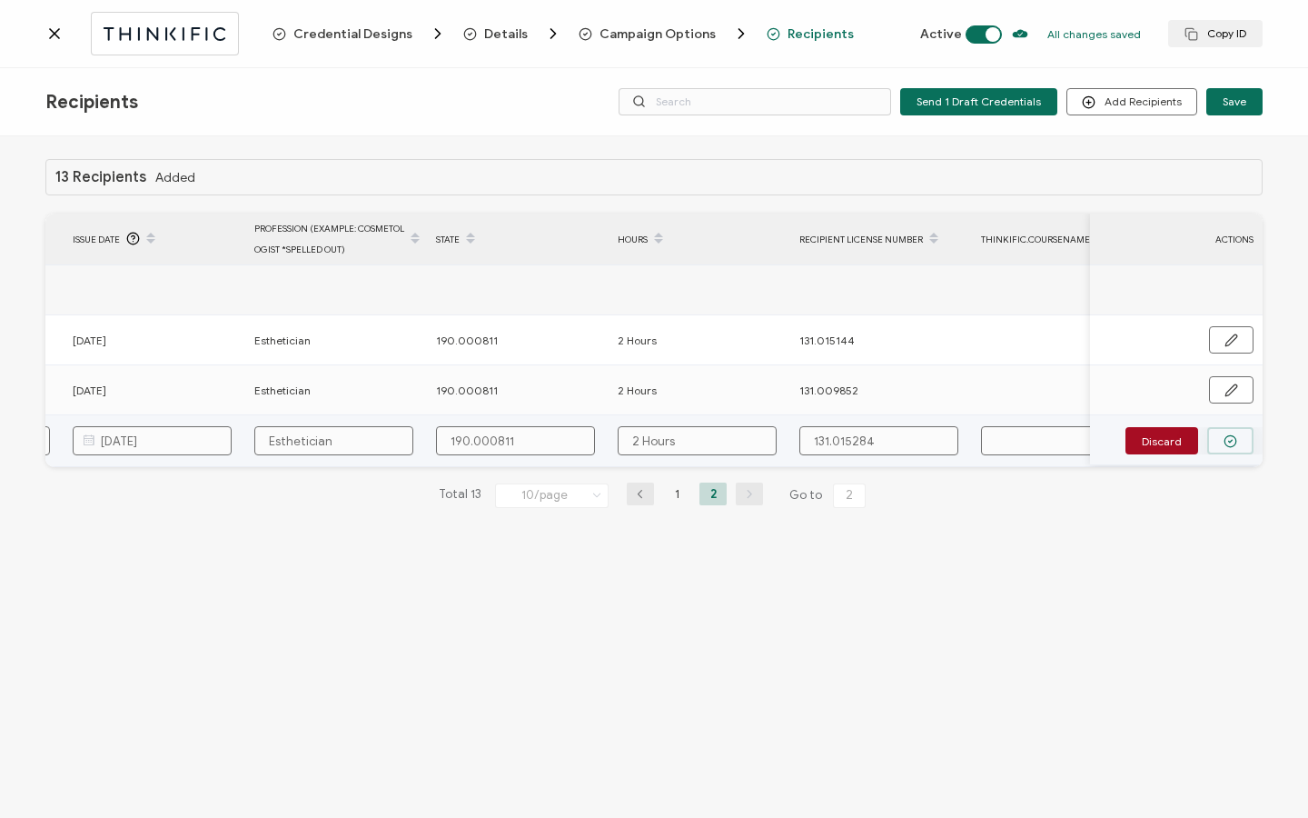
click at [1215, 437] on button "button" at bounding box center [1230, 440] width 46 height 27
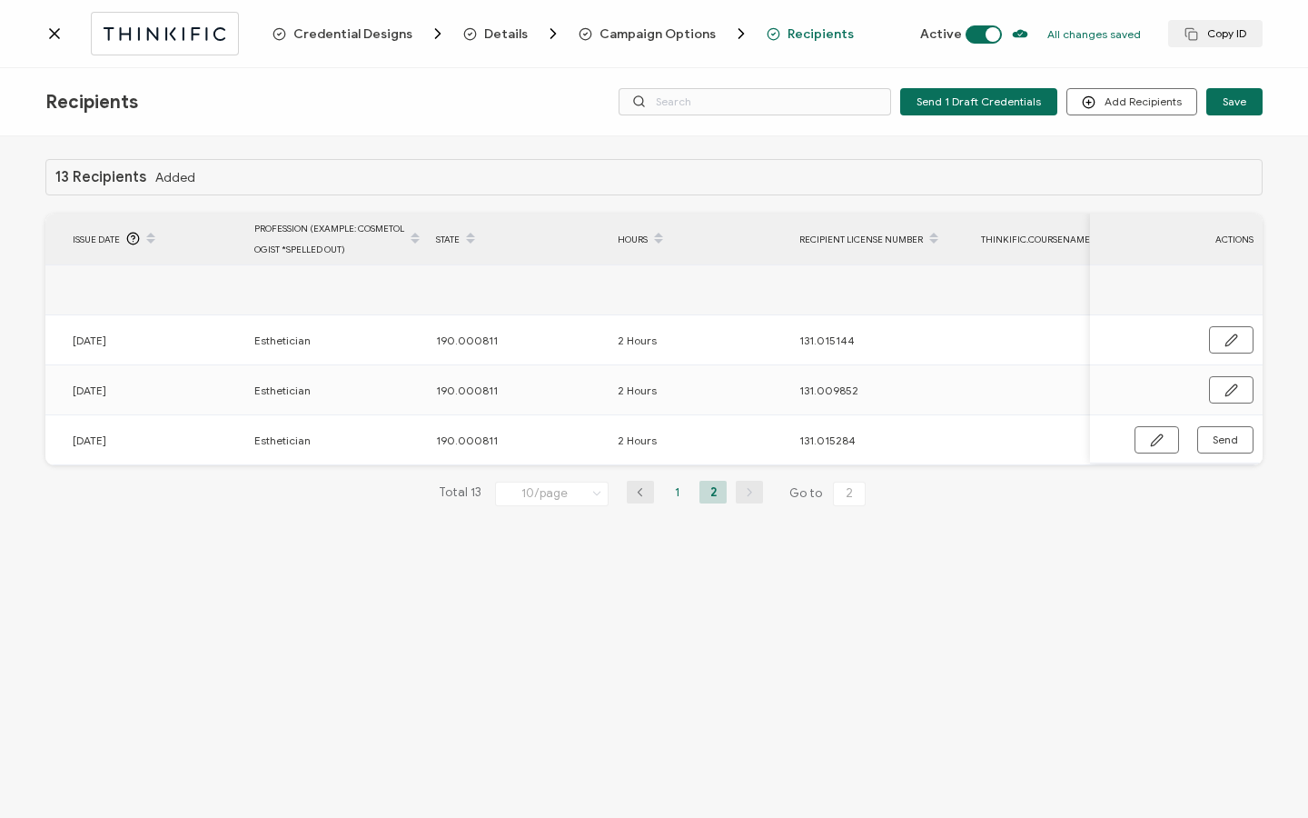
click at [676, 500] on li "1" at bounding box center [676, 492] width 27 height 23
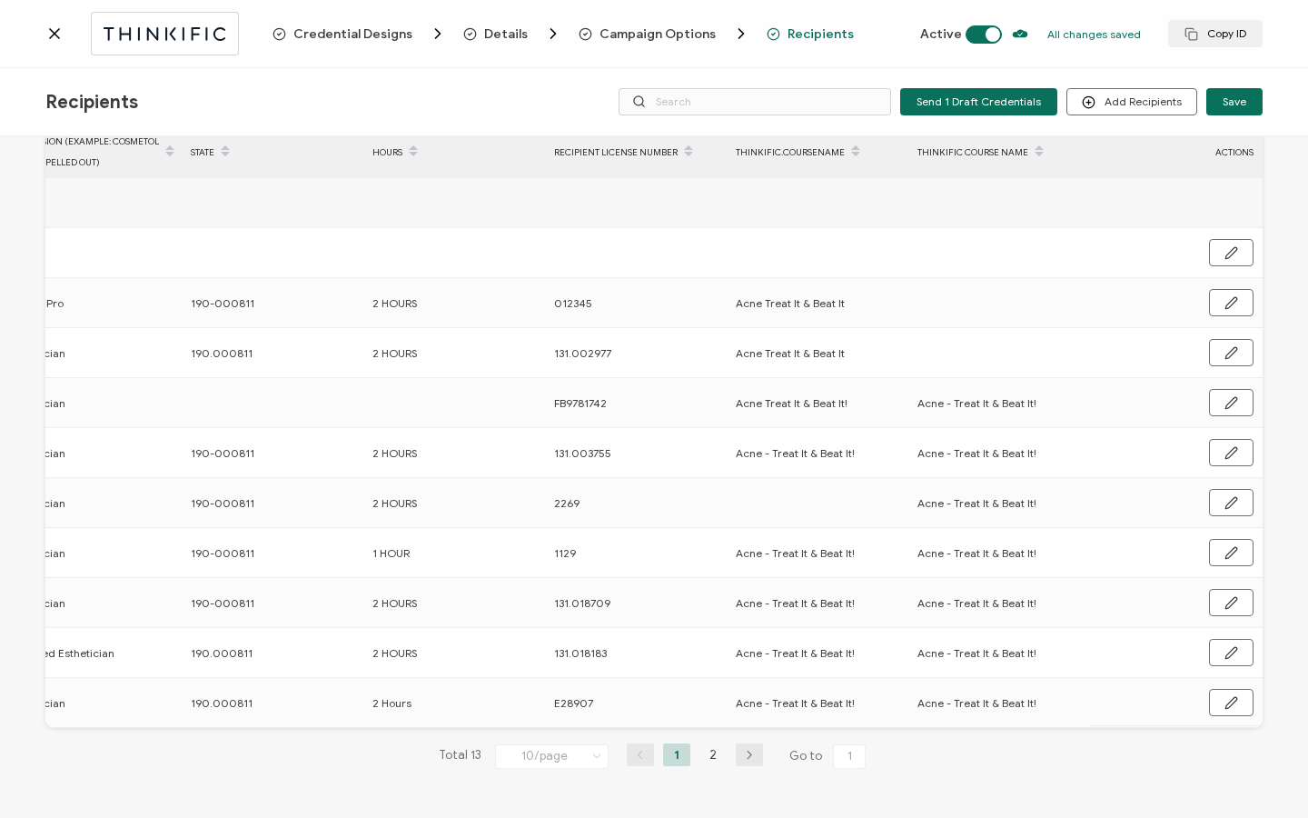
click at [707, 754] on li "2" at bounding box center [713, 754] width 27 height 23
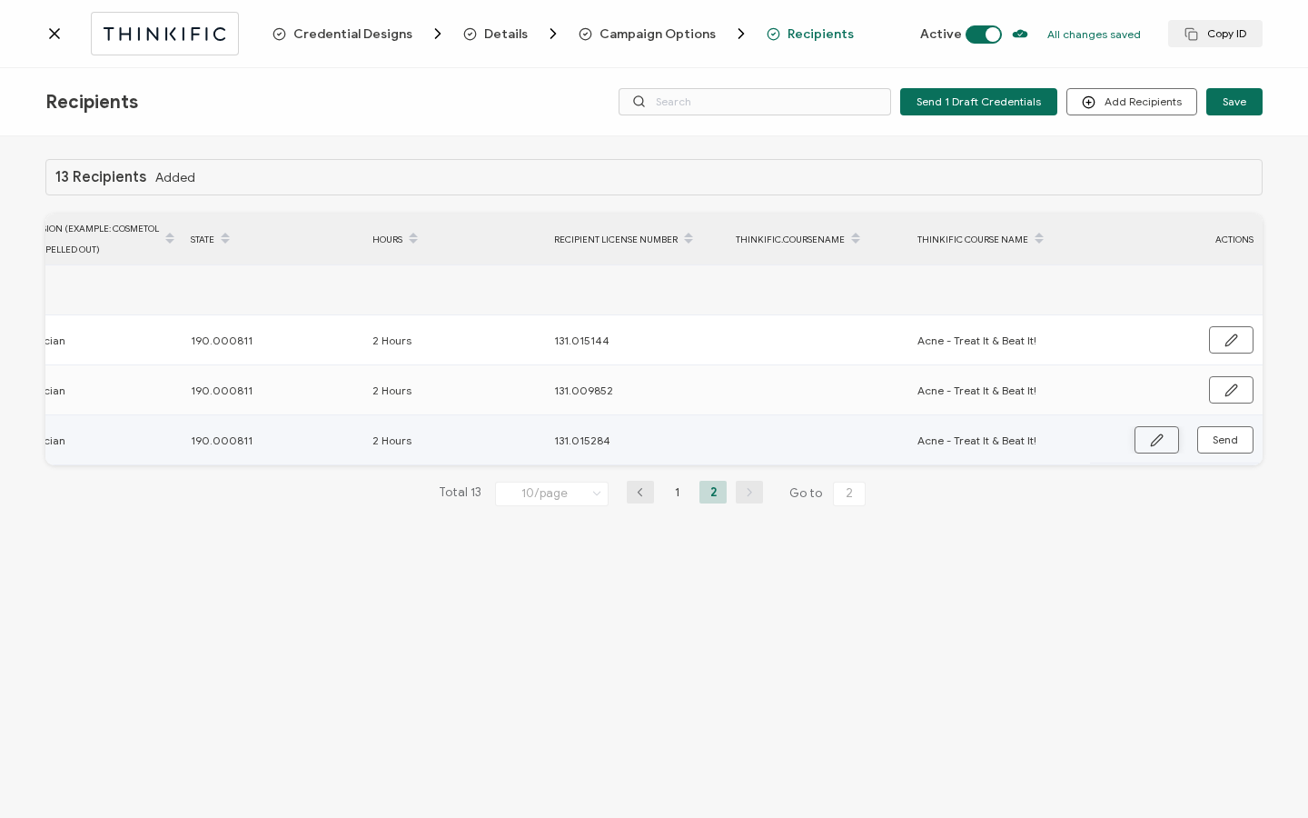
click at [1156, 442] on icon "button" at bounding box center [1157, 440] width 14 height 14
drag, startPoint x: 934, startPoint y: 443, endPoint x: 1035, endPoint y: 441, distance: 100.9
click at [1086, 446] on div "Acne - Treat It & Beat It!" at bounding box center [999, 440] width 180 height 29
click at [813, 432] on input "text" at bounding box center [815, 440] width 159 height 29
paste input "Acne - Treat It & Beat It!"
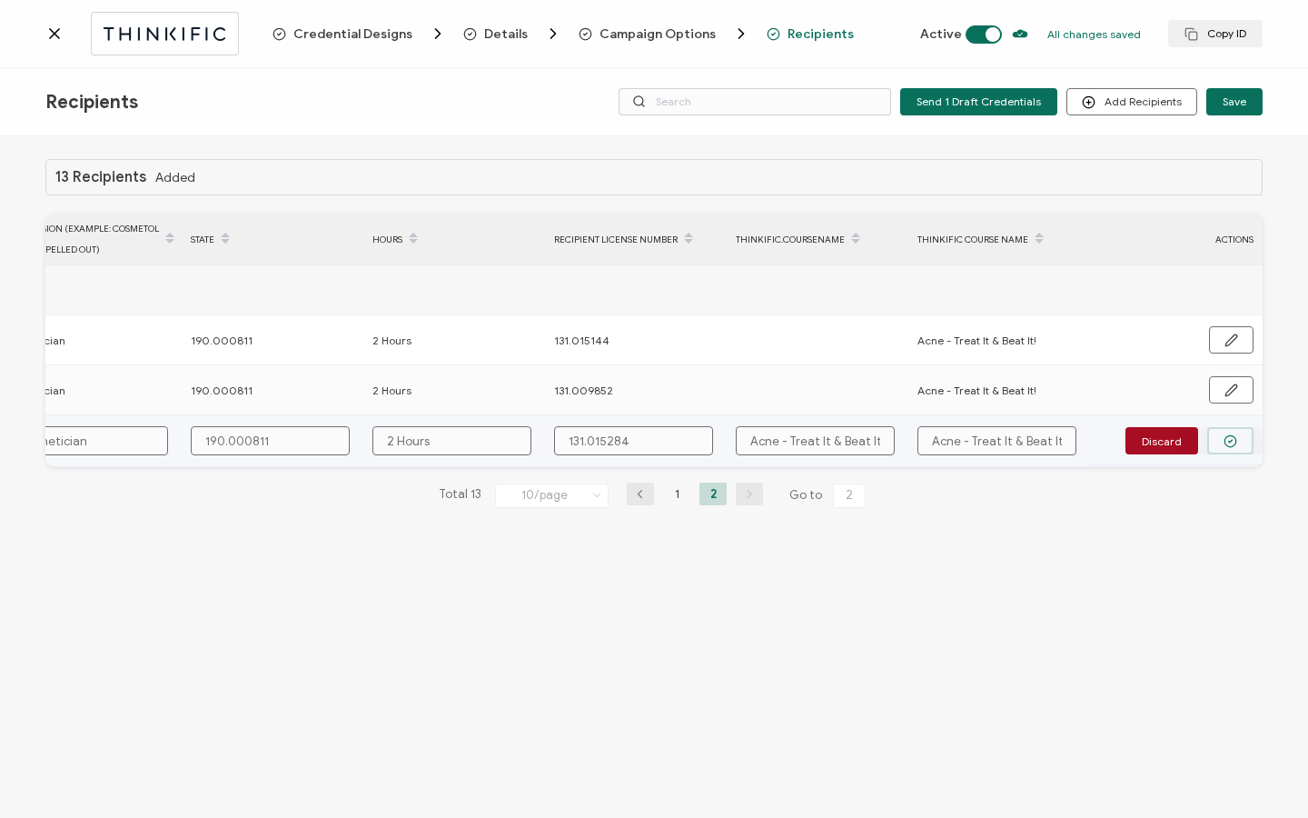
click at [1234, 438] on icon "button" at bounding box center [1231, 441] width 14 height 14
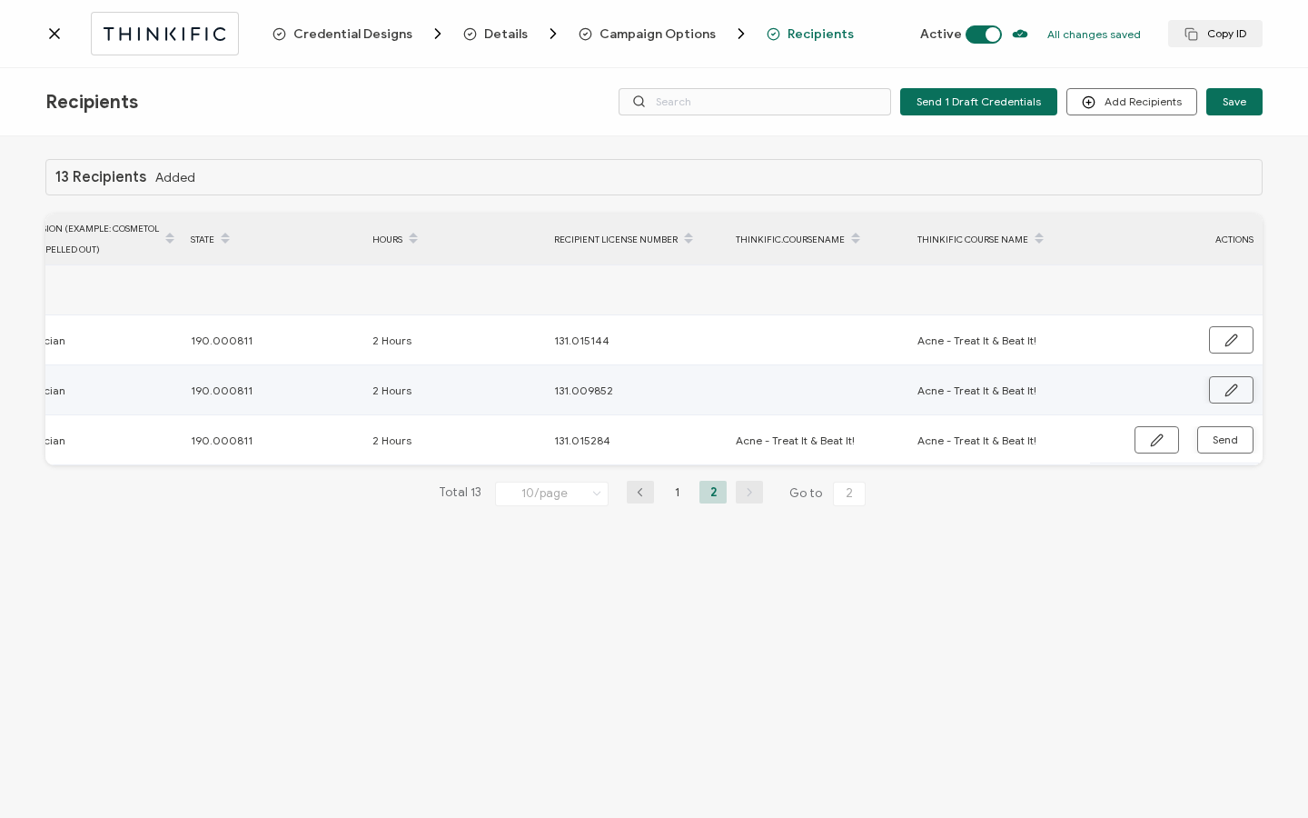
drag, startPoint x: 1230, startPoint y: 390, endPoint x: 1084, endPoint y: 382, distance: 146.5
click at [1230, 391] on icon "button" at bounding box center [1232, 390] width 14 height 14
click at [822, 401] on input "text" at bounding box center [815, 390] width 159 height 29
paste input "Acne - Treat It & Beat It!"
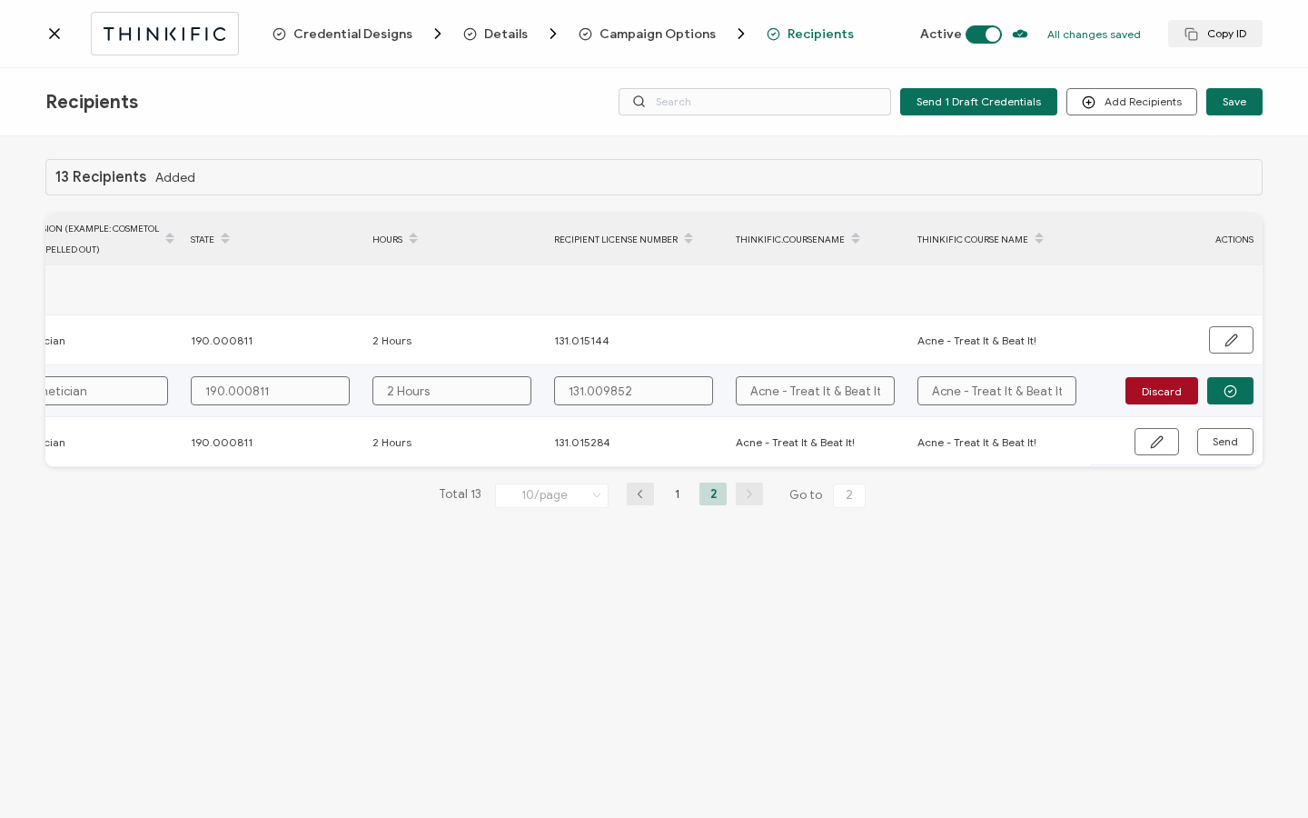
click at [1217, 390] on button "button" at bounding box center [1230, 390] width 46 height 27
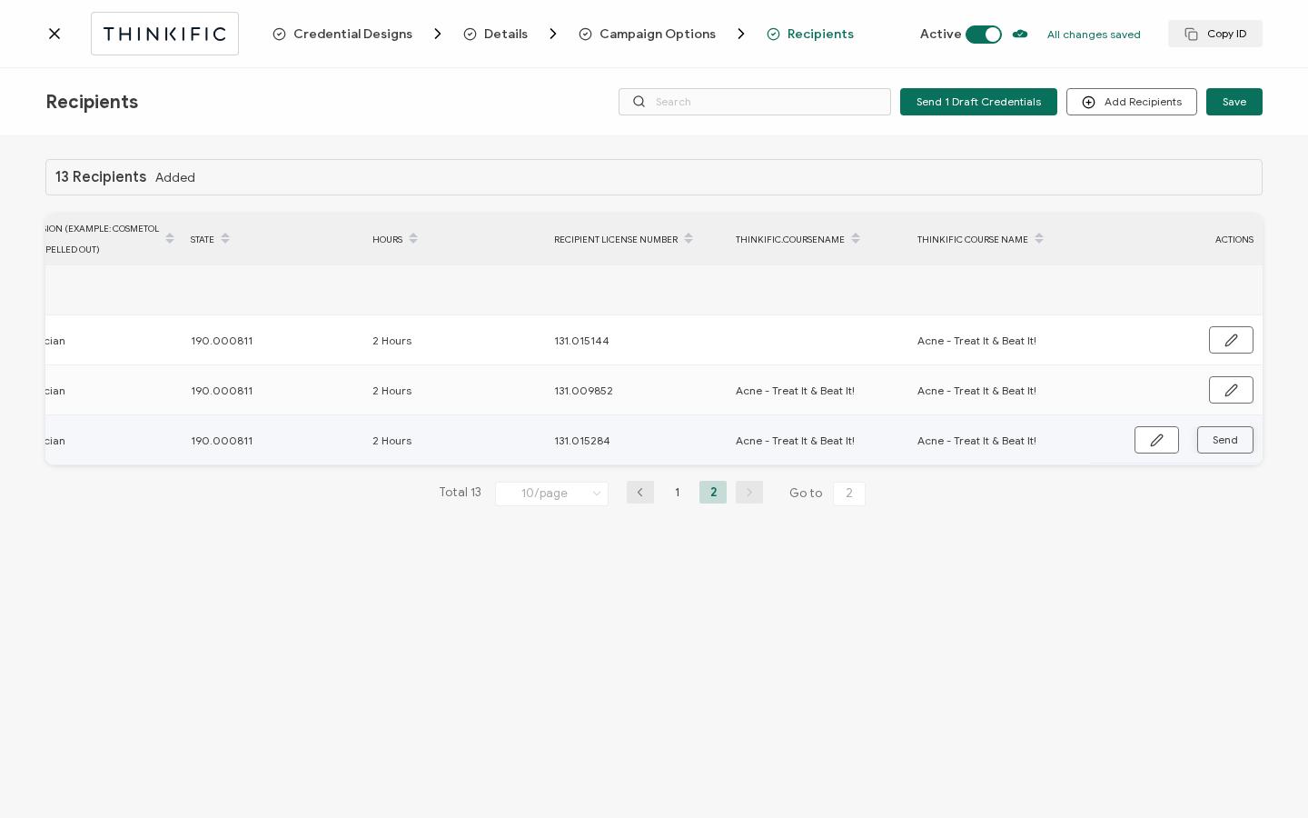
click at [1164, 442] on span "Send" at bounding box center [1157, 440] width 14 height 14
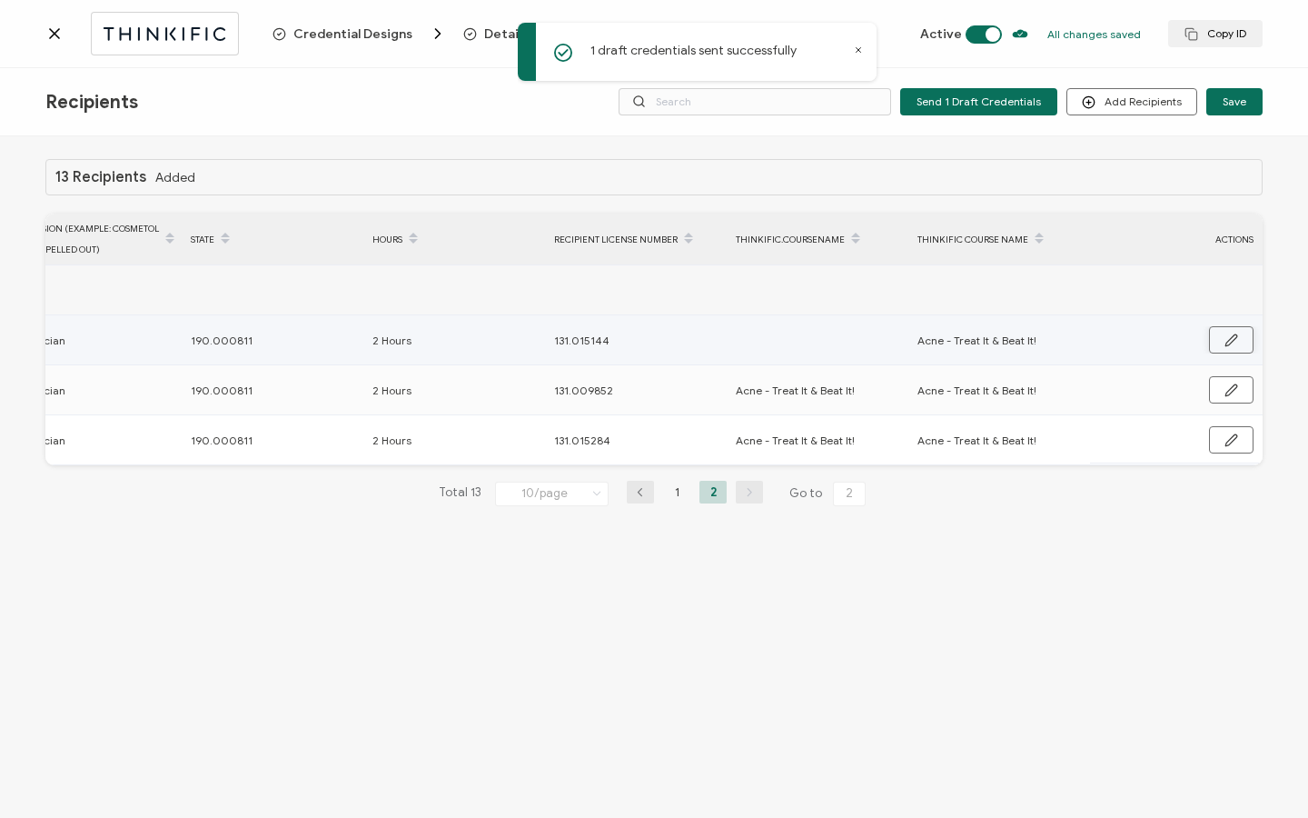
click at [1226, 336] on icon "button" at bounding box center [1232, 340] width 14 height 14
click at [822, 334] on input "text" at bounding box center [815, 340] width 159 height 29
paste input "Acne - Treat It & Beat It!"
click at [1226, 343] on icon "button" at bounding box center [1231, 341] width 14 height 14
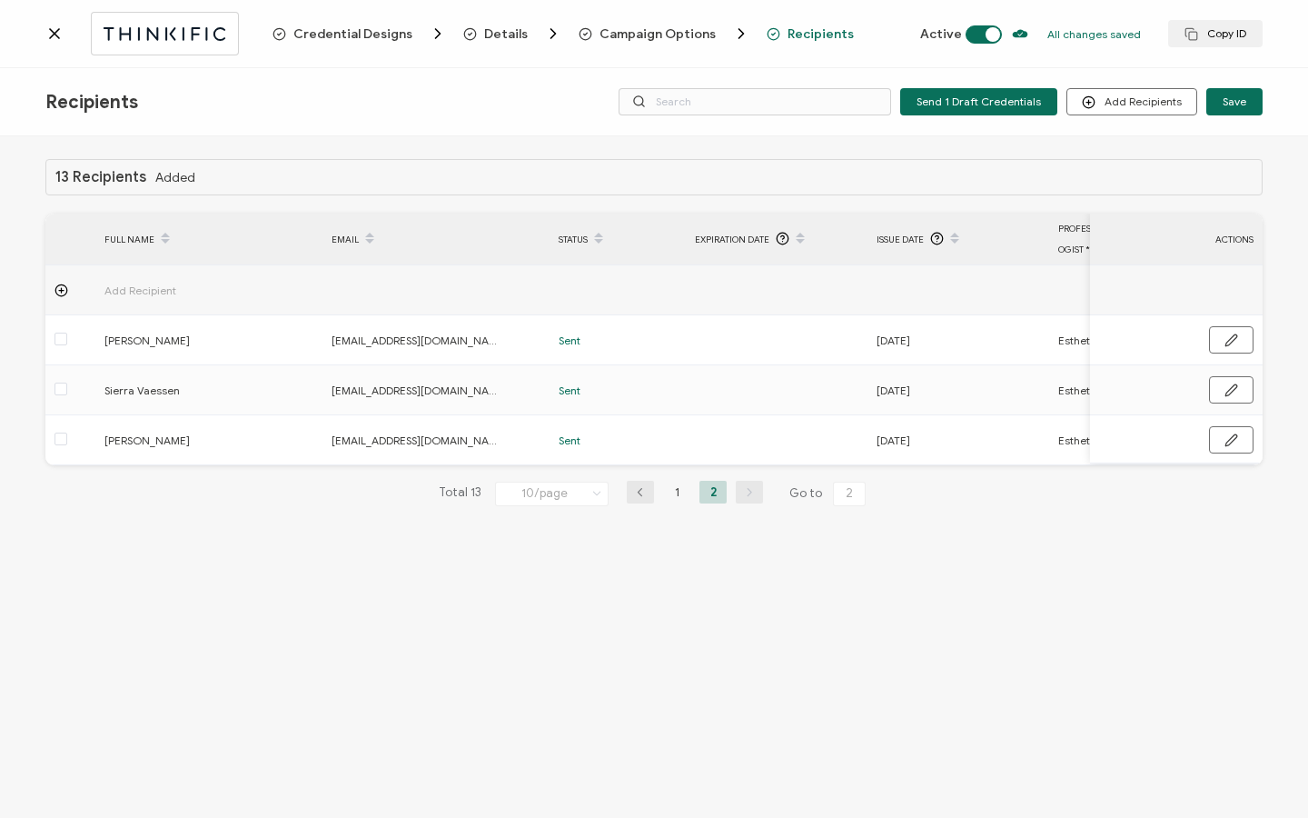
click at [46, 37] on icon at bounding box center [54, 34] width 18 height 18
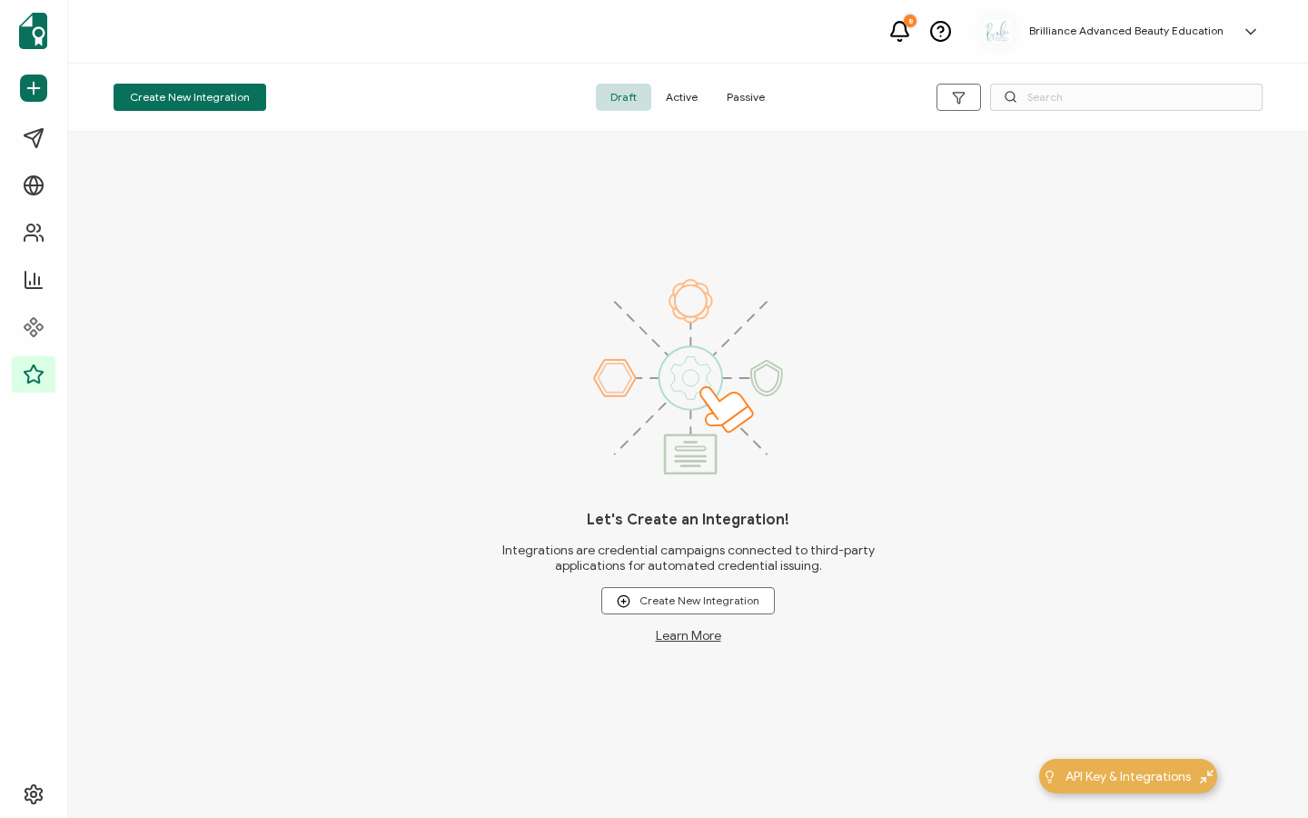
click at [681, 94] on span "Active" at bounding box center [681, 97] width 61 height 27
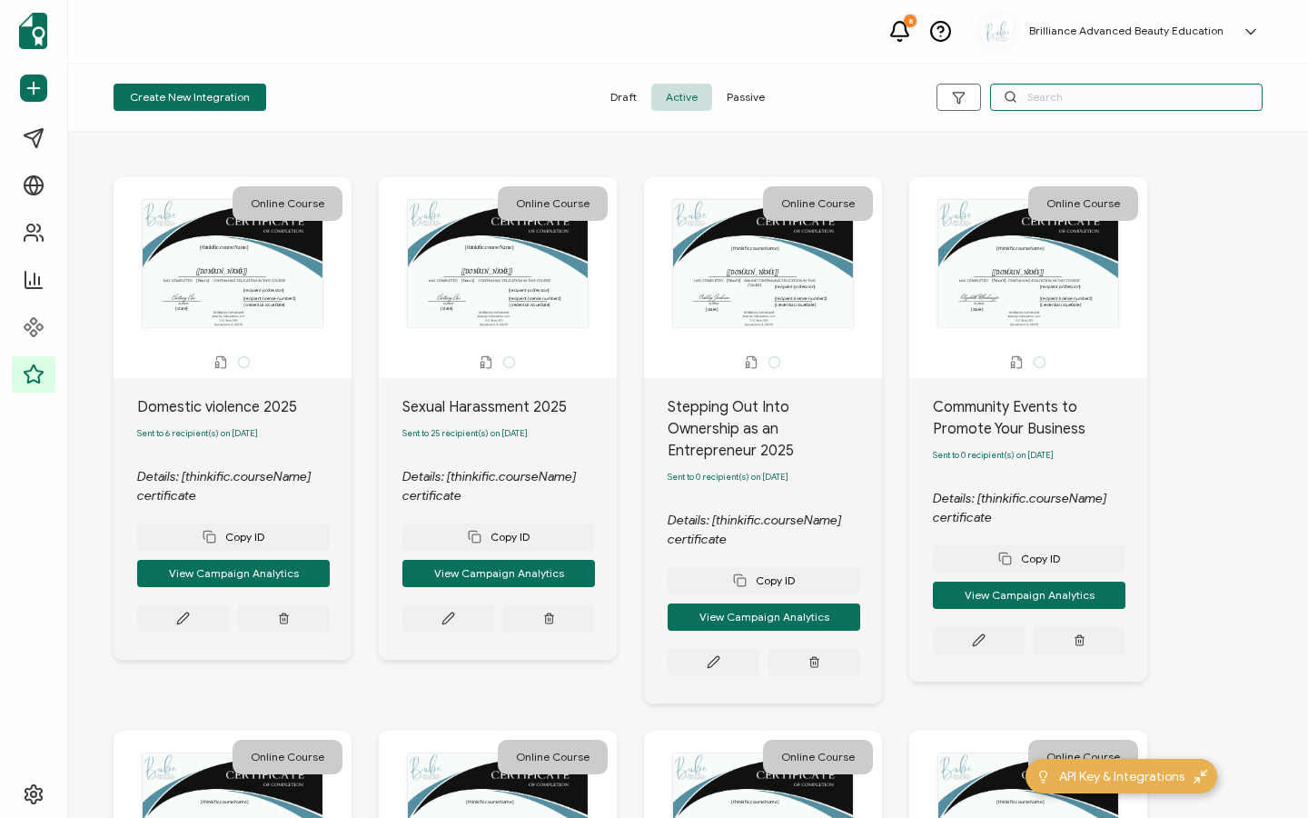
click at [1088, 94] on input "text" at bounding box center [1126, 97] width 273 height 27
click at [1045, 94] on input "text" at bounding box center [1126, 97] width 273 height 27
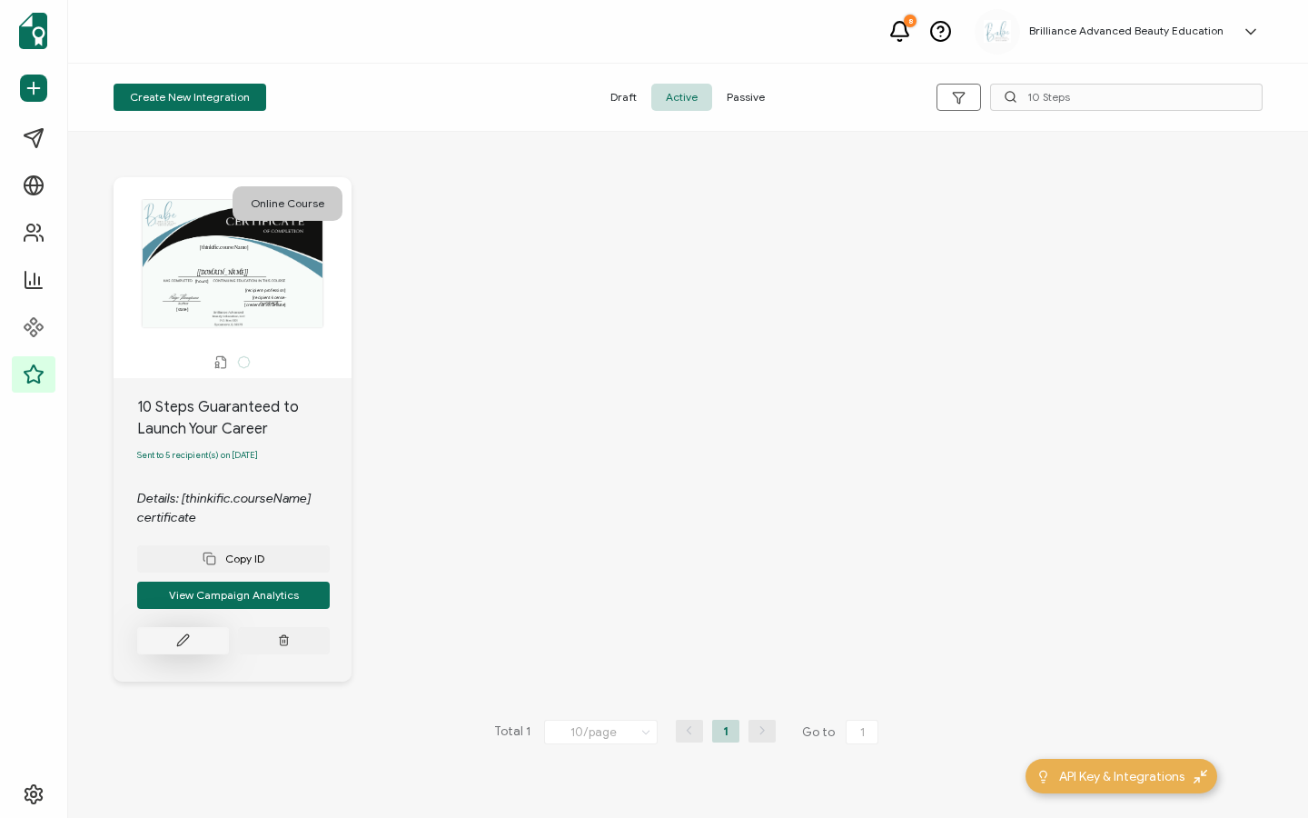
click at [183, 632] on button at bounding box center [183, 640] width 92 height 27
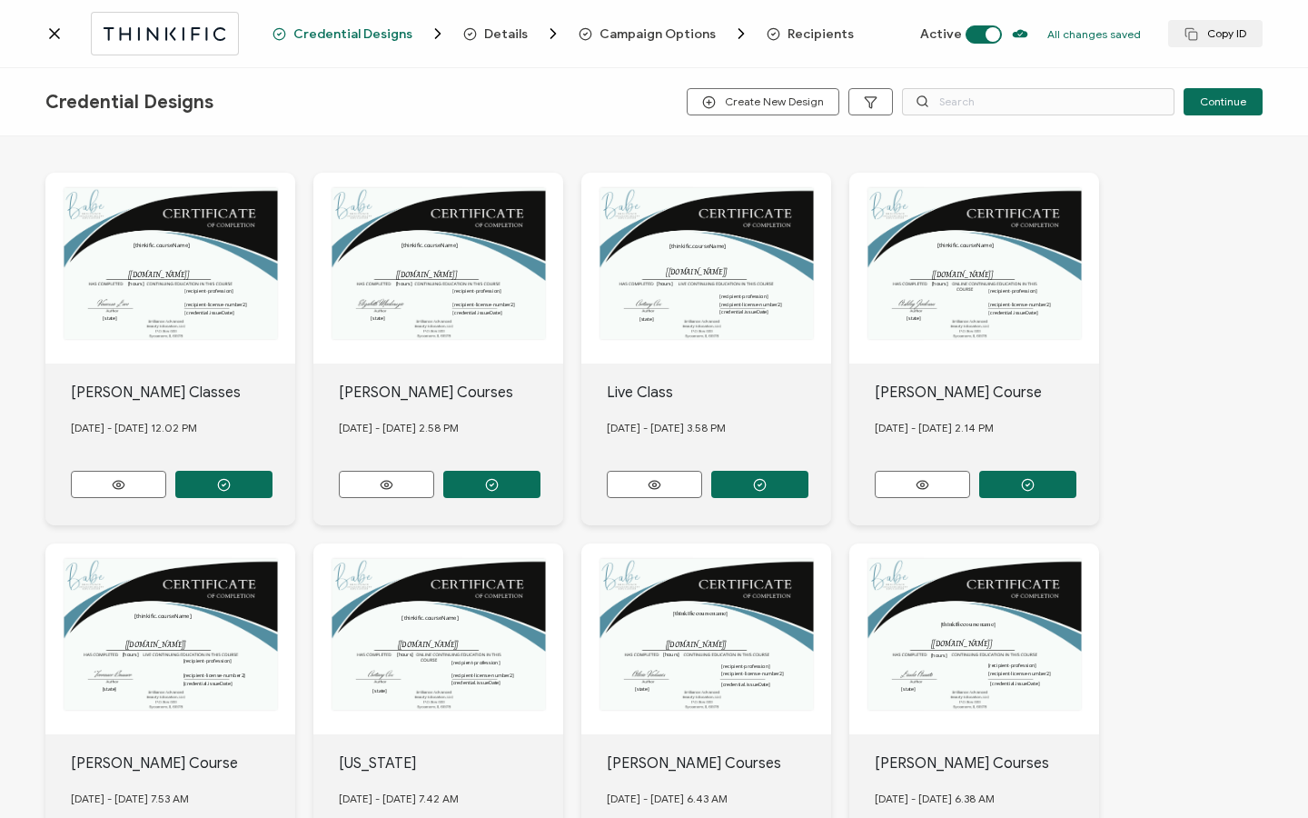
click at [799, 22] on div "Credential Designs Details Campaign Options Recipients Active All changes saved…" at bounding box center [654, 34] width 1308 height 68
click at [800, 33] on span "Recipients" at bounding box center [821, 34] width 66 height 14
